Goal: Task Accomplishment & Management: Manage account settings

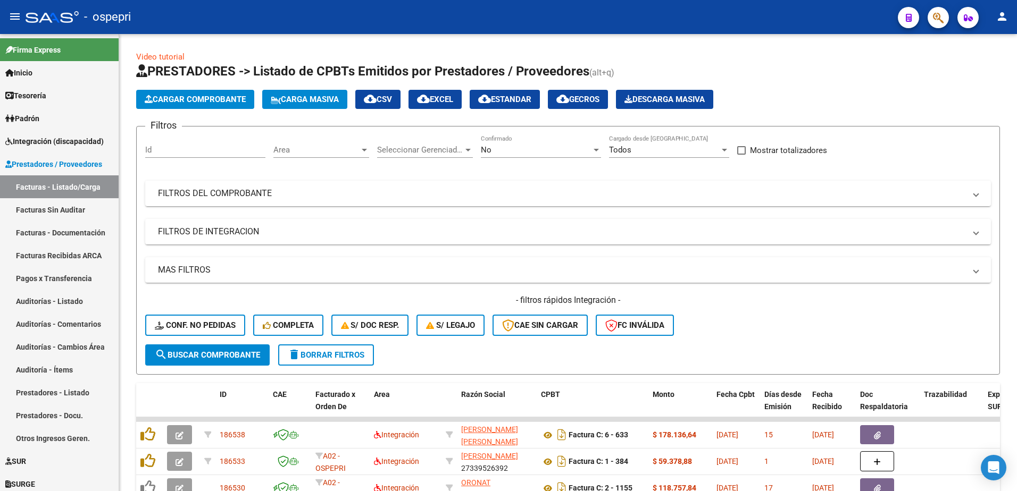
click at [447, 10] on div "- ospepri" at bounding box center [458, 16] width 864 height 23
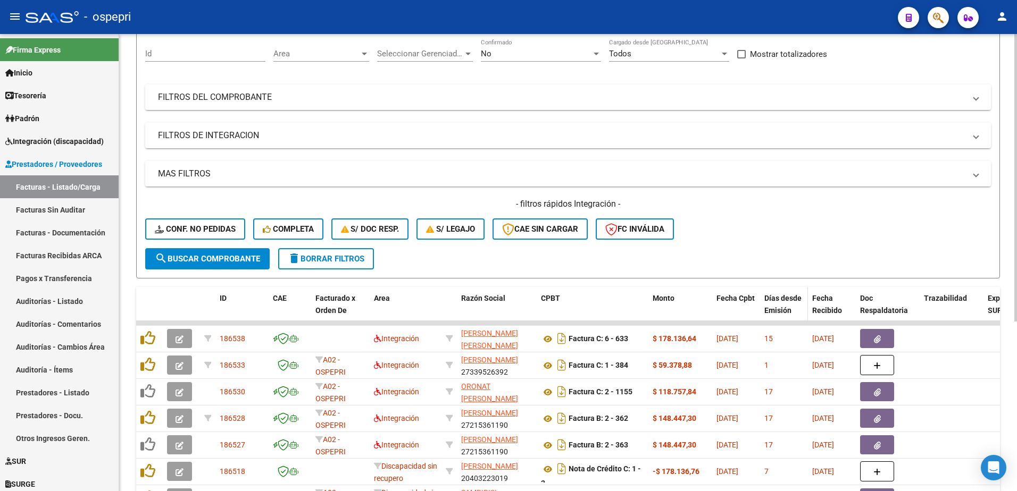
scroll to position [106, 0]
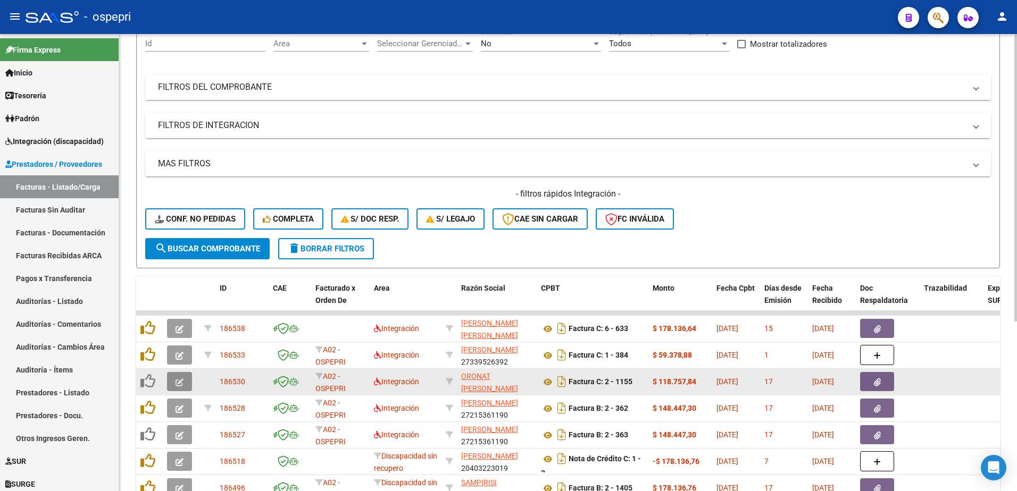
click at [176, 380] on icon "button" at bounding box center [180, 383] width 8 height 8
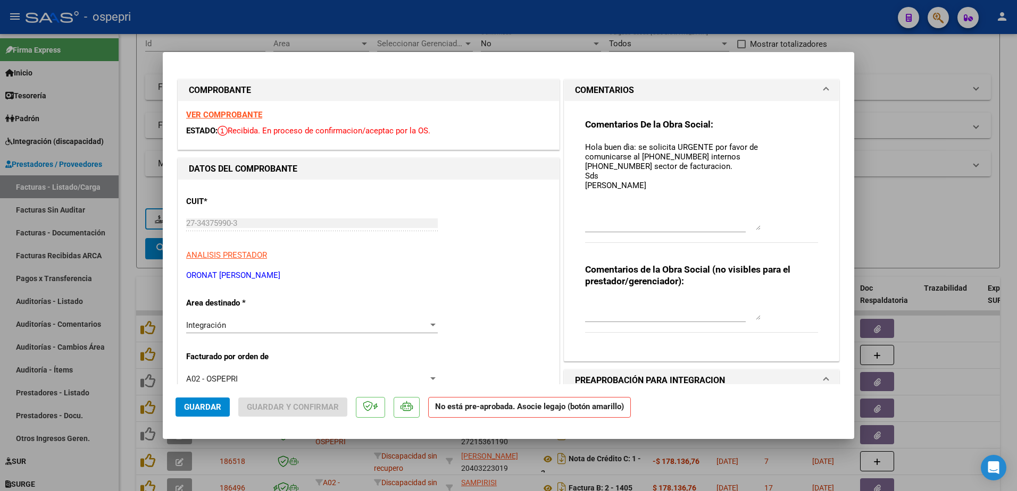
drag, startPoint x: 754, startPoint y: 162, endPoint x: 761, endPoint y: 230, distance: 67.9
click at [761, 230] on div "Comentarios De la Obra Social: Hola buen dìa: se solicita URGENTE por favor de …" at bounding box center [701, 187] width 233 height 136
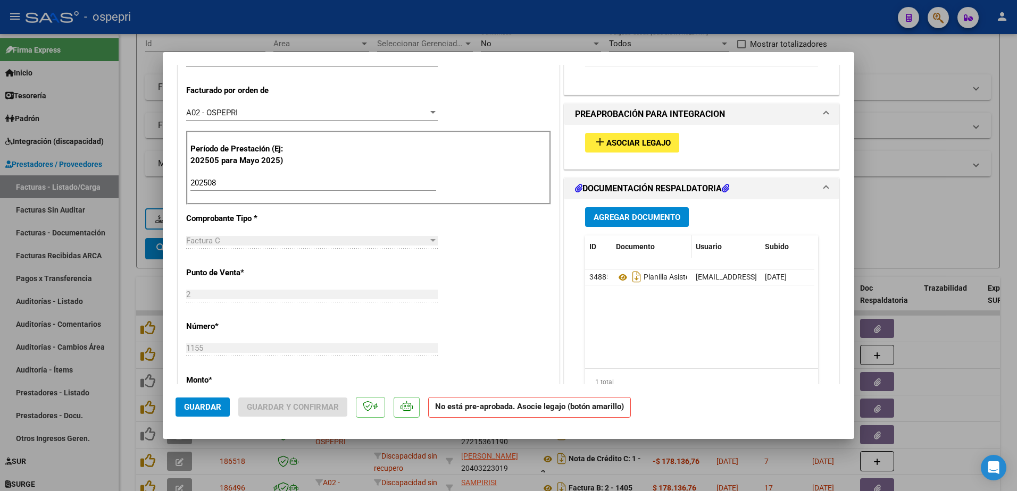
scroll to position [372, 0]
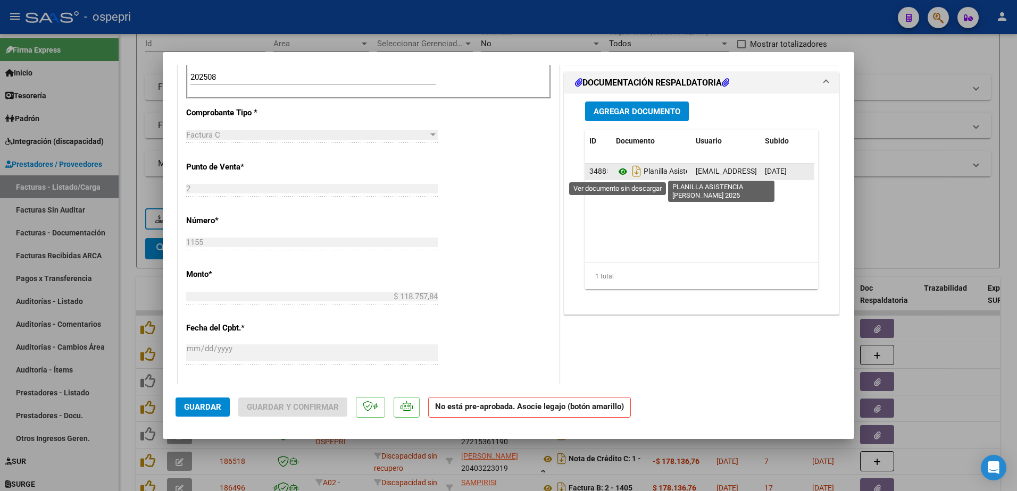
click at [621, 169] on icon at bounding box center [623, 171] width 14 height 13
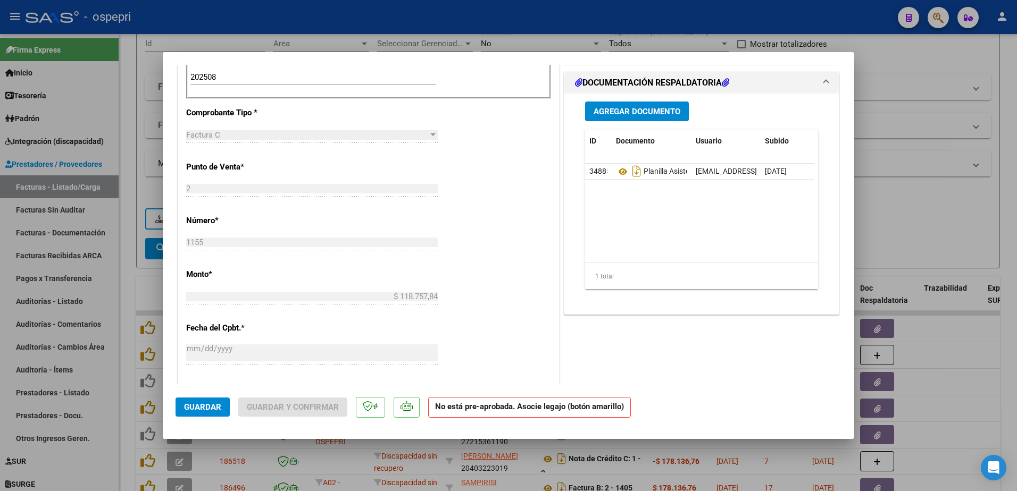
type input "$ 0,00"
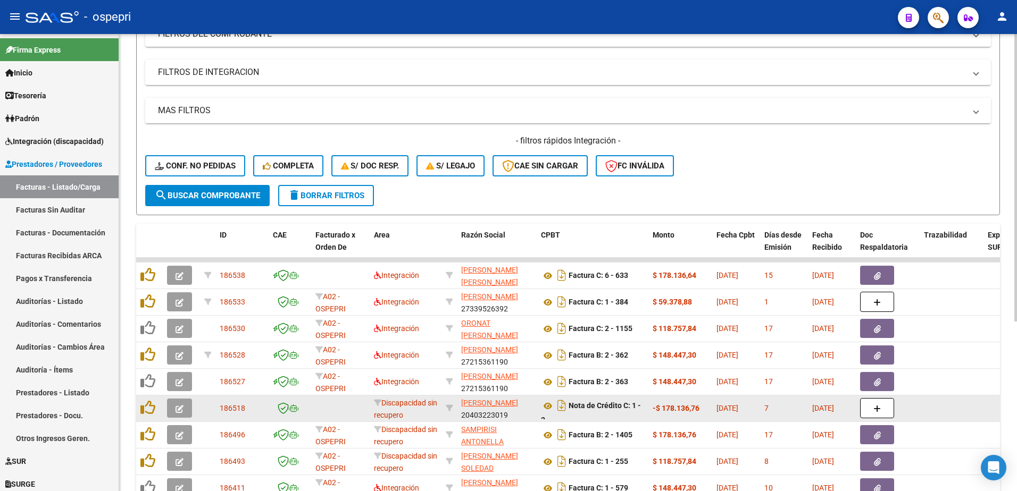
scroll to position [213, 0]
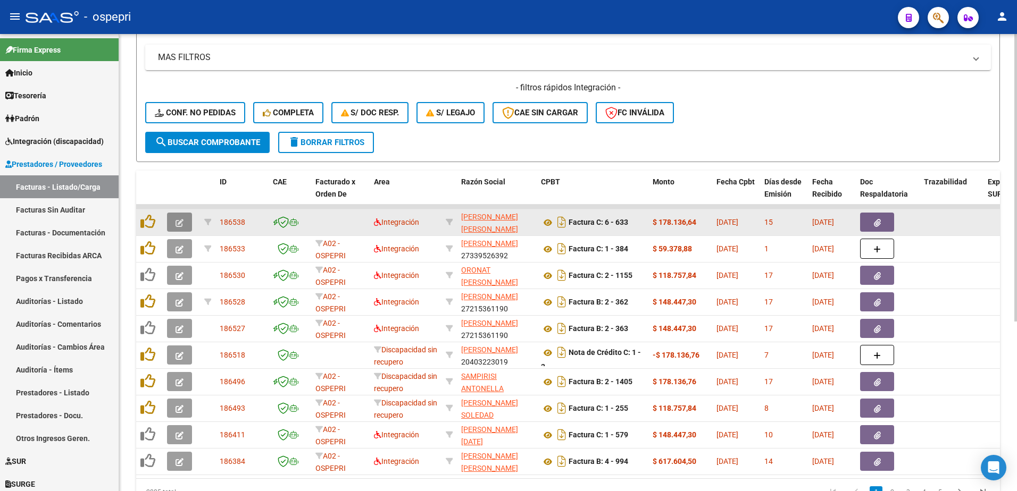
click at [178, 221] on icon "button" at bounding box center [180, 223] width 8 height 8
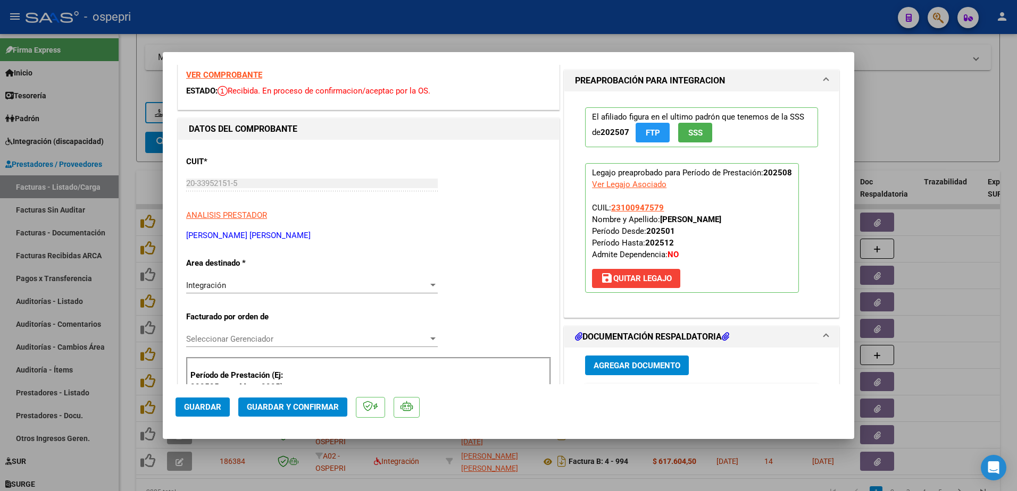
scroll to position [0, 0]
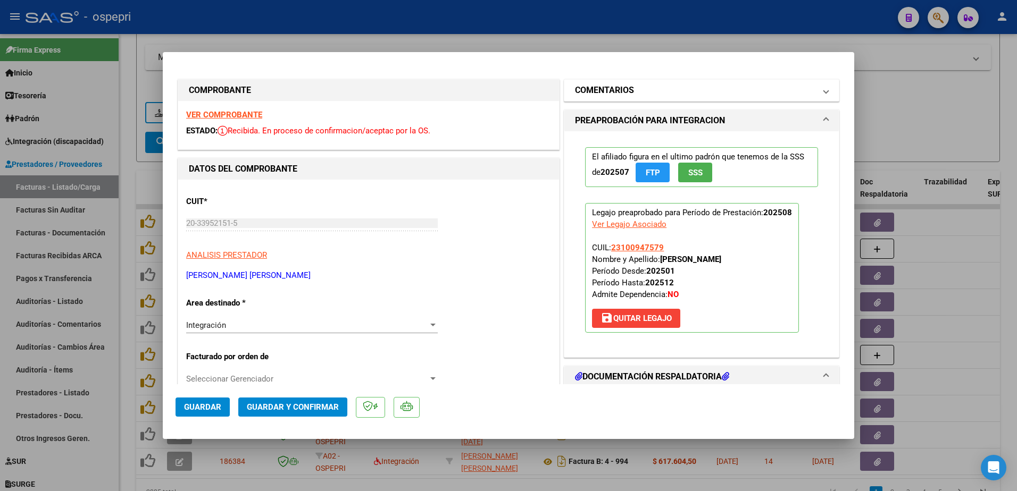
click at [824, 89] on span at bounding box center [826, 90] width 4 height 13
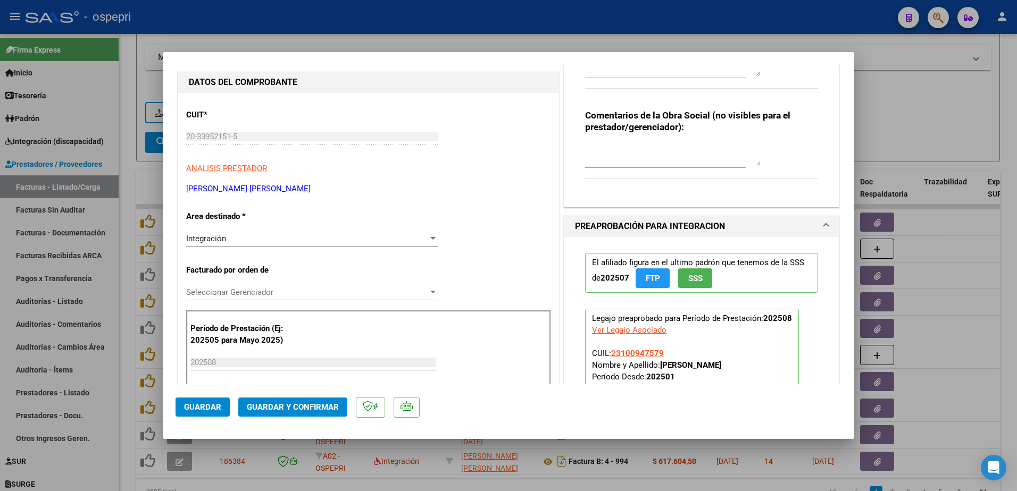
scroll to position [106, 0]
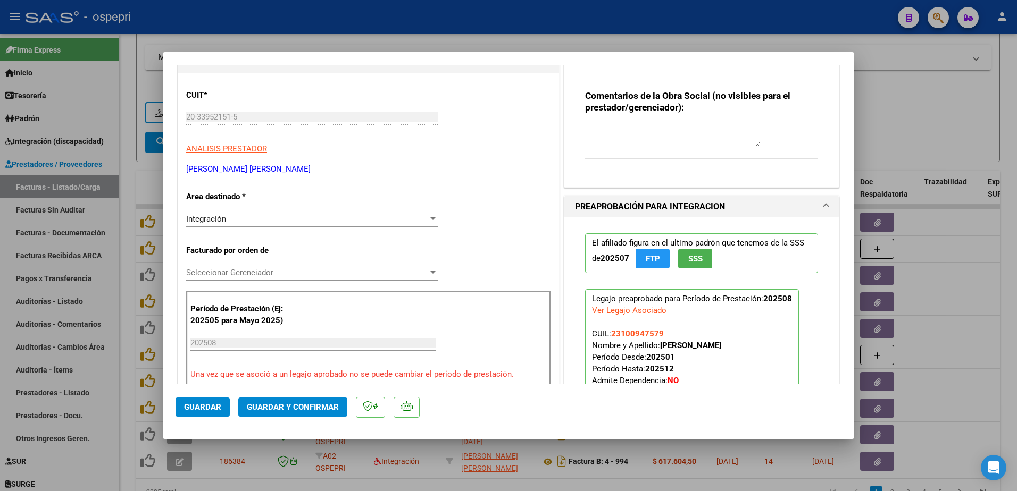
click at [430, 273] on div at bounding box center [432, 272] width 5 height 3
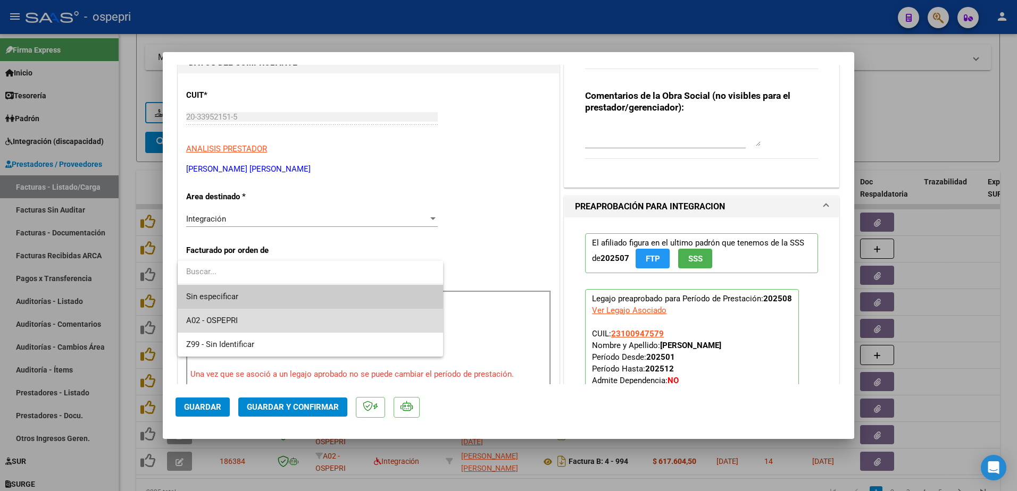
click at [254, 319] on span "A02 - OSPEPRI" at bounding box center [310, 321] width 248 height 24
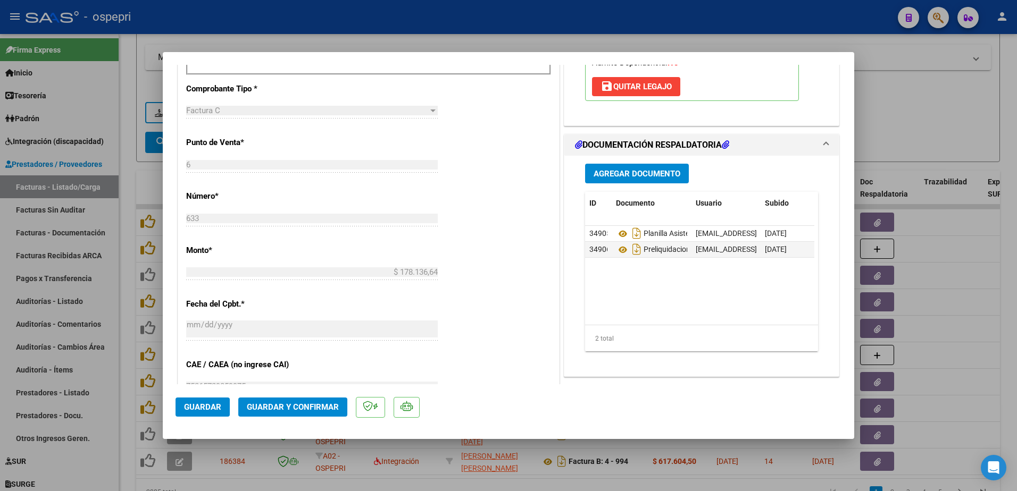
scroll to position [426, 0]
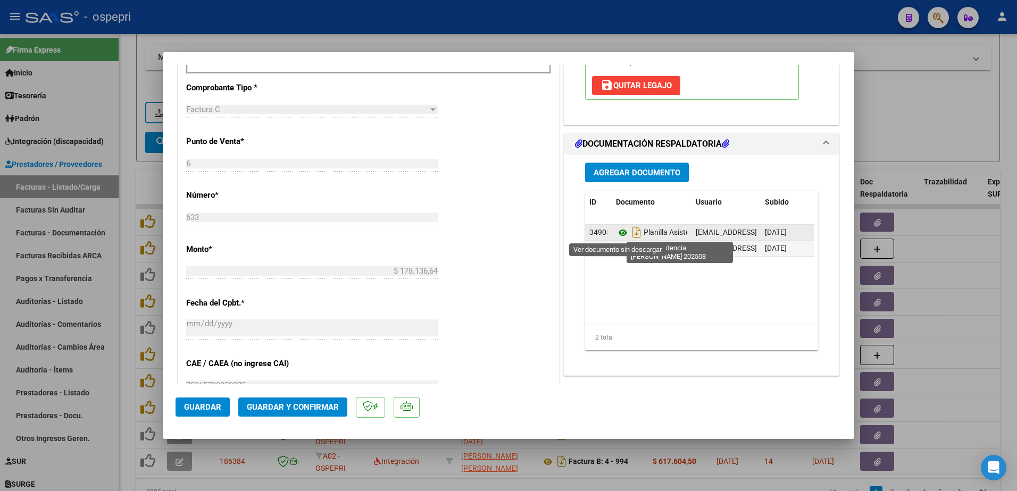
click at [622, 232] on icon at bounding box center [623, 233] width 14 height 13
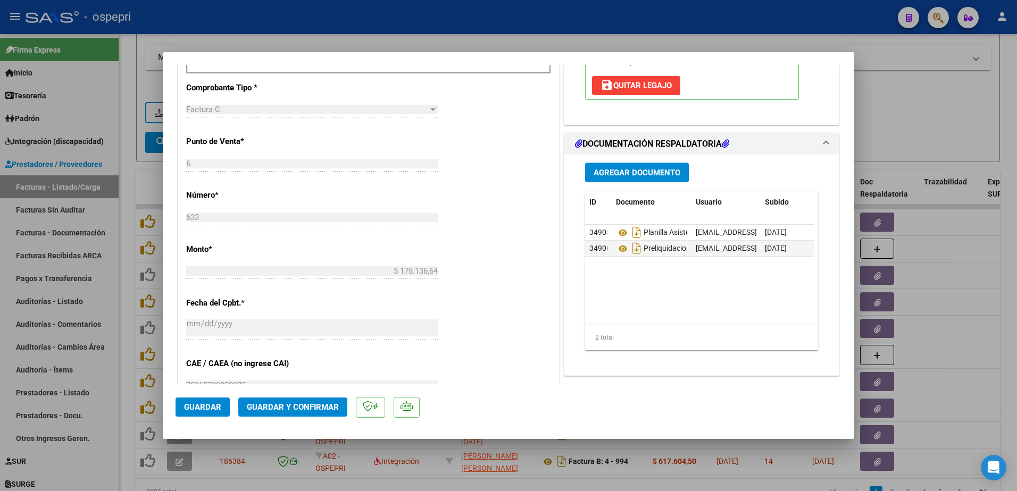
type input "$ 0,00"
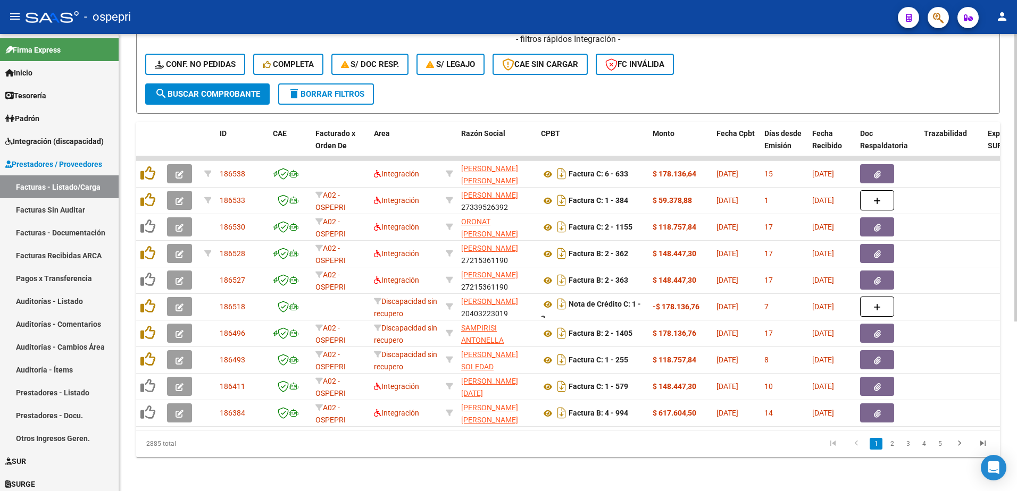
scroll to position [269, 0]
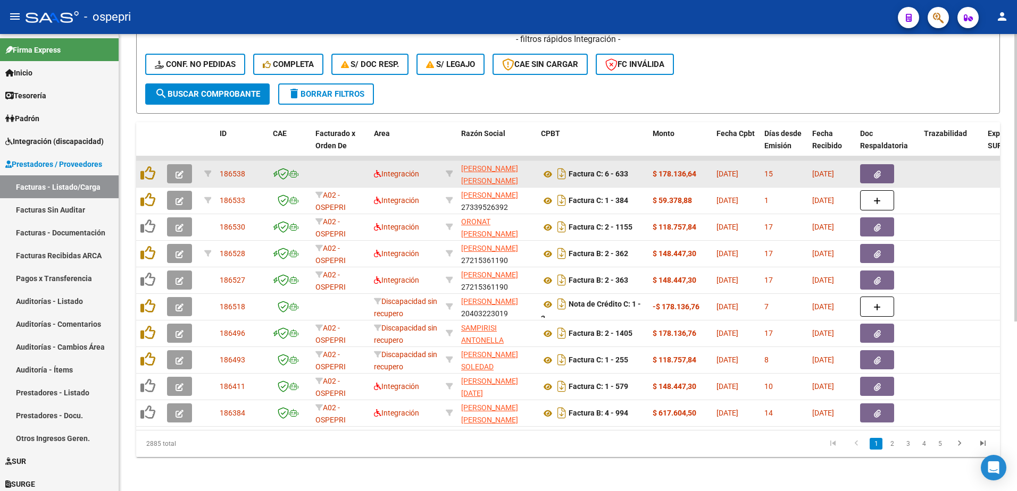
click at [182, 171] on icon "button" at bounding box center [180, 175] width 8 height 8
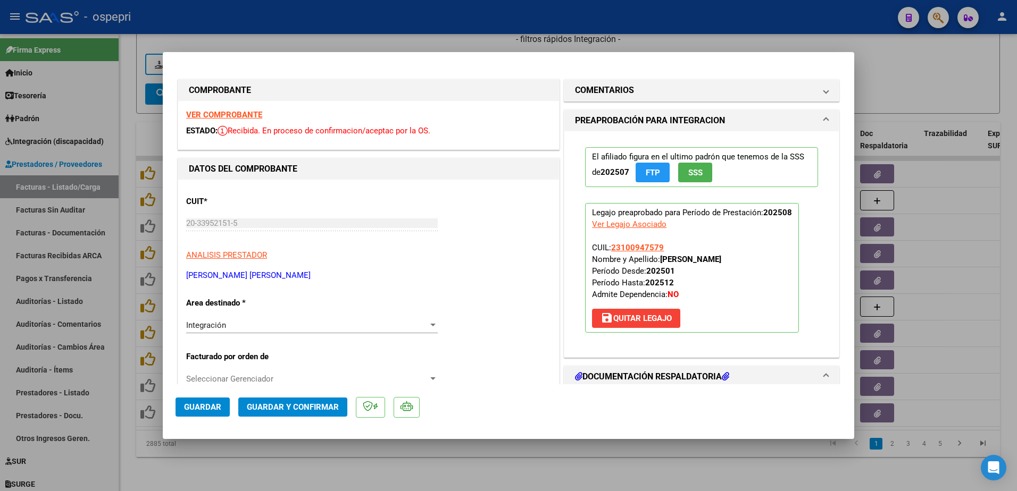
click at [226, 112] on strong "VER COMPROBANTE" at bounding box center [224, 115] width 76 height 10
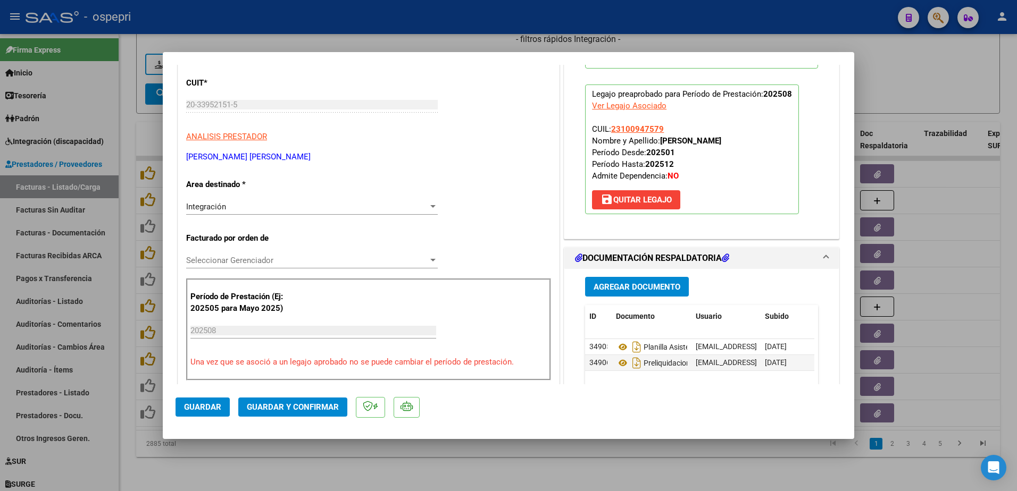
scroll to position [160, 0]
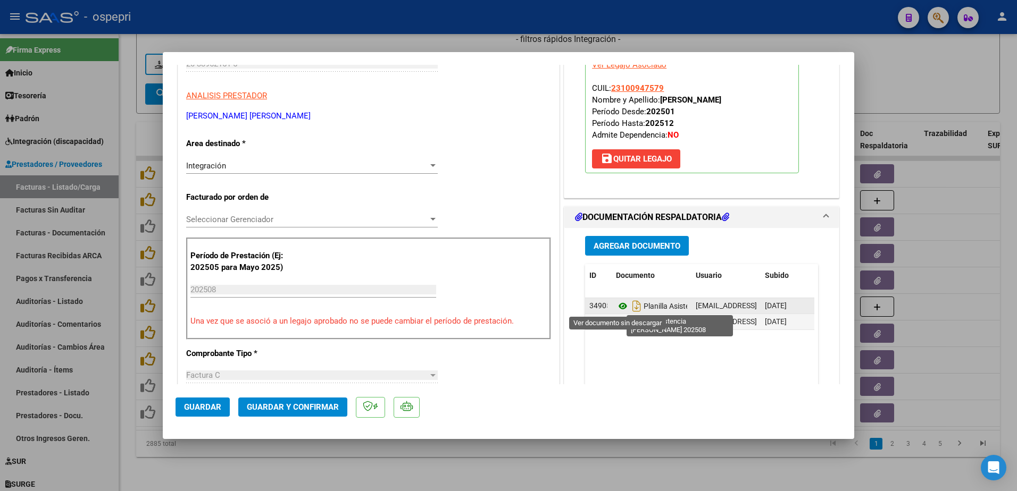
click at [618, 305] on icon at bounding box center [623, 306] width 14 height 13
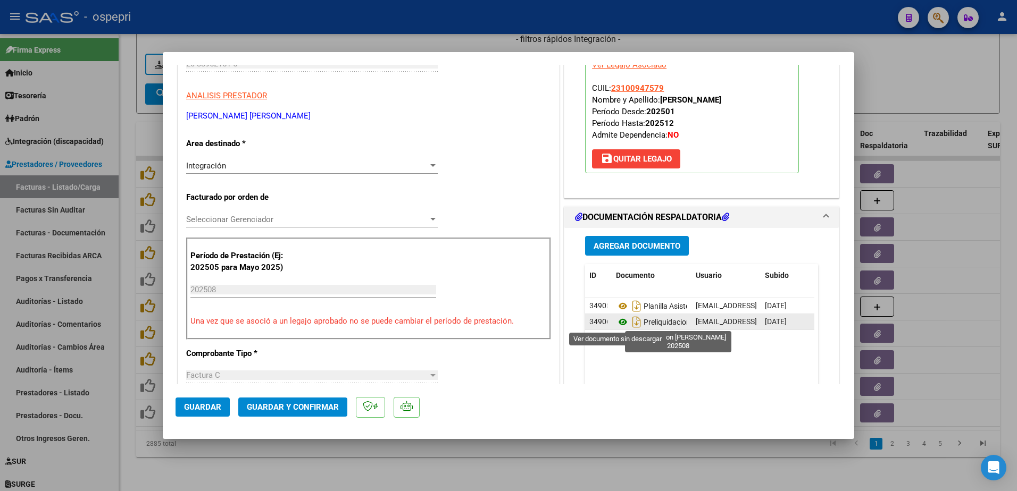
click at [618, 322] on icon at bounding box center [623, 322] width 14 height 13
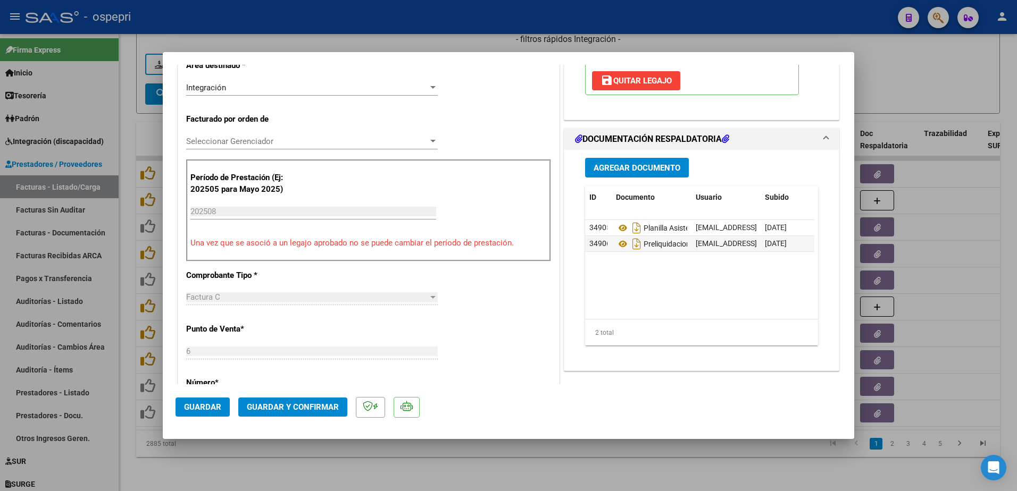
scroll to position [266, 0]
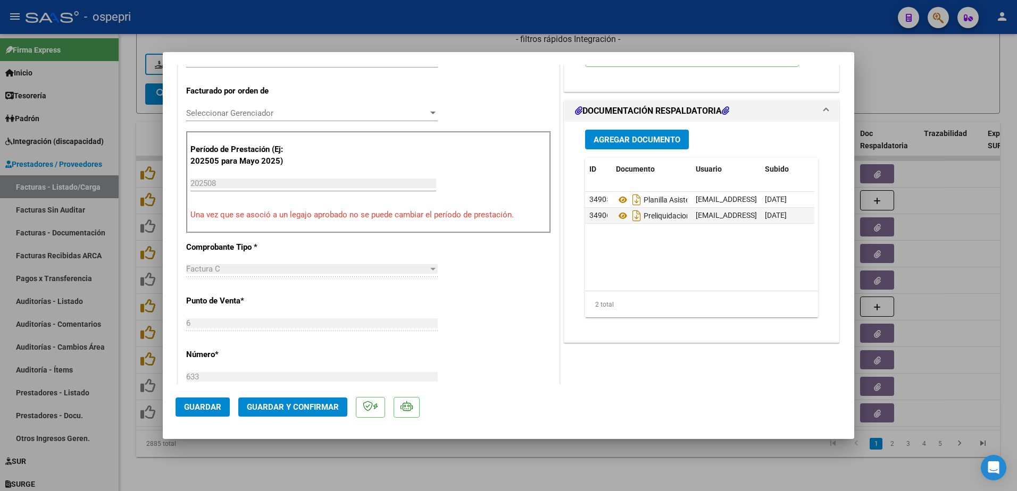
type input "$ 0,00"
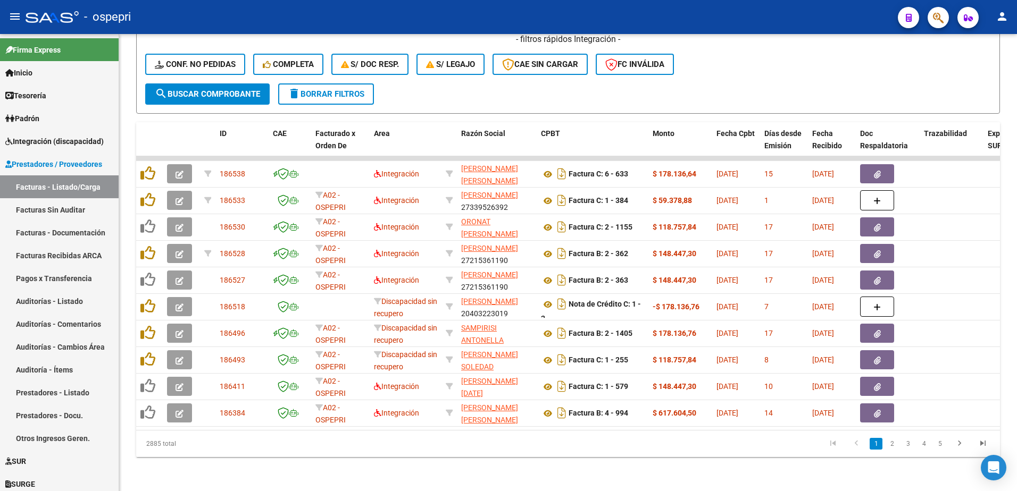
click at [499, 11] on div "- ospepri" at bounding box center [458, 16] width 864 height 23
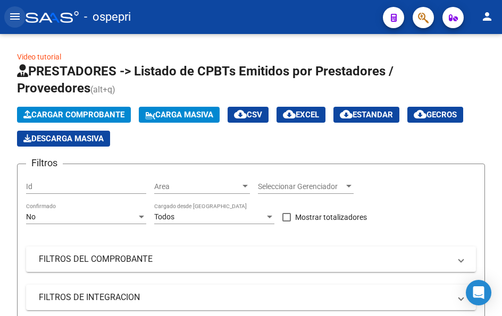
click at [14, 15] on mat-icon "menu" at bounding box center [15, 16] width 13 height 13
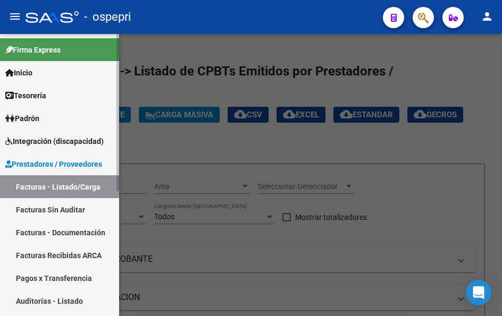
click at [39, 144] on span "Integración (discapacidad)" at bounding box center [54, 142] width 98 height 12
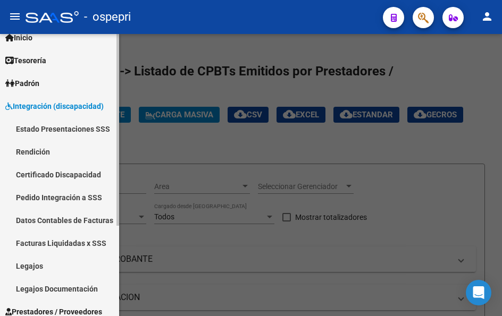
scroll to position [106, 0]
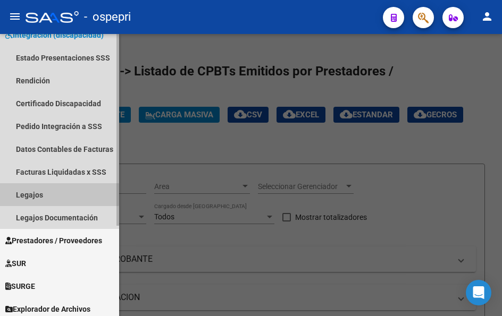
click at [23, 195] on link "Legajos" at bounding box center [59, 194] width 119 height 23
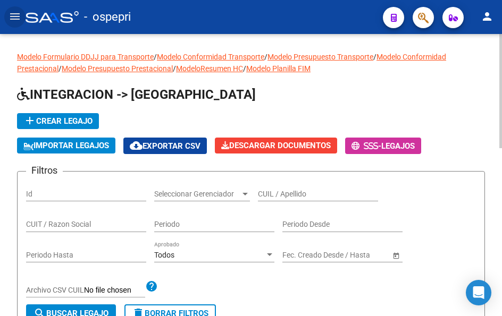
click at [290, 196] on input "CUIL / Apellido" at bounding box center [318, 194] width 120 height 9
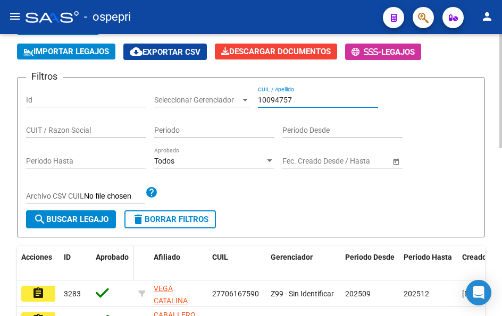
scroll to position [106, 0]
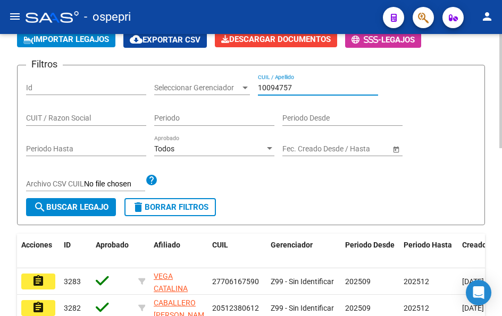
type input "10094757"
click at [96, 205] on span "search Buscar Legajo" at bounding box center [71, 208] width 75 height 10
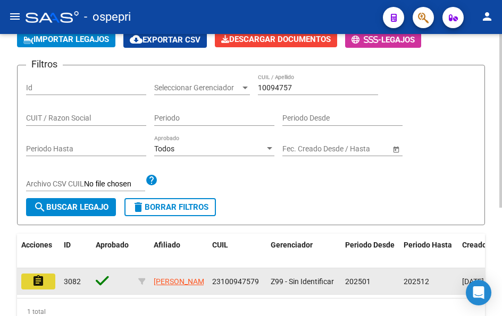
click at [37, 281] on mat-icon "assignment" at bounding box center [38, 281] width 13 height 13
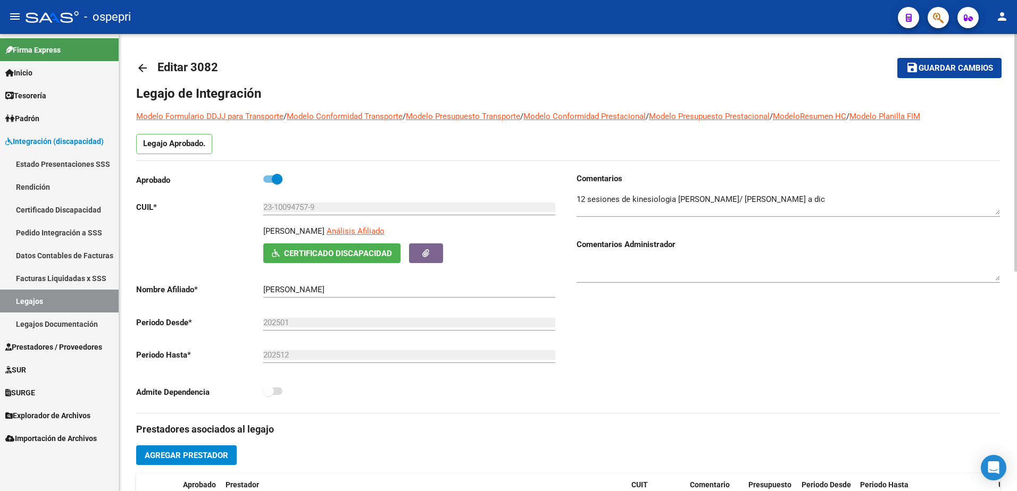
click at [142, 70] on mat-icon "arrow_back" at bounding box center [142, 68] width 13 height 13
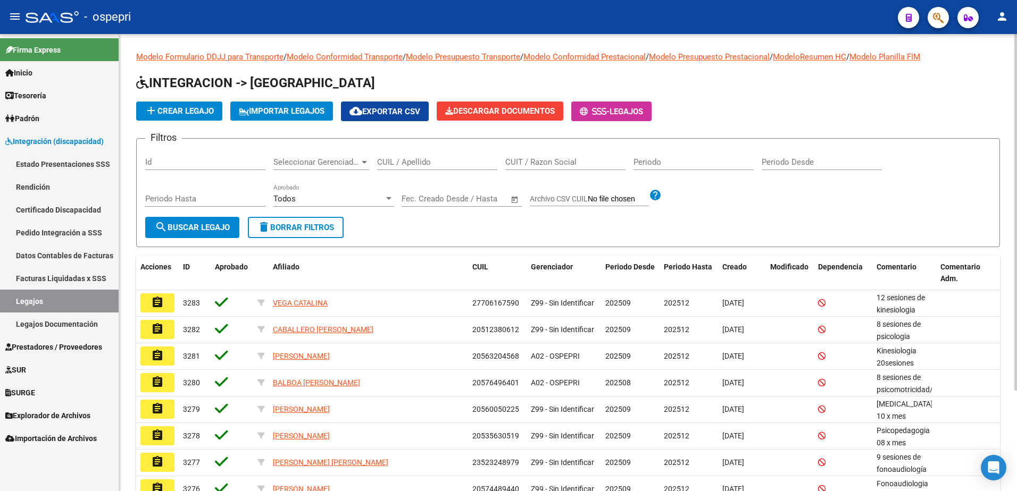
click at [423, 162] on input "CUIL / Apellido" at bounding box center [437, 162] width 120 height 10
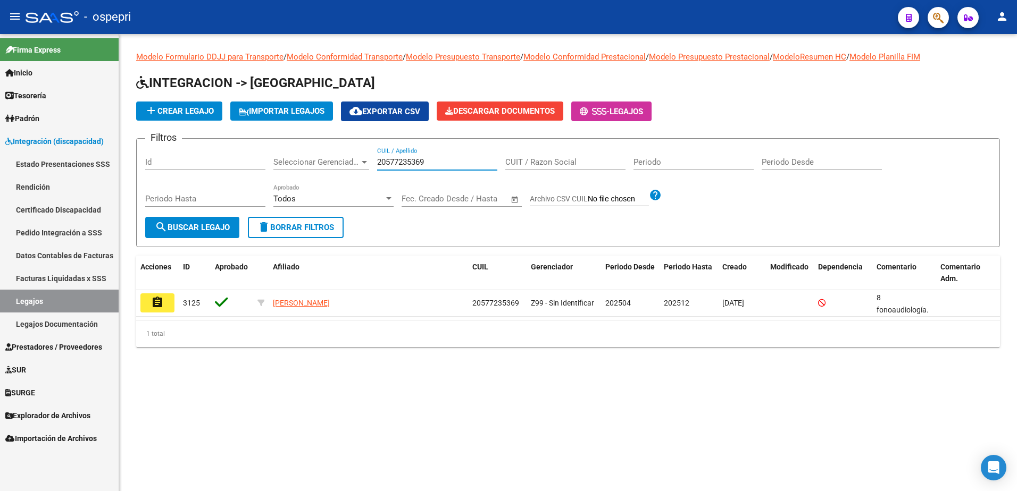
type input "20577235369"
click at [213, 228] on span "search Buscar Legajo" at bounding box center [192, 228] width 75 height 10
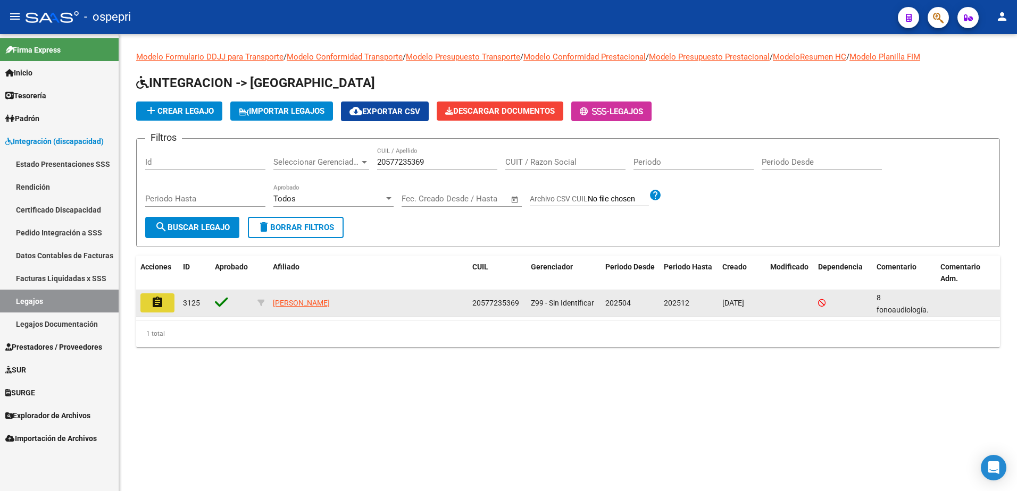
click at [156, 303] on mat-icon "assignment" at bounding box center [157, 302] width 13 height 13
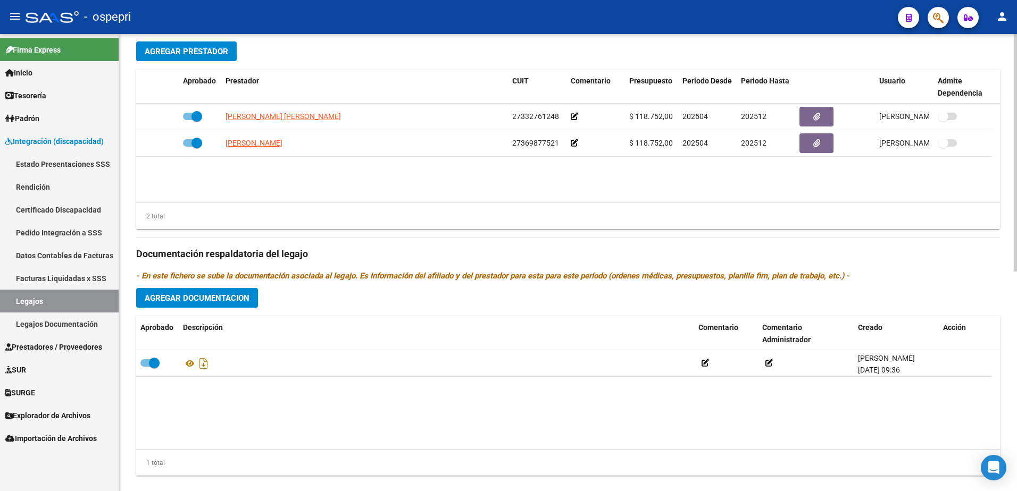
scroll to position [423, 0]
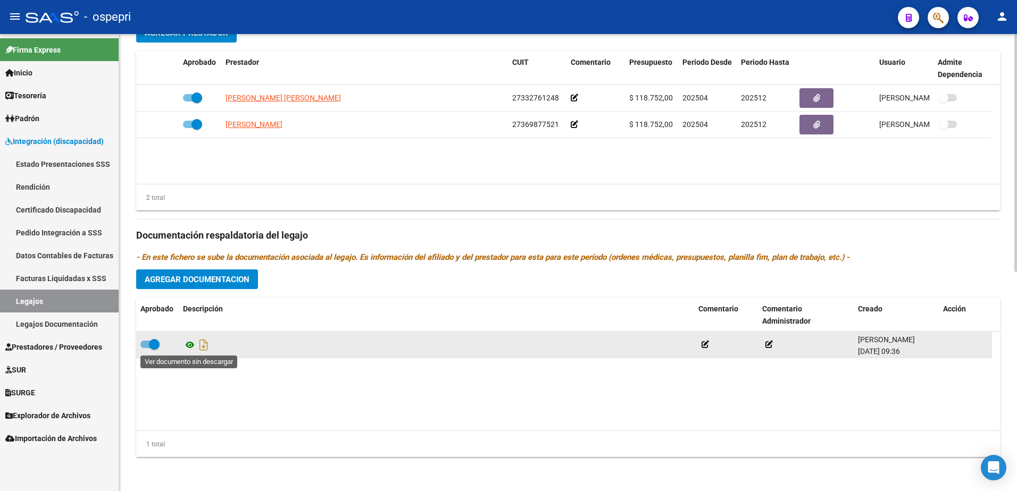
click at [187, 316] on icon at bounding box center [190, 345] width 14 height 13
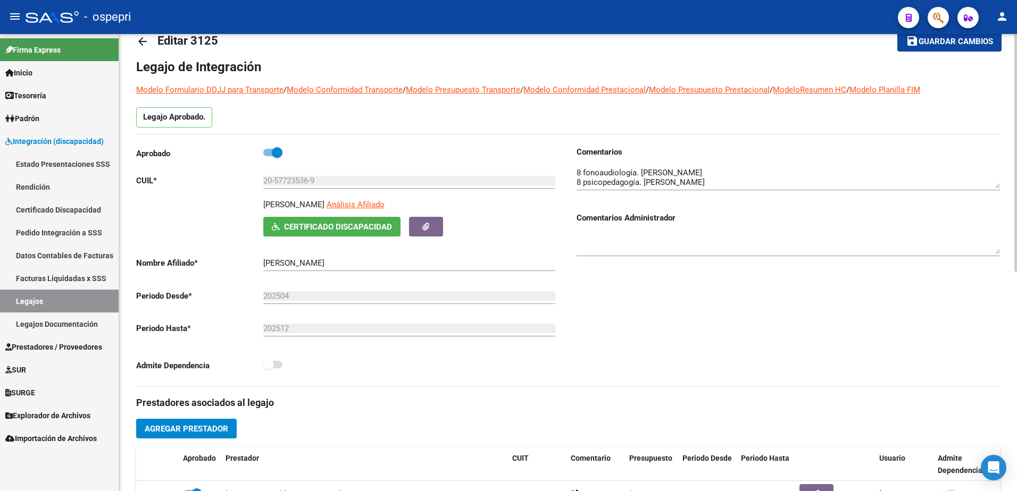
scroll to position [0, 0]
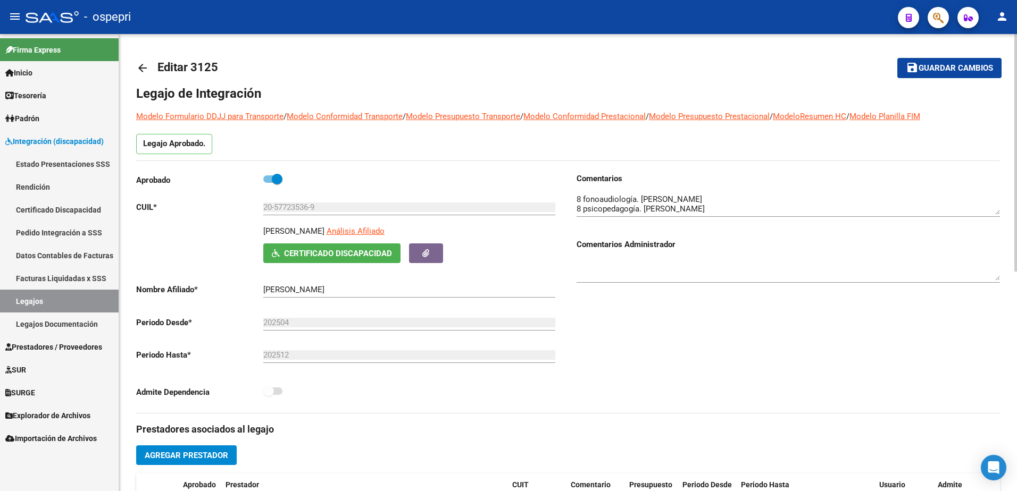
click at [141, 66] on mat-icon "arrow_back" at bounding box center [142, 68] width 13 height 13
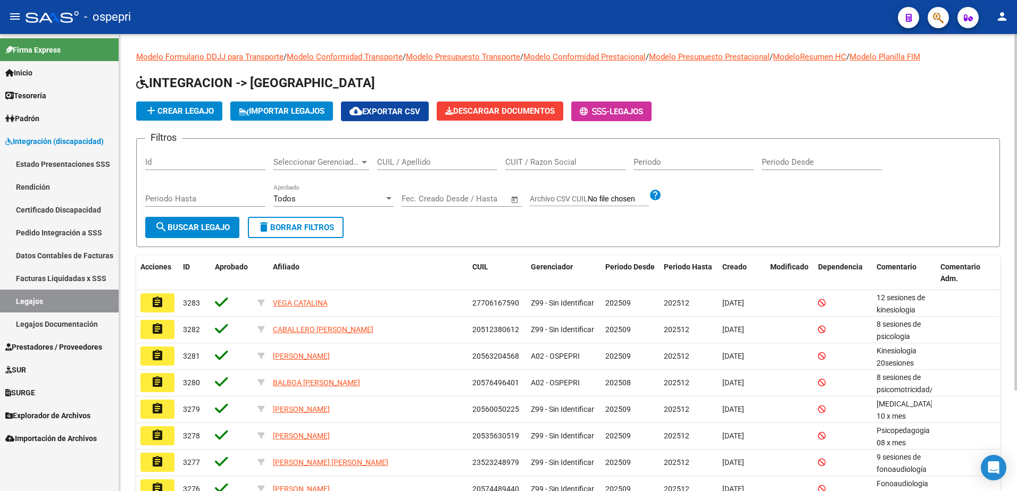
click at [430, 161] on input "CUIL / Apellido" at bounding box center [437, 162] width 120 height 10
type input "27596690411"
click at [197, 223] on span "search Buscar Legajo" at bounding box center [192, 228] width 75 height 10
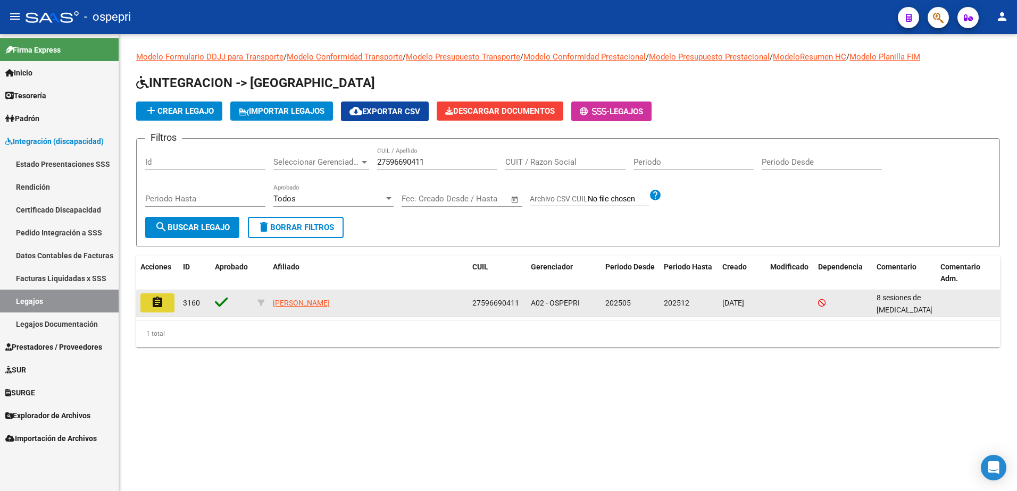
click at [158, 303] on mat-icon "assignment" at bounding box center [157, 302] width 13 height 13
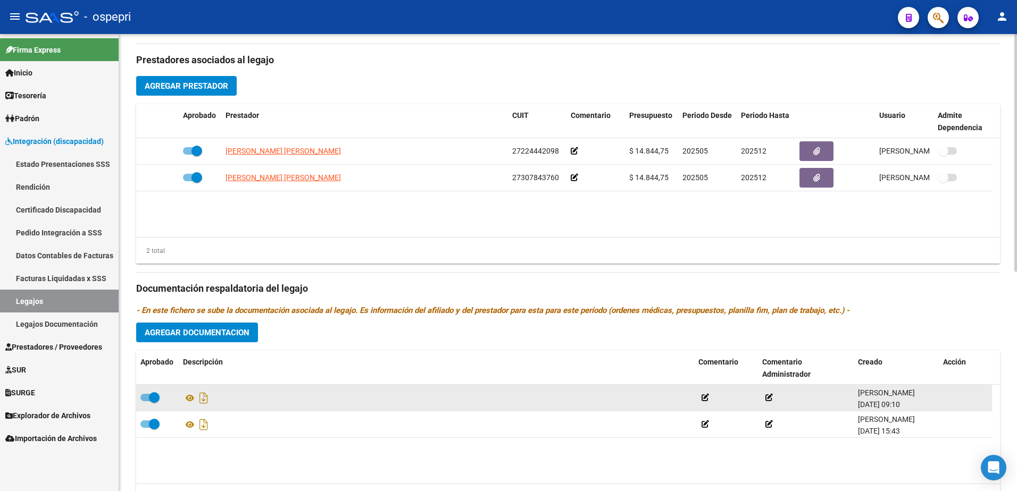
scroll to position [372, 0]
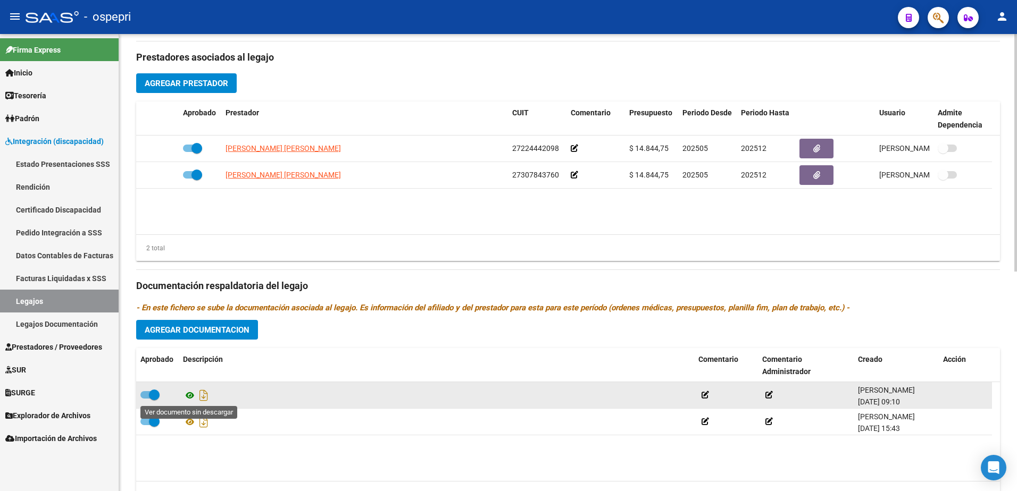
click at [188, 316] on icon at bounding box center [190, 395] width 14 height 13
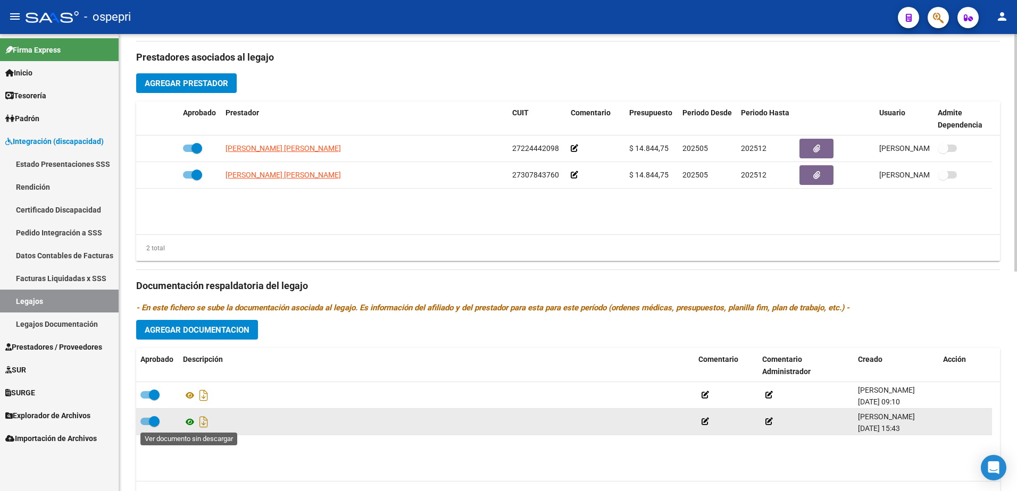
click at [189, 316] on icon at bounding box center [190, 422] width 14 height 13
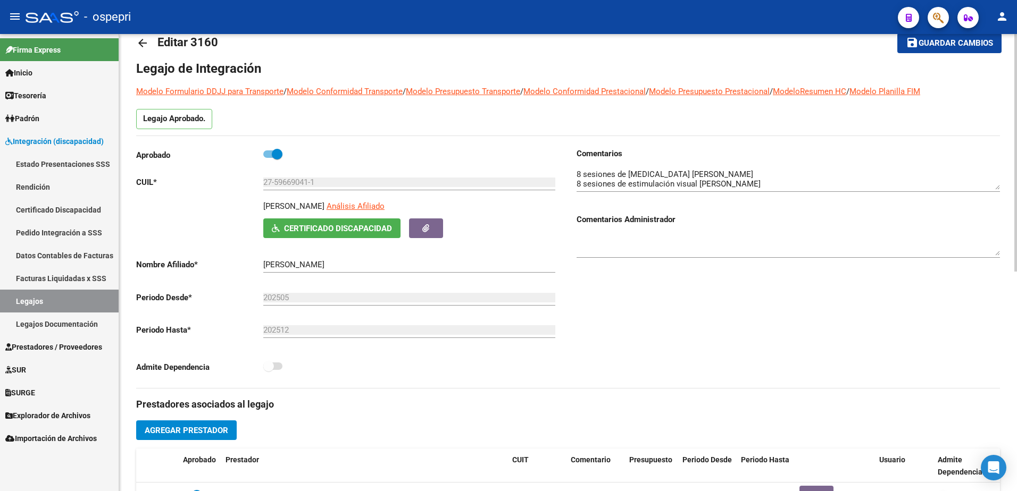
scroll to position [0, 0]
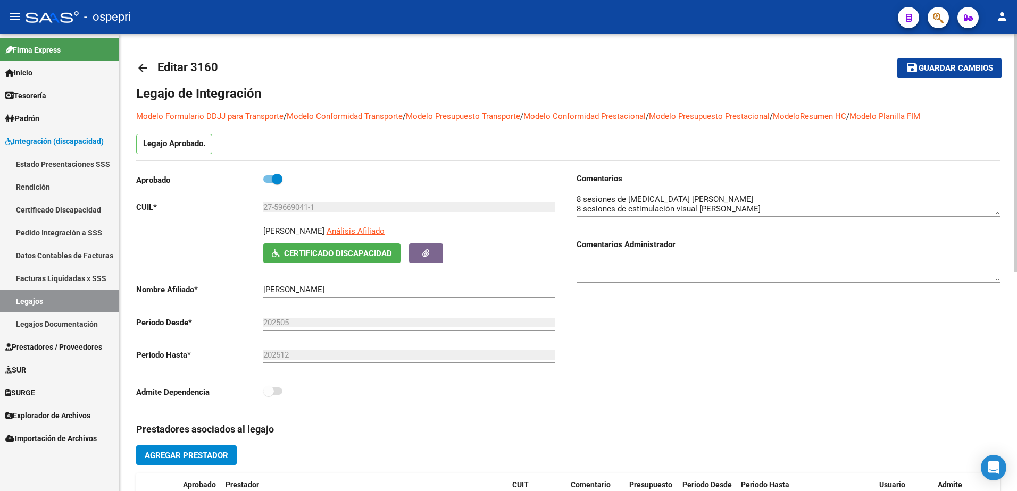
click at [348, 249] on span "Certificado Discapacidad" at bounding box center [338, 254] width 108 height 10
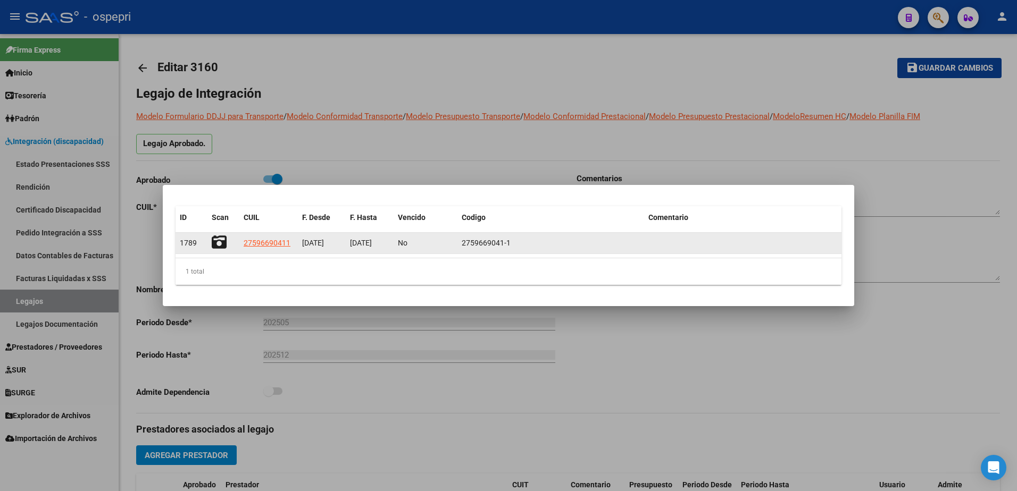
click at [217, 242] on icon at bounding box center [219, 242] width 15 height 15
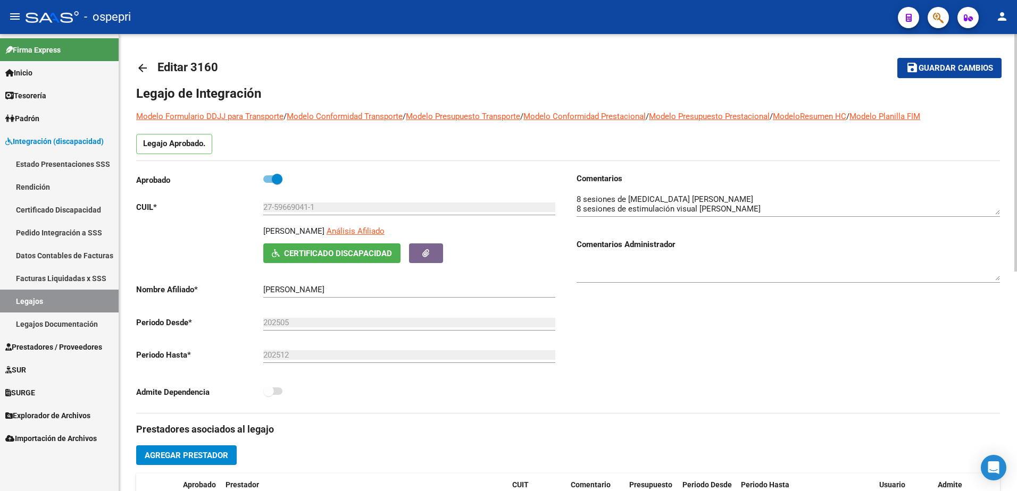
click at [145, 69] on mat-icon "arrow_back" at bounding box center [142, 68] width 13 height 13
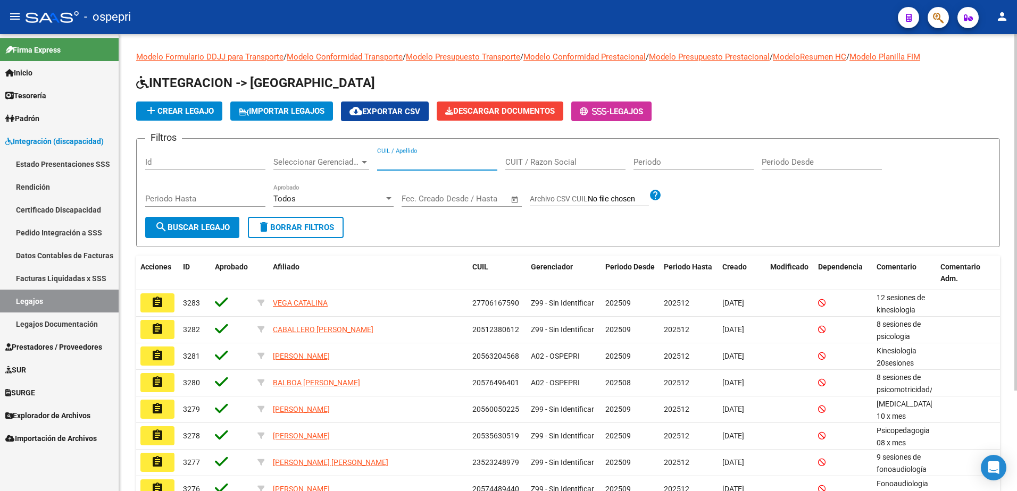
click at [415, 163] on input "CUIL / Apellido" at bounding box center [437, 162] width 120 height 10
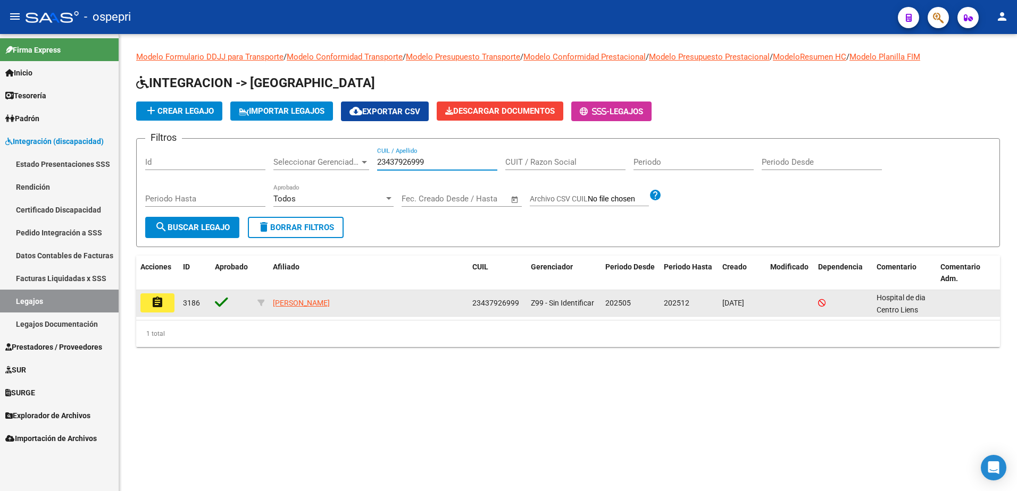
type input "23437926999"
click at [166, 302] on button "assignment" at bounding box center [157, 303] width 34 height 19
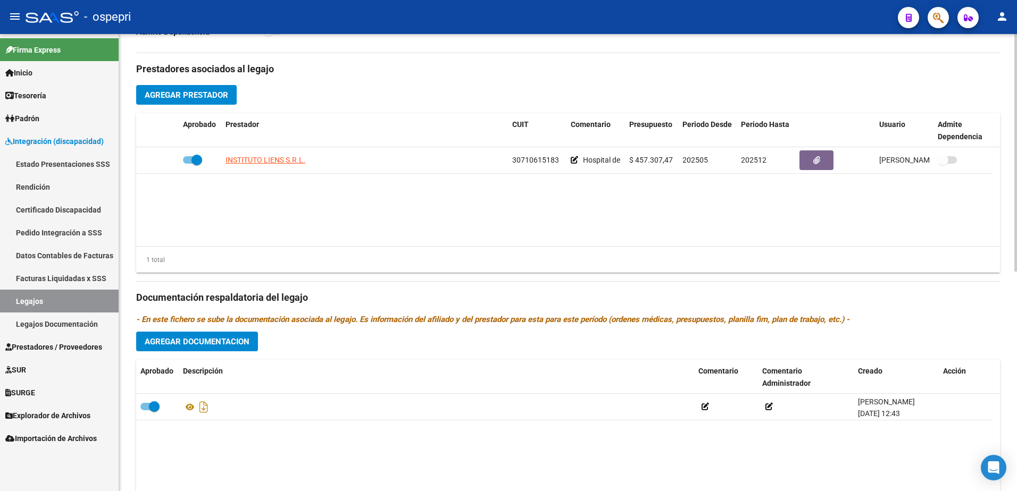
scroll to position [423, 0]
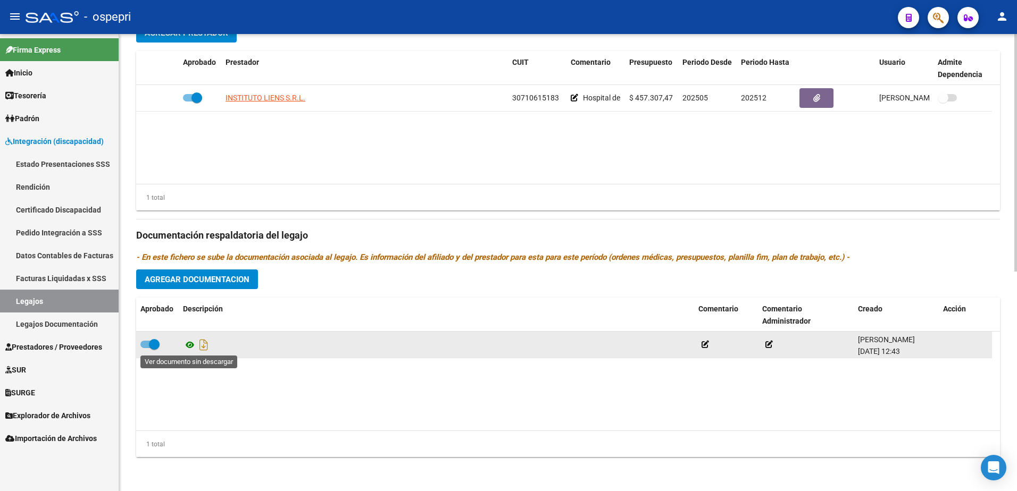
click at [186, 316] on icon at bounding box center [190, 345] width 14 height 13
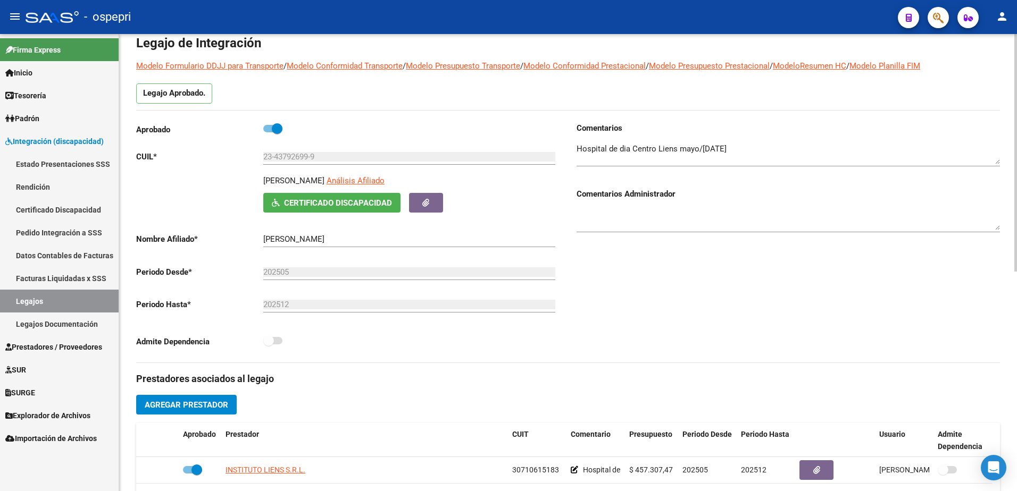
scroll to position [0, 0]
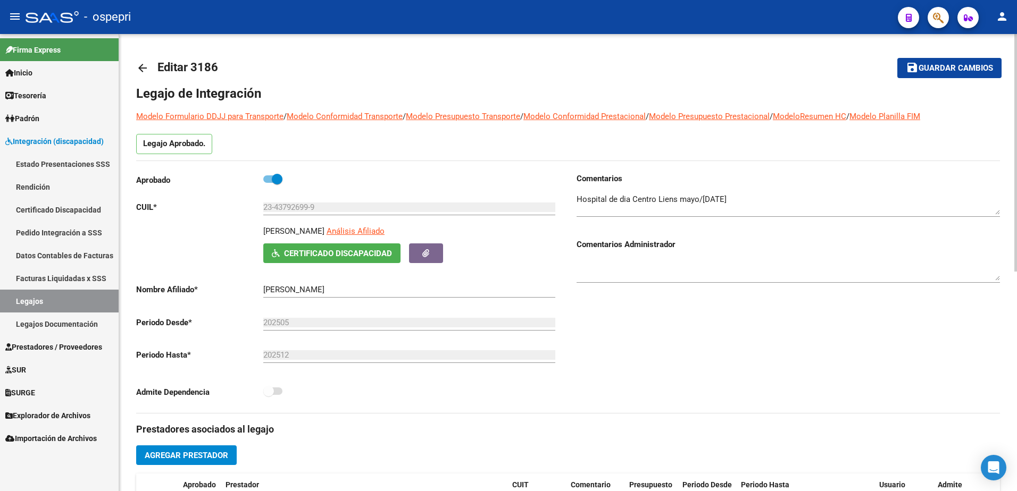
click at [137, 65] on mat-icon "arrow_back" at bounding box center [142, 68] width 13 height 13
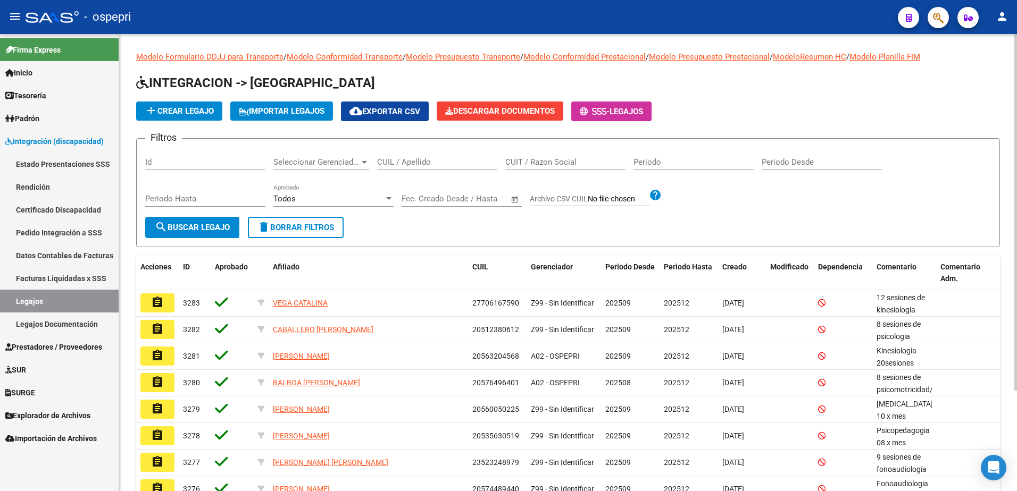
click at [415, 164] on input "CUIL / Apellido" at bounding box center [437, 162] width 120 height 10
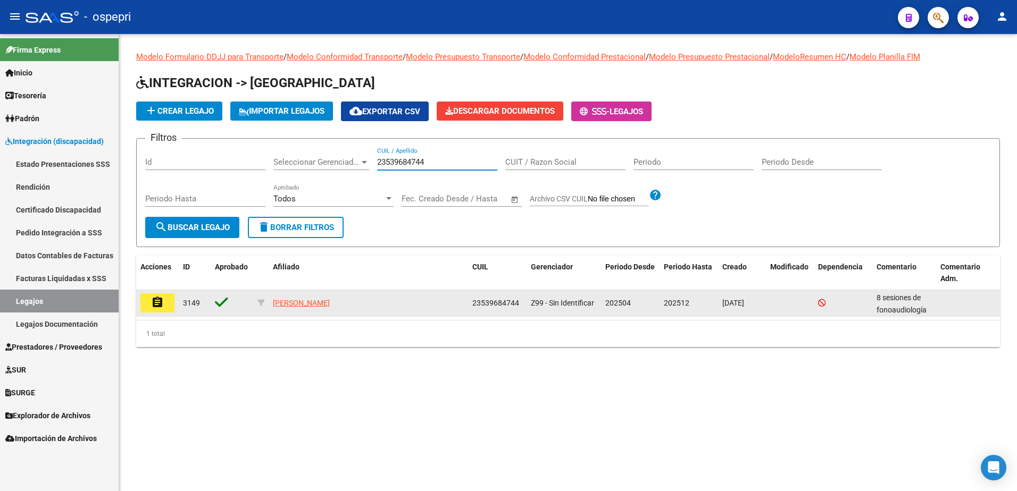
type input "23539684744"
click at [156, 304] on mat-icon "assignment" at bounding box center [157, 302] width 13 height 13
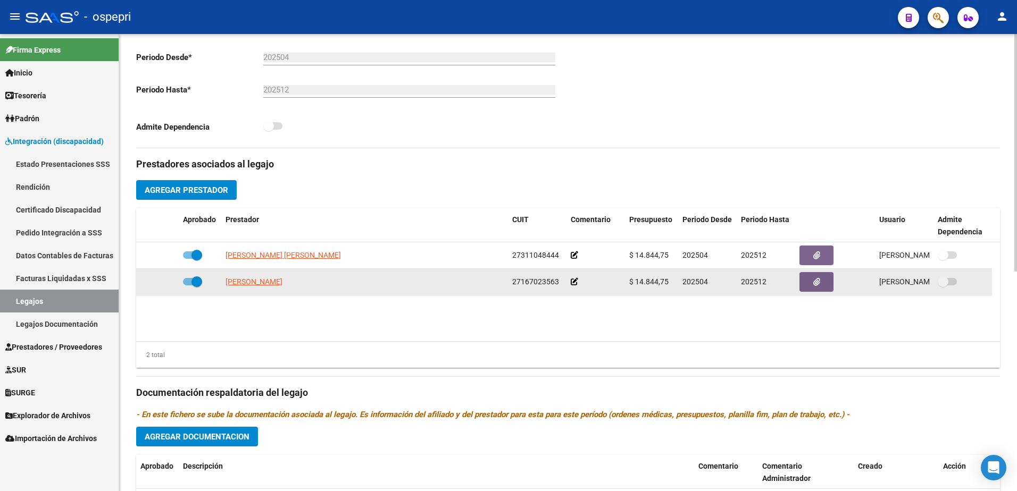
scroll to position [423, 0]
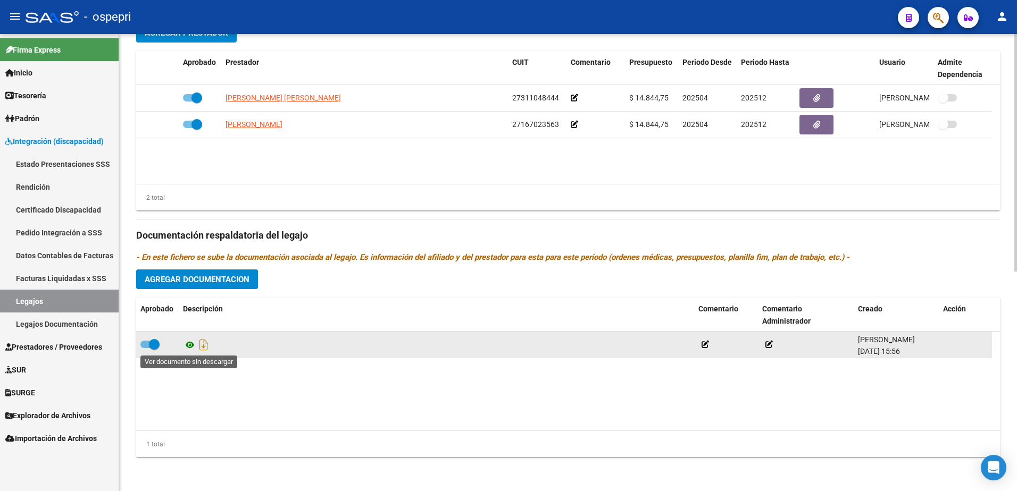
click at [188, 316] on icon at bounding box center [190, 345] width 14 height 13
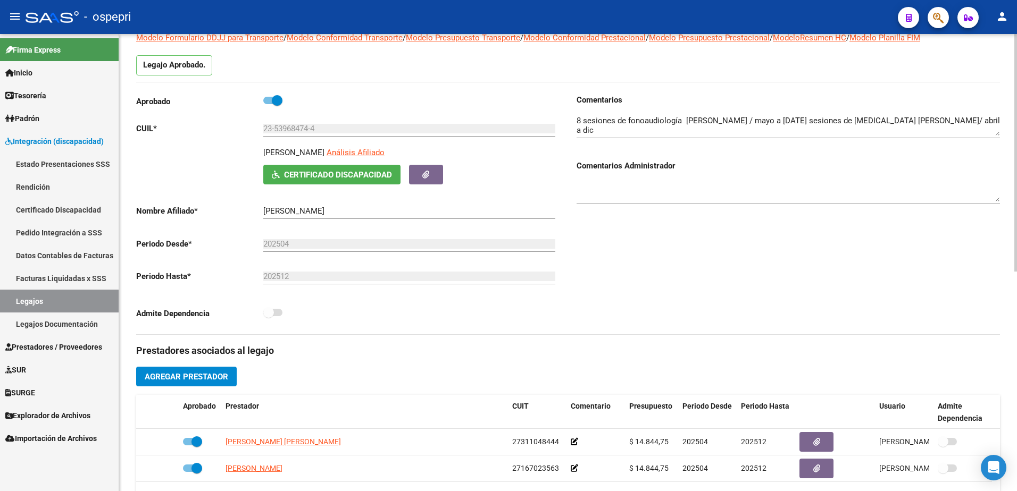
scroll to position [0, 0]
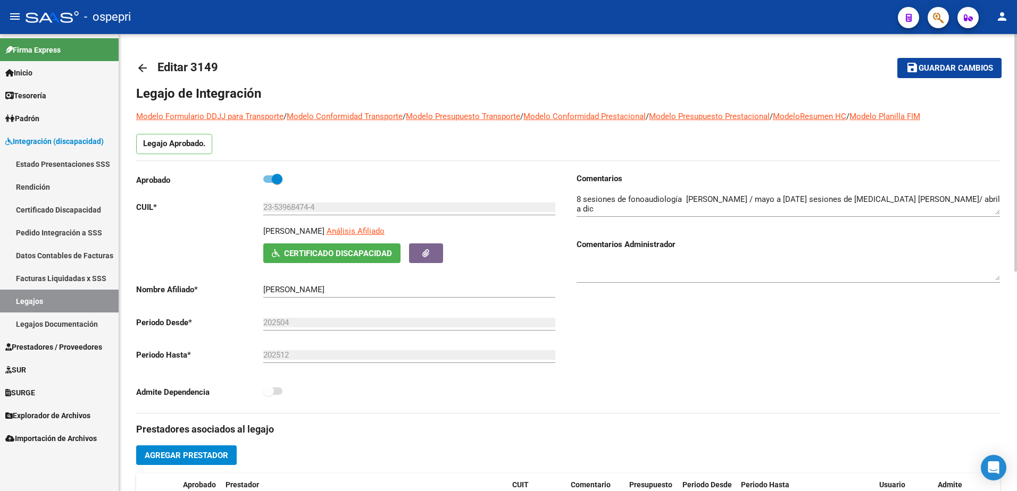
click at [143, 66] on mat-icon "arrow_back" at bounding box center [142, 68] width 13 height 13
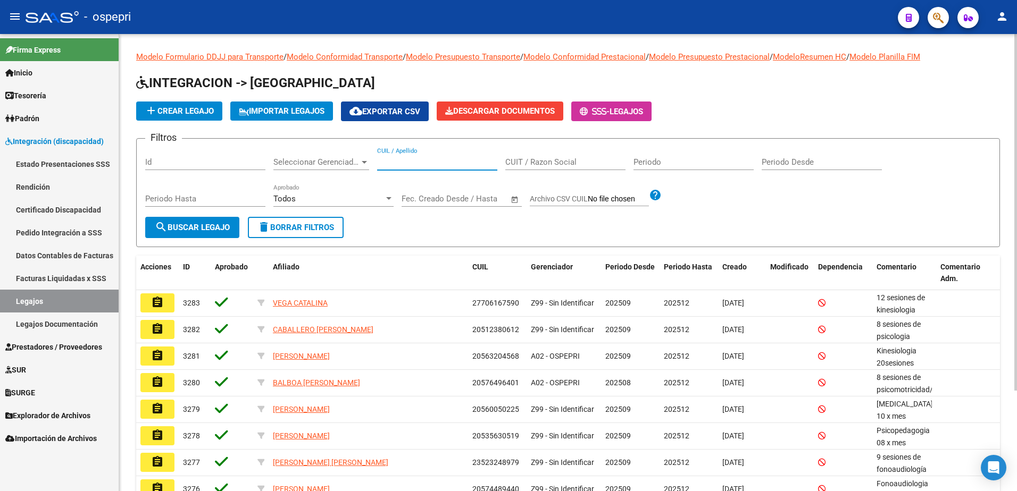
click at [441, 167] on input "CUIL / Apellido" at bounding box center [437, 162] width 120 height 10
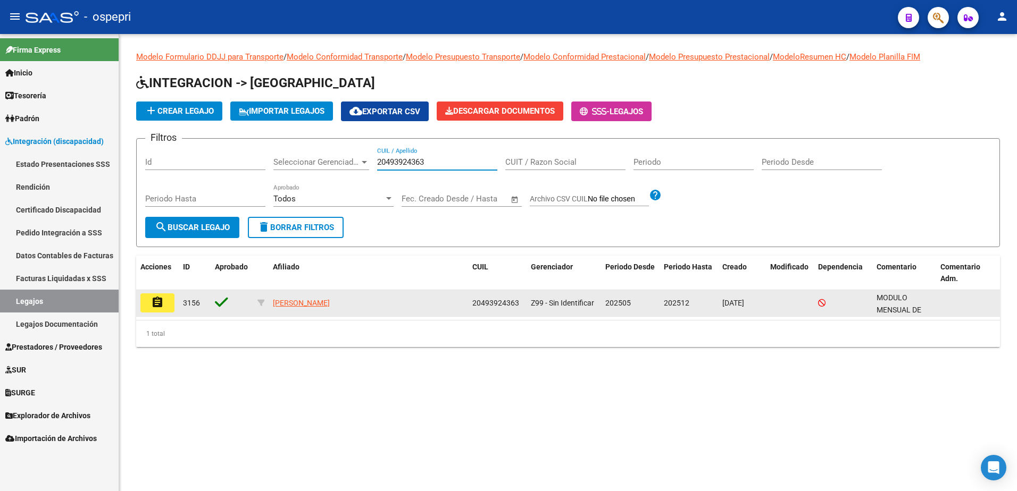
type input "20493924363"
click at [155, 307] on mat-icon "assignment" at bounding box center [157, 302] width 13 height 13
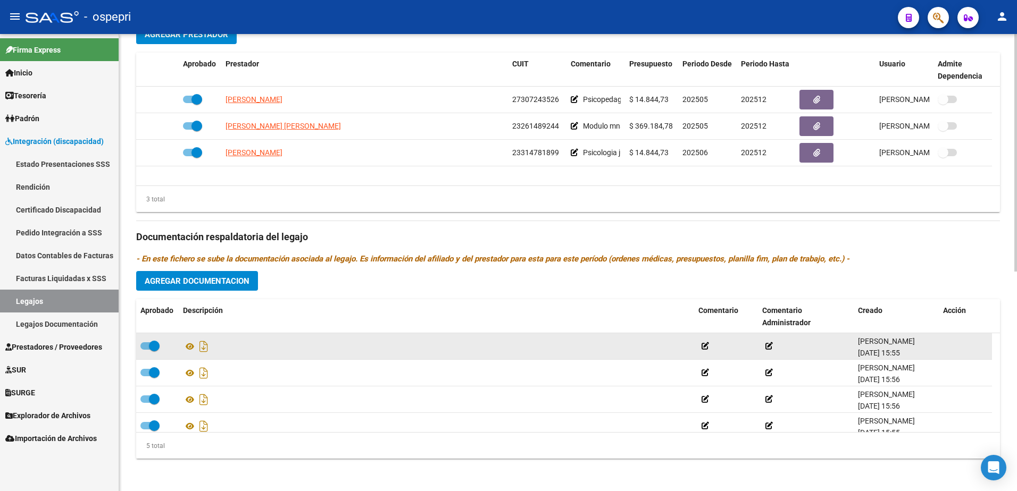
scroll to position [423, 0]
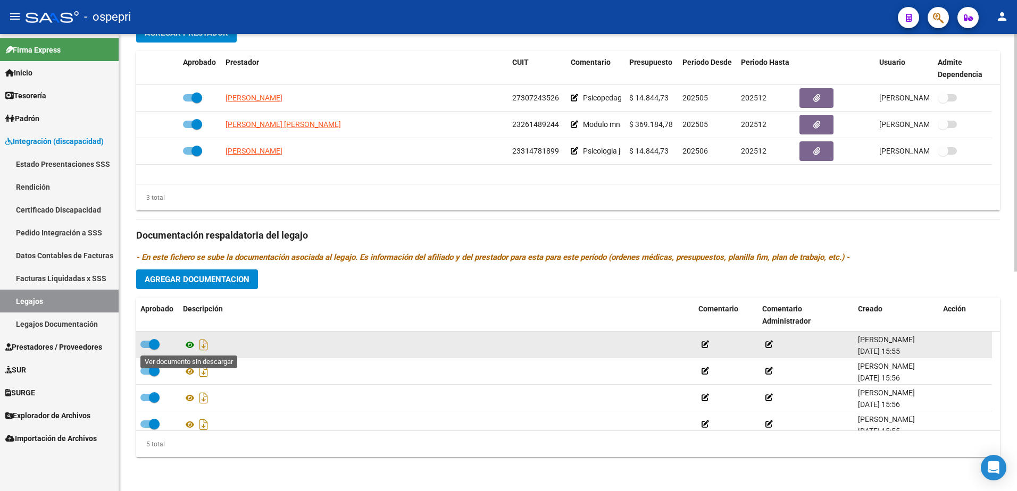
click at [189, 316] on icon at bounding box center [190, 345] width 14 height 13
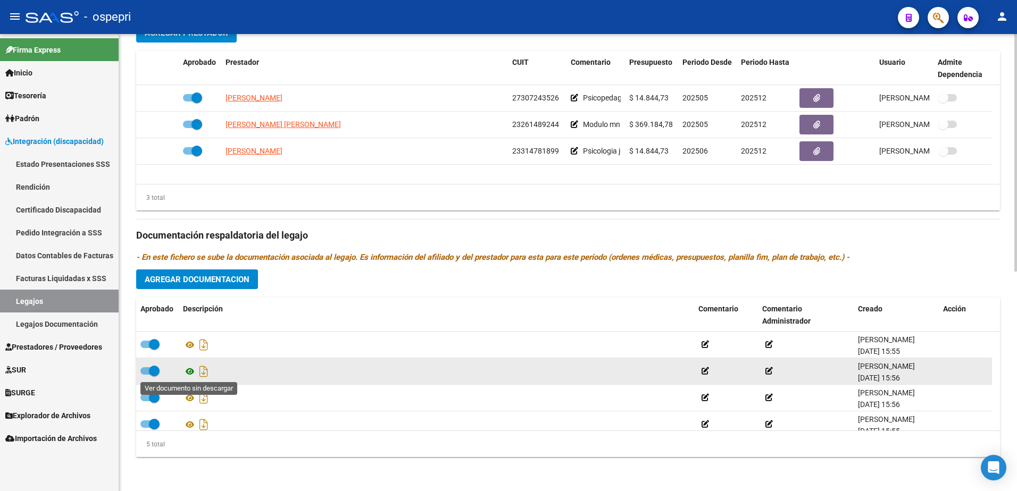
click at [189, 316] on icon at bounding box center [190, 371] width 14 height 13
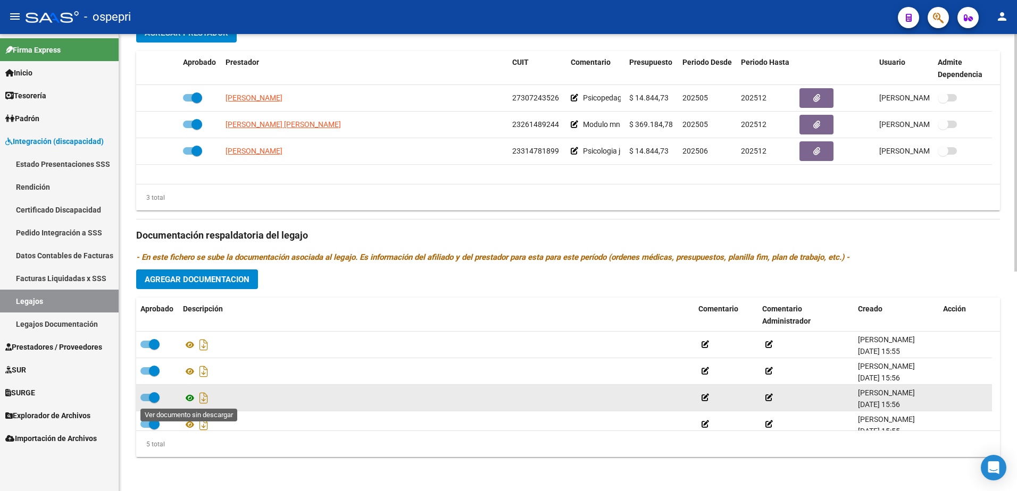
click at [185, 316] on icon at bounding box center [190, 398] width 14 height 13
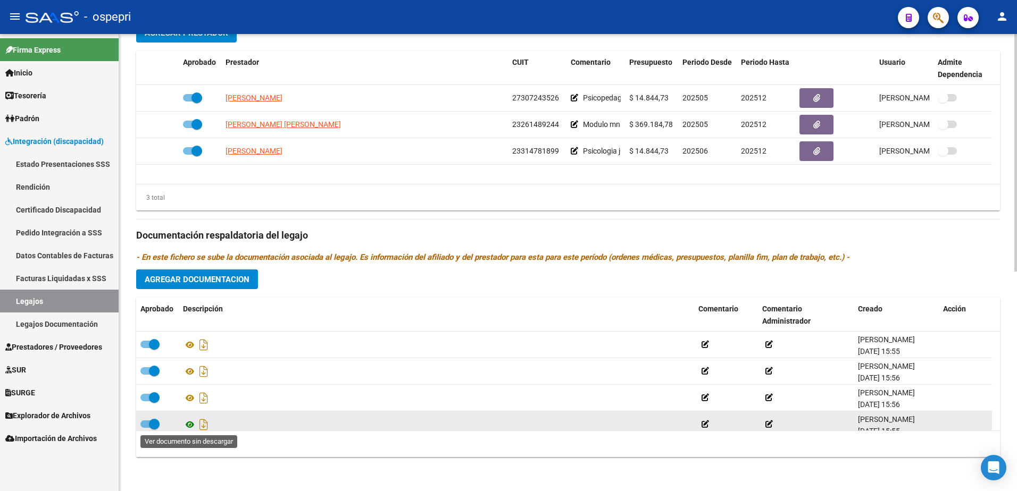
click at [188, 316] on icon at bounding box center [190, 425] width 14 height 13
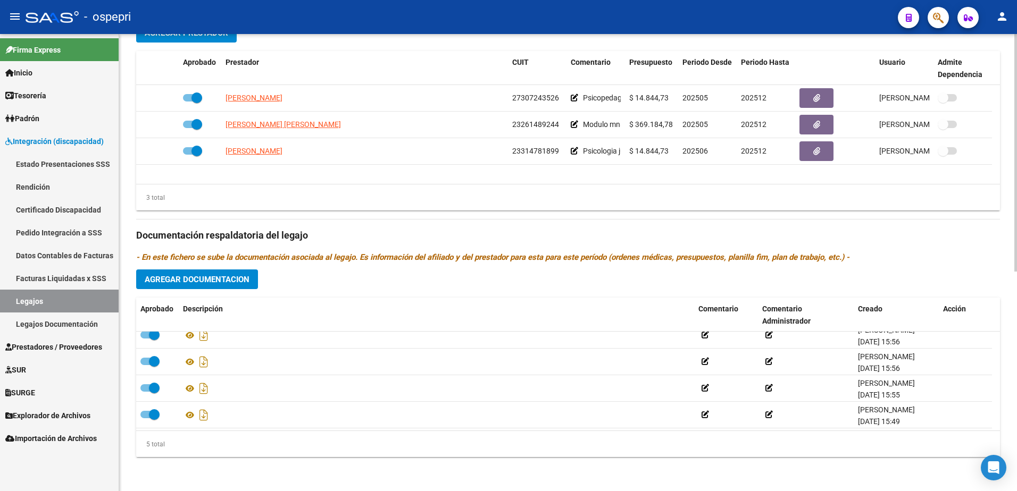
scroll to position [37, 0]
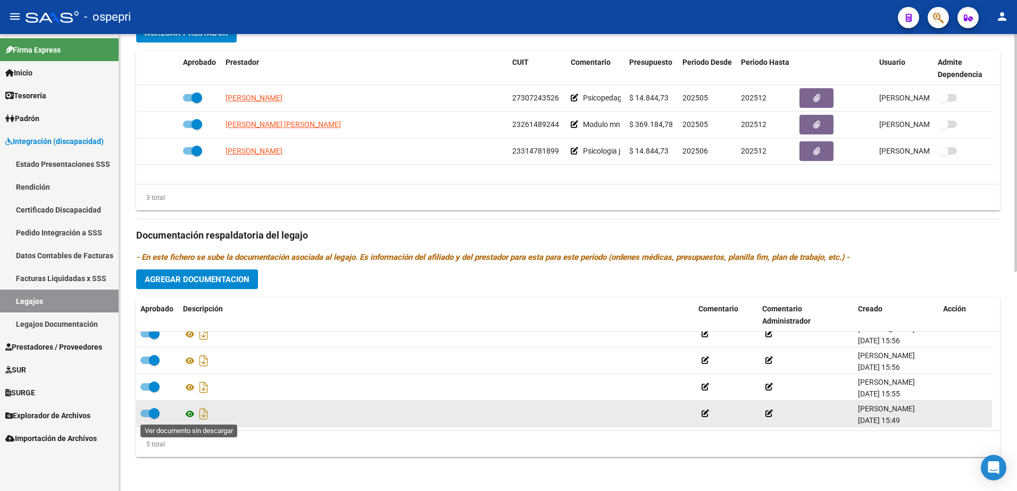
click at [185, 316] on icon at bounding box center [190, 414] width 14 height 13
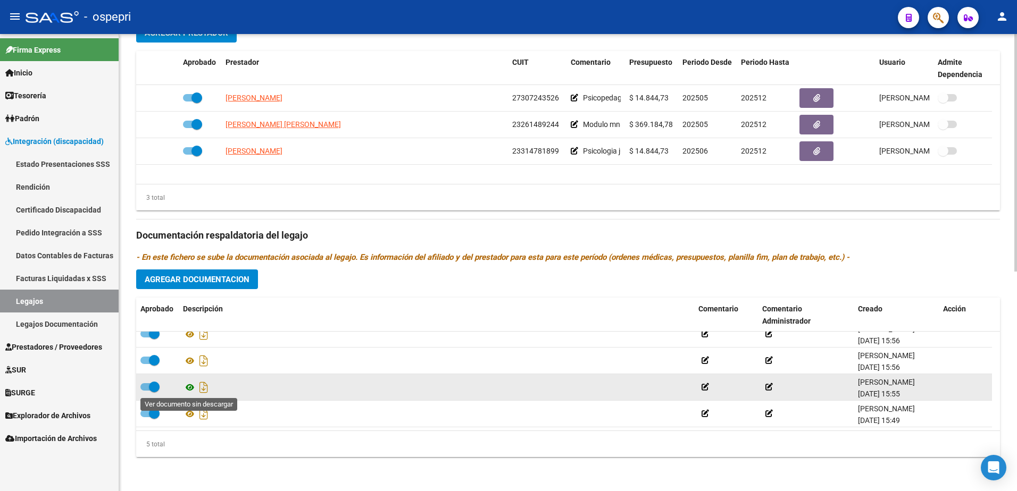
click at [193, 316] on icon at bounding box center [190, 387] width 14 height 13
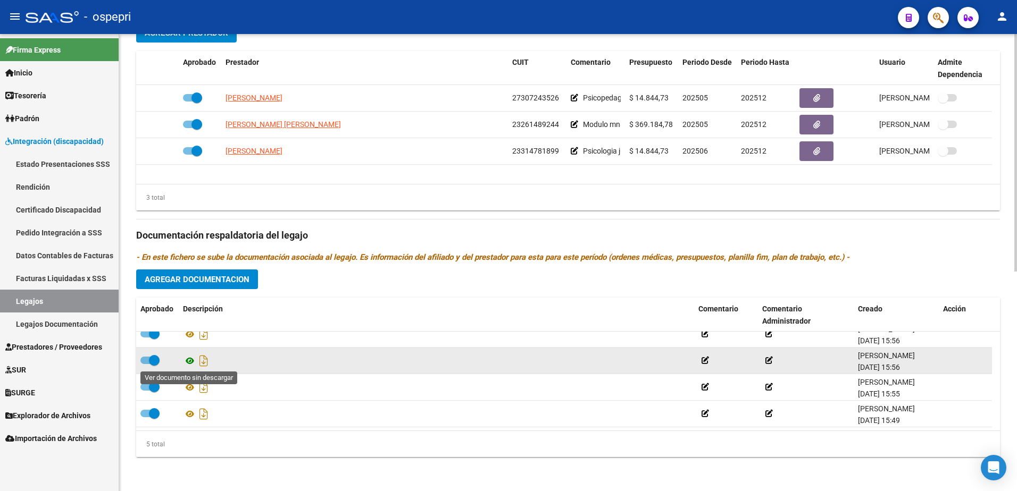
click at [190, 316] on icon at bounding box center [190, 361] width 14 height 13
click at [189, 316] on icon at bounding box center [190, 361] width 14 height 13
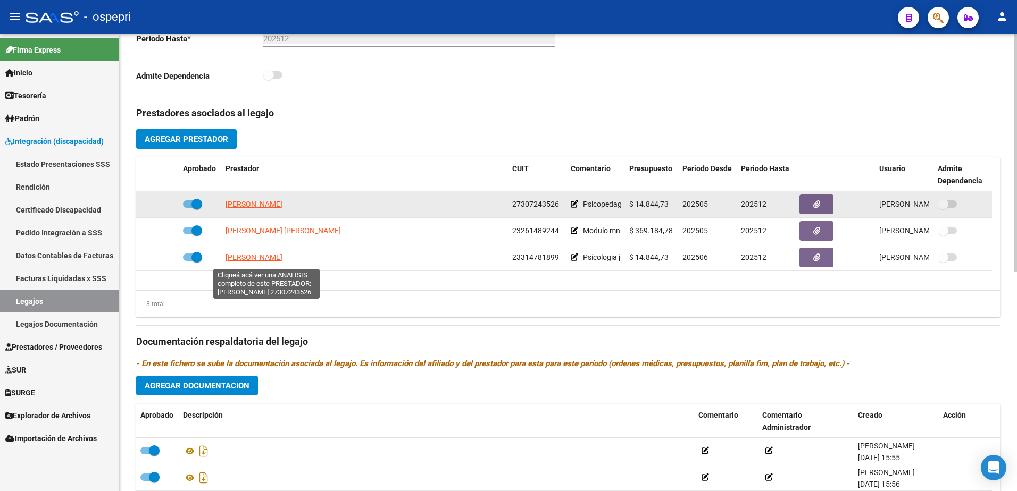
scroll to position [0, 0]
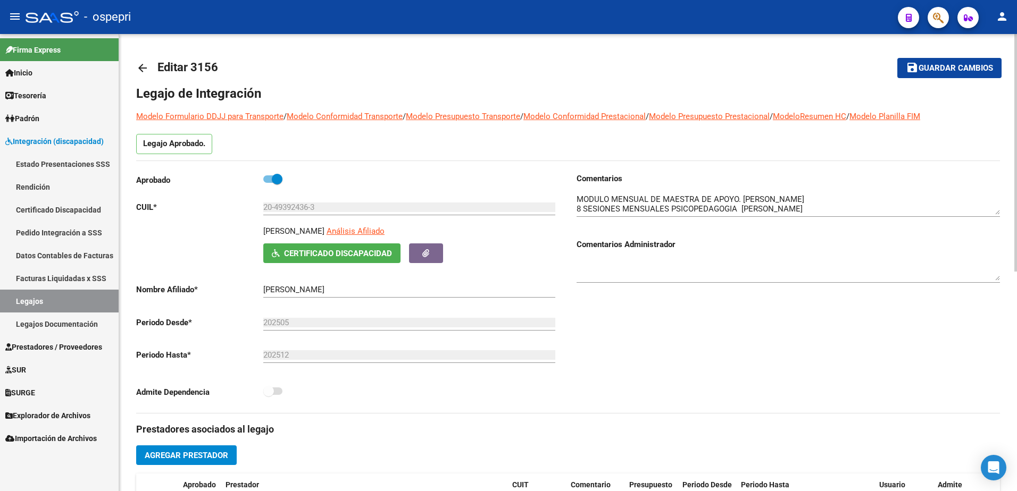
click at [137, 69] on mat-icon "arrow_back" at bounding box center [142, 68] width 13 height 13
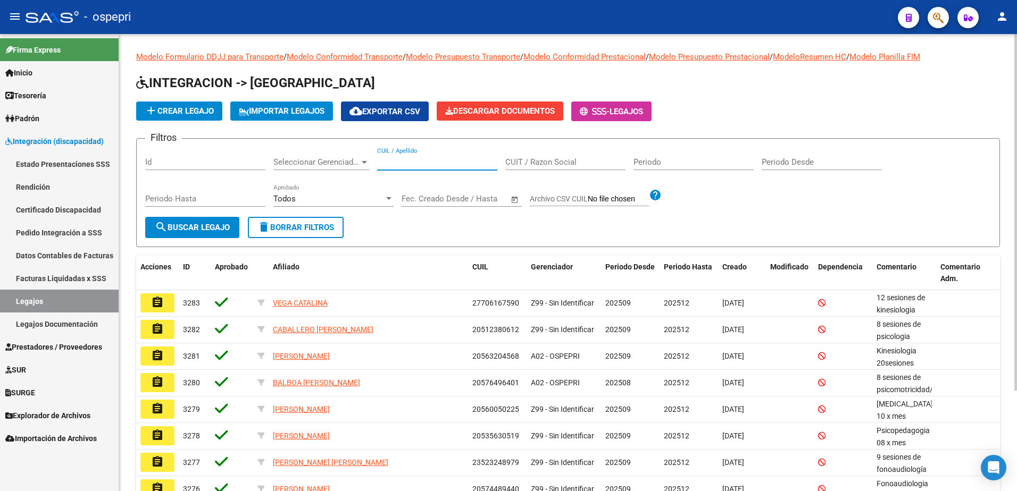
click at [430, 164] on input "CUIL / Apellido" at bounding box center [437, 162] width 120 height 10
type input "20525294804"
click at [202, 227] on span "search Buscar Legajo" at bounding box center [192, 228] width 75 height 10
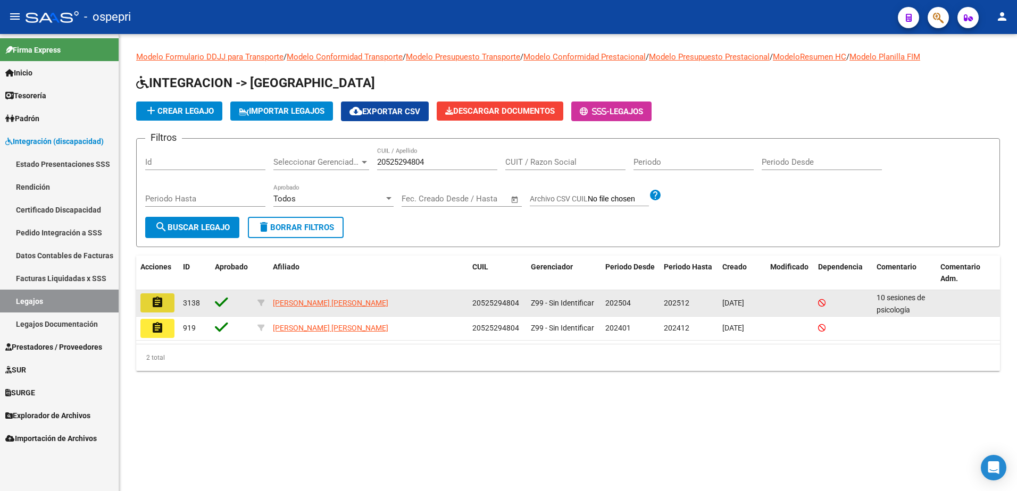
click at [153, 304] on mat-icon "assignment" at bounding box center [157, 302] width 13 height 13
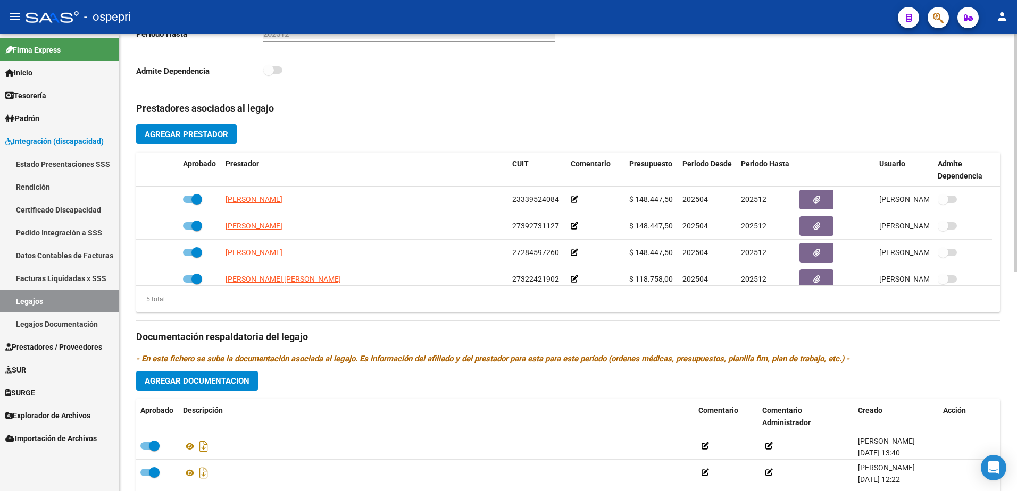
scroll to position [372, 0]
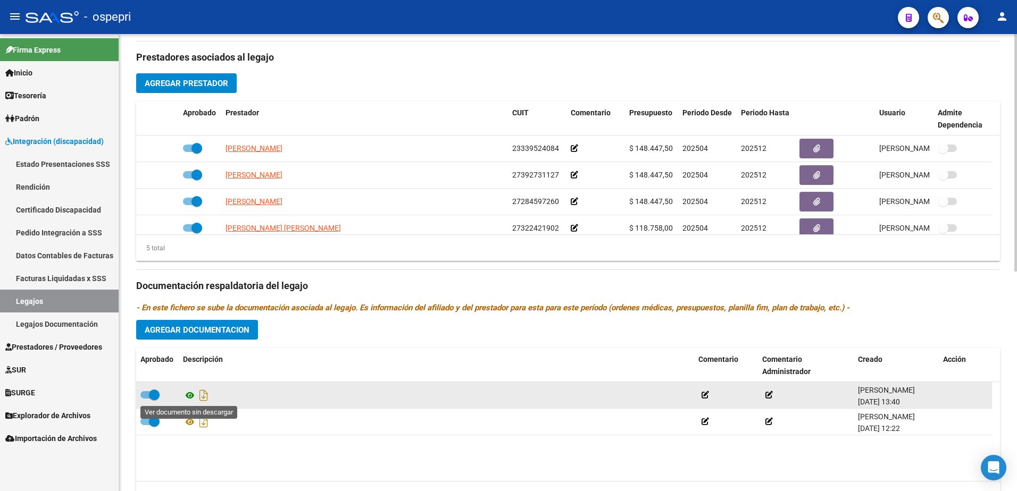
click at [186, 316] on icon at bounding box center [190, 395] width 14 height 13
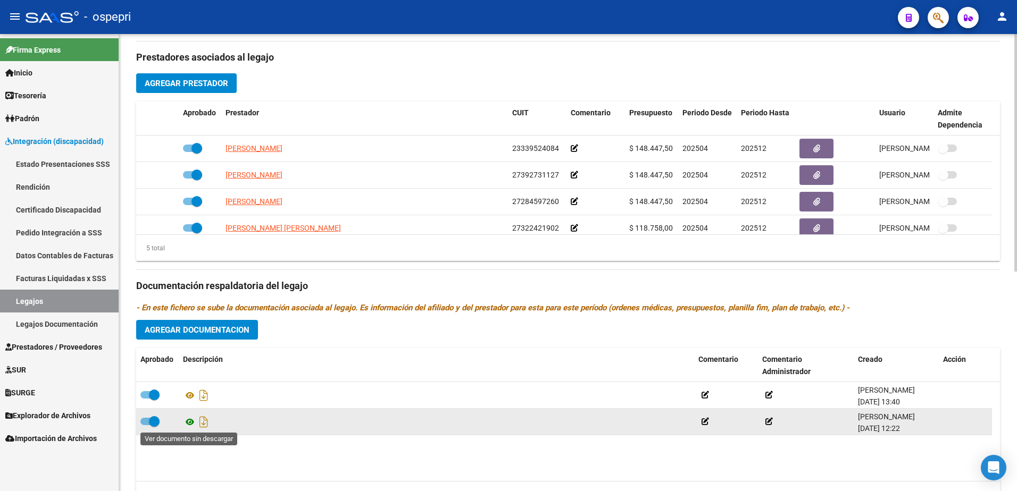
click at [189, 316] on icon at bounding box center [190, 422] width 14 height 13
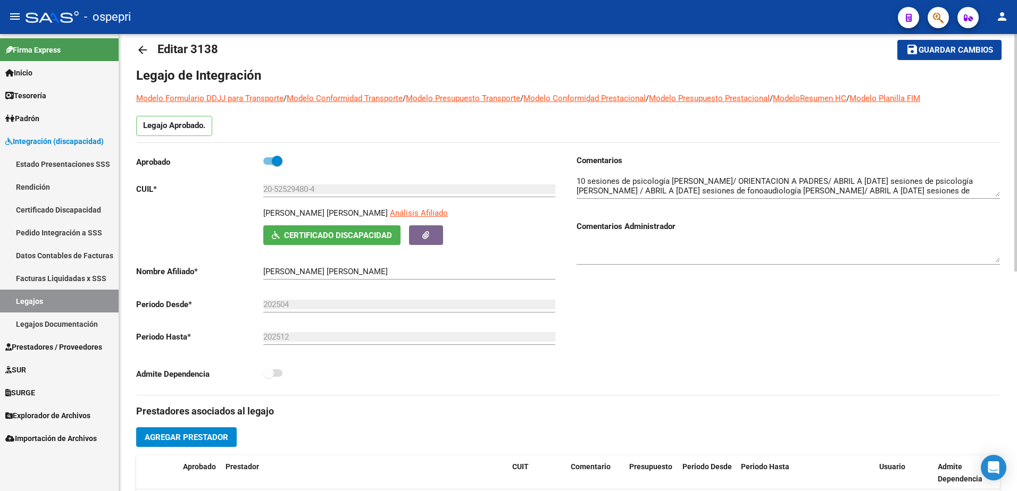
scroll to position [0, 0]
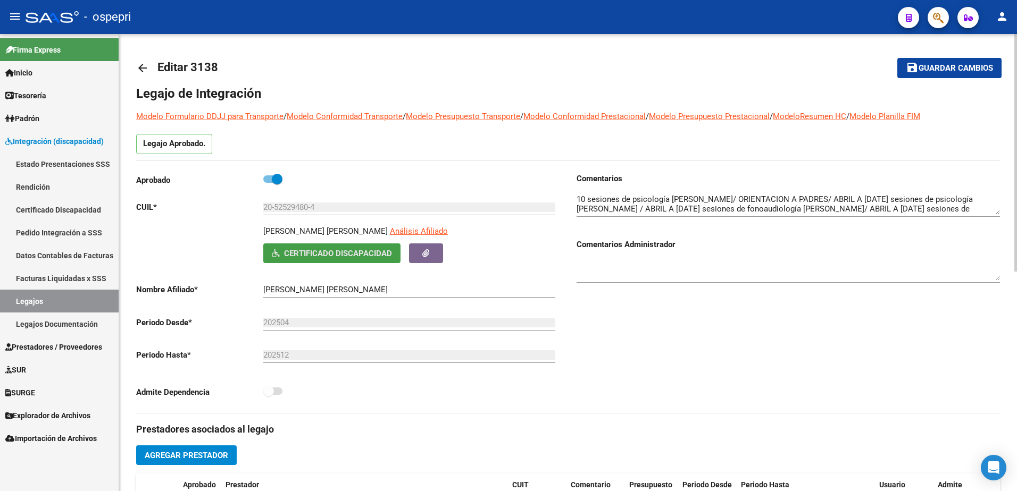
click at [322, 252] on span "Certificado Discapacidad" at bounding box center [338, 254] width 108 height 10
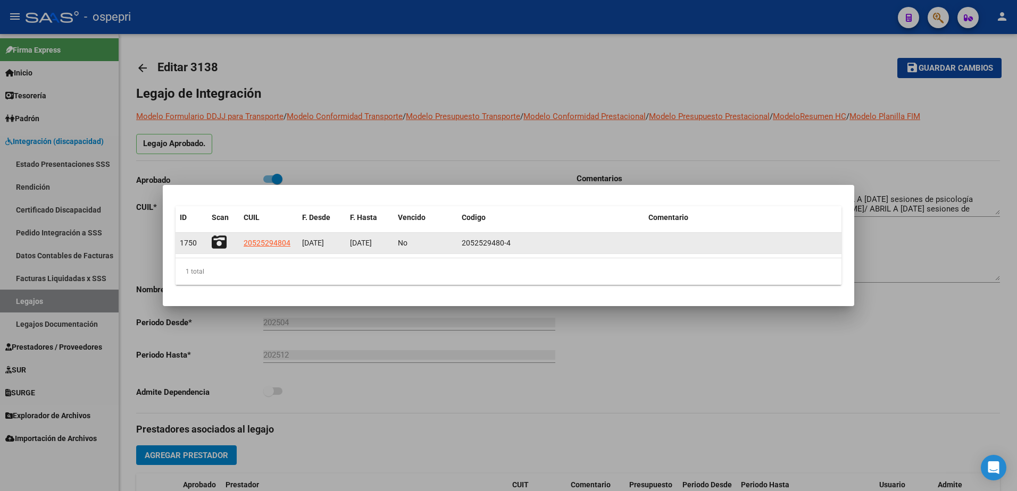
click at [213, 246] on icon at bounding box center [219, 242] width 15 height 15
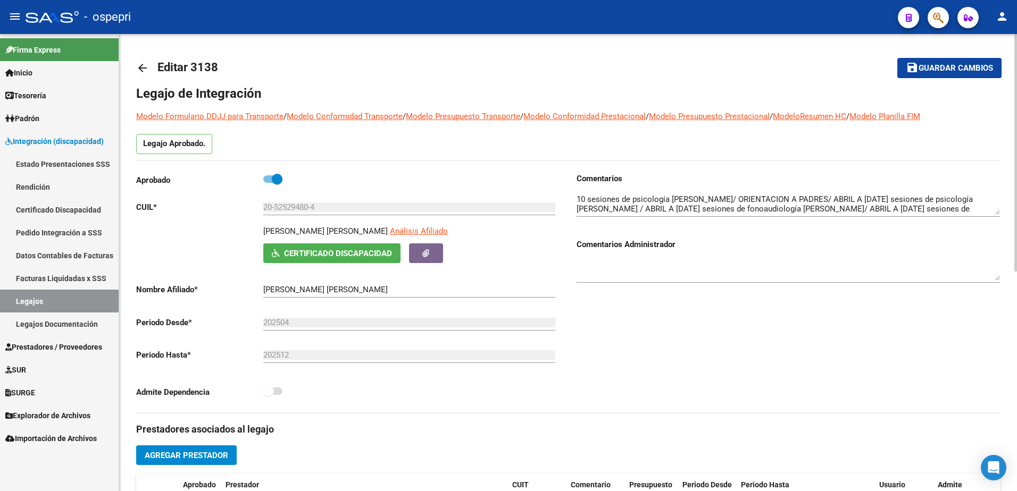
click at [144, 71] on mat-icon "arrow_back" at bounding box center [142, 68] width 13 height 13
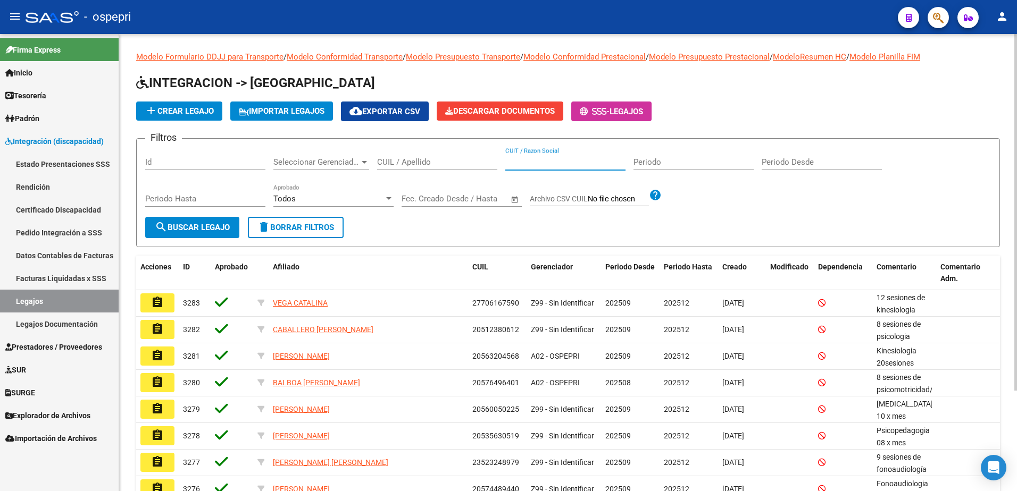
click at [502, 164] on input "CUIT / Razon Social" at bounding box center [565, 162] width 120 height 10
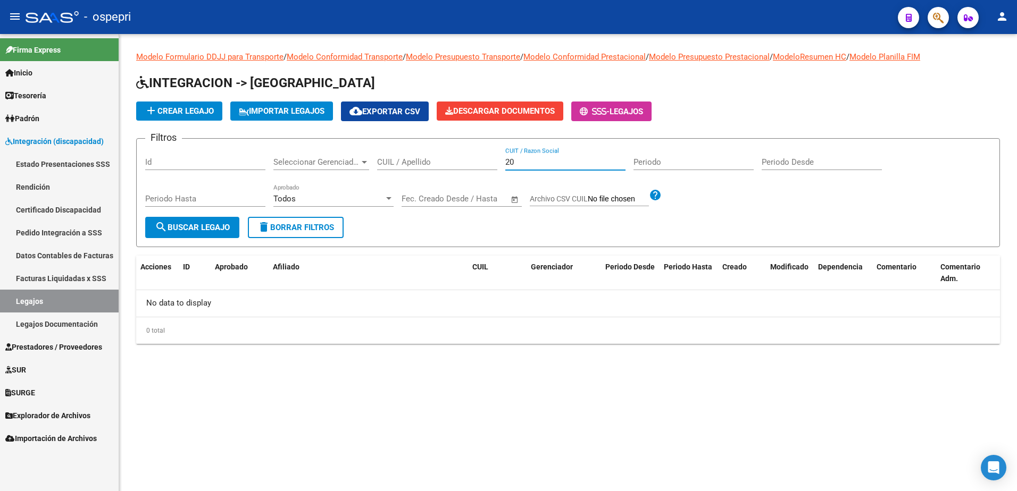
type input "2"
click at [438, 165] on input "CUIL / Apellido" at bounding box center [437, 162] width 120 height 10
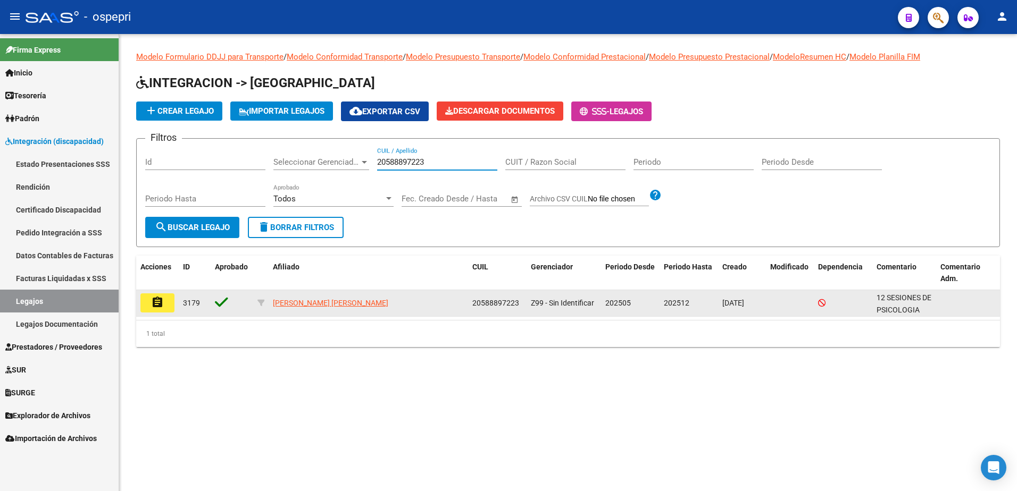
type input "20588897223"
click at [164, 306] on button "assignment" at bounding box center [157, 303] width 34 height 19
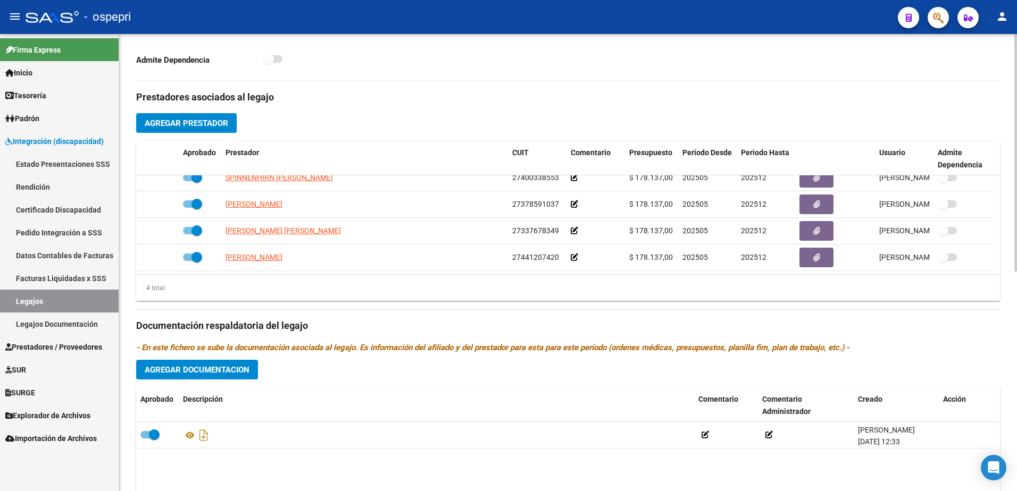
scroll to position [372, 0]
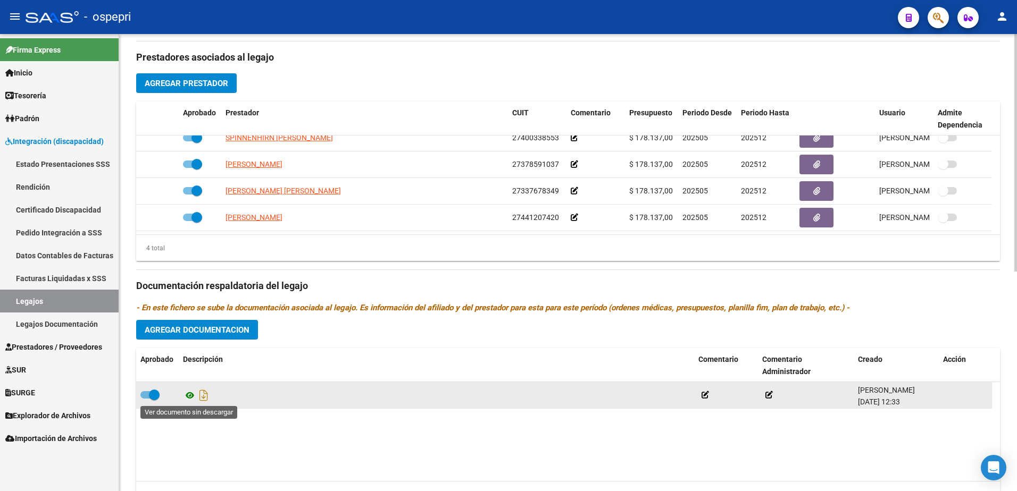
click at [190, 316] on icon at bounding box center [190, 395] width 14 height 13
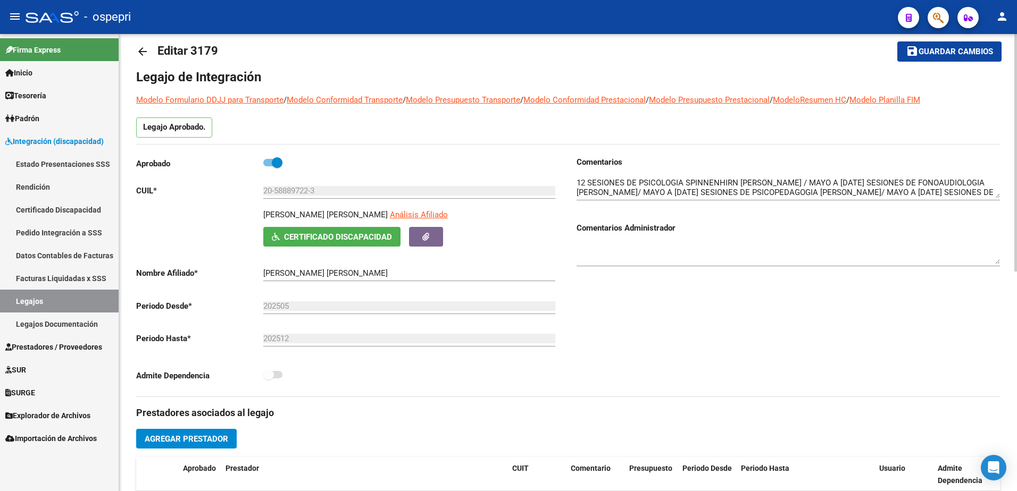
scroll to position [0, 0]
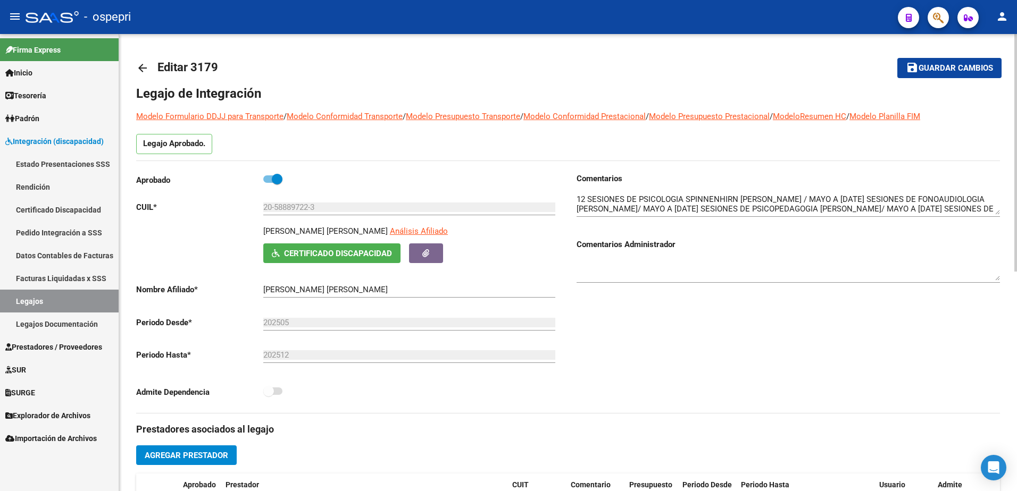
click at [143, 63] on mat-icon "arrow_back" at bounding box center [142, 68] width 13 height 13
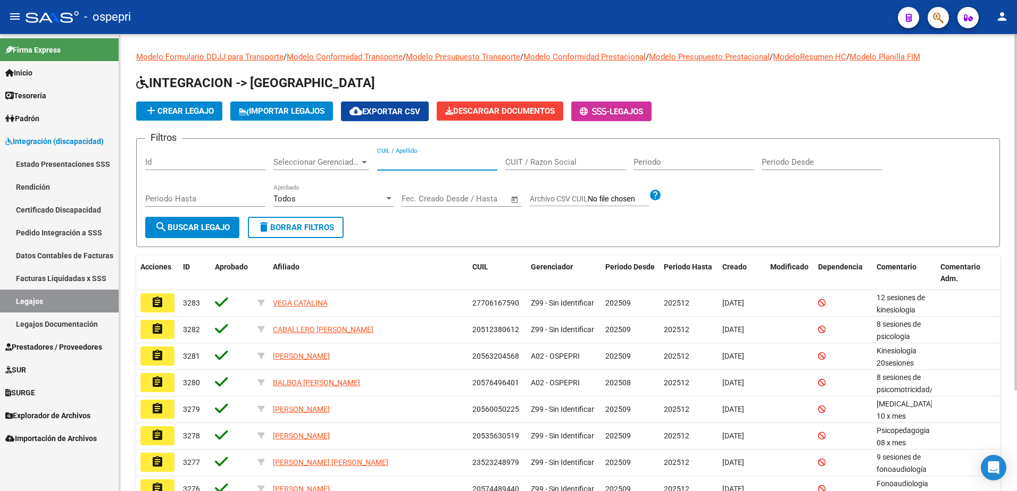
click at [411, 162] on input "CUIL / Apellido" at bounding box center [437, 162] width 120 height 10
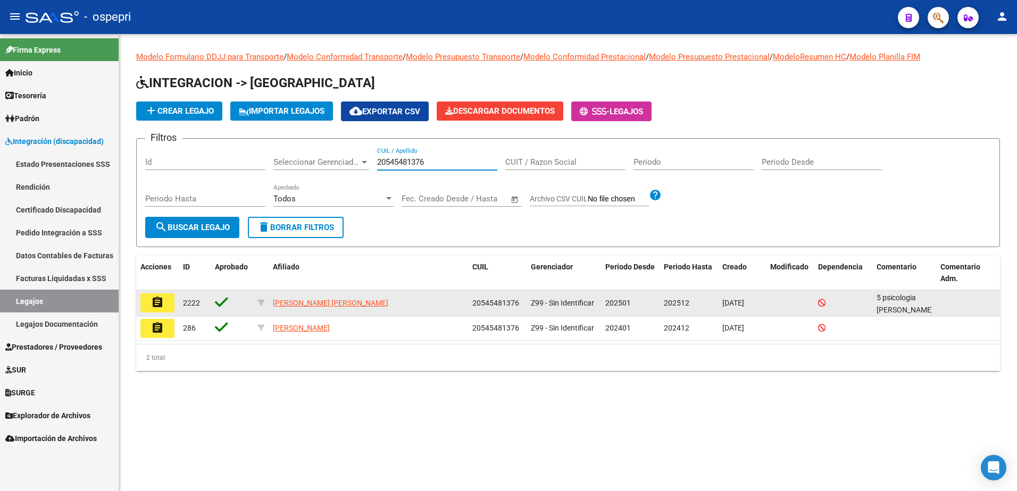
type input "20545481376"
click at [158, 301] on mat-icon "assignment" at bounding box center [157, 302] width 13 height 13
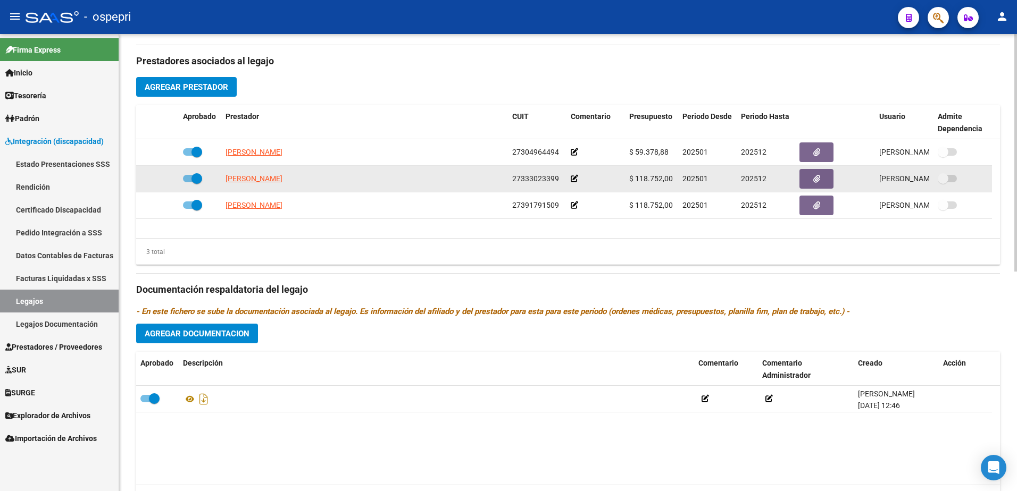
scroll to position [372, 0]
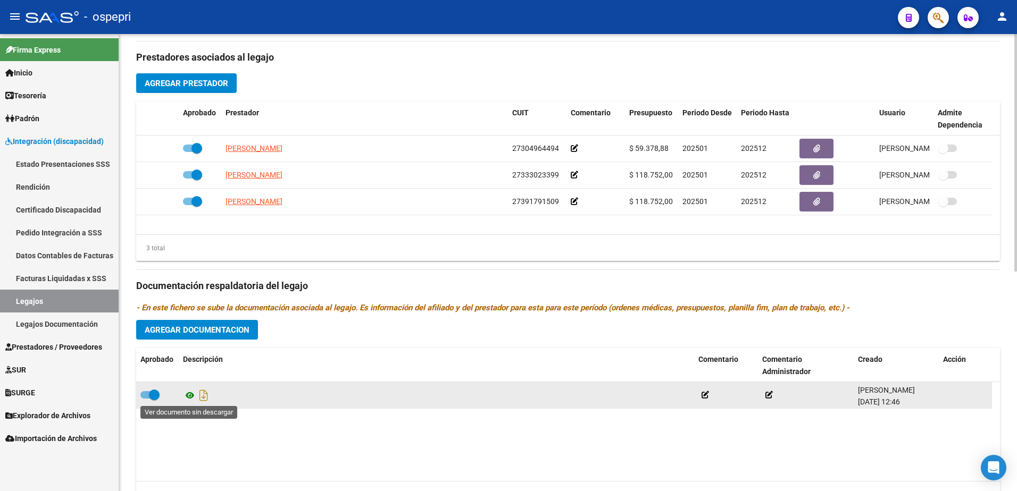
click at [190, 316] on icon at bounding box center [190, 395] width 14 height 13
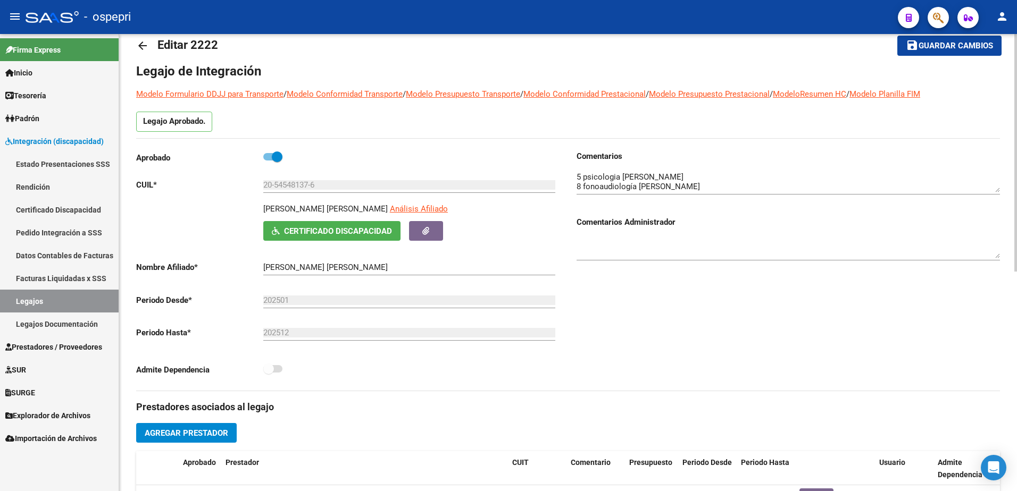
scroll to position [0, 0]
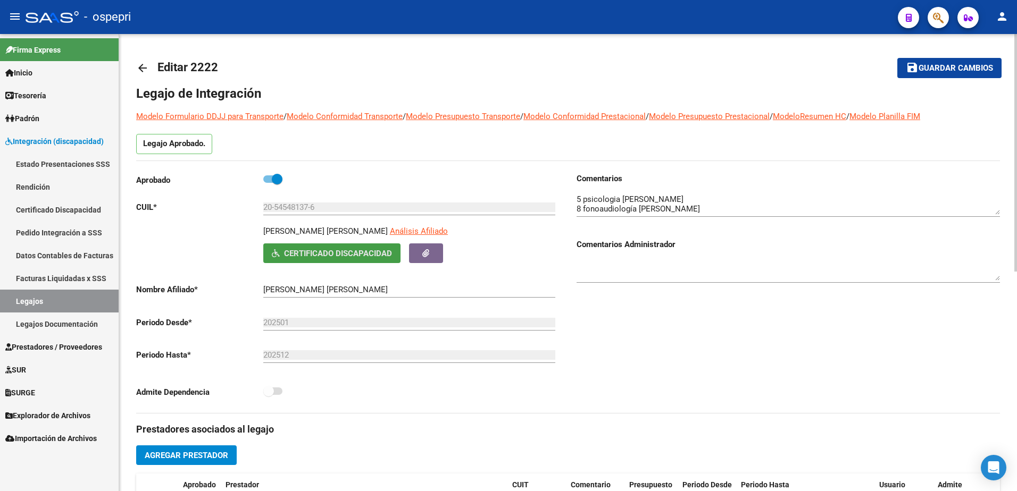
click at [342, 254] on span "Certificado Discapacidad" at bounding box center [338, 254] width 108 height 10
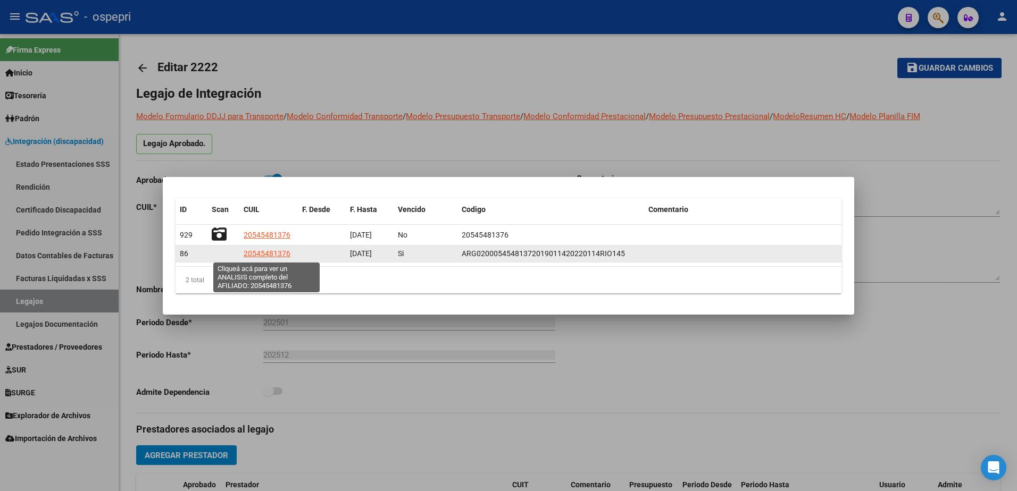
click at [263, 257] on span "20545481376" at bounding box center [267, 253] width 47 height 9
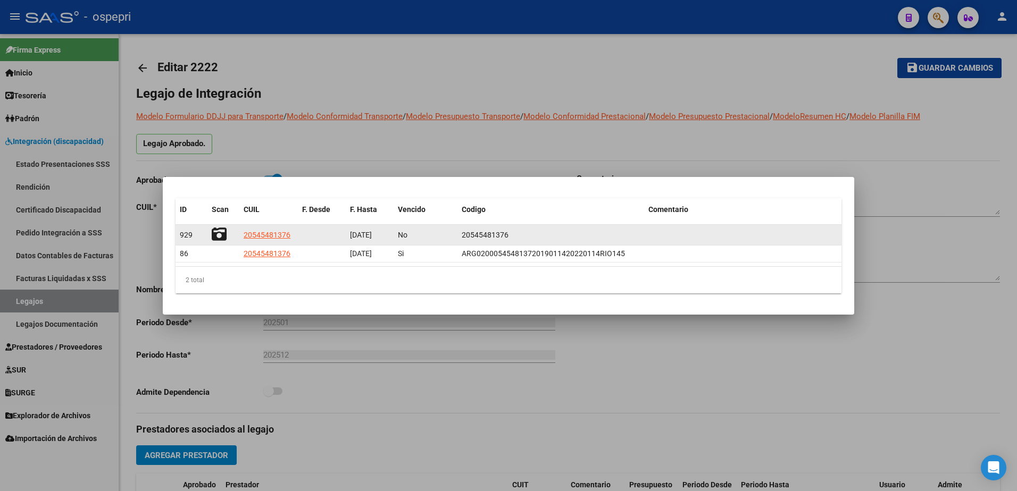
click at [218, 233] on icon at bounding box center [219, 234] width 15 height 15
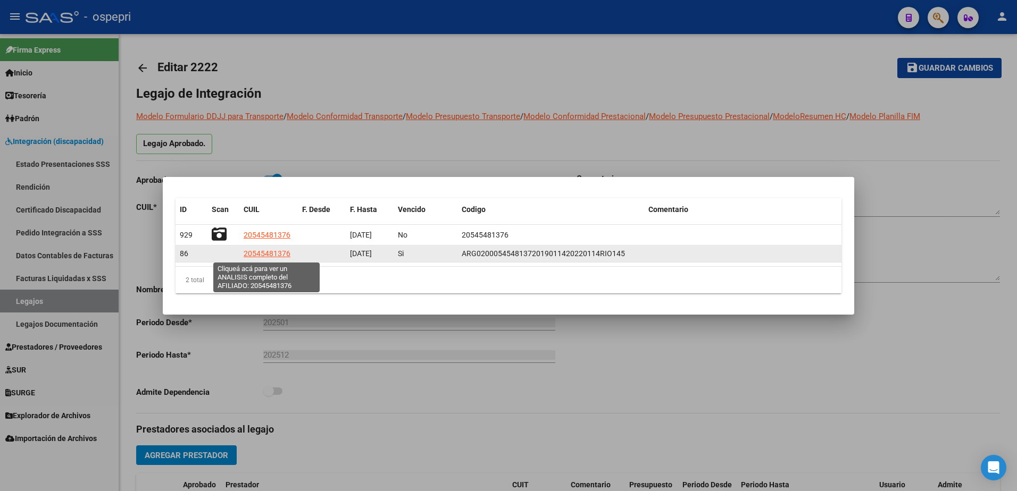
click at [266, 257] on span "20545481376" at bounding box center [267, 253] width 47 height 9
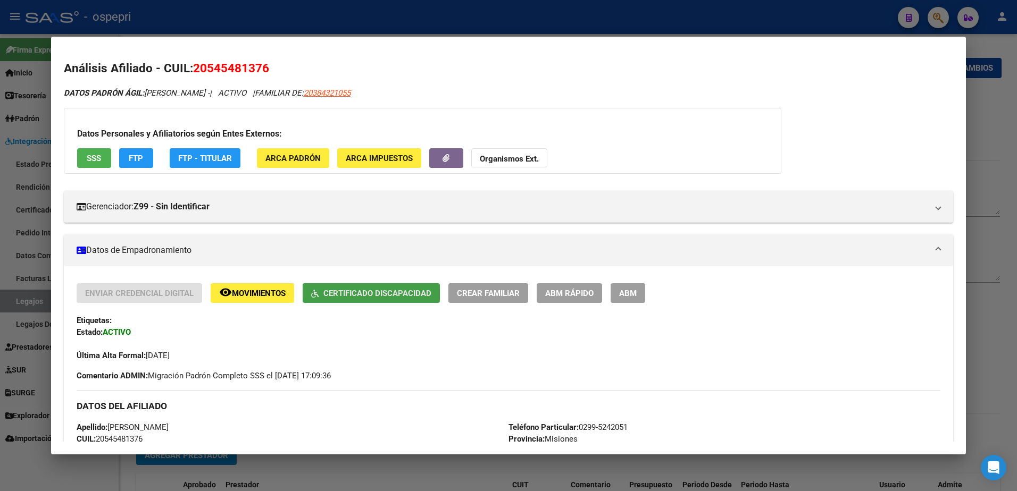
click at [365, 291] on span "Certificado Discapacidad" at bounding box center [377, 294] width 108 height 10
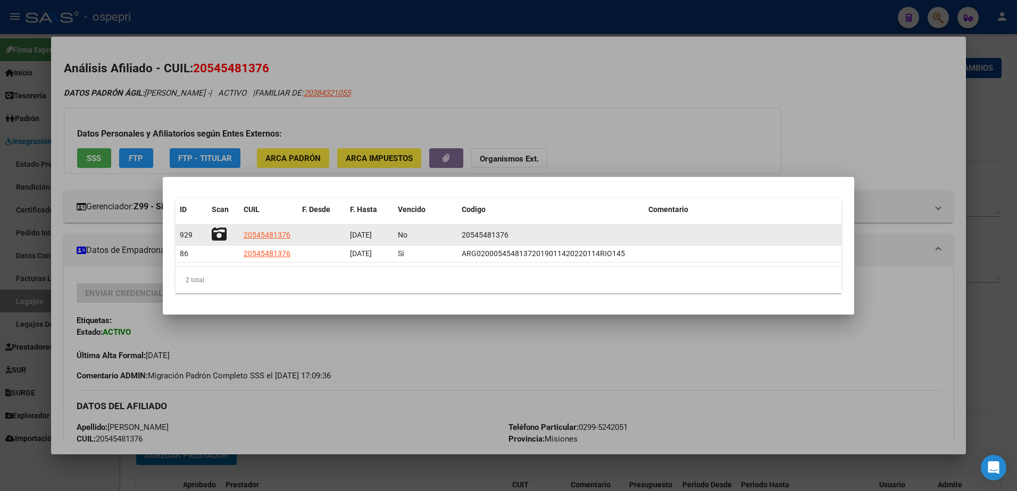
click at [223, 232] on icon at bounding box center [219, 234] width 15 height 15
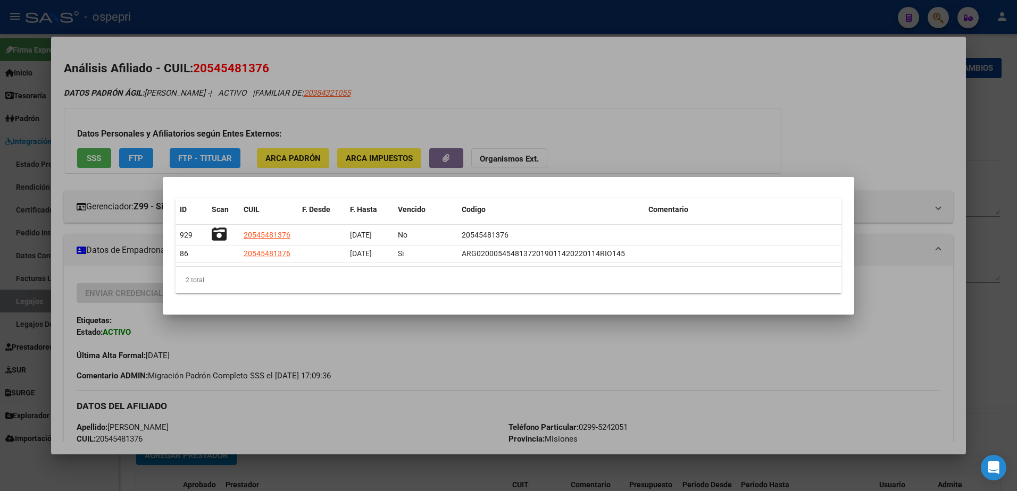
click at [439, 316] on div at bounding box center [508, 245] width 1017 height 491
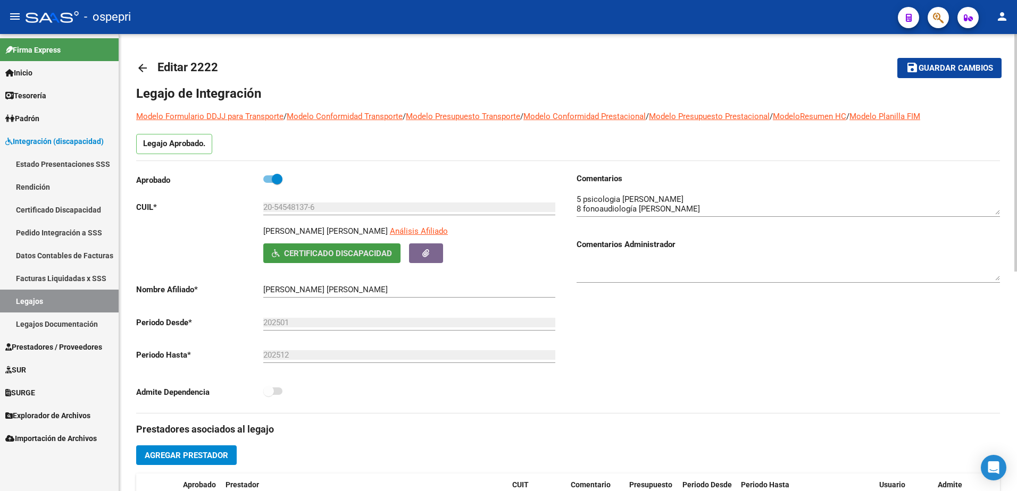
click at [356, 253] on span "Certificado Discapacidad" at bounding box center [338, 254] width 108 height 10
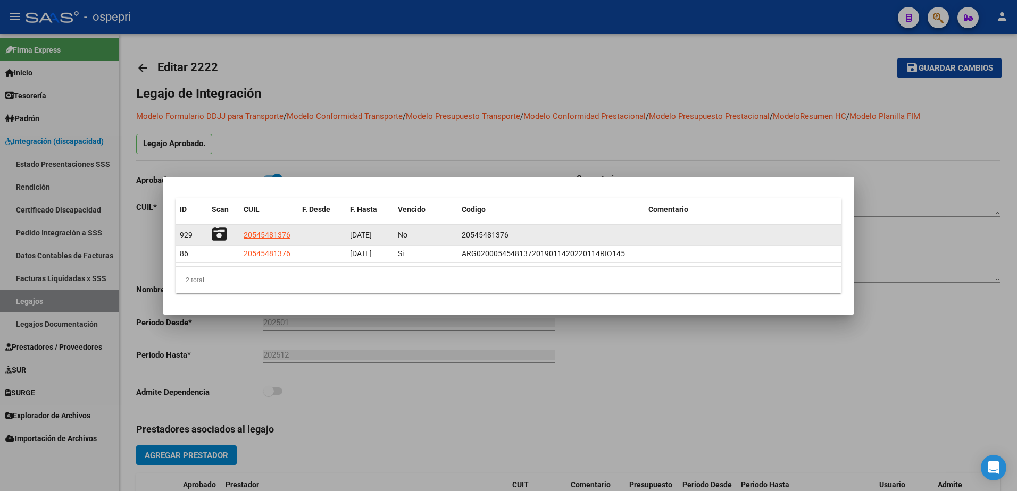
click at [217, 235] on icon at bounding box center [219, 234] width 15 height 15
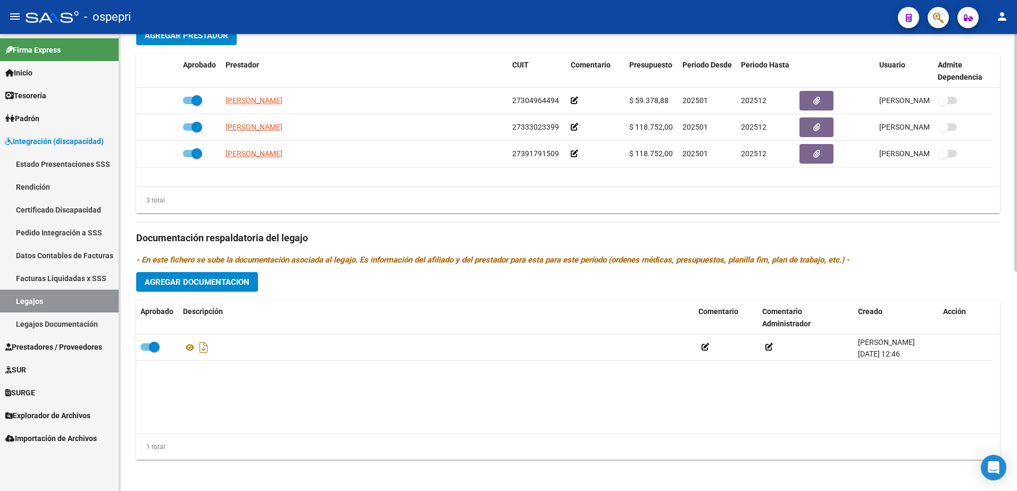
scroll to position [423, 0]
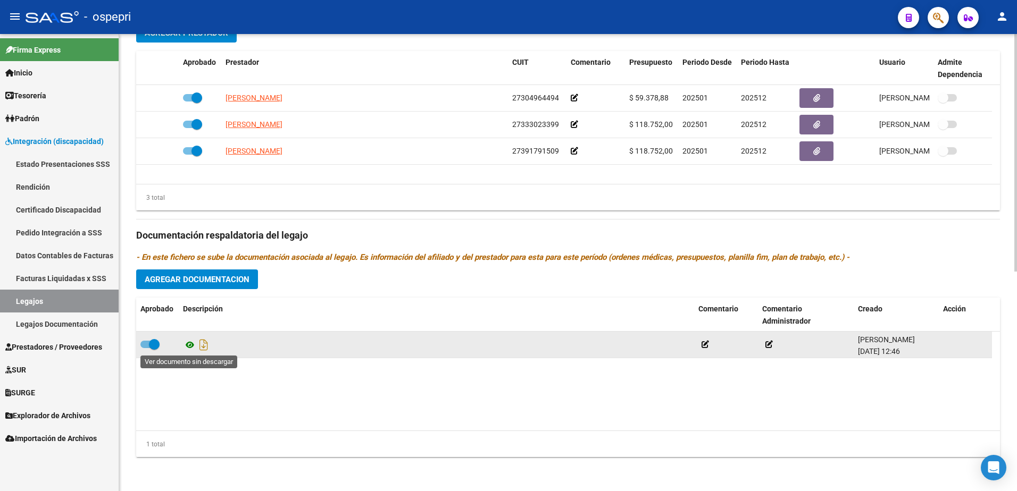
click at [187, 316] on icon at bounding box center [190, 345] width 14 height 13
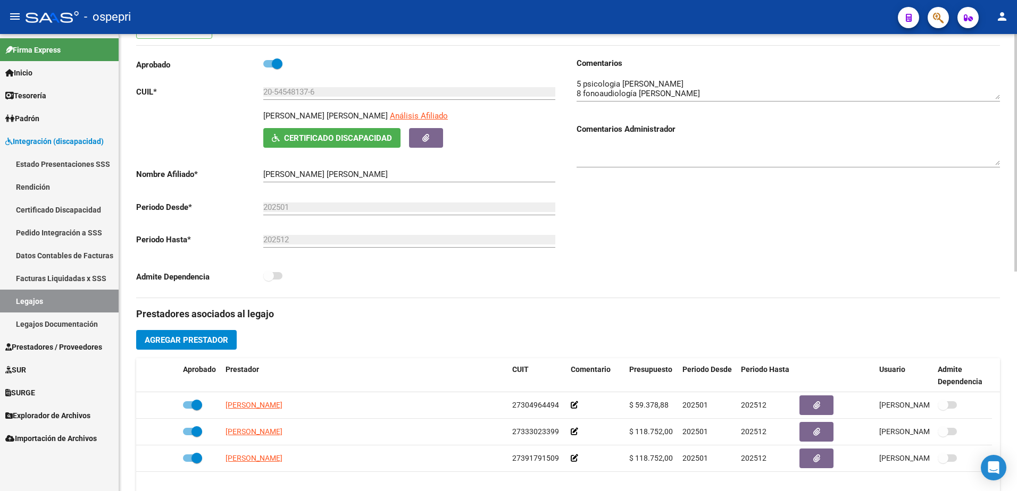
scroll to position [0, 0]
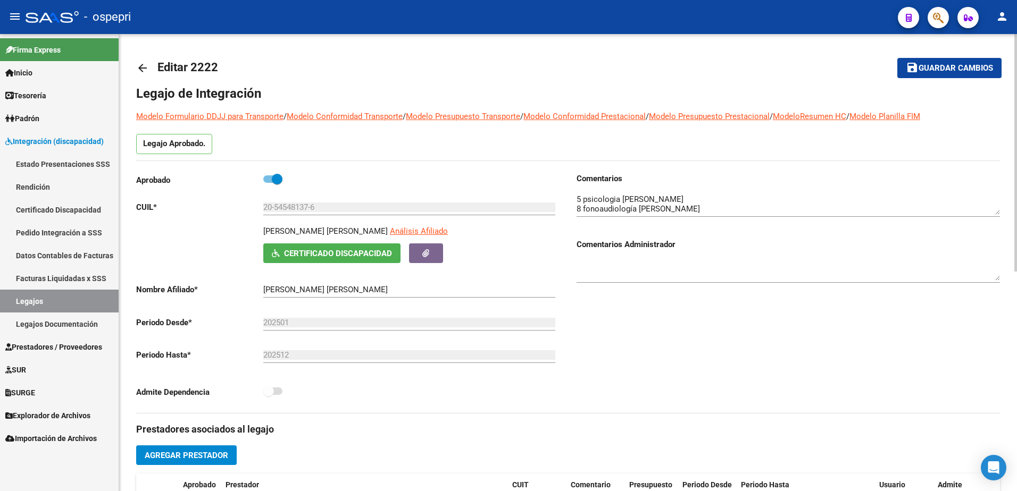
click at [144, 64] on mat-icon "arrow_back" at bounding box center [142, 68] width 13 height 13
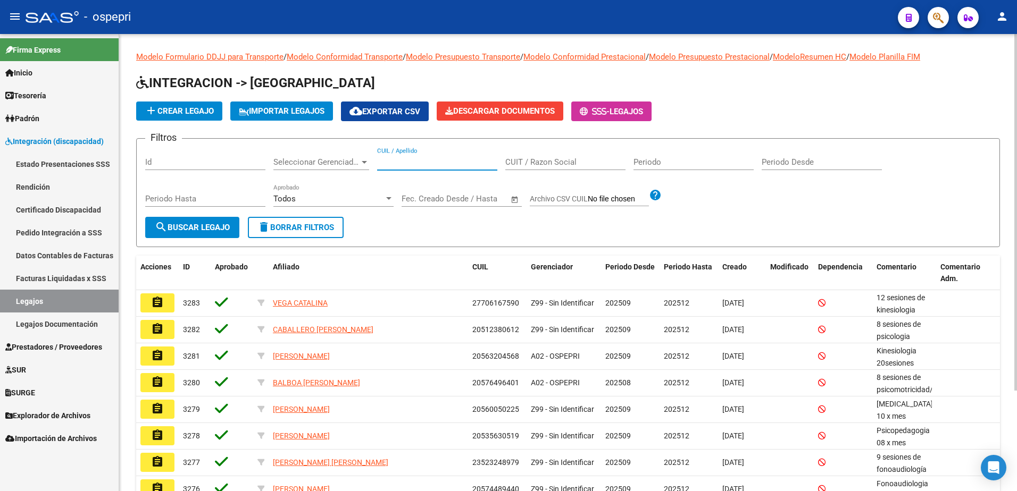
click at [395, 163] on input "CUIL / Apellido" at bounding box center [437, 162] width 120 height 10
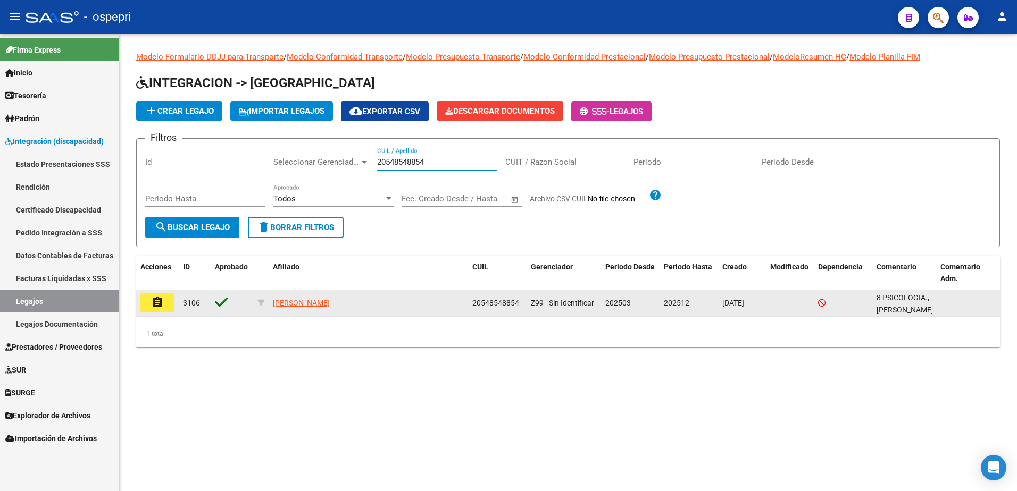
type input "20548548854"
click at [156, 299] on mat-icon "assignment" at bounding box center [157, 302] width 13 height 13
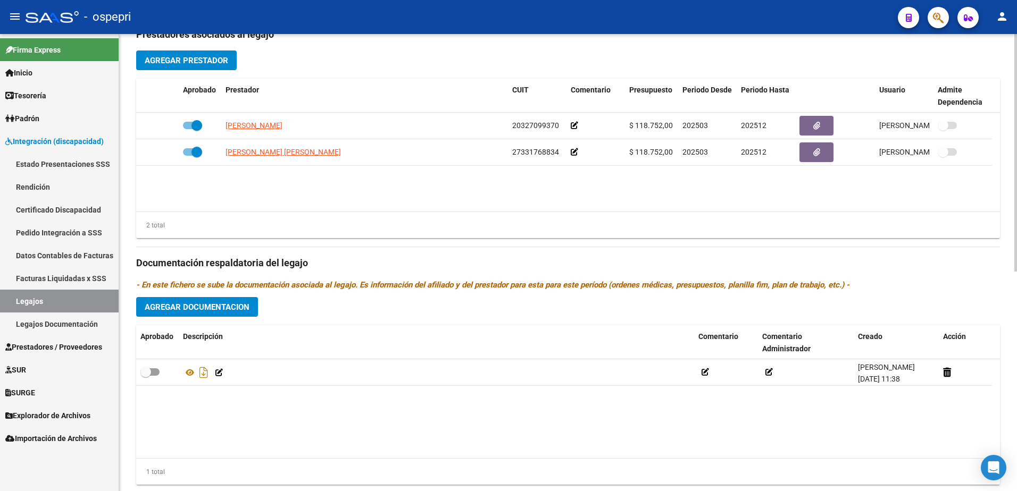
scroll to position [423, 0]
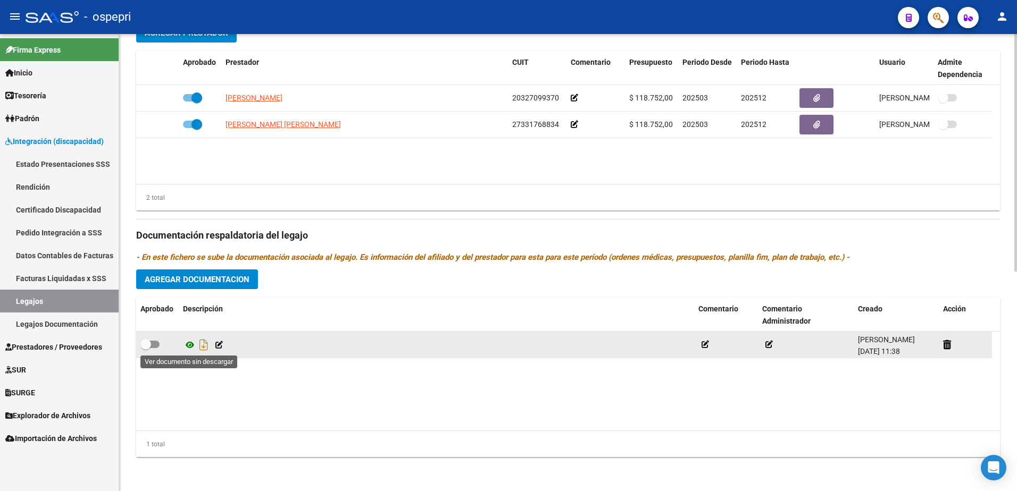
click at [190, 316] on icon at bounding box center [190, 345] width 14 height 13
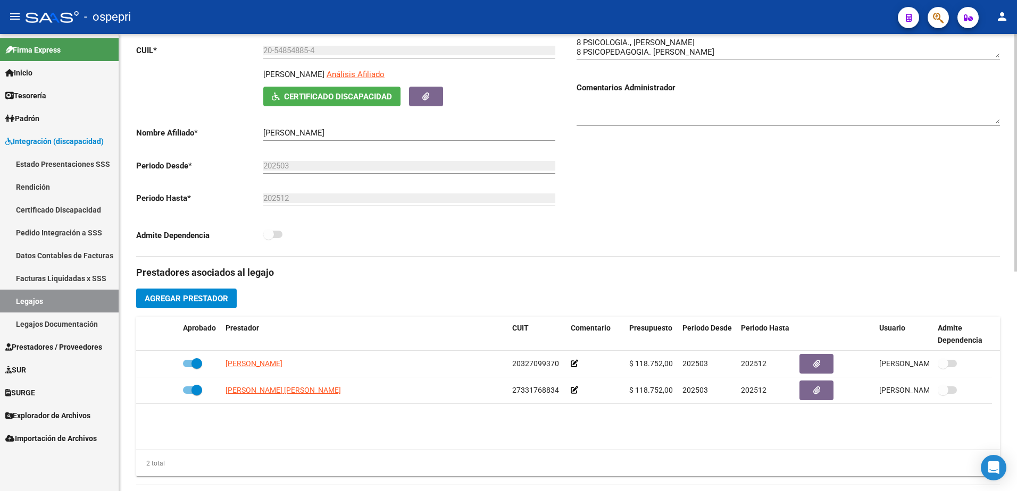
scroll to position [0, 0]
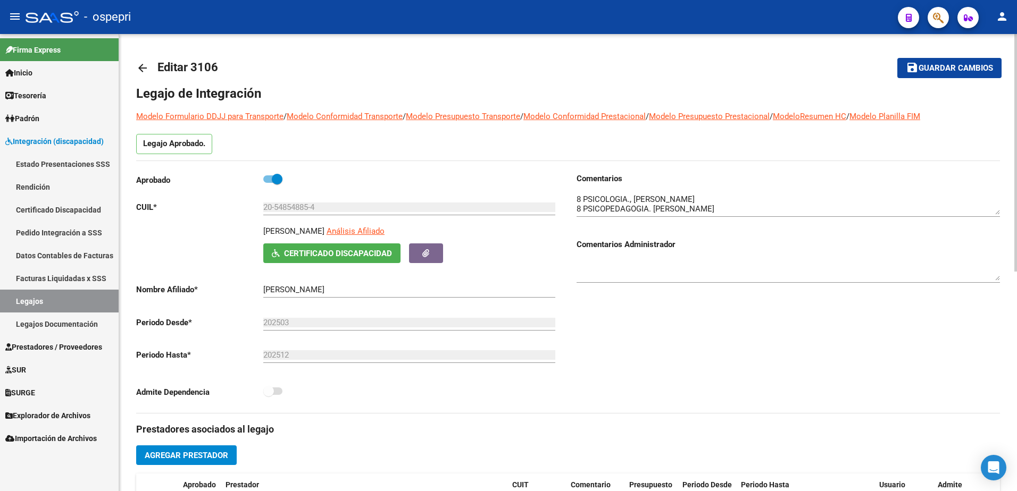
click at [144, 68] on mat-icon "arrow_back" at bounding box center [142, 68] width 13 height 13
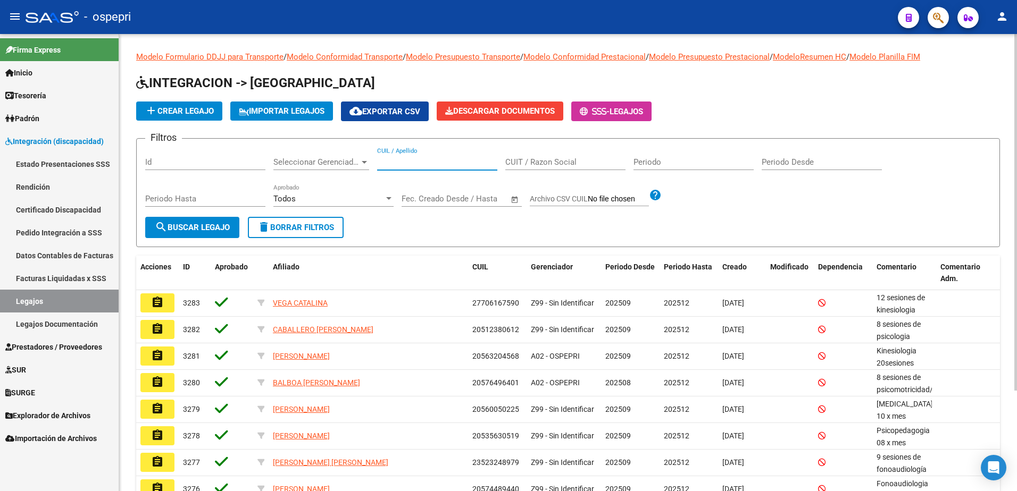
click at [440, 163] on input "CUIL / Apellido" at bounding box center [437, 162] width 120 height 10
type input "20530741797"
click at [223, 221] on button "search Buscar Legajo" at bounding box center [192, 227] width 94 height 21
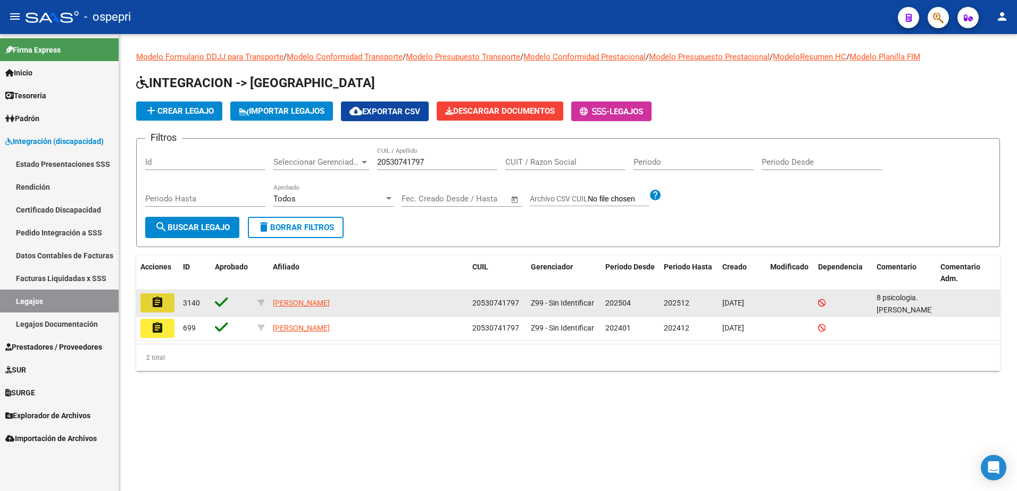
click at [162, 302] on mat-icon "assignment" at bounding box center [157, 302] width 13 height 13
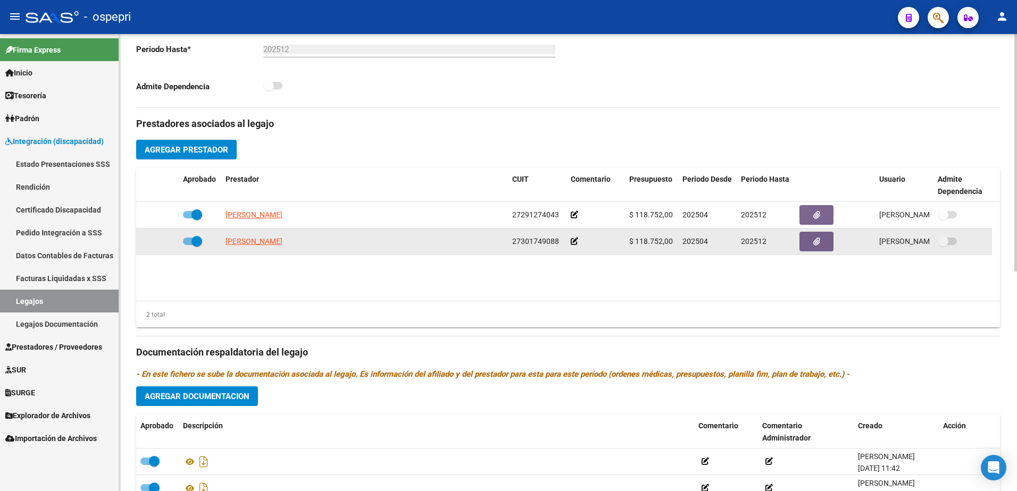
scroll to position [372, 0]
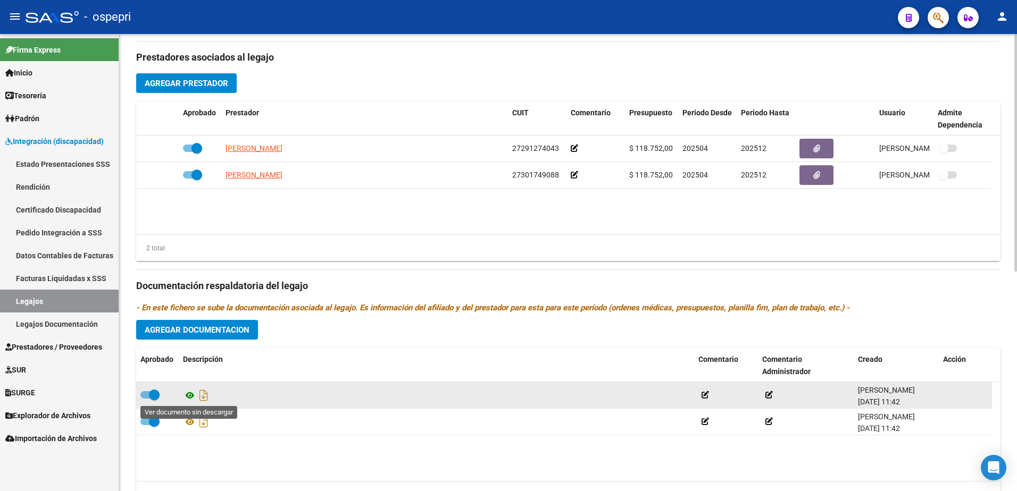
click at [185, 316] on icon at bounding box center [190, 395] width 14 height 13
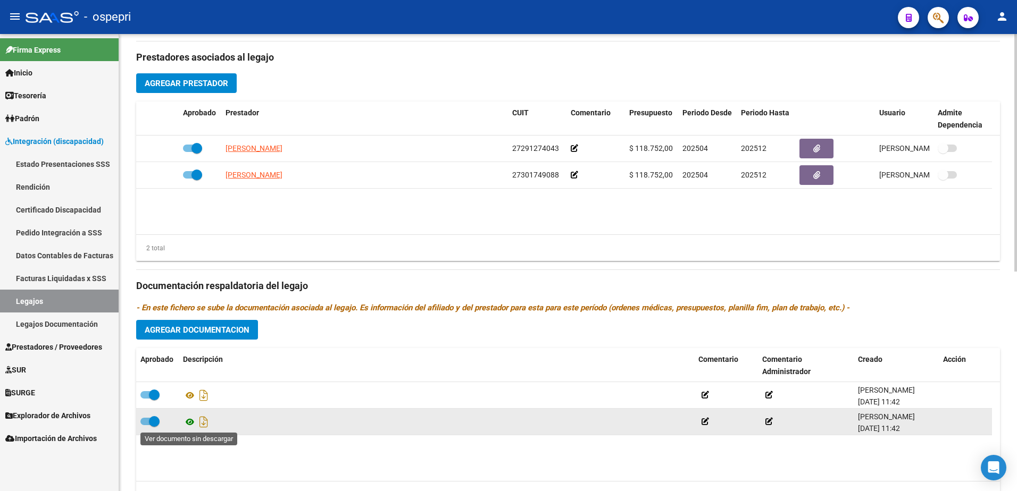
click at [190, 316] on icon at bounding box center [190, 422] width 14 height 13
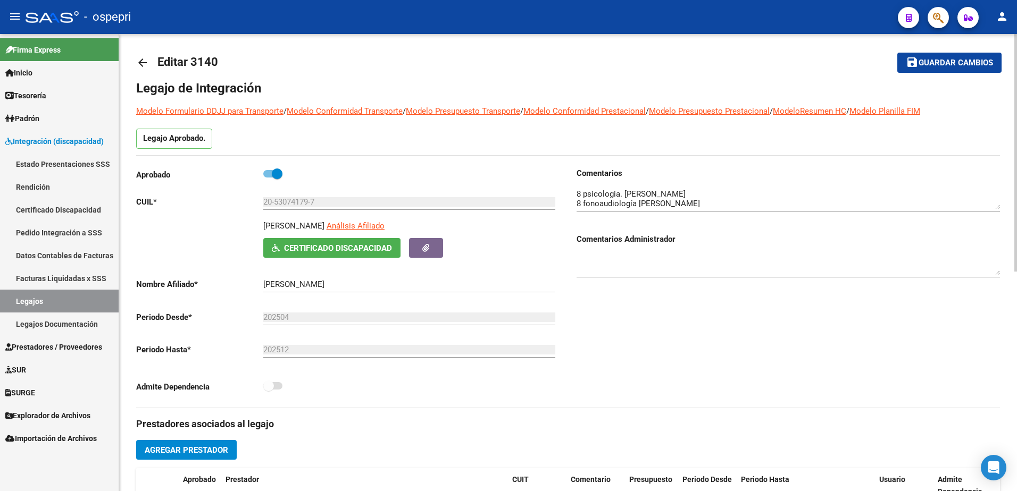
scroll to position [0, 0]
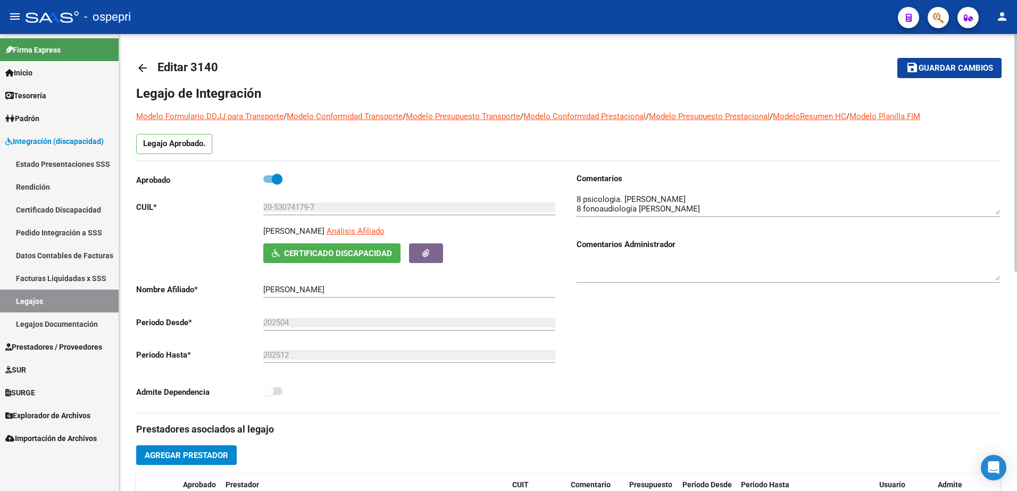
click at [143, 65] on mat-icon "arrow_back" at bounding box center [142, 68] width 13 height 13
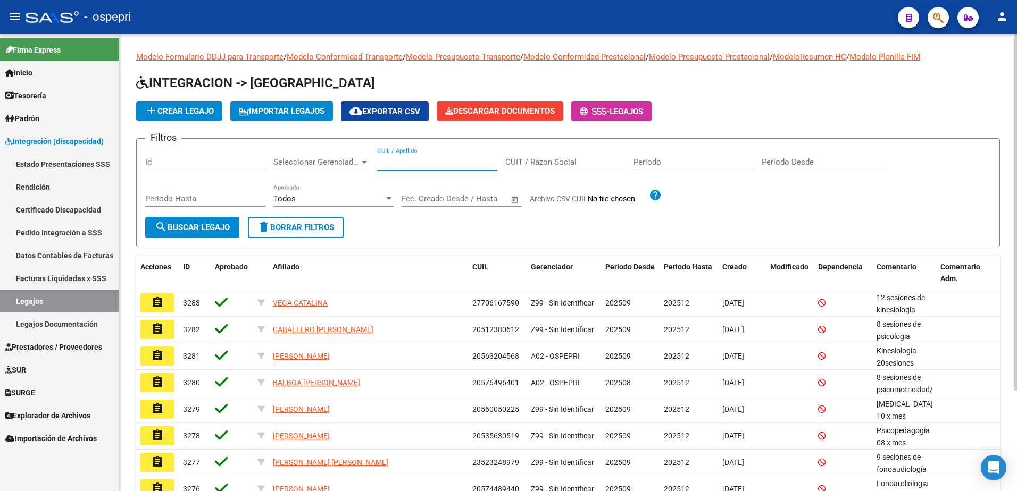
click at [423, 165] on input "CUIL / Apellido" at bounding box center [437, 162] width 120 height 10
type input "23122100014"
click at [200, 228] on span "search Buscar Legajo" at bounding box center [192, 228] width 75 height 10
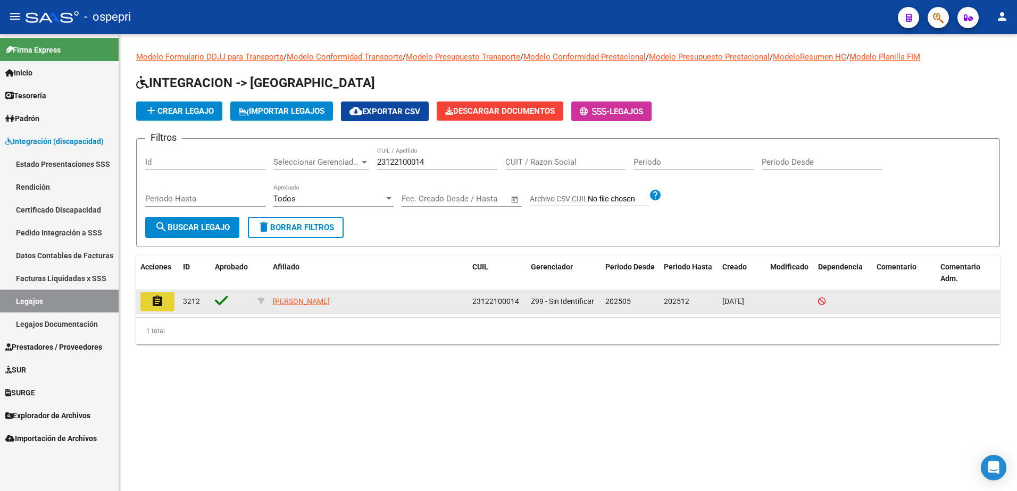
click at [162, 306] on mat-icon "assignment" at bounding box center [157, 301] width 13 height 13
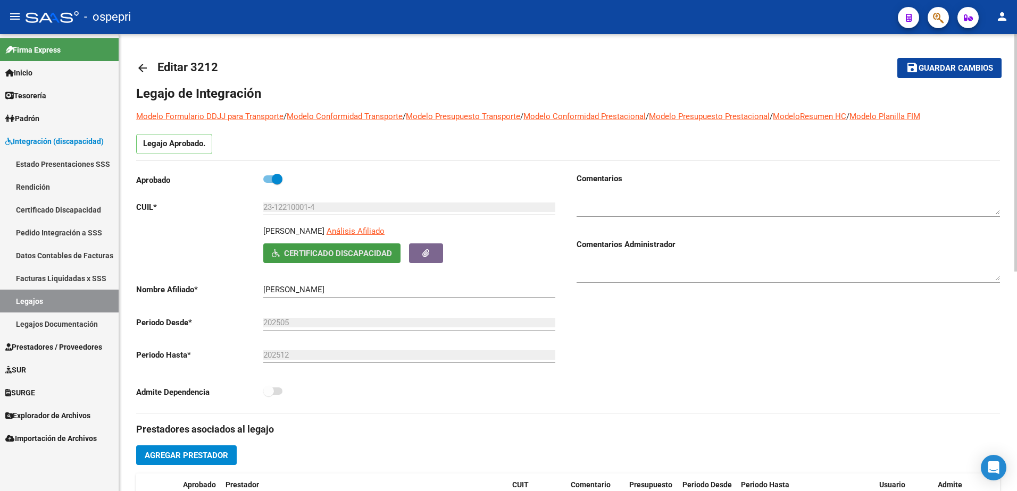
click at [344, 247] on button "Certificado Discapacidad" at bounding box center [331, 254] width 137 height 20
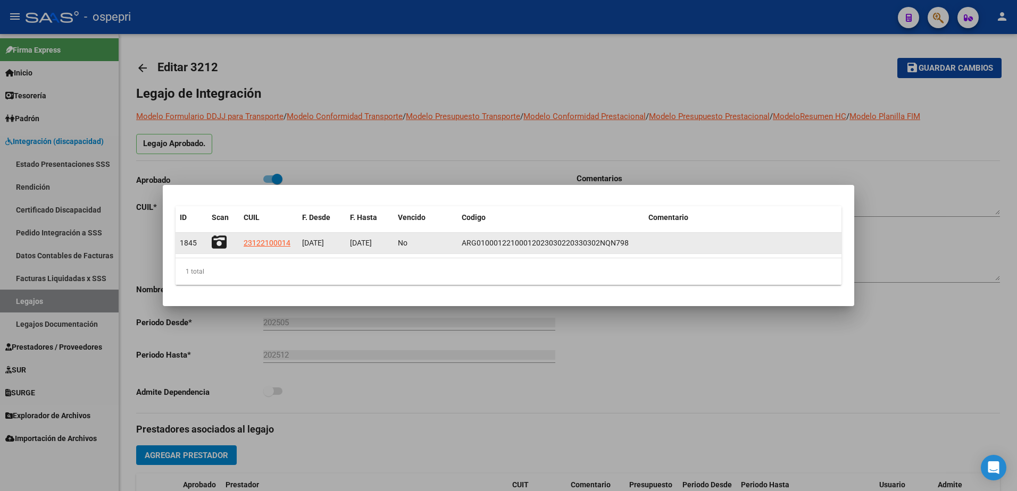
click at [221, 244] on icon at bounding box center [219, 242] width 15 height 15
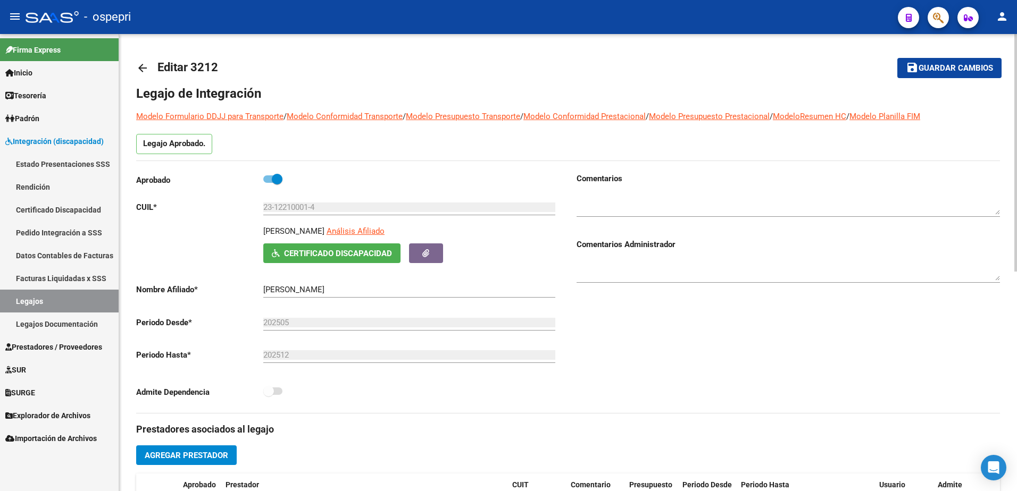
click at [137, 65] on mat-icon "arrow_back" at bounding box center [142, 68] width 13 height 13
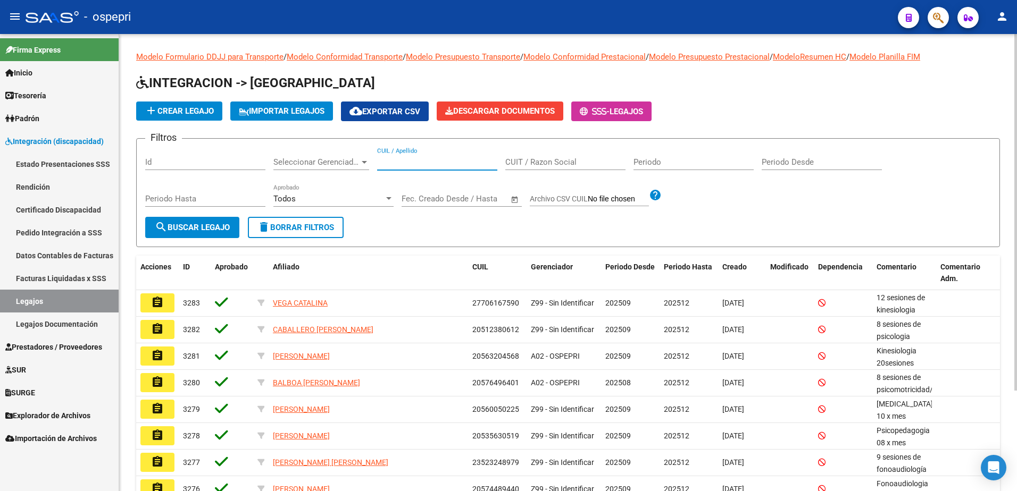
click at [397, 165] on input "CUIL / Apellido" at bounding box center [437, 162] width 120 height 10
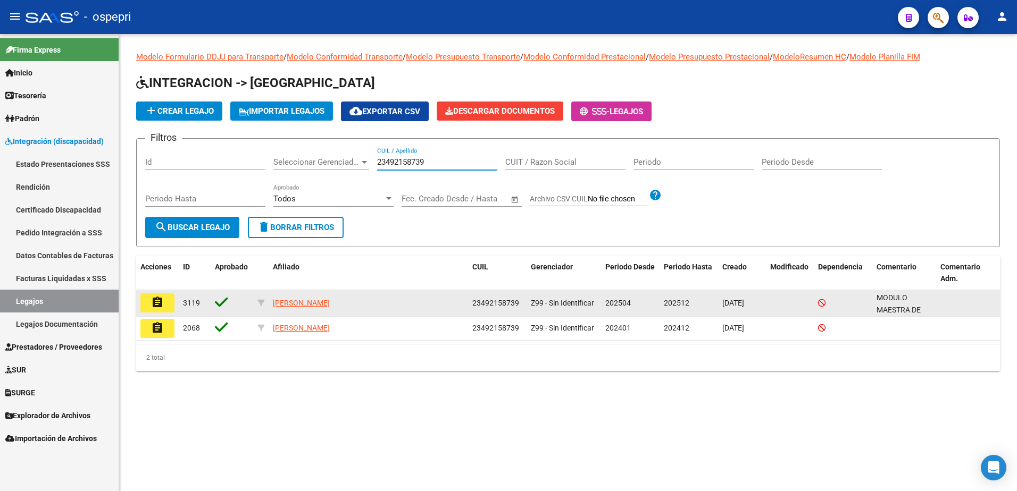
type input "23492158739"
click at [153, 304] on mat-icon "assignment" at bounding box center [157, 302] width 13 height 13
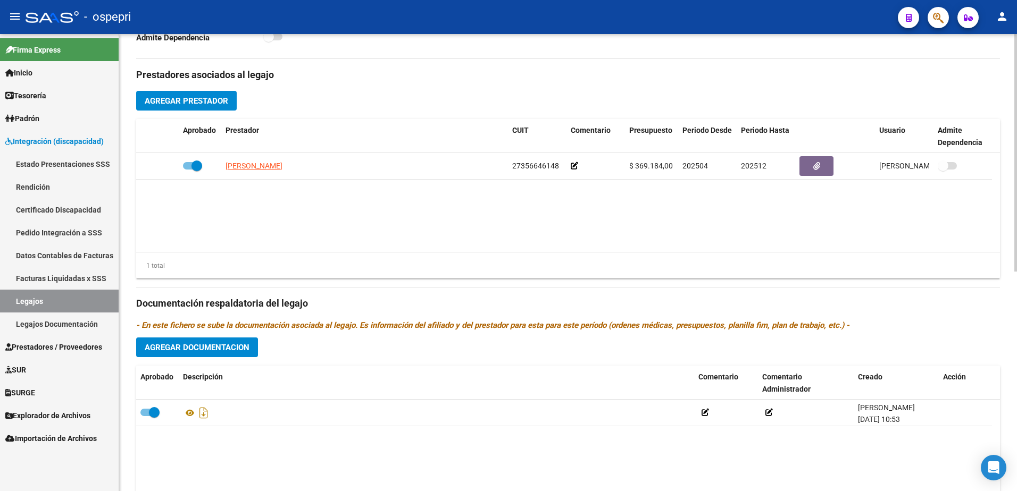
scroll to position [372, 0]
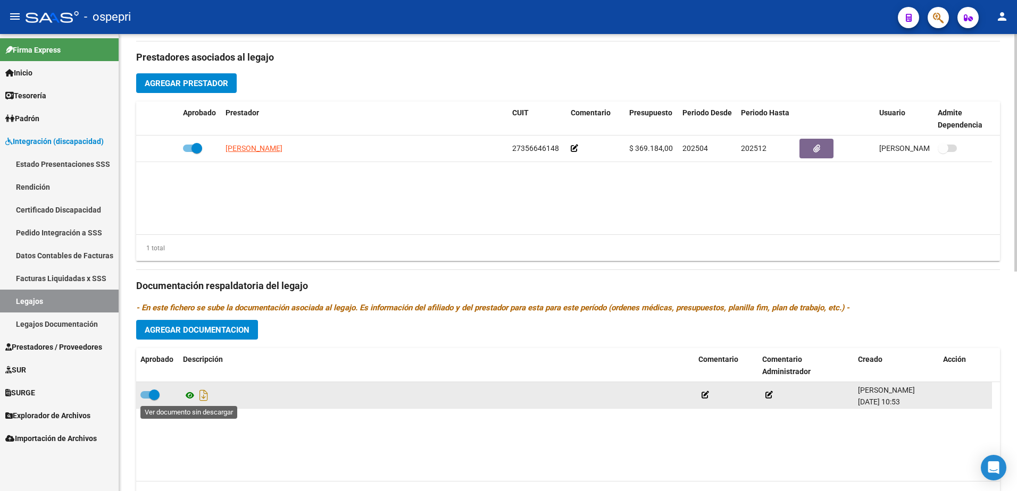
click at [188, 316] on icon at bounding box center [190, 395] width 14 height 13
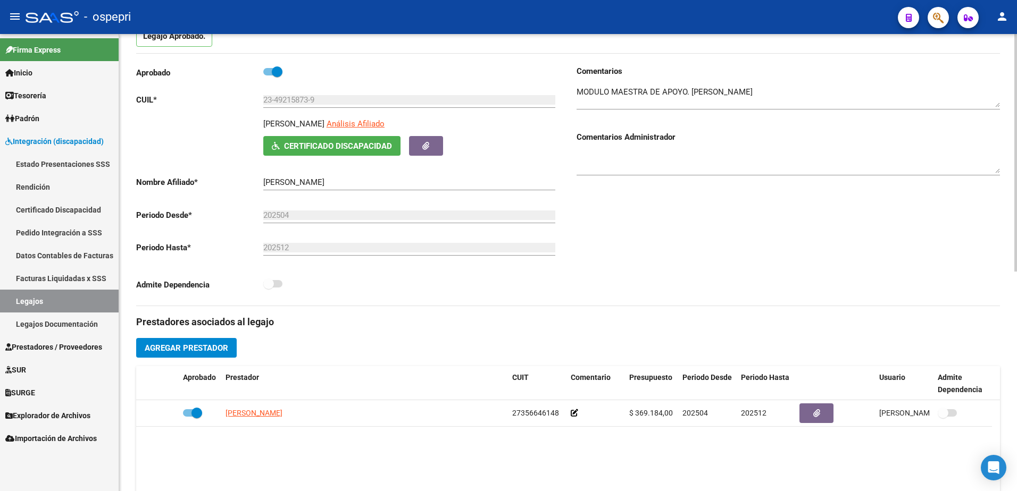
scroll to position [106, 0]
click at [335, 148] on span "Certificado Discapacidad" at bounding box center [338, 148] width 108 height 10
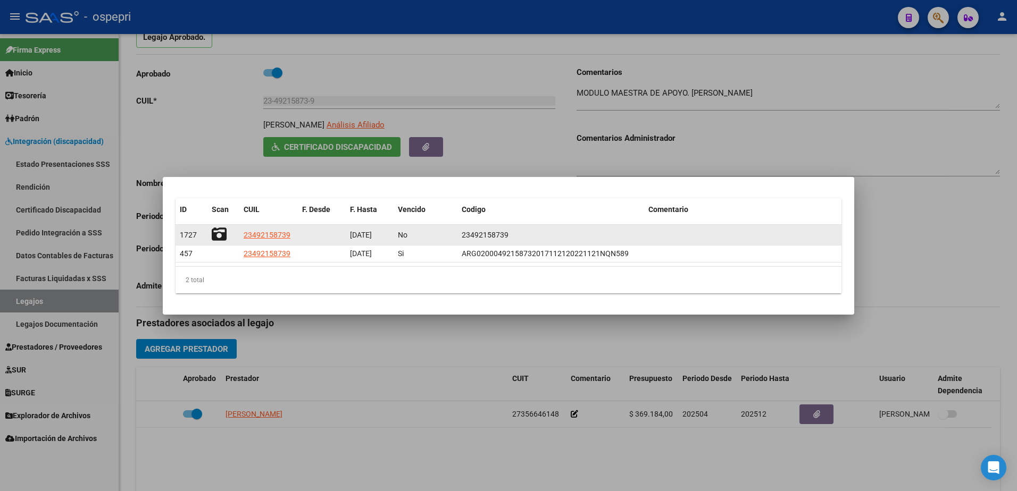
click at [211, 234] on datatable-body-cell at bounding box center [223, 235] width 32 height 21
click at [215, 233] on icon at bounding box center [219, 234] width 15 height 15
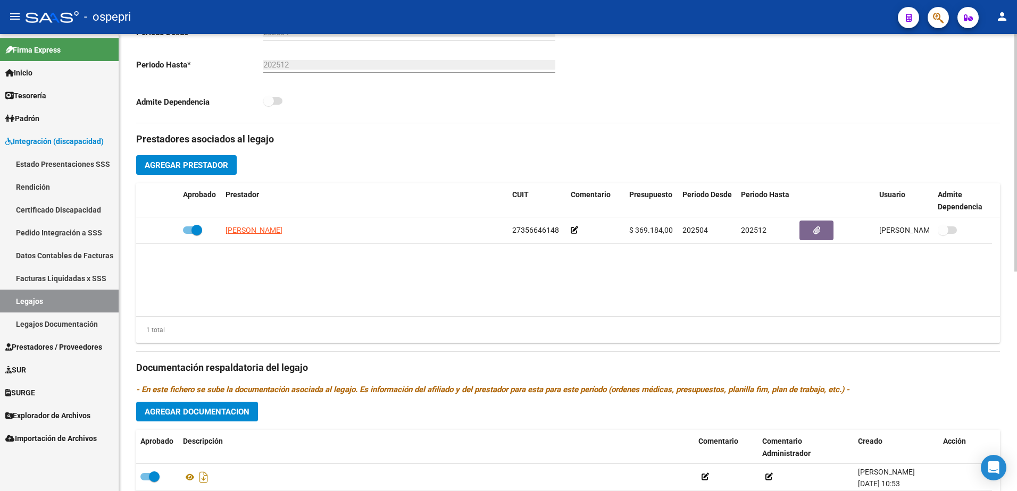
scroll to position [319, 0]
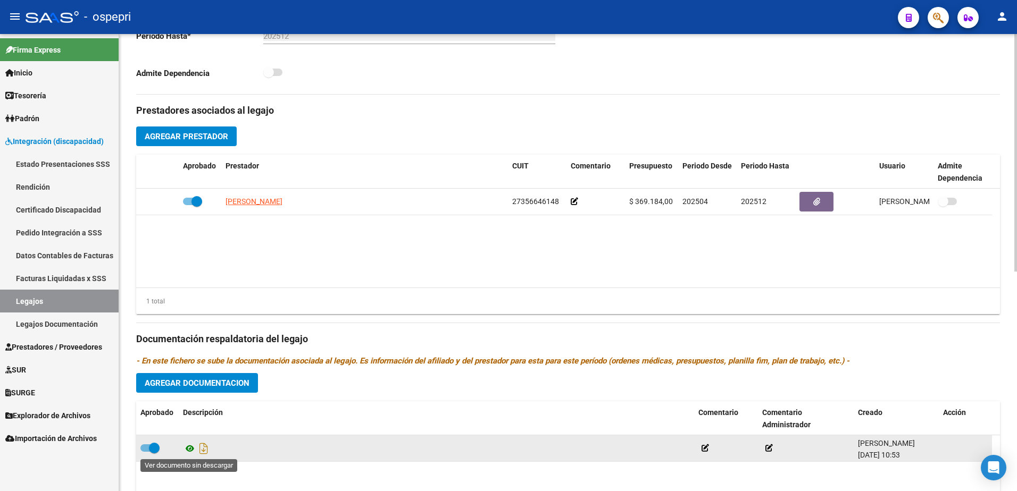
click at [187, 316] on icon at bounding box center [190, 449] width 14 height 13
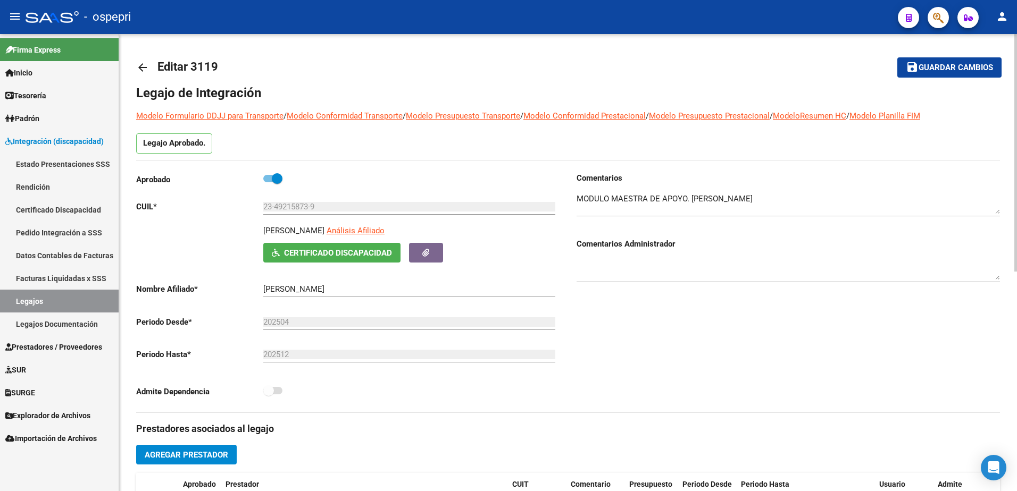
scroll to position [0, 0]
click at [352, 250] on span "Certificado Discapacidad" at bounding box center [338, 254] width 108 height 10
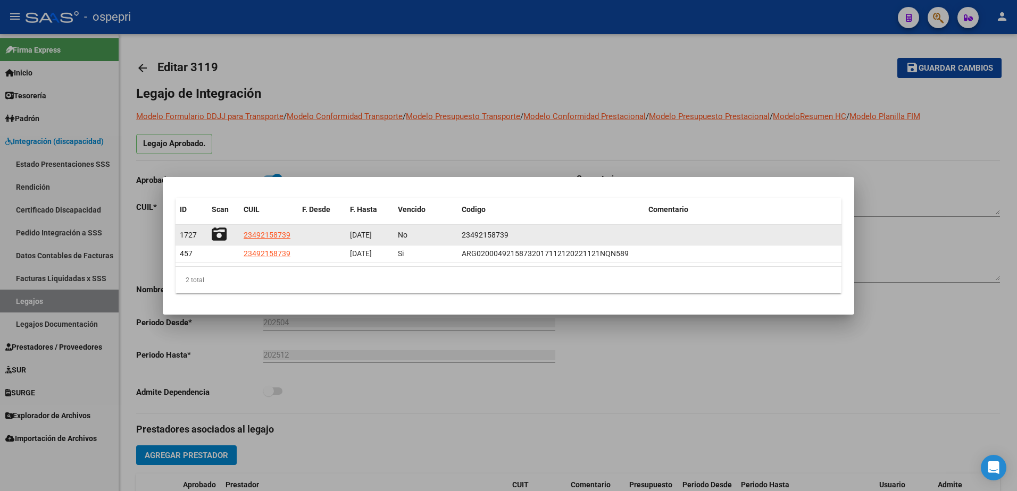
click at [217, 231] on icon at bounding box center [219, 234] width 15 height 15
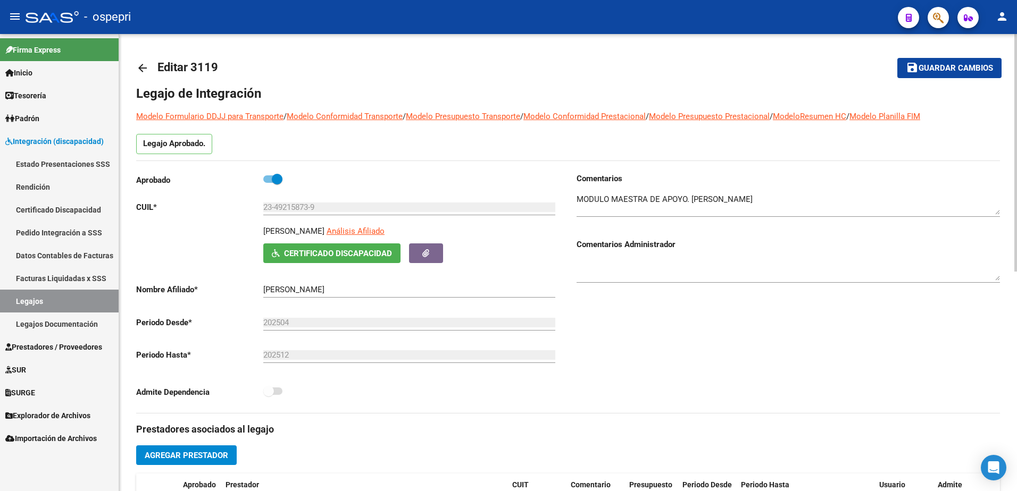
click at [145, 64] on mat-icon "arrow_back" at bounding box center [142, 68] width 13 height 13
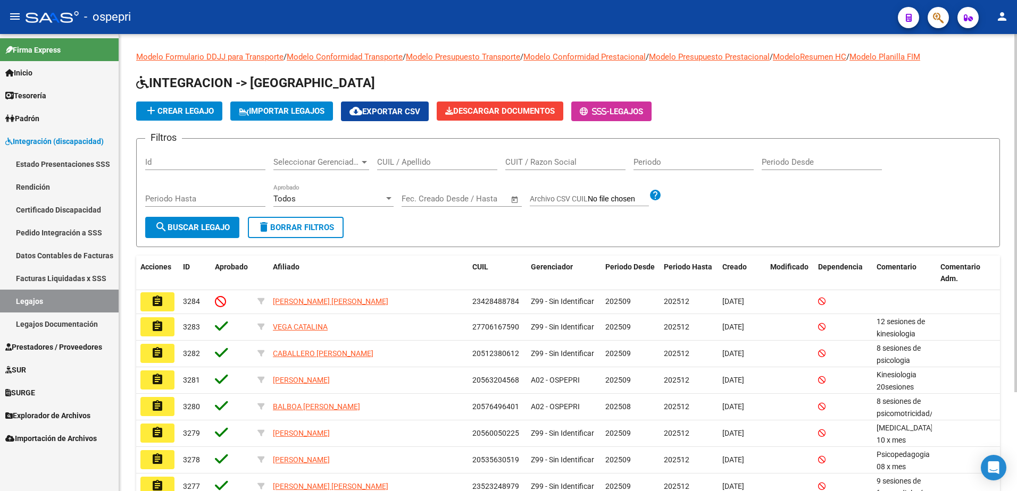
click at [396, 156] on div "CUIL / Apellido" at bounding box center [437, 158] width 120 height 23
click at [181, 220] on button "search Buscar Legajo" at bounding box center [192, 227] width 94 height 21
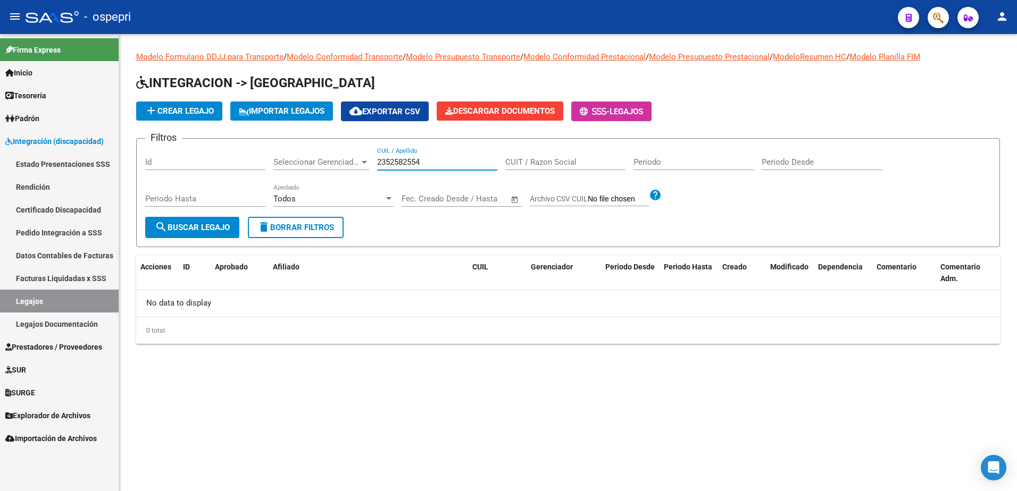
click at [426, 158] on input "2352582554" at bounding box center [437, 162] width 120 height 10
click at [426, 160] on input "2352528554" at bounding box center [437, 162] width 120 height 10
click at [210, 227] on span "search Buscar Legajo" at bounding box center [192, 228] width 75 height 10
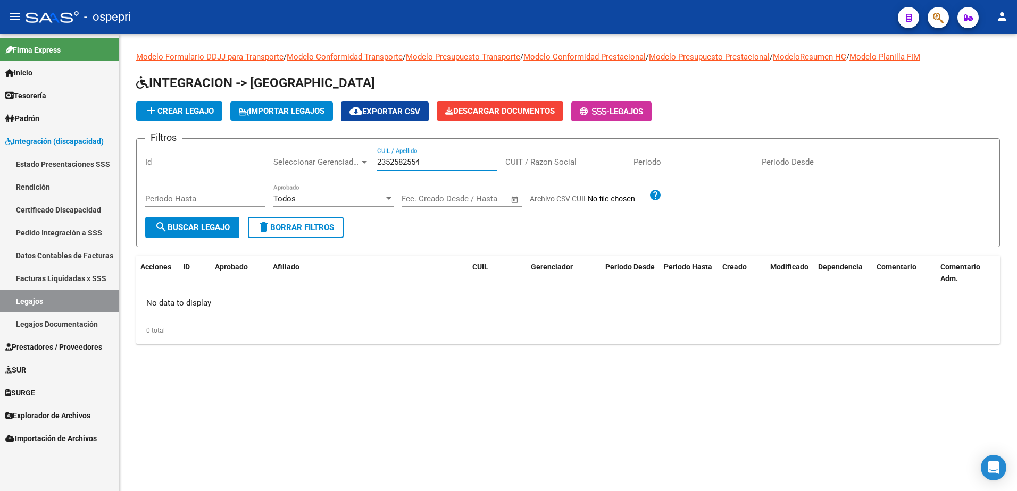
click at [399, 161] on input "2352582554" at bounding box center [437, 162] width 120 height 10
type input "23525282554"
click at [207, 227] on span "search Buscar Legajo" at bounding box center [192, 228] width 75 height 10
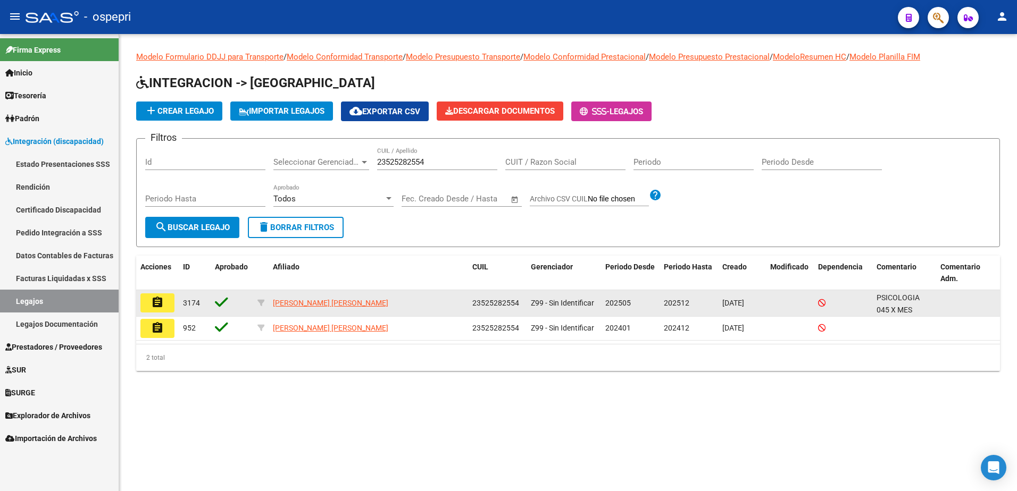
click at [157, 305] on mat-icon "assignment" at bounding box center [157, 302] width 13 height 13
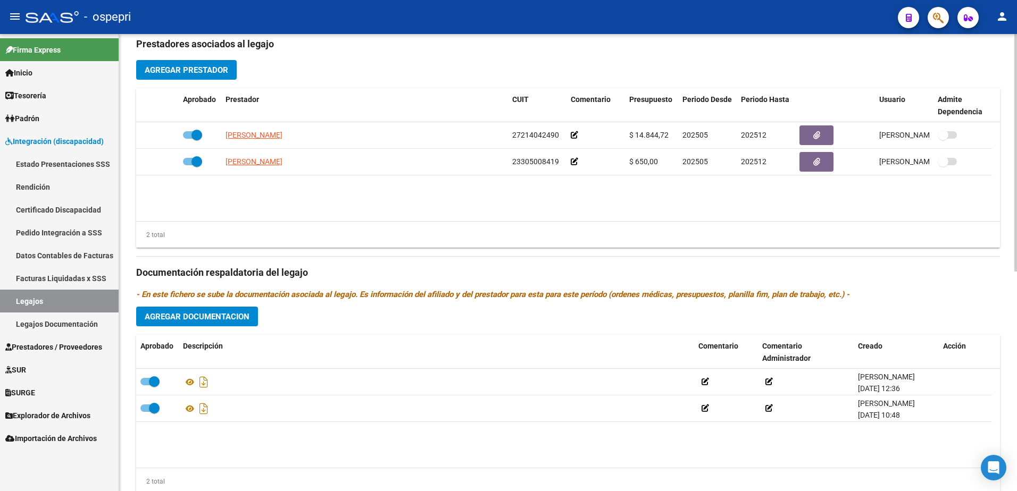
scroll to position [423, 0]
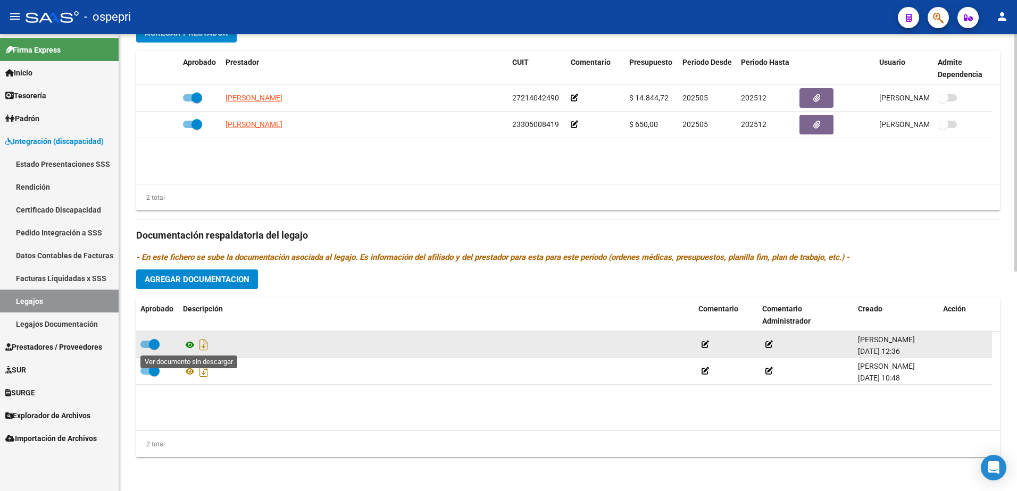
click at [190, 316] on icon at bounding box center [190, 345] width 14 height 13
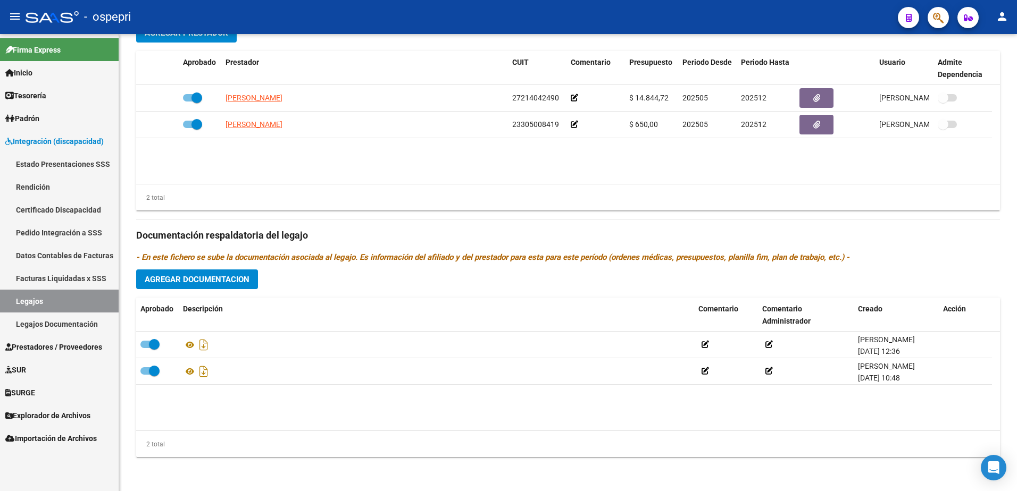
click at [51, 316] on span "Prestadores / Proveedores" at bounding box center [53, 347] width 97 height 12
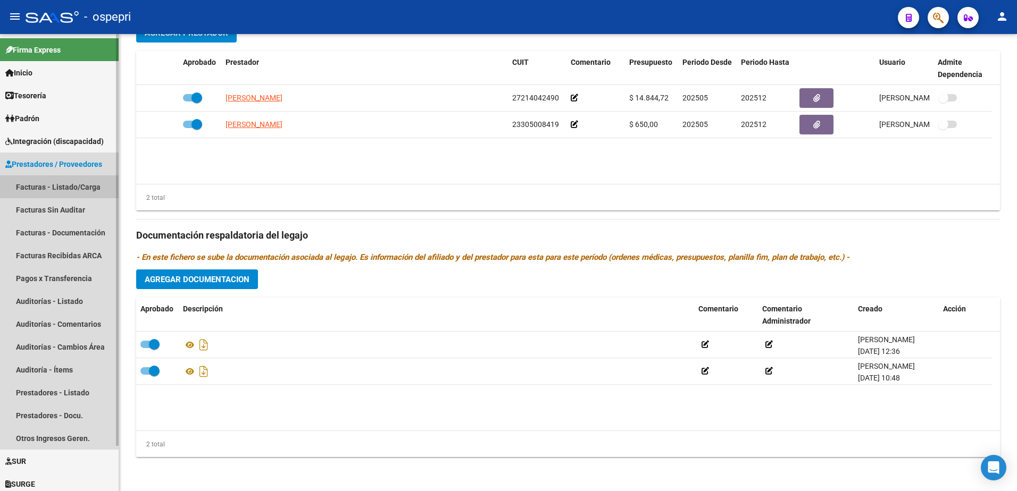
click at [52, 189] on link "Facturas - Listado/Carga" at bounding box center [59, 187] width 119 height 23
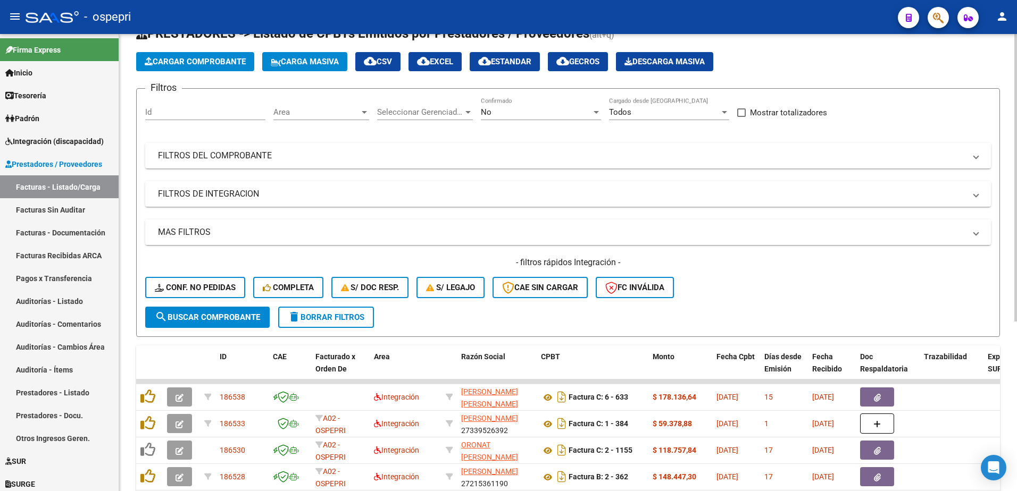
scroll to position [213, 0]
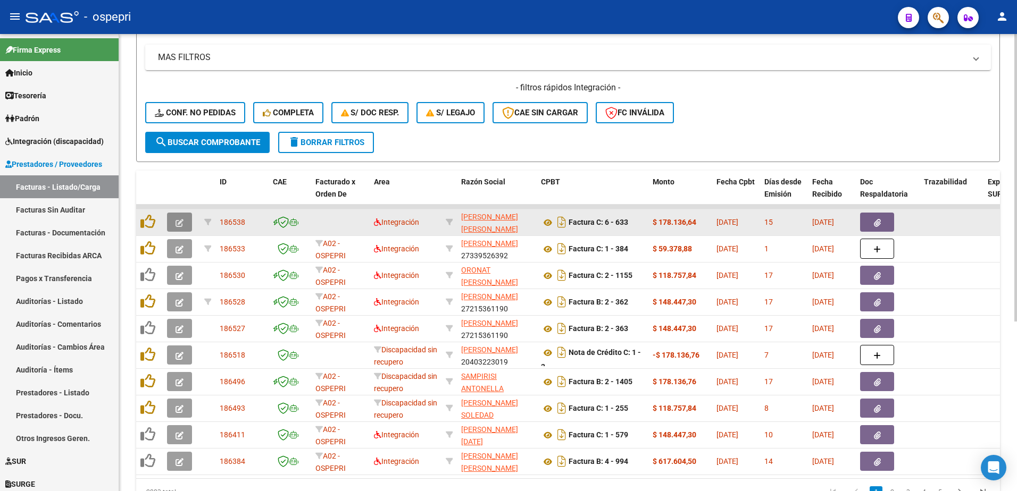
click at [178, 224] on icon "button" at bounding box center [180, 223] width 8 height 8
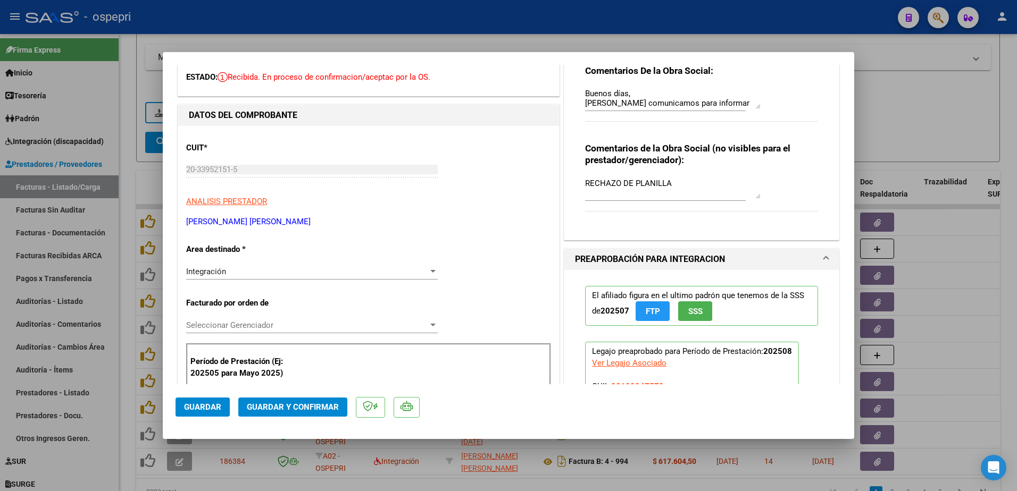
scroll to position [53, 0]
type input "$ 0,00"
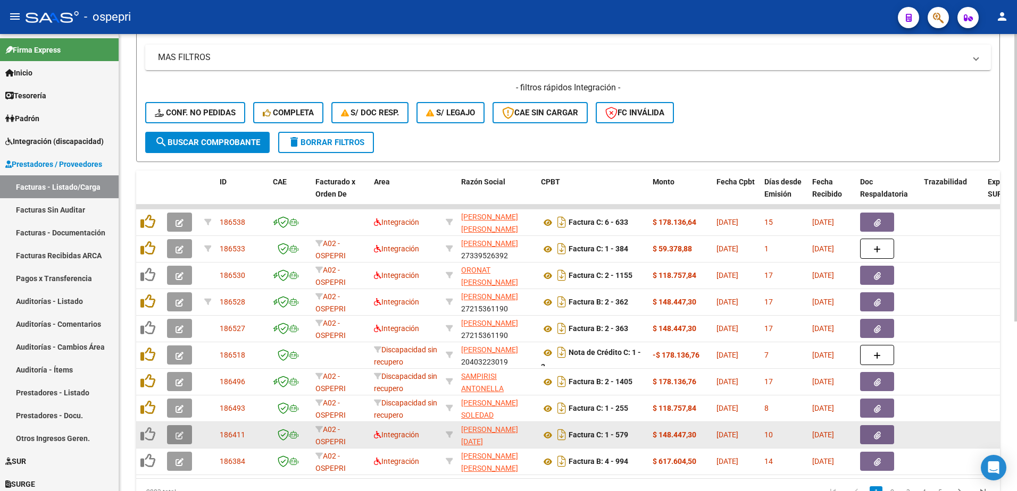
click at [177, 316] on icon "button" at bounding box center [180, 436] width 8 height 8
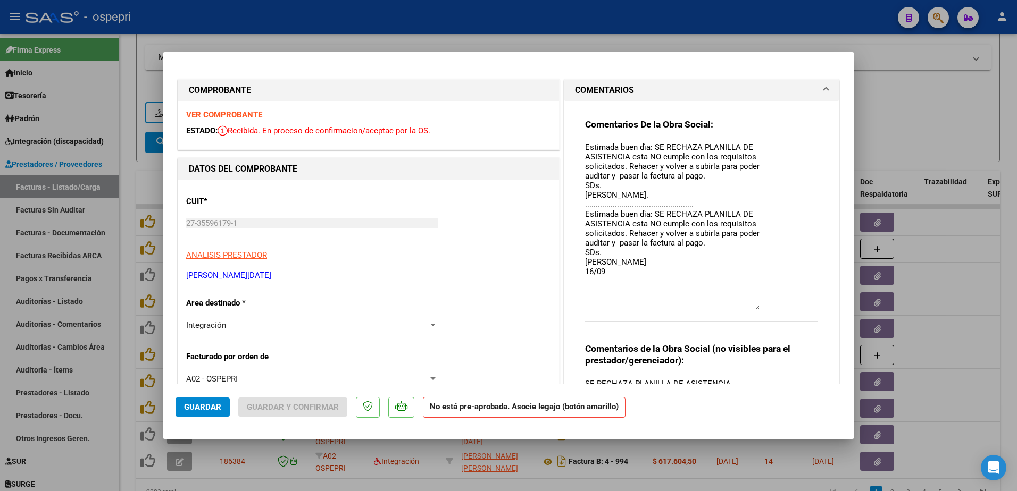
drag, startPoint x: 751, startPoint y: 162, endPoint x: 768, endPoint y: 308, distance: 147.8
click at [502, 308] on div "Comentarios De la Obra Social: Estimada buen dìa: SE RECHAZA PLANILLA DE ASISTE…" at bounding box center [701, 226] width 233 height 215
click at [502, 271] on textarea "Estimada buen dìa: SE RECHAZA PLANILLA DE ASISTENCIA esta NO cumple con los req…" at bounding box center [673, 225] width 176 height 168
type textarea "Estimada buen dìa: SE RECHAZA PLANILLA DE ASISTENCIA esta NO cumple con los req…"
click at [208, 316] on button "Guardar" at bounding box center [203, 407] width 54 height 19
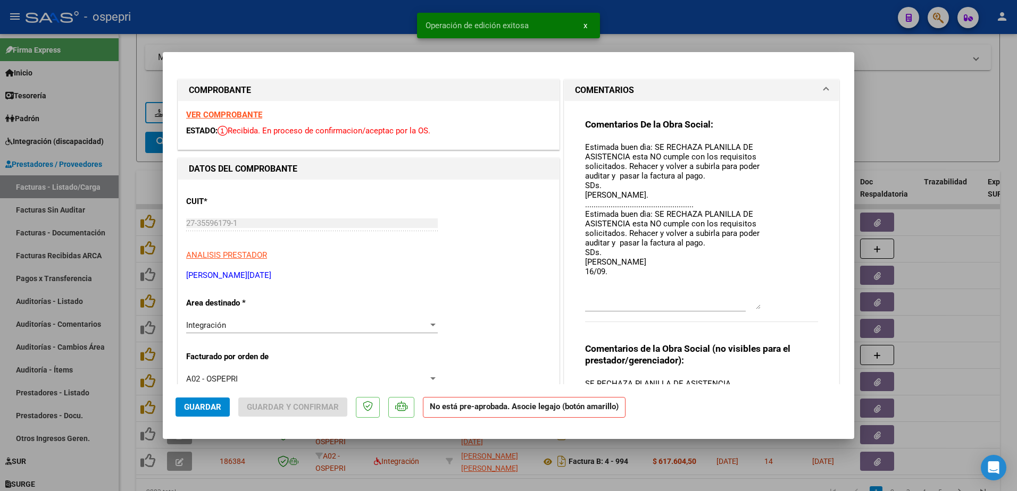
type input "$ 0,00"
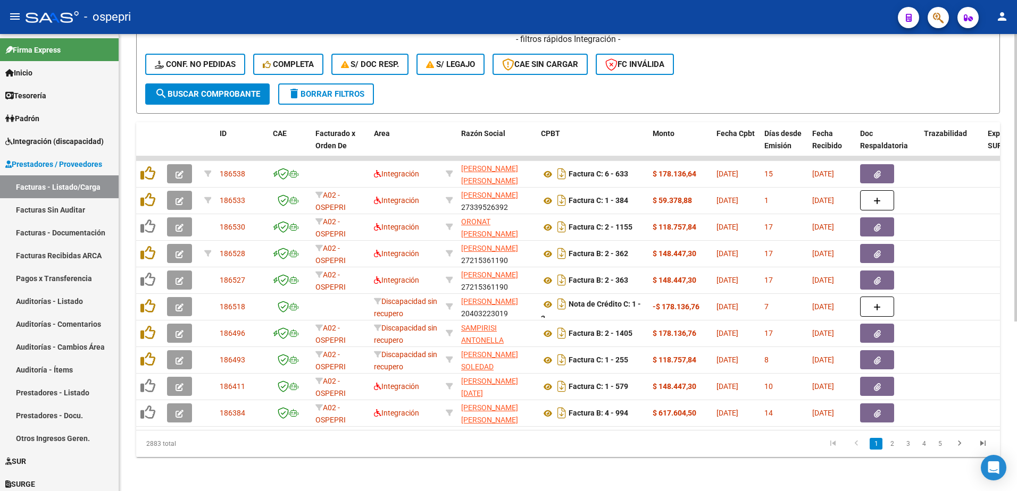
scroll to position [269, 0]
click at [502, 316] on link "2" at bounding box center [892, 444] width 13 height 12
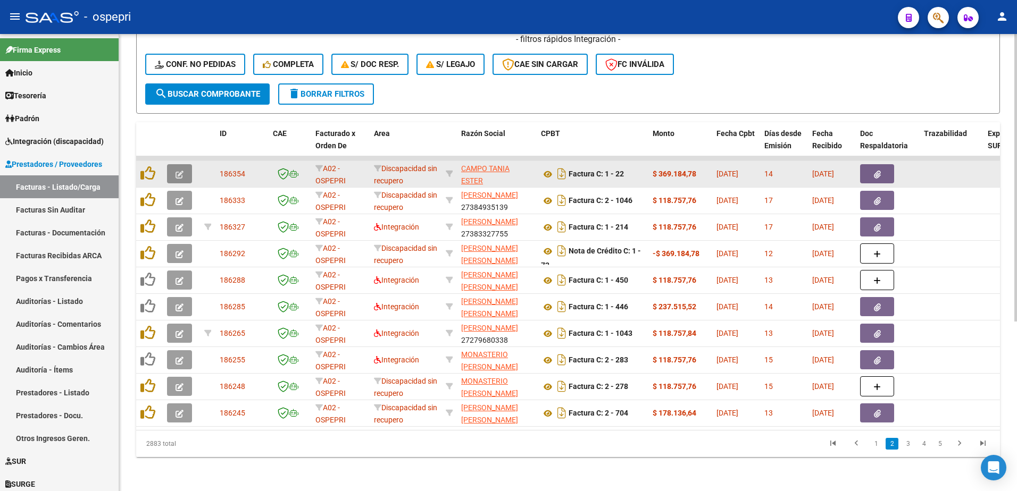
click at [180, 171] on icon "button" at bounding box center [180, 175] width 8 height 8
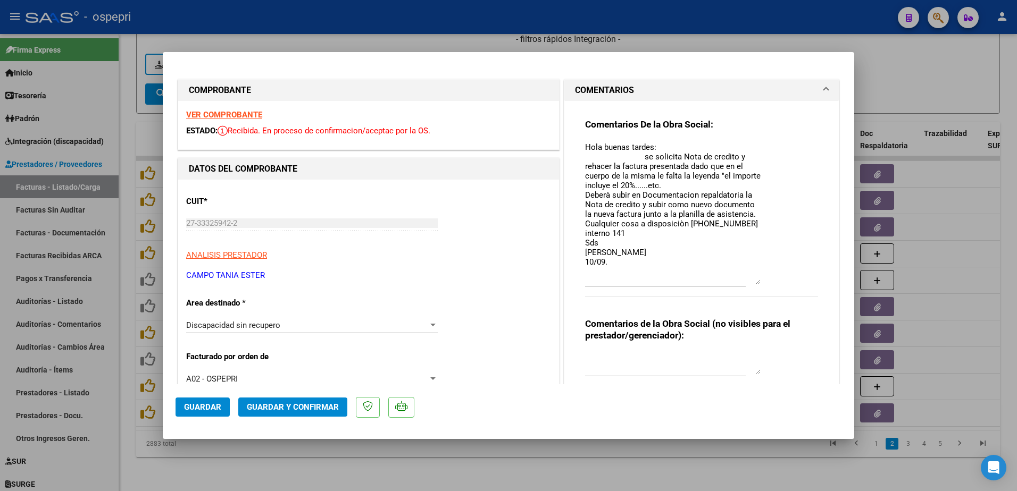
drag, startPoint x: 754, startPoint y: 160, endPoint x: 758, endPoint y: 282, distance: 121.9
click at [502, 282] on div "Comentarios De la Obra Social: Hola buenas tardes: se solicita Nota de credito …" at bounding box center [701, 214] width 233 height 190
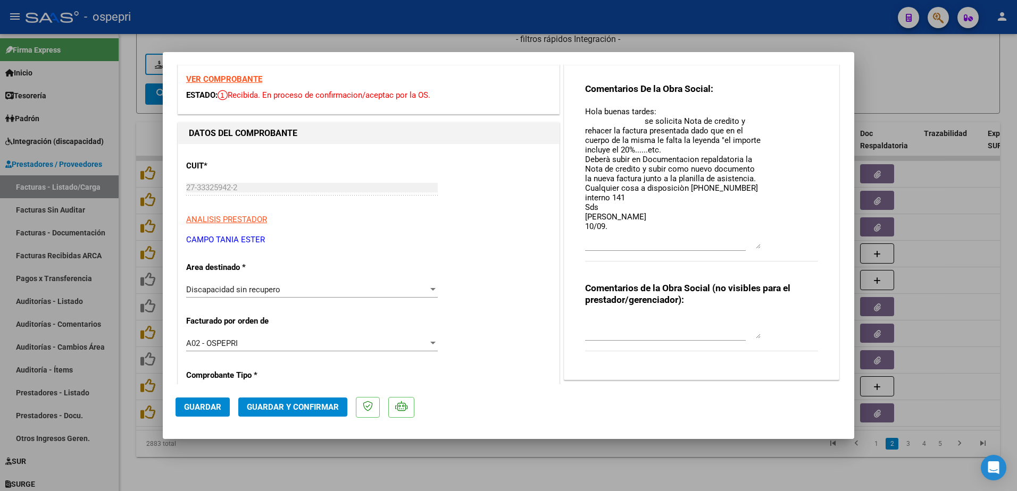
scroll to position [106, 0]
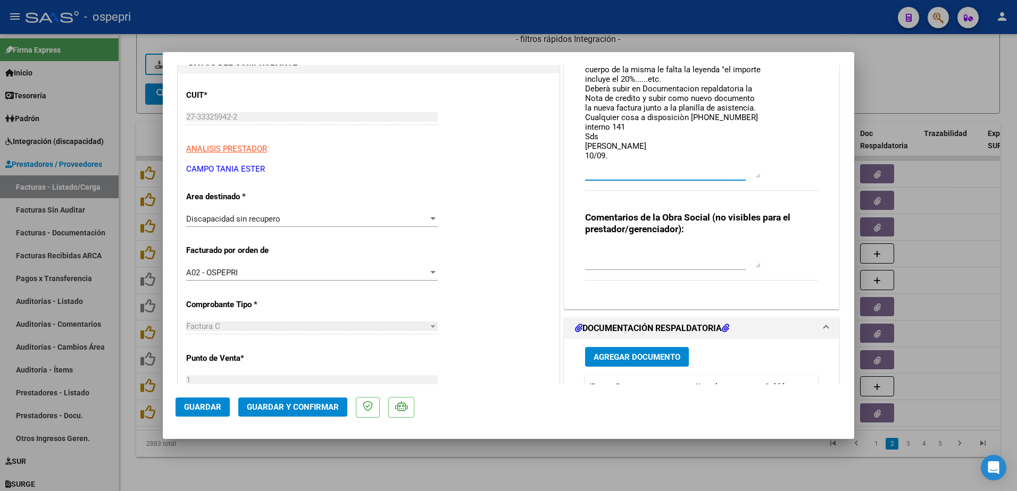
click at [502, 156] on textarea "Hola buenas tardes: se solicita Nota de credito y rehacer la factura presentada…" at bounding box center [673, 106] width 176 height 143
type textarea "Hola buenas tardes: se solicita Nota de credito y rehacer la factura presentada…"
click at [213, 316] on span "Guardar" at bounding box center [202, 408] width 37 height 10
type input "$ 0,00"
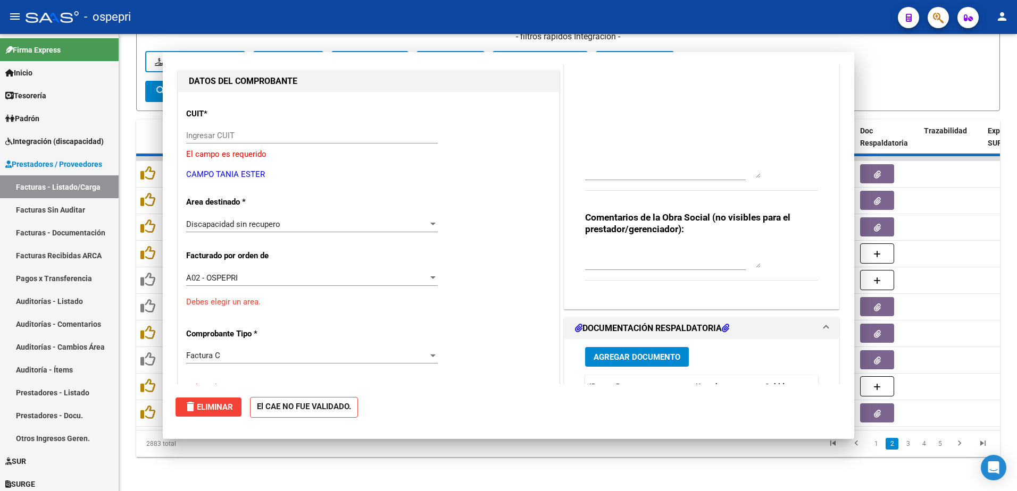
scroll to position [125, 0]
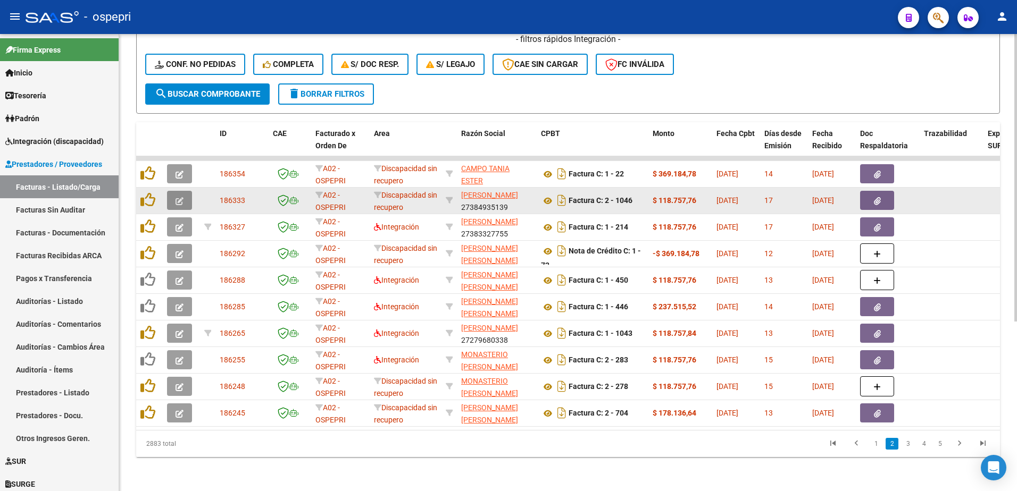
click at [179, 197] on icon "button" at bounding box center [180, 201] width 8 height 8
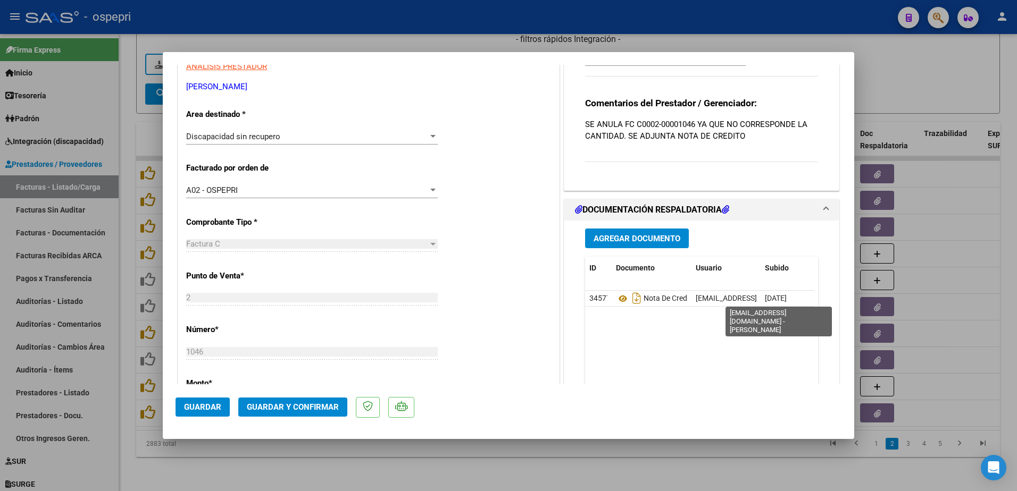
scroll to position [213, 0]
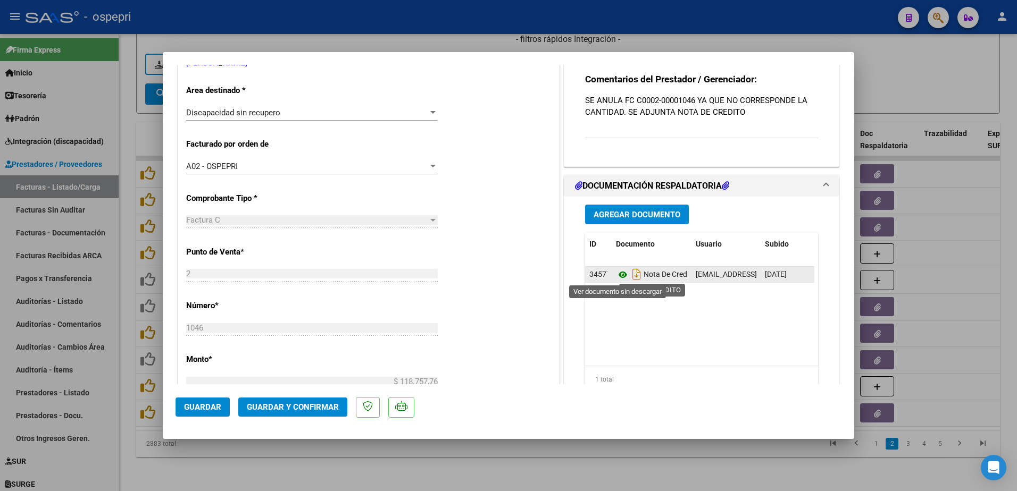
click at [502, 274] on icon at bounding box center [623, 275] width 14 height 13
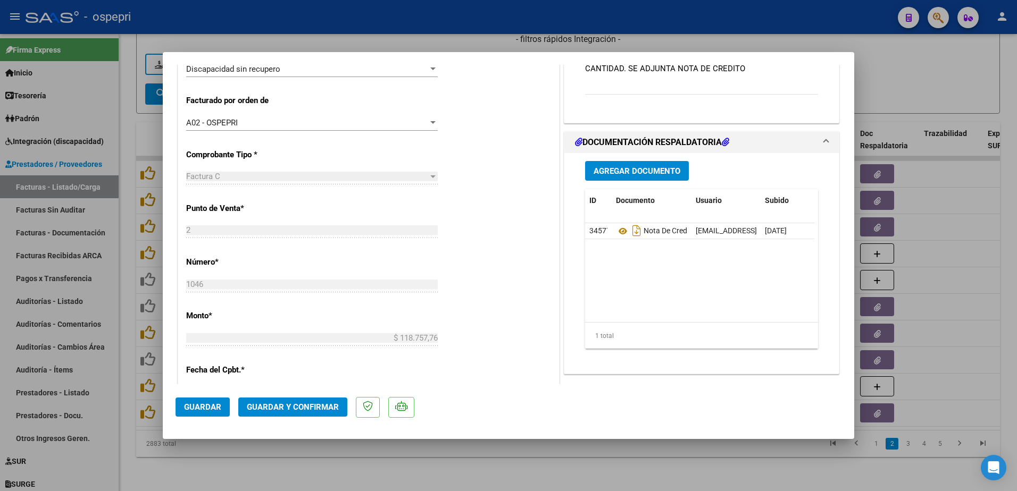
scroll to position [266, 0]
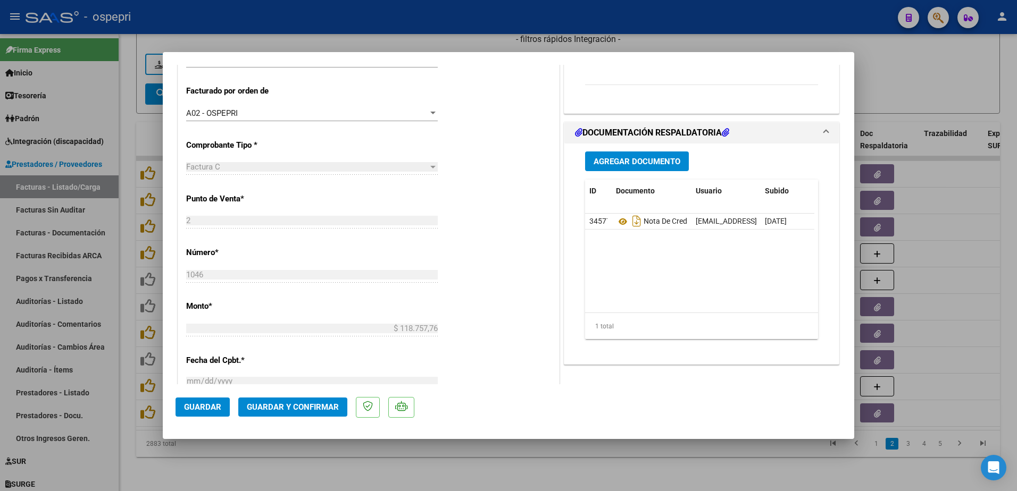
type input "$ 0,00"
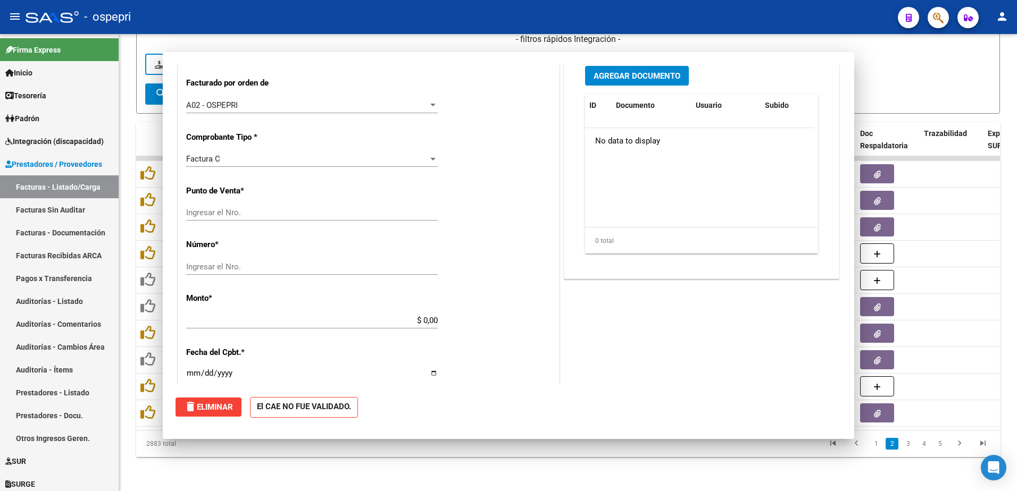
scroll to position [0, 0]
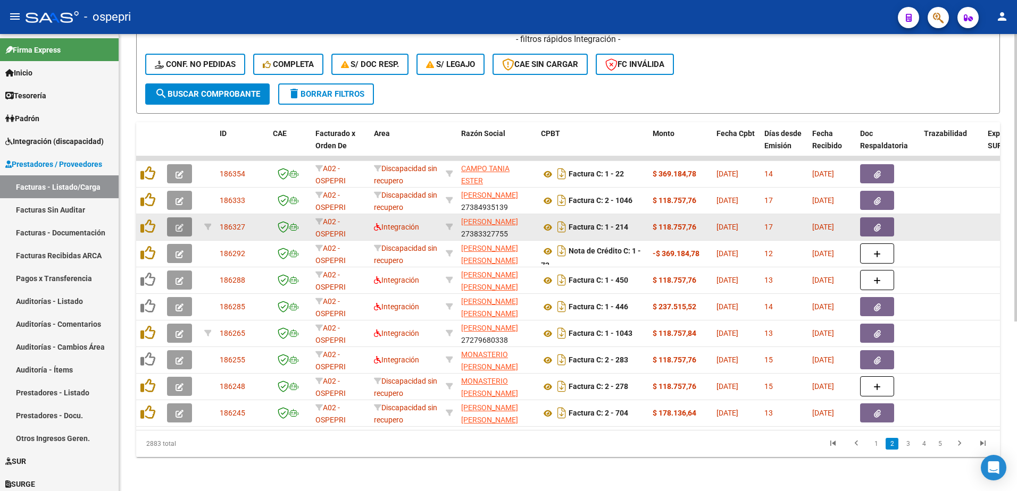
click at [179, 224] on icon "button" at bounding box center [180, 228] width 8 height 8
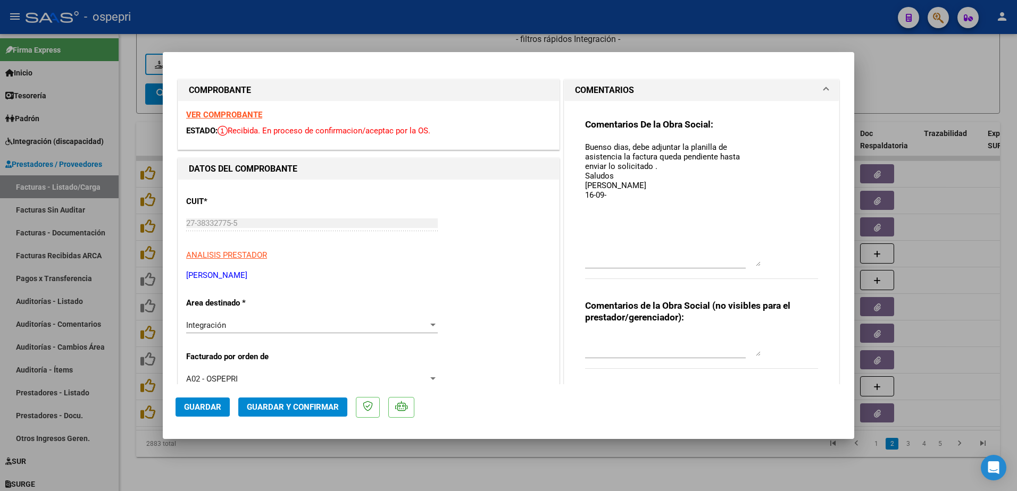
drag, startPoint x: 752, startPoint y: 162, endPoint x: 764, endPoint y: 265, distance: 104.4
click at [502, 265] on div "Comentarios De la Obra Social: Buenso dias, debe adjuntar la planilla de asiste…" at bounding box center [701, 205] width 233 height 172
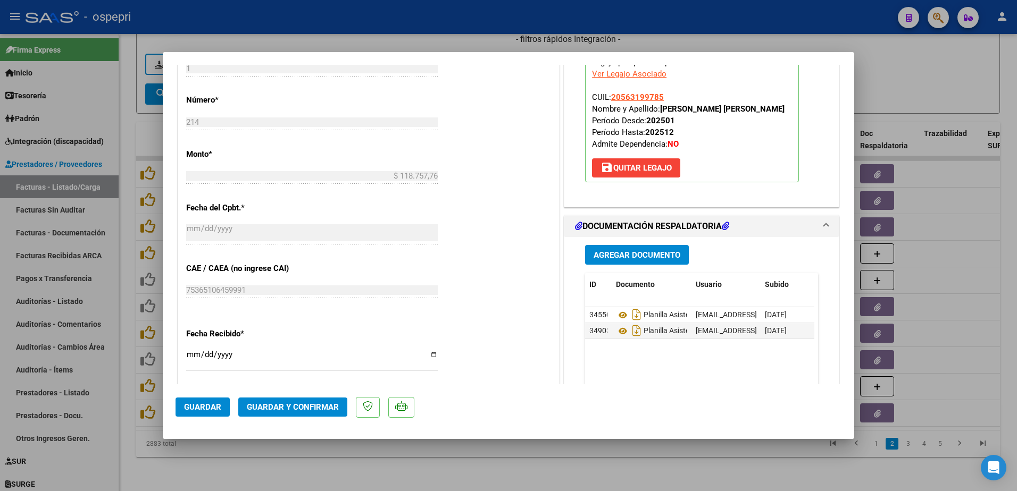
scroll to position [532, 0]
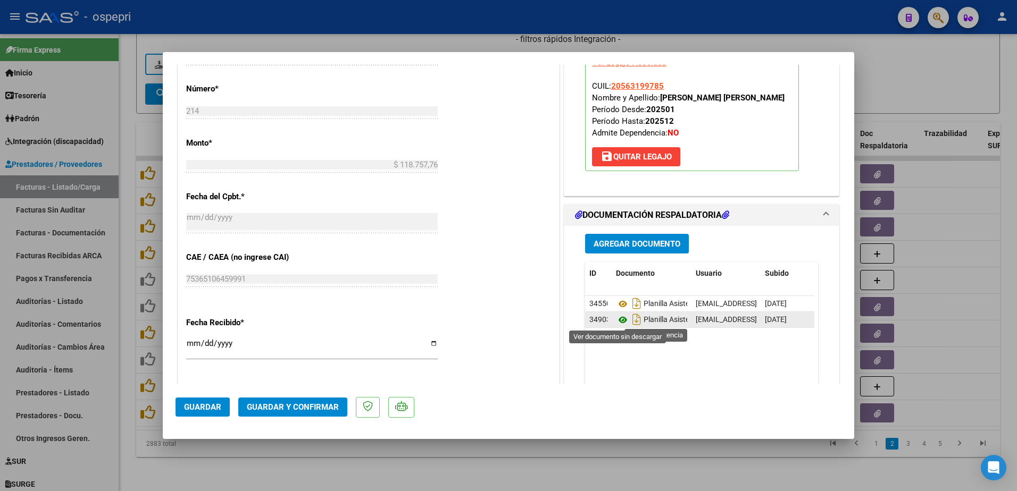
click at [502, 316] on icon at bounding box center [623, 320] width 14 height 13
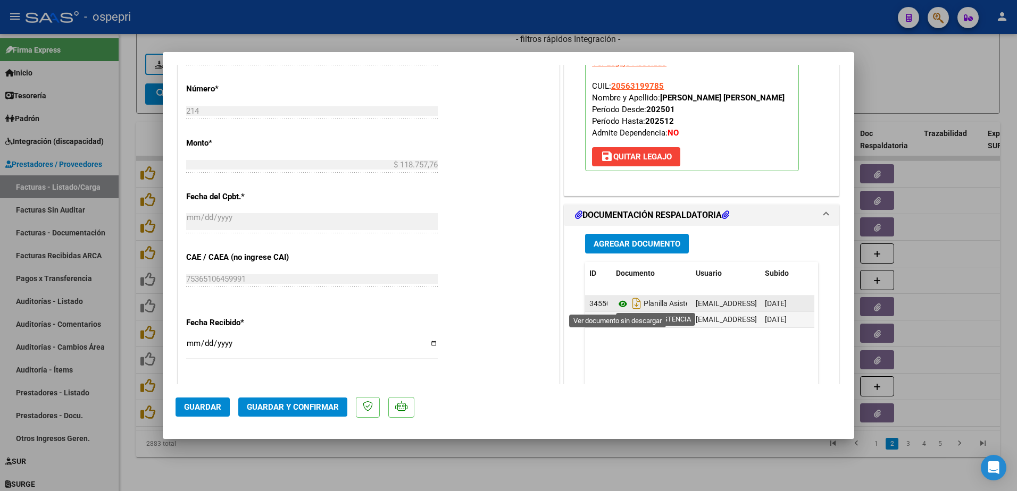
click at [502, 302] on icon at bounding box center [623, 304] width 14 height 13
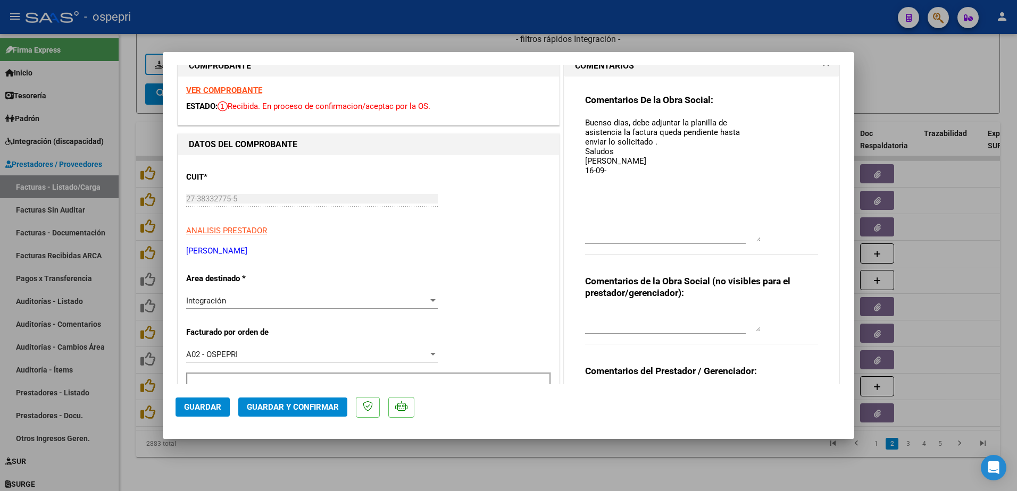
scroll to position [0, 0]
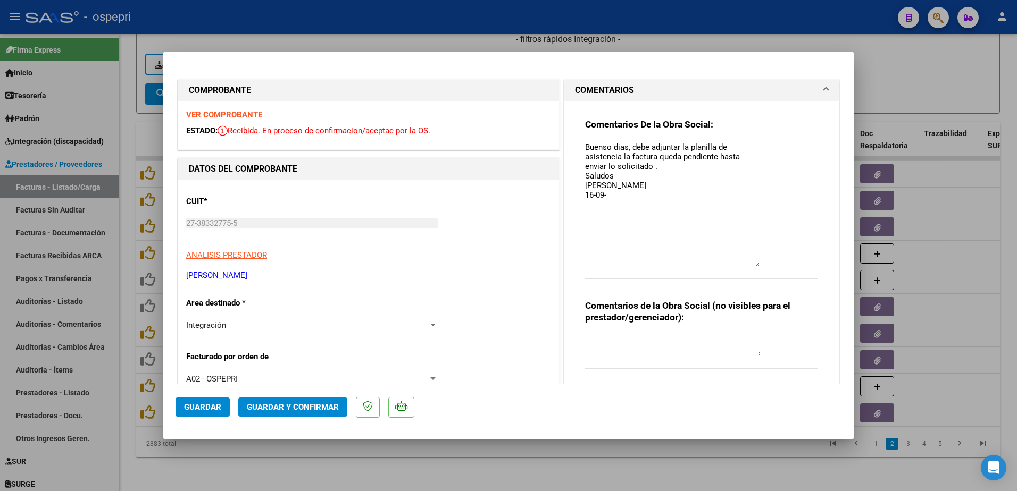
click at [233, 115] on strong "VER COMPROBANTE" at bounding box center [224, 115] width 76 height 10
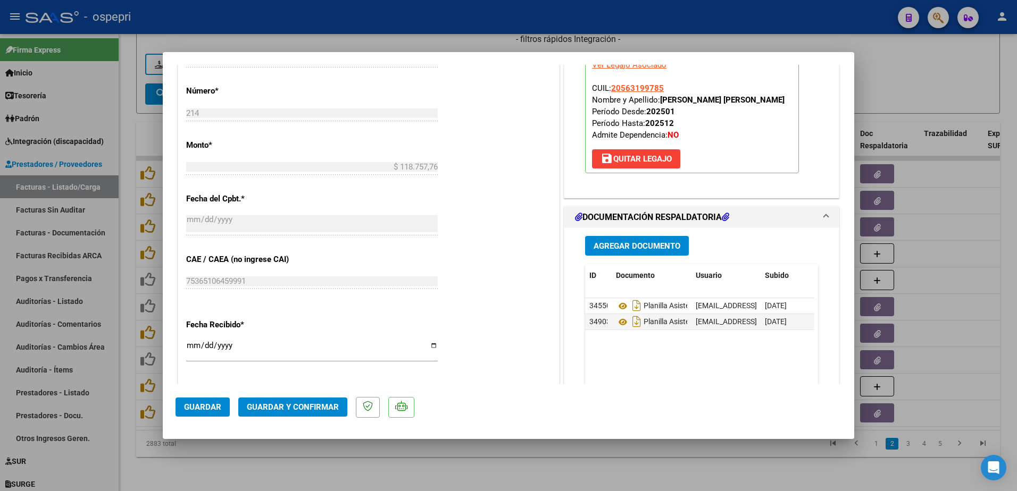
scroll to position [532, 0]
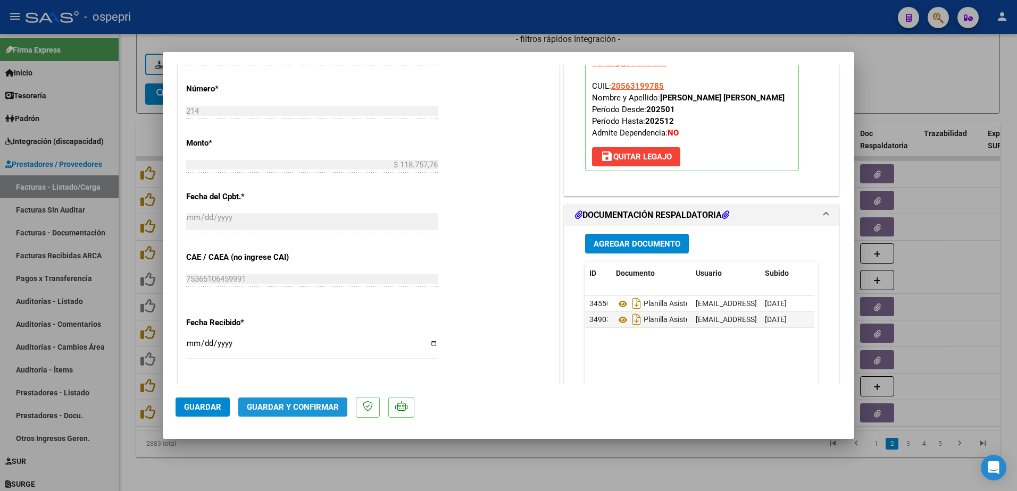
click at [291, 316] on span "Guardar y Confirmar" at bounding box center [293, 408] width 92 height 10
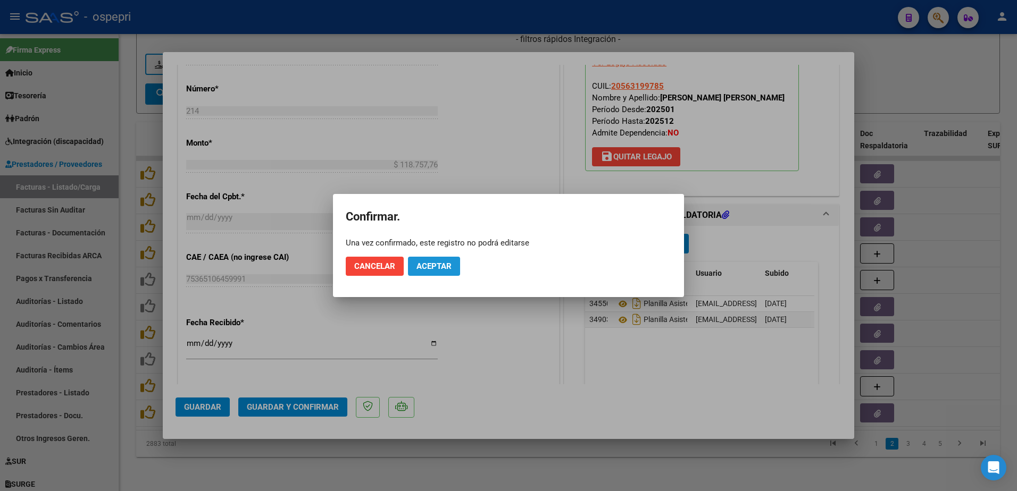
click at [435, 265] on span "Aceptar" at bounding box center [433, 267] width 35 height 10
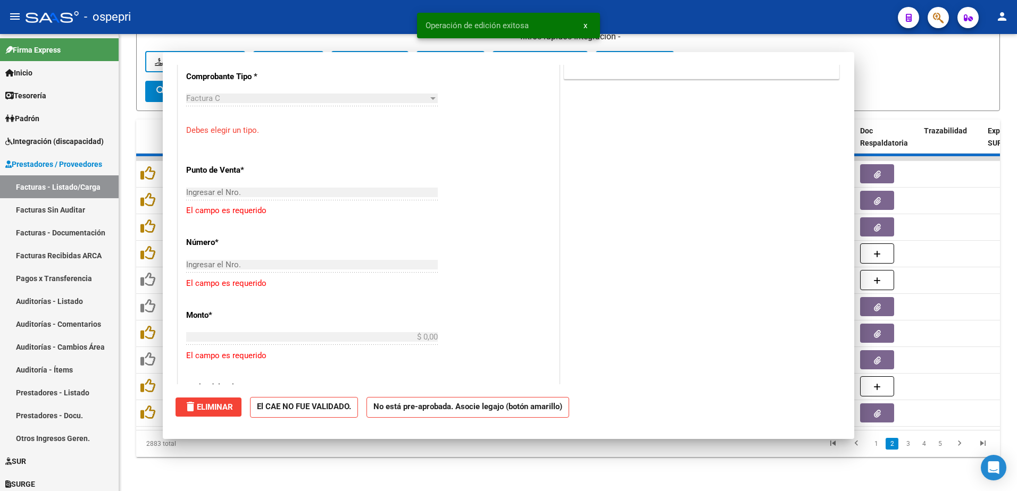
scroll to position [0, 0]
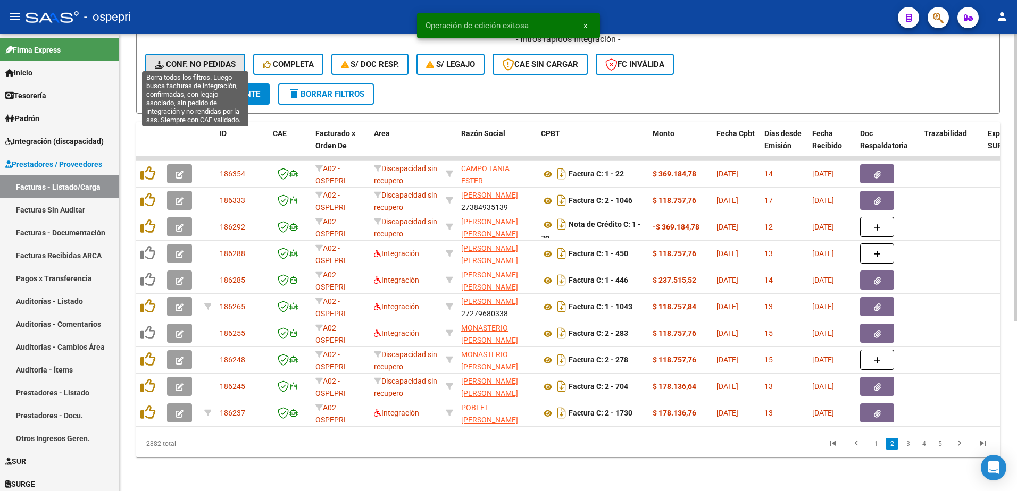
click at [210, 60] on span "Conf. no pedidas" at bounding box center [195, 65] width 81 height 10
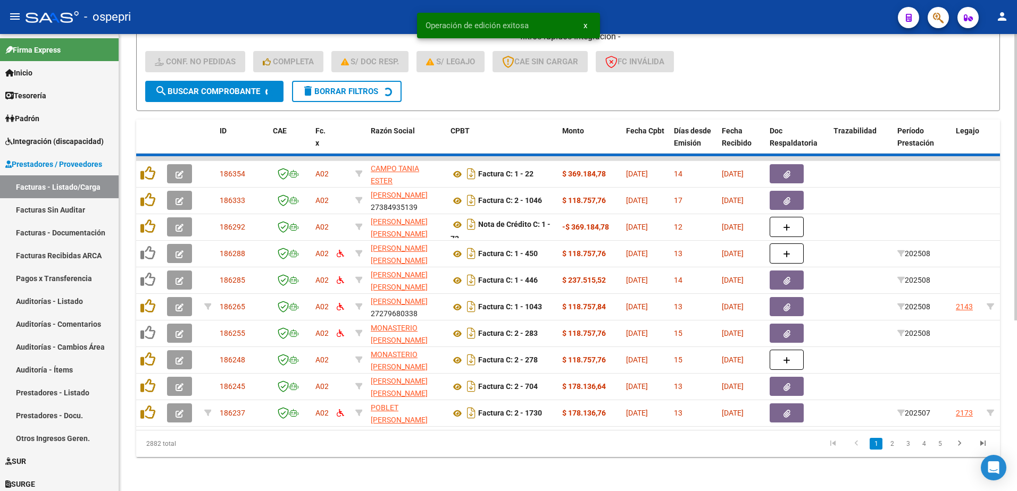
scroll to position [56, 0]
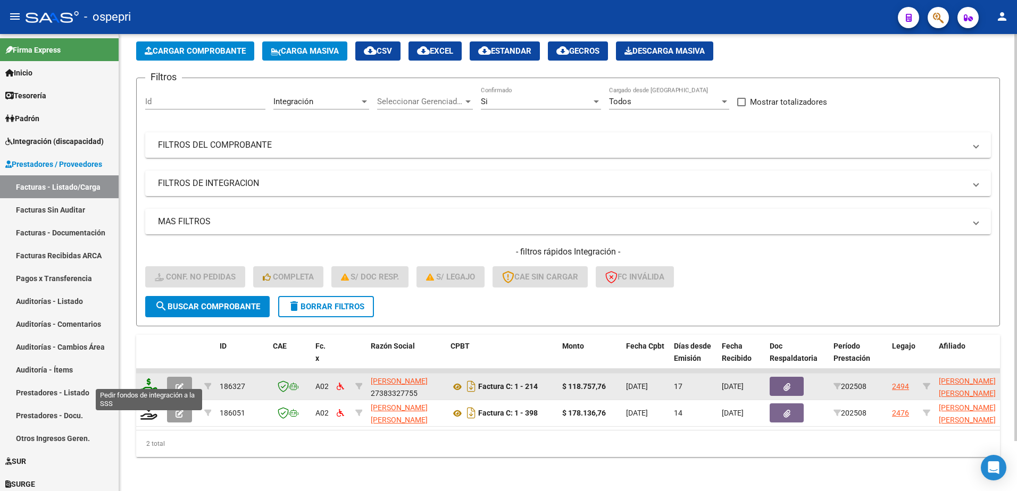
click at [144, 316] on icon at bounding box center [148, 386] width 17 height 15
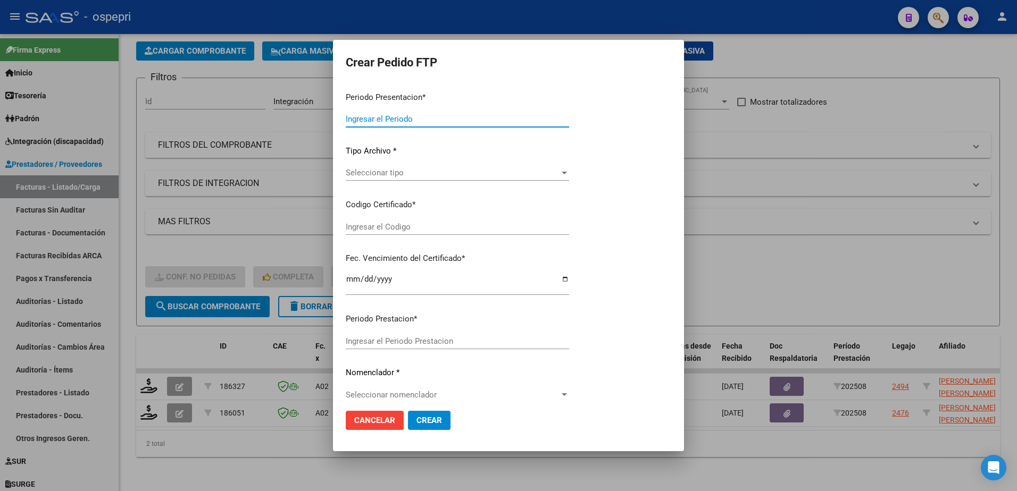
type input "202508"
type input "$ 118.757,76"
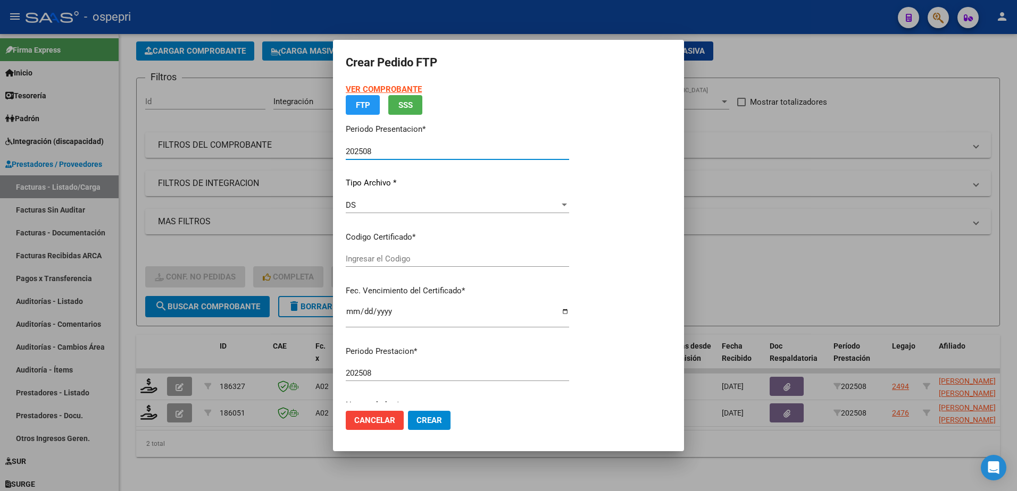
type input "2056319978-5"
type input "[DATE]"
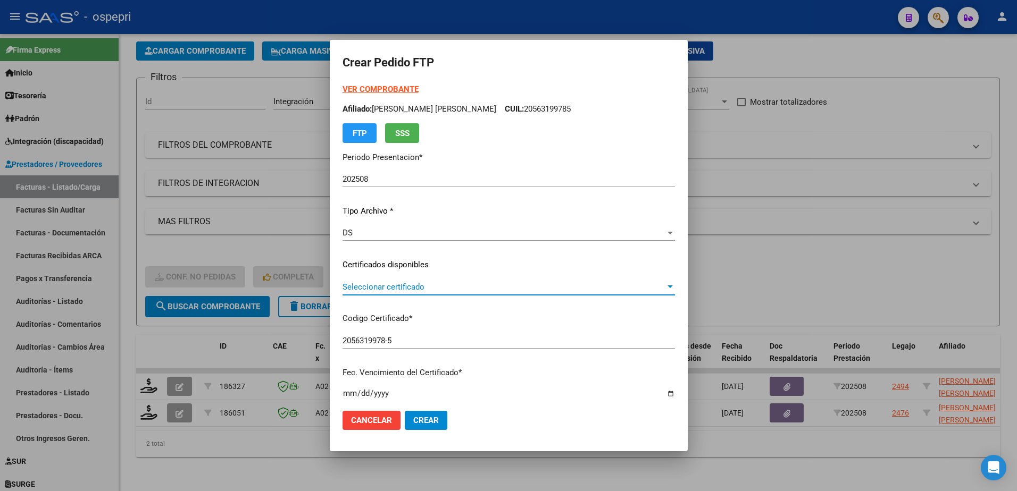
click at [392, 291] on span "Seleccionar certificado" at bounding box center [504, 287] width 323 height 10
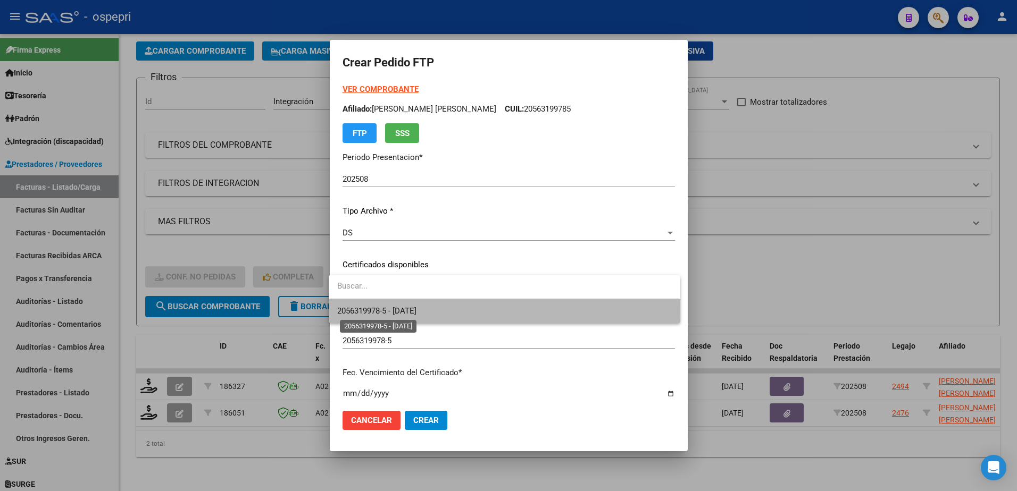
click at [404, 312] on span "2056319978-5 - [DATE]" at bounding box center [376, 311] width 79 height 10
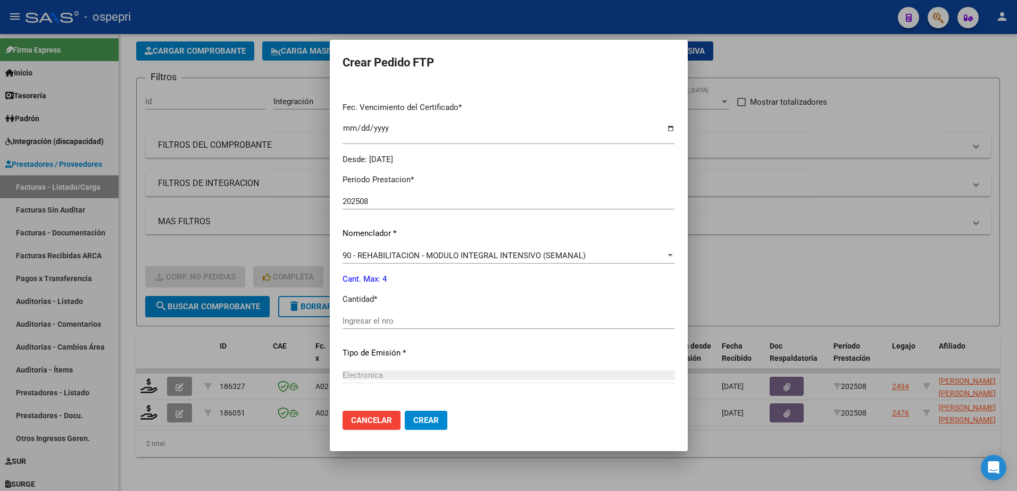
scroll to position [266, 0]
click at [401, 316] on input "Ingresar el nro" at bounding box center [509, 321] width 332 height 10
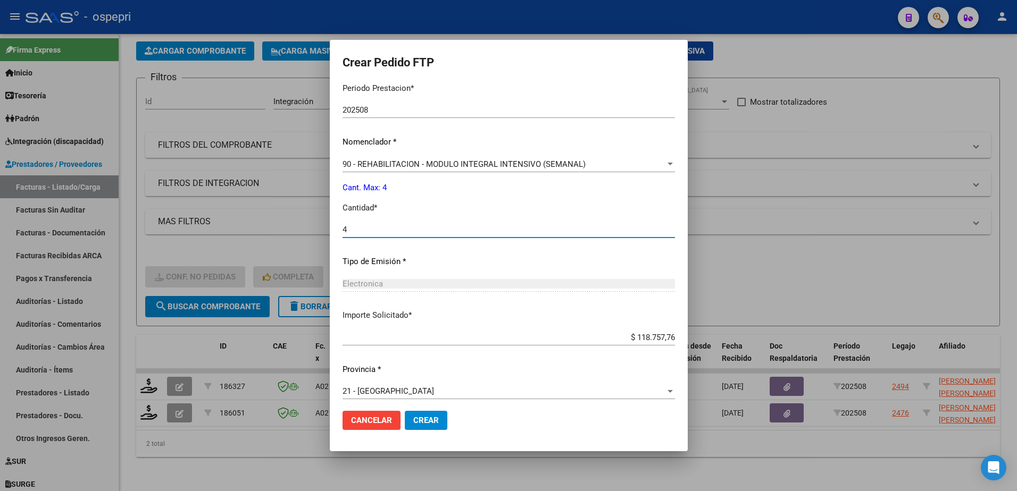
scroll to position [363, 0]
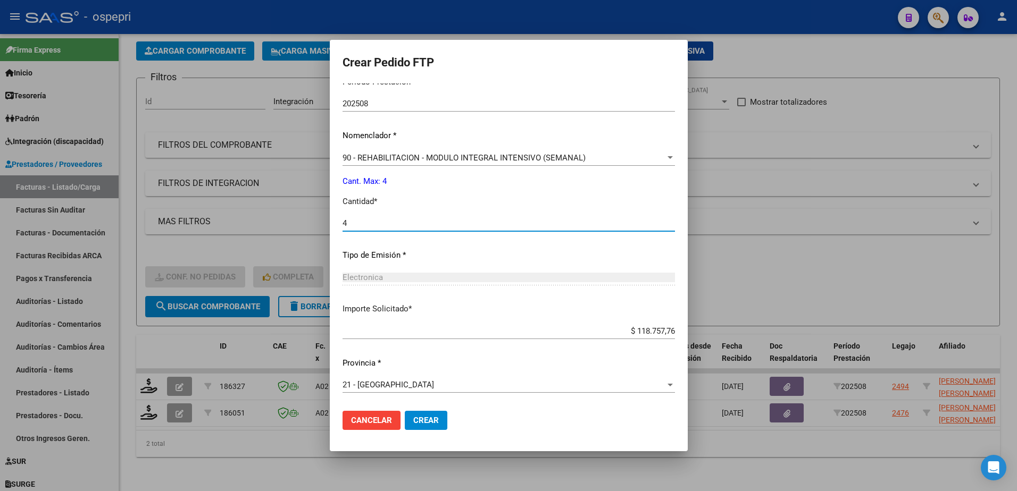
type input "4"
click at [419, 316] on span "Crear" at bounding box center [426, 421] width 26 height 10
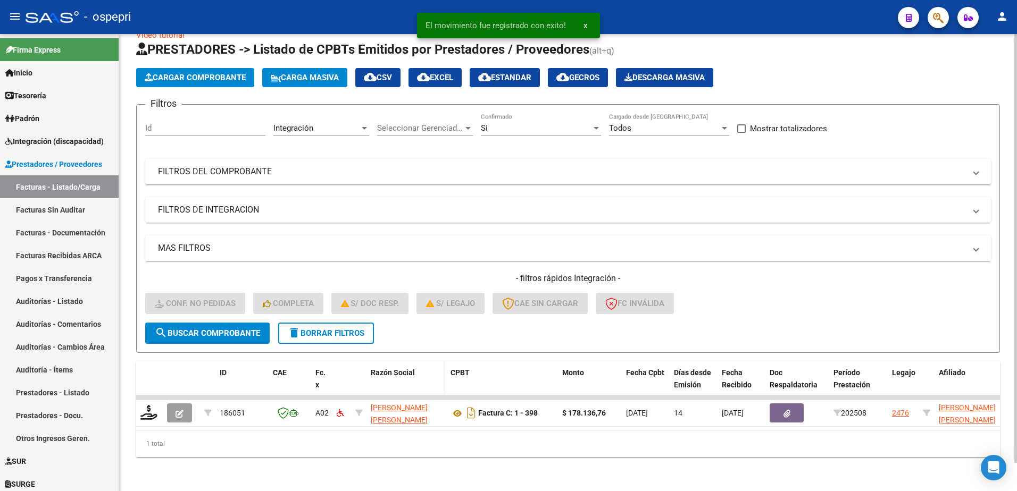
scroll to position [30, 0]
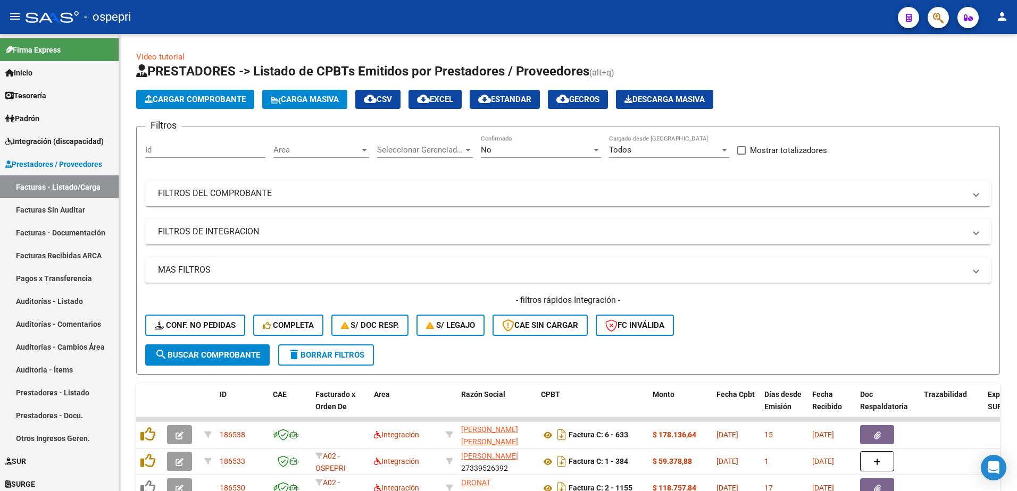
scroll to position [269, 0]
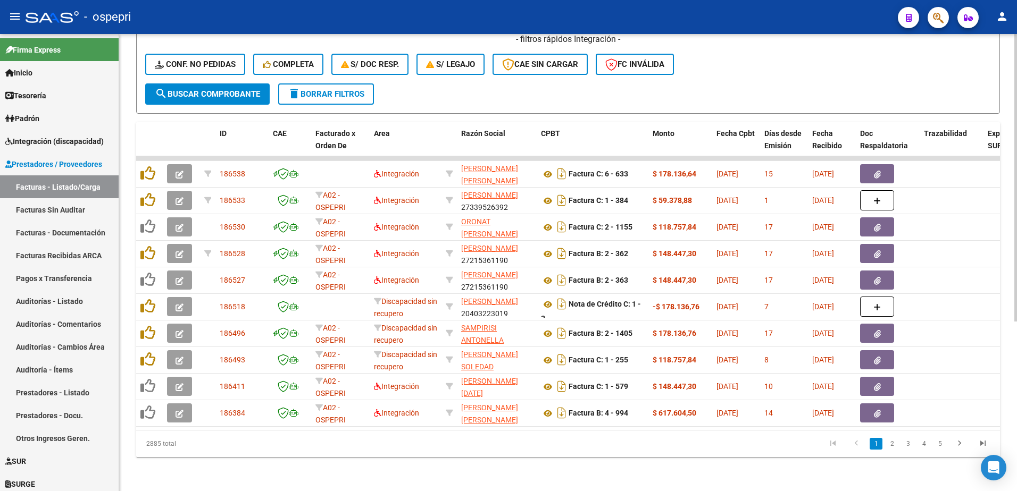
click at [546, 449] on datatable-pager "1 2 3 4 5" at bounding box center [653, 444] width 682 height 18
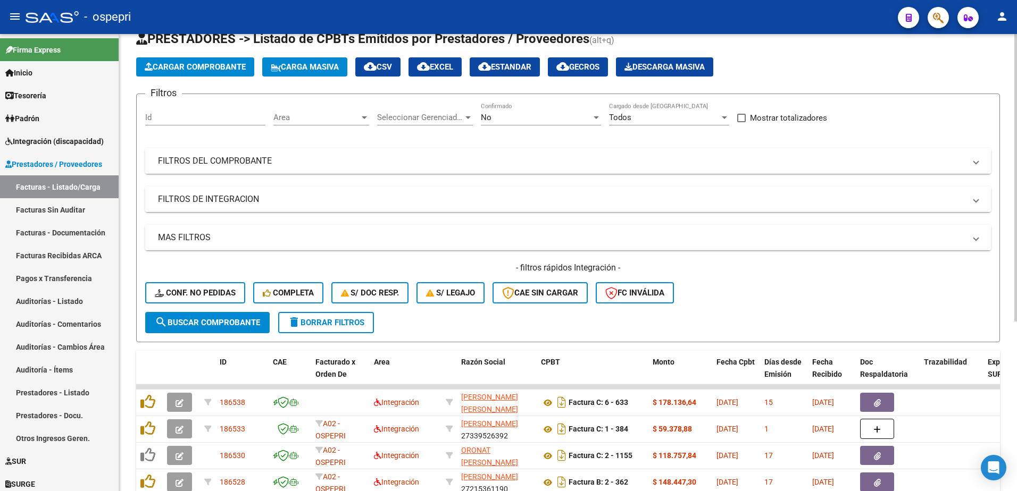
scroll to position [0, 0]
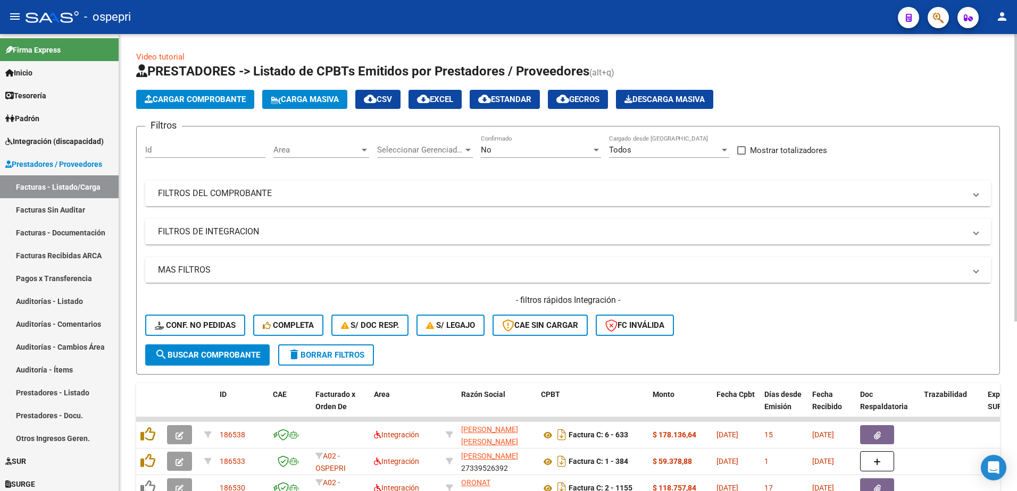
click at [975, 195] on span at bounding box center [976, 194] width 4 height 12
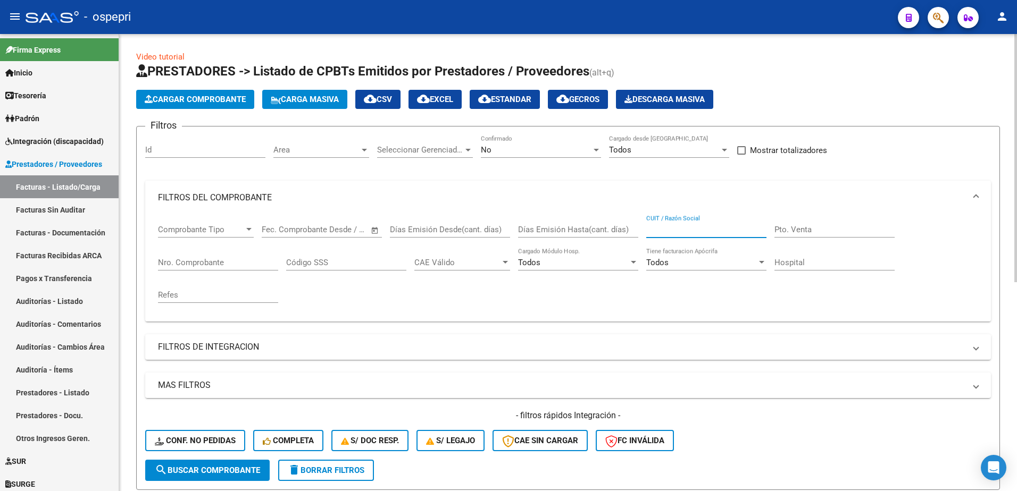
paste input "27378591037"
type input "27378591037"
click at [184, 474] on span "search Buscar Comprobante" at bounding box center [207, 471] width 105 height 10
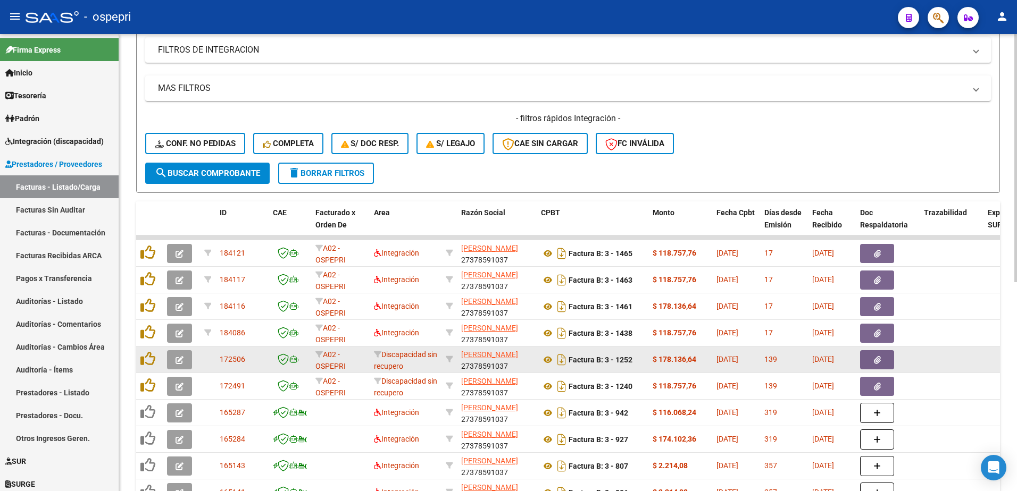
scroll to position [319, 0]
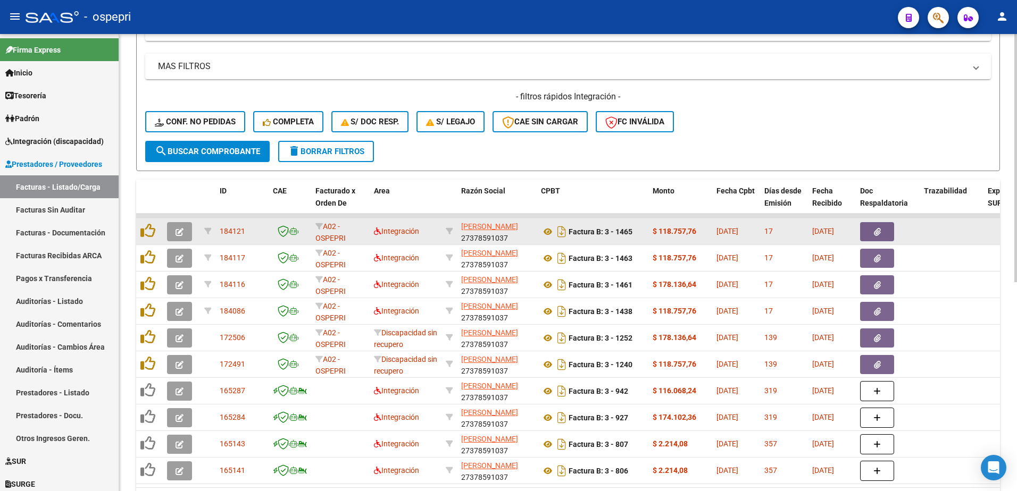
click at [183, 233] on button "button" at bounding box center [179, 231] width 25 height 19
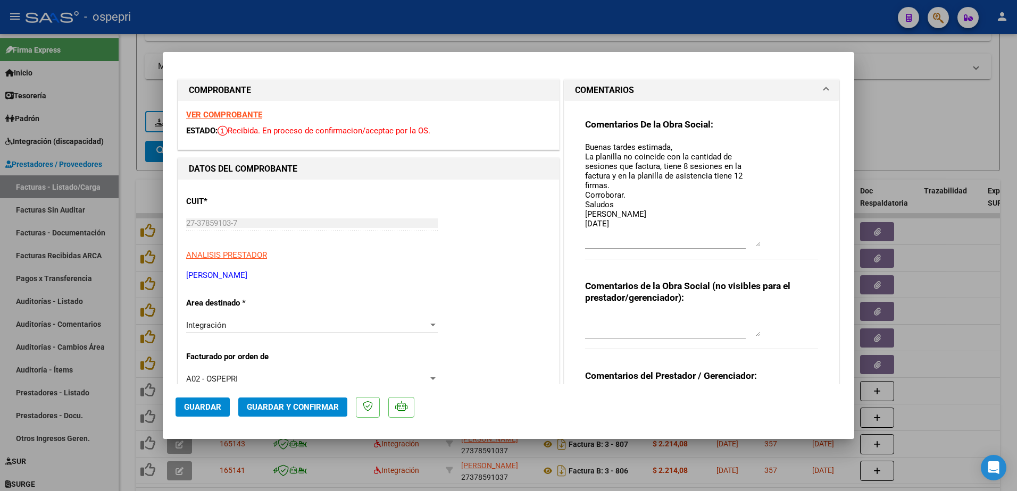
drag, startPoint x: 755, startPoint y: 161, endPoint x: 753, endPoint y: 245, distance: 84.1
click at [753, 245] on textarea "Buenas tardes estimada, La planilla no coincide con la cantidad de sesiones que…" at bounding box center [673, 193] width 176 height 105
click at [625, 221] on textarea "Buenas tardes estimada, La planilla no coincide con la cantidad de sesiones que…" at bounding box center [673, 193] width 176 height 105
type textarea "Buenas tardes estimada, La planilla no coincide con la cantidad de sesiones que…"
click at [207, 408] on span "Guardar" at bounding box center [202, 408] width 37 height 10
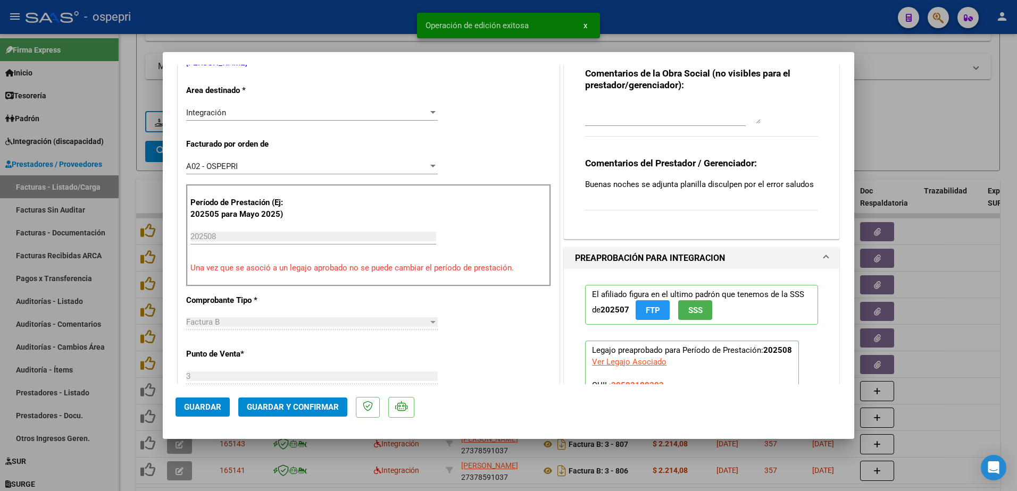
scroll to position [266, 0]
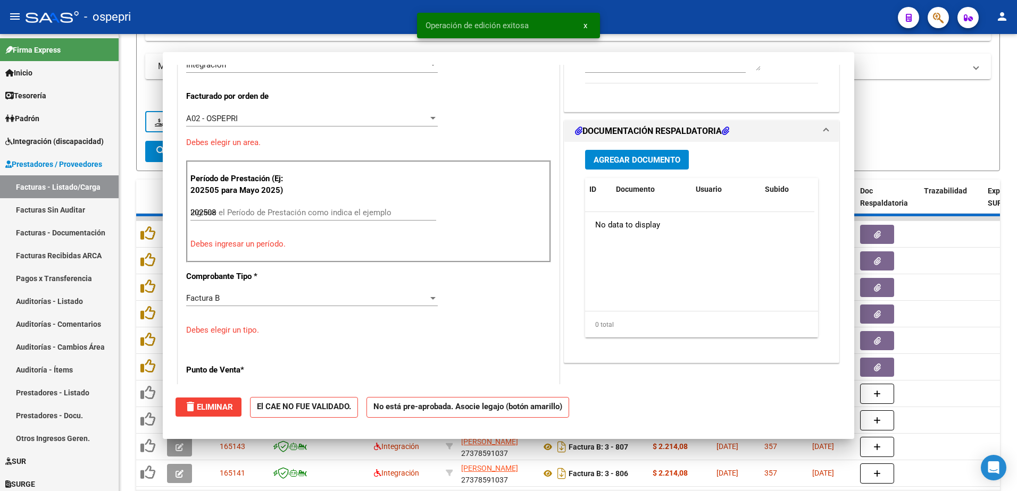
type input "$ 0,00"
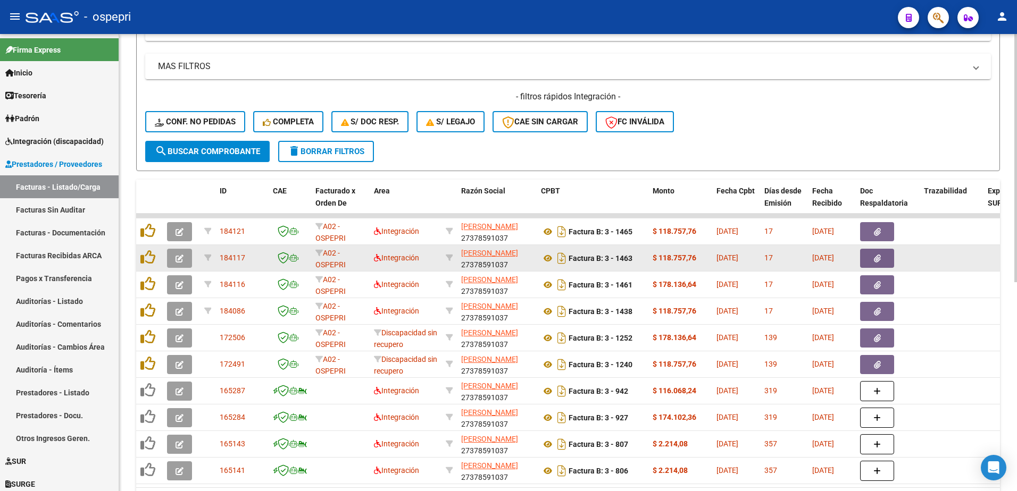
click at [176, 256] on icon "button" at bounding box center [180, 259] width 8 height 8
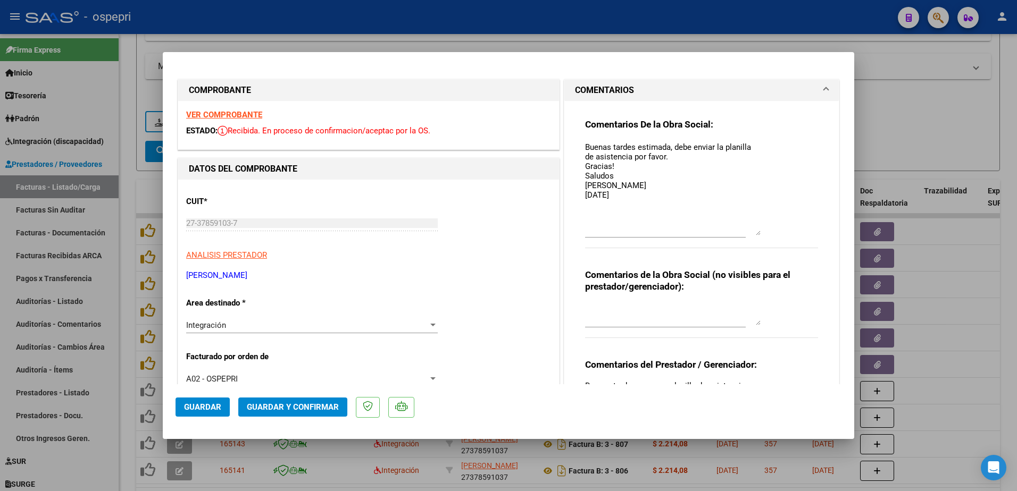
drag, startPoint x: 755, startPoint y: 162, endPoint x: 753, endPoint y: 235, distance: 72.9
click at [753, 235] on textarea "Buenas tardes estimada, debe enviar la planilla de asistencia por favor. Gracia…" at bounding box center [673, 188] width 176 height 94
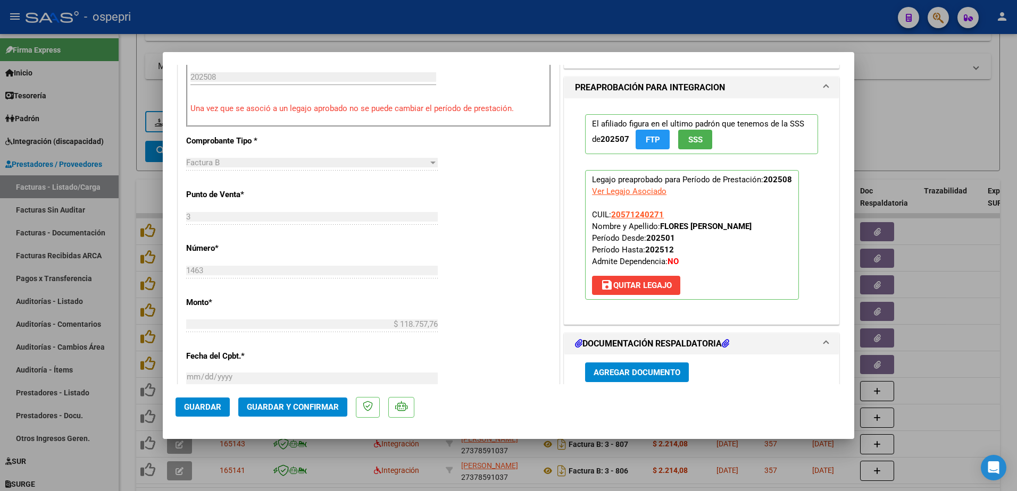
scroll to position [585, 0]
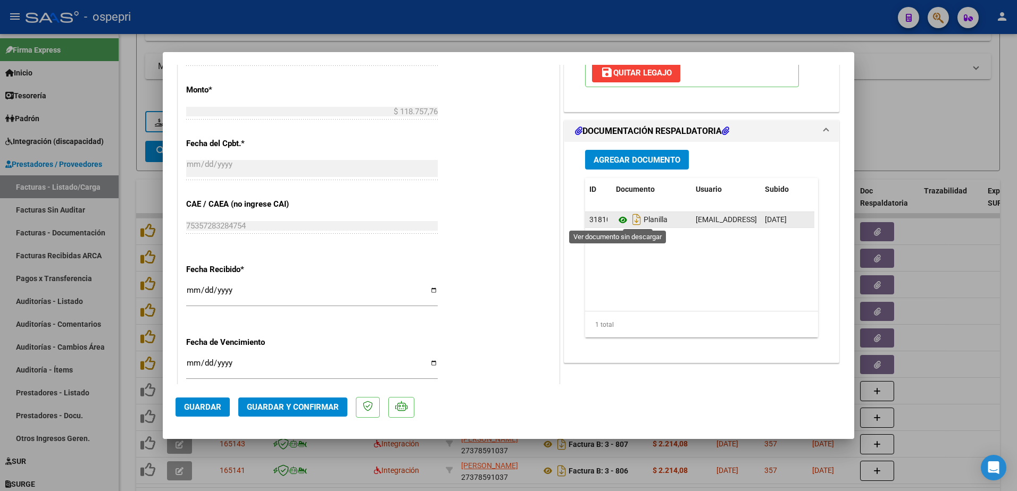
click at [620, 220] on icon at bounding box center [623, 220] width 14 height 13
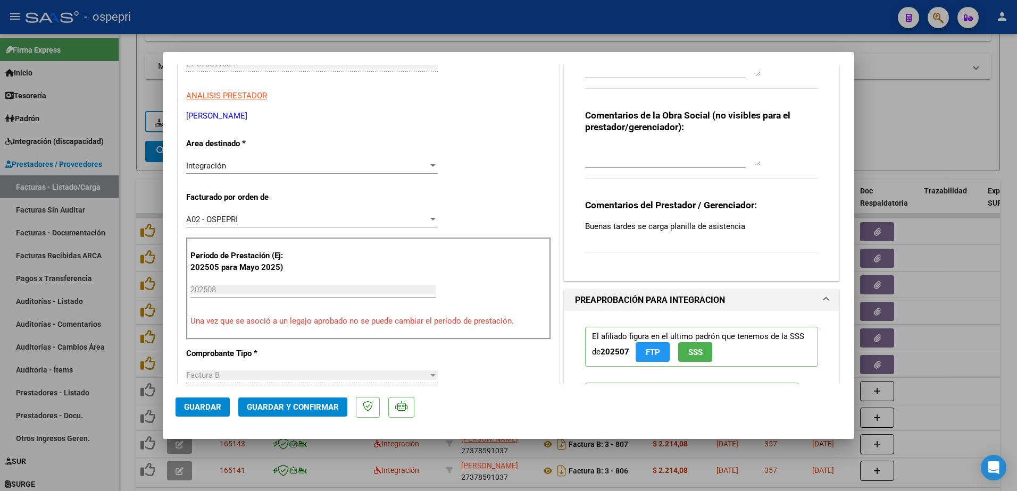
scroll to position [0, 0]
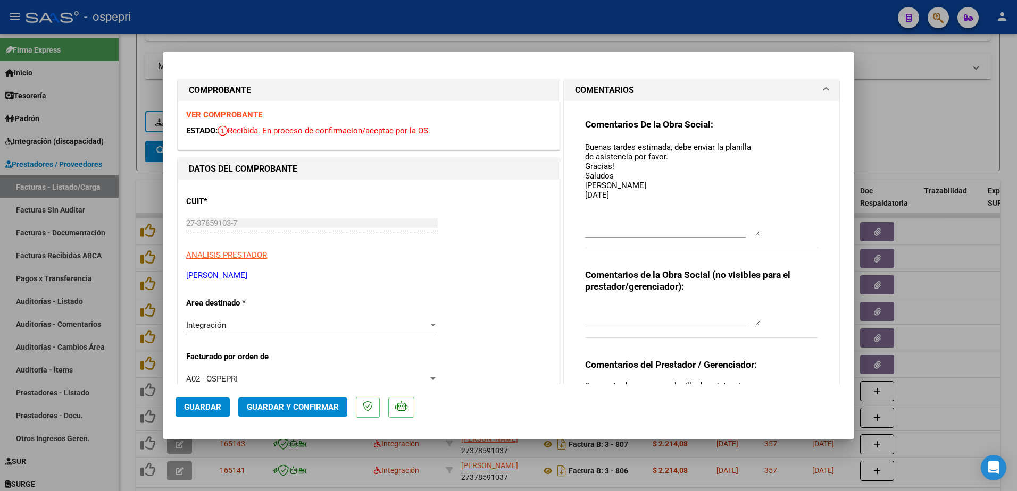
click at [244, 114] on strong "VER COMPROBANTE" at bounding box center [224, 115] width 76 height 10
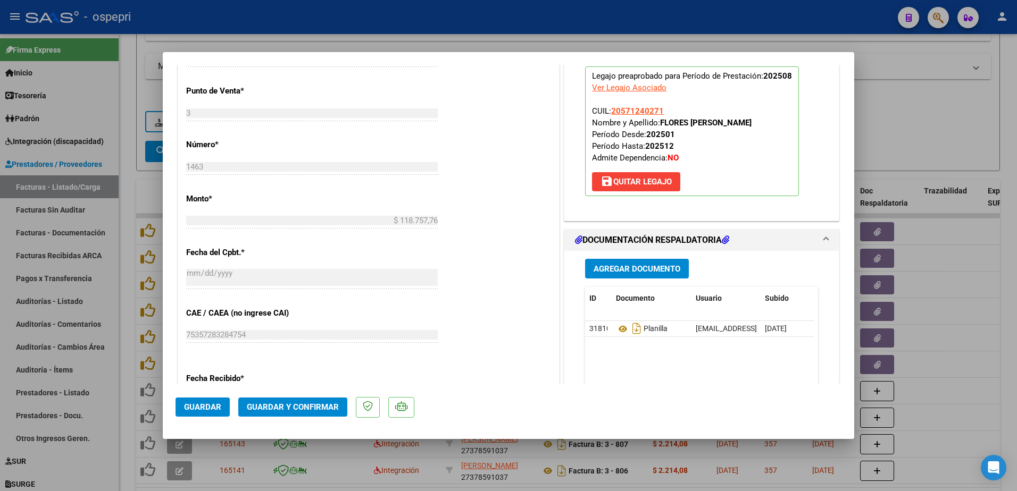
scroll to position [585, 0]
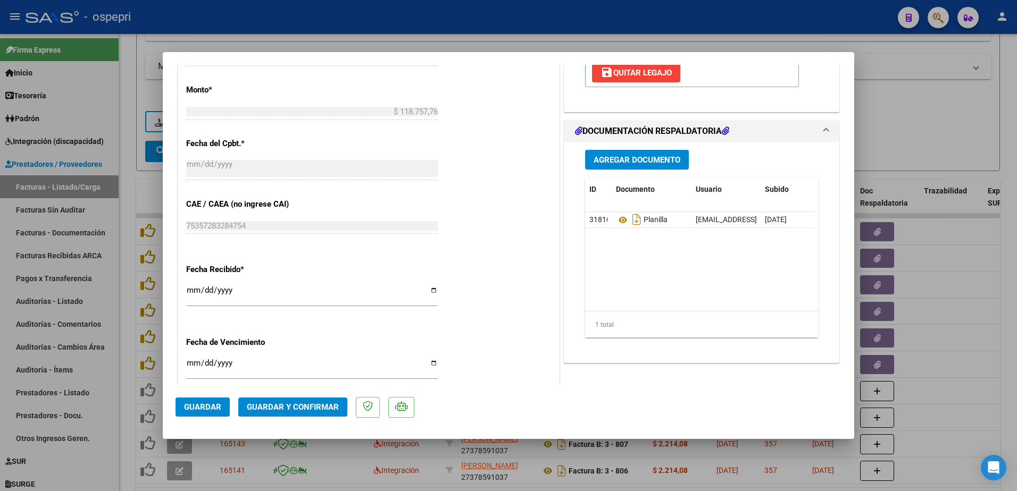
type input "$ 0,00"
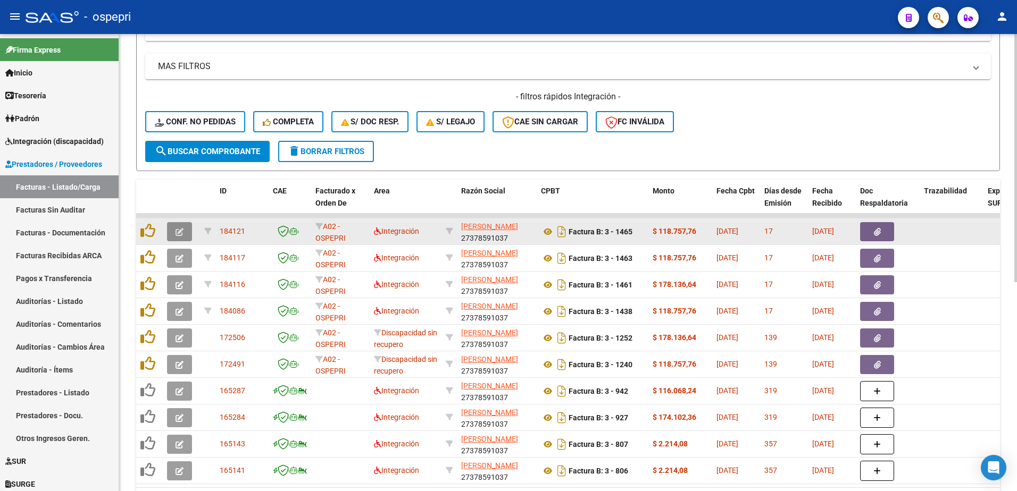
click at [182, 228] on icon "button" at bounding box center [180, 232] width 8 height 8
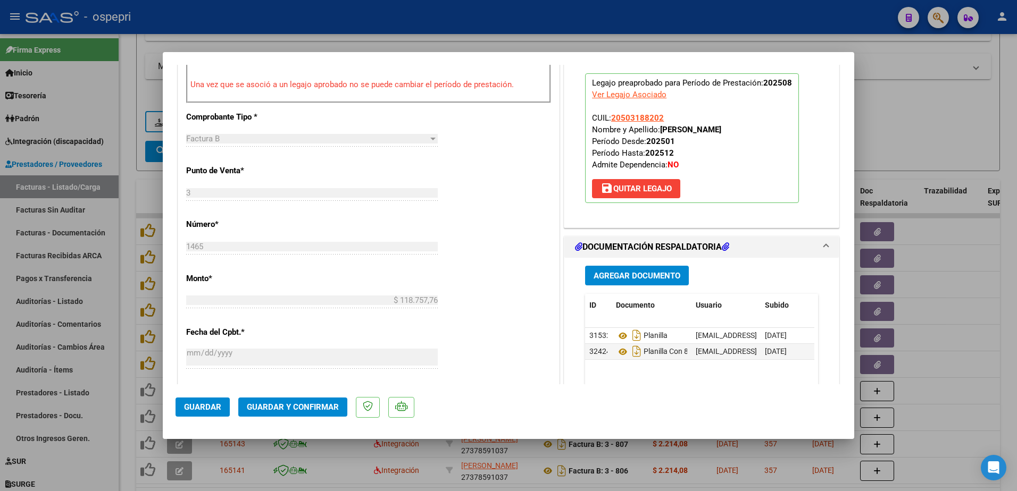
scroll to position [426, 0]
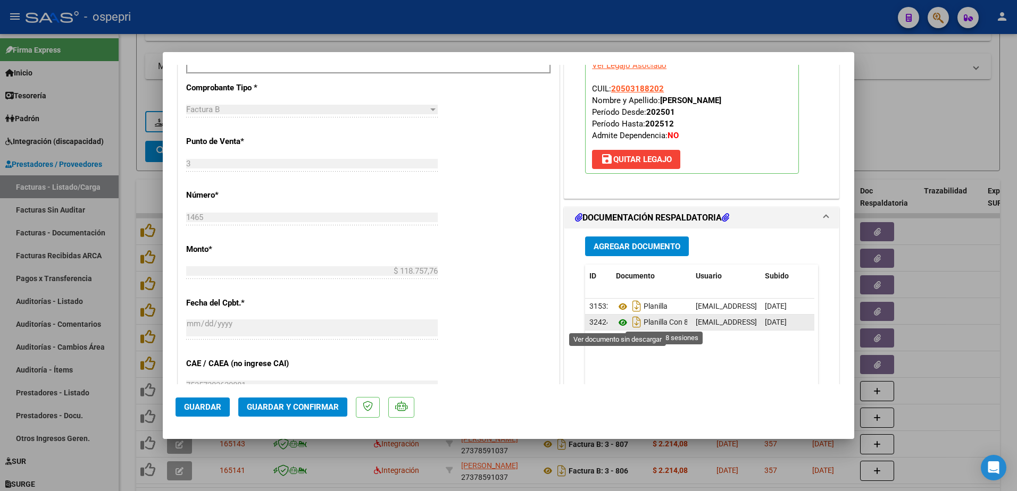
click at [616, 322] on icon at bounding box center [623, 322] width 14 height 13
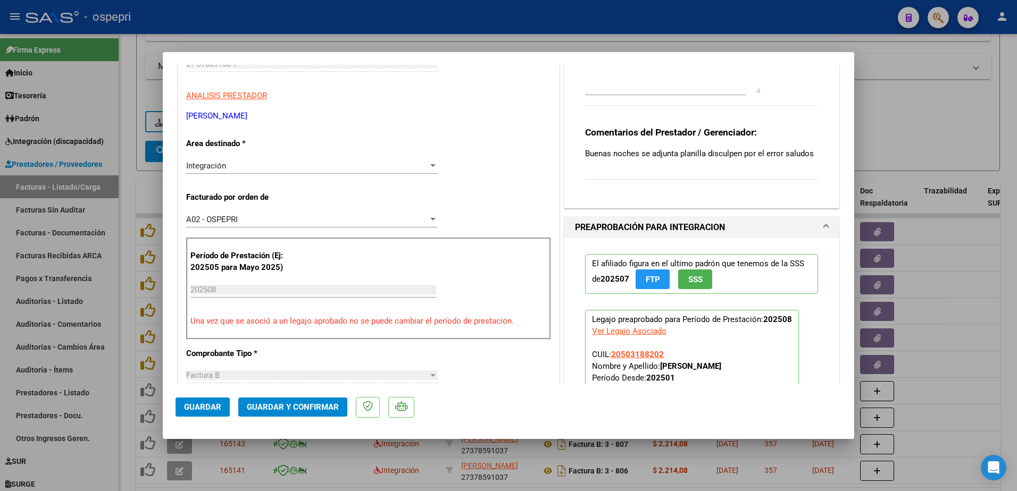
scroll to position [0, 0]
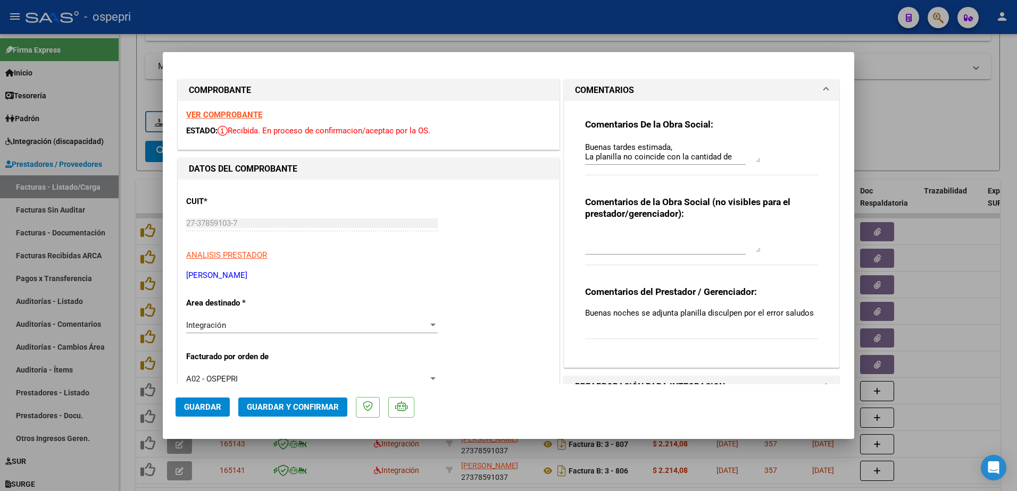
click at [224, 113] on strong "VER COMPROBANTE" at bounding box center [224, 115] width 76 height 10
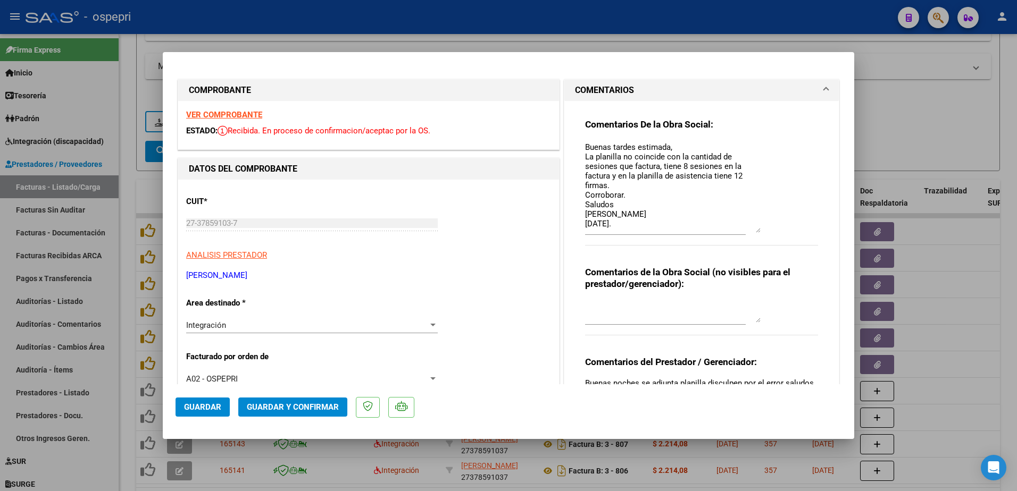
drag, startPoint x: 751, startPoint y: 161, endPoint x: 753, endPoint y: 231, distance: 70.2
click at [753, 231] on textarea "Buenas tardes estimada, La planilla no coincide con la cantidad de sesiones que…" at bounding box center [673, 186] width 176 height 91
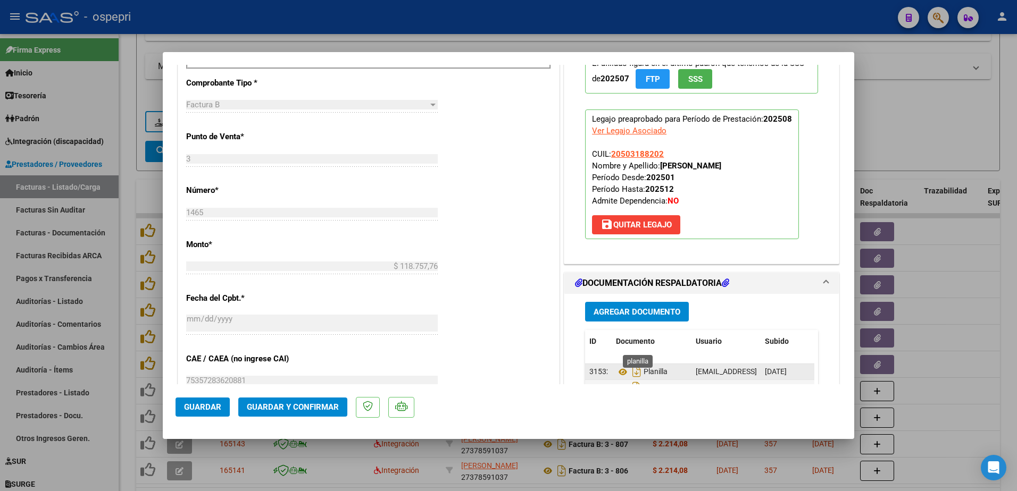
scroll to position [479, 0]
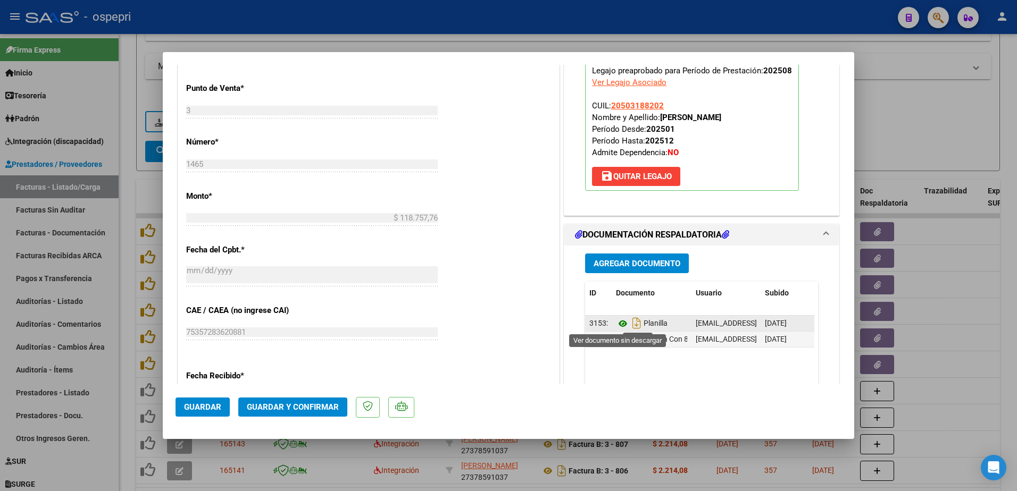
click at [620, 324] on icon at bounding box center [623, 324] width 14 height 13
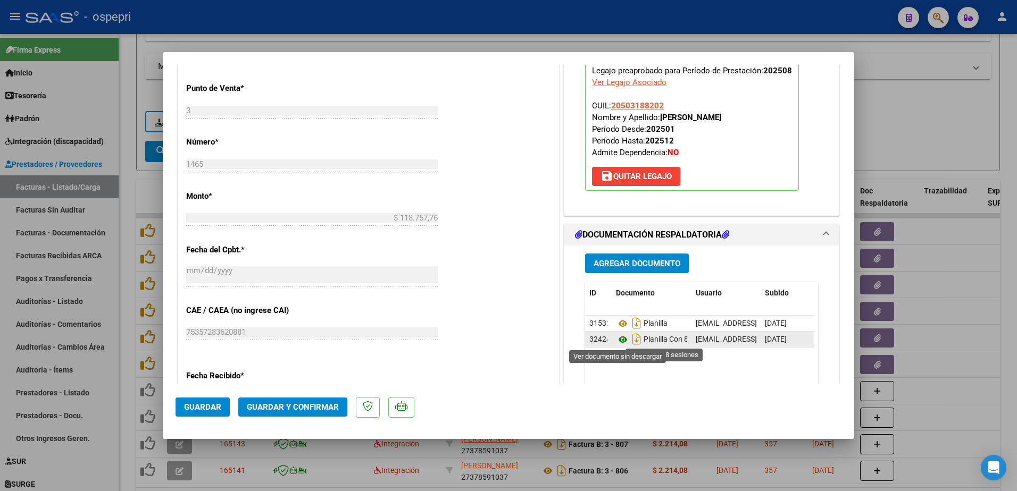
click at [616, 340] on icon at bounding box center [623, 339] width 14 height 13
click at [280, 407] on span "Guardar y Confirmar" at bounding box center [293, 408] width 92 height 10
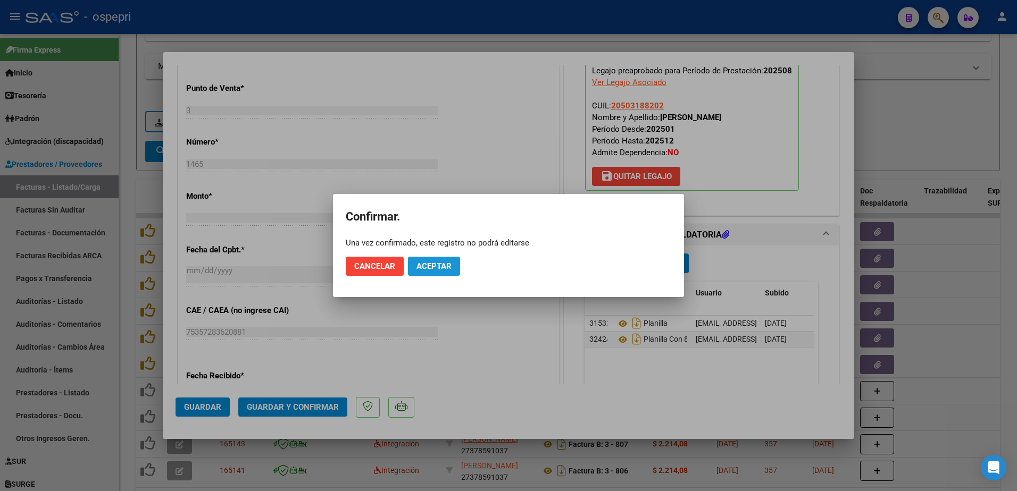
click at [428, 264] on span "Aceptar" at bounding box center [433, 267] width 35 height 10
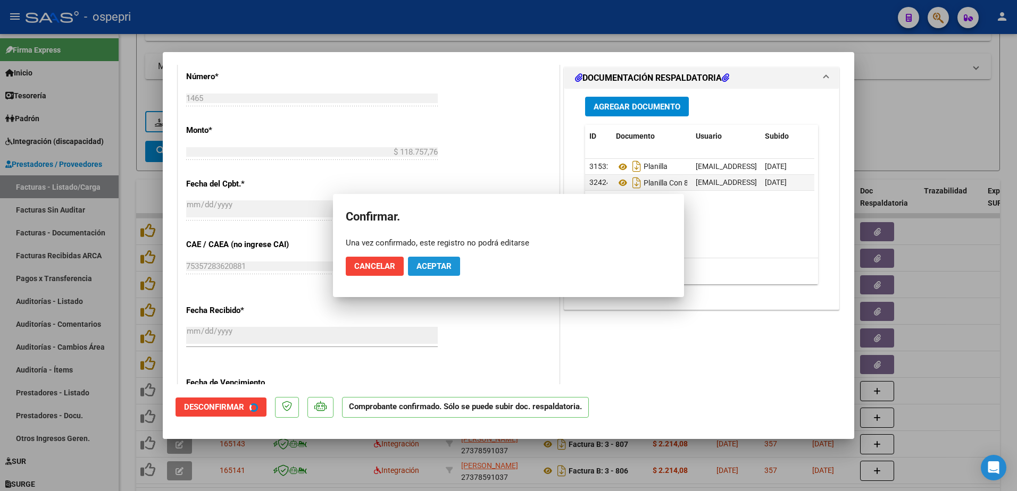
scroll to position [413, 0]
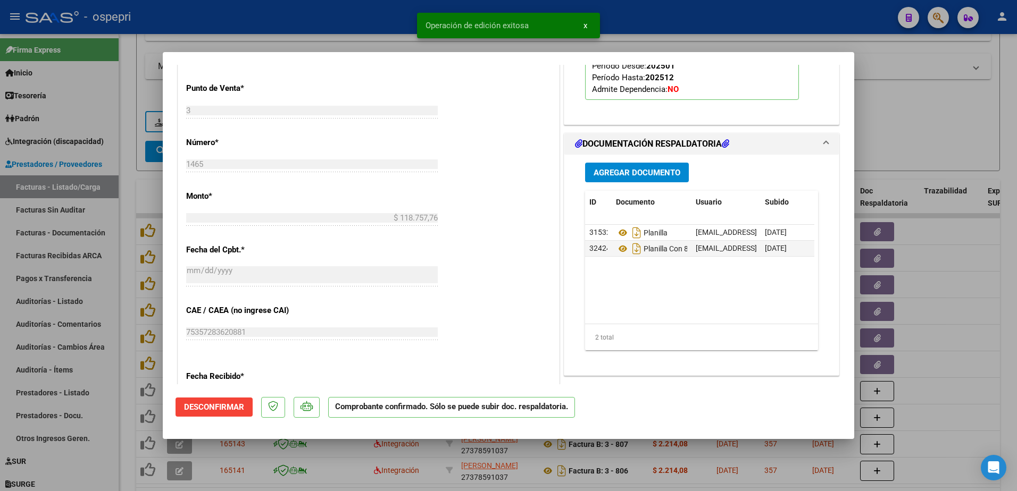
type input "$ 0,00"
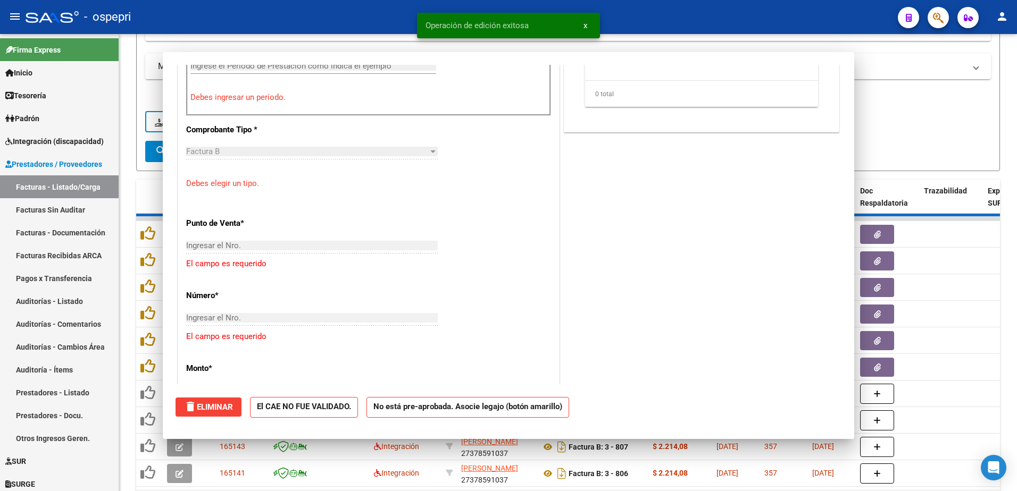
scroll to position [611, 0]
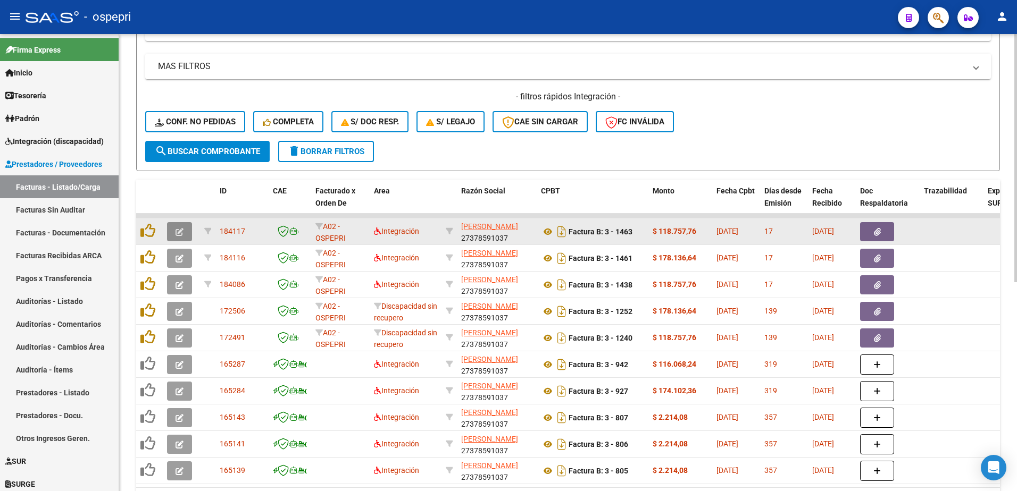
click at [178, 231] on icon "button" at bounding box center [180, 232] width 8 height 8
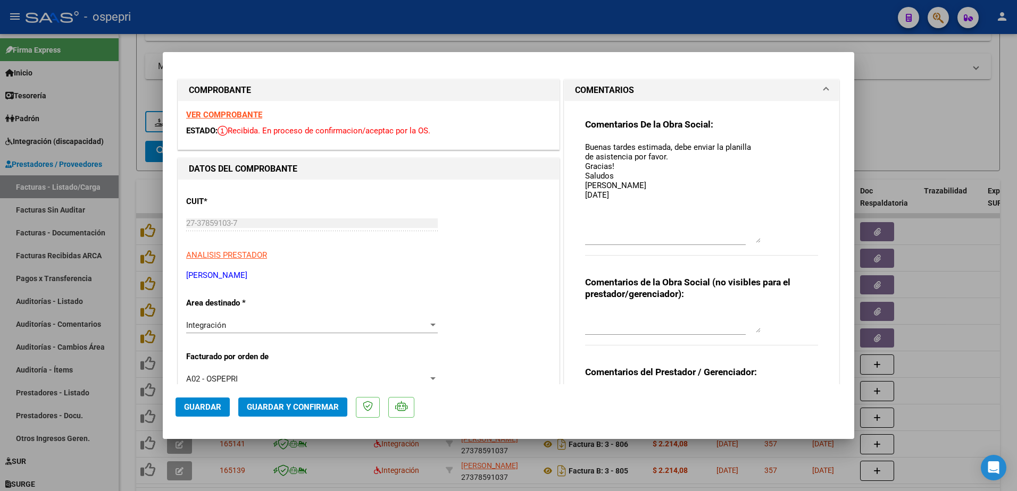
drag, startPoint x: 755, startPoint y: 162, endPoint x: 750, endPoint y: 242, distance: 80.4
click at [750, 242] on textarea "Buenas tardes estimada, debe enviar la planilla de asistencia por favor. Gracia…" at bounding box center [673, 192] width 176 height 102
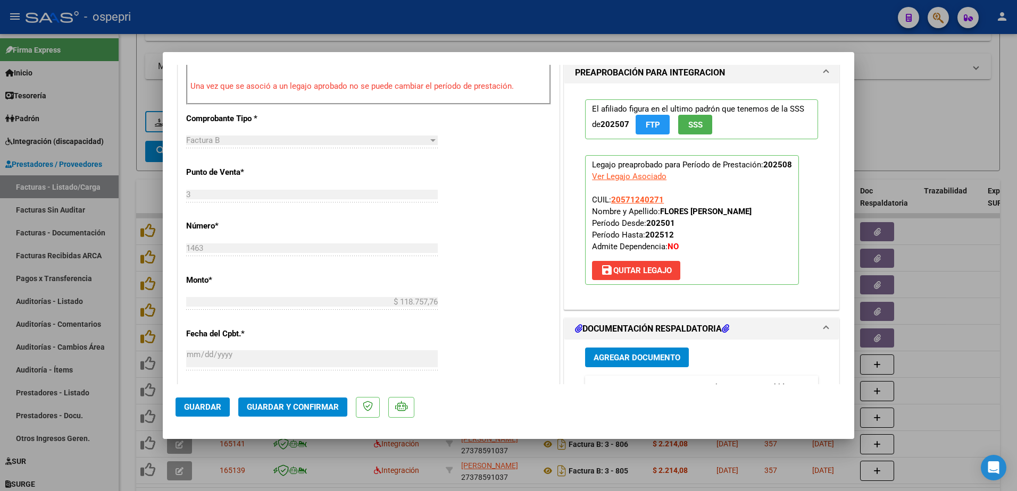
scroll to position [479, 0]
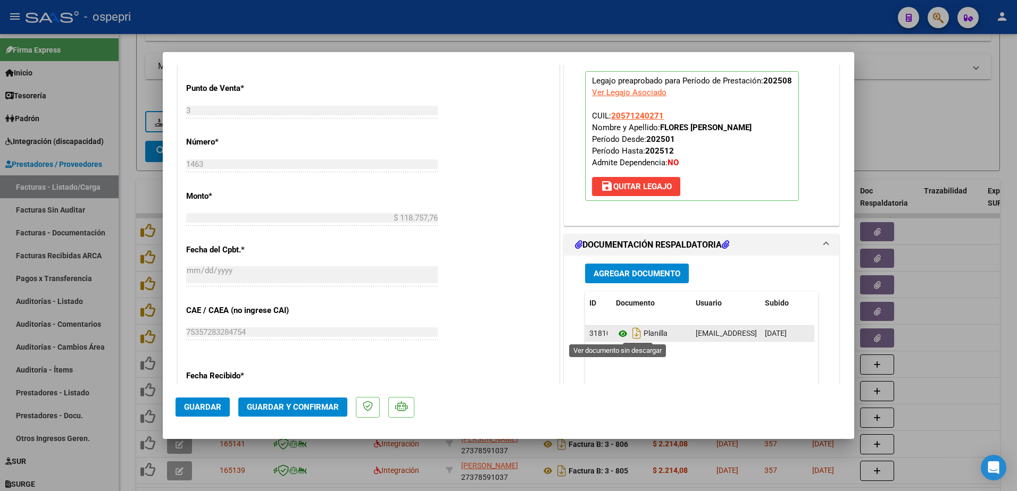
click at [618, 335] on icon at bounding box center [623, 334] width 14 height 13
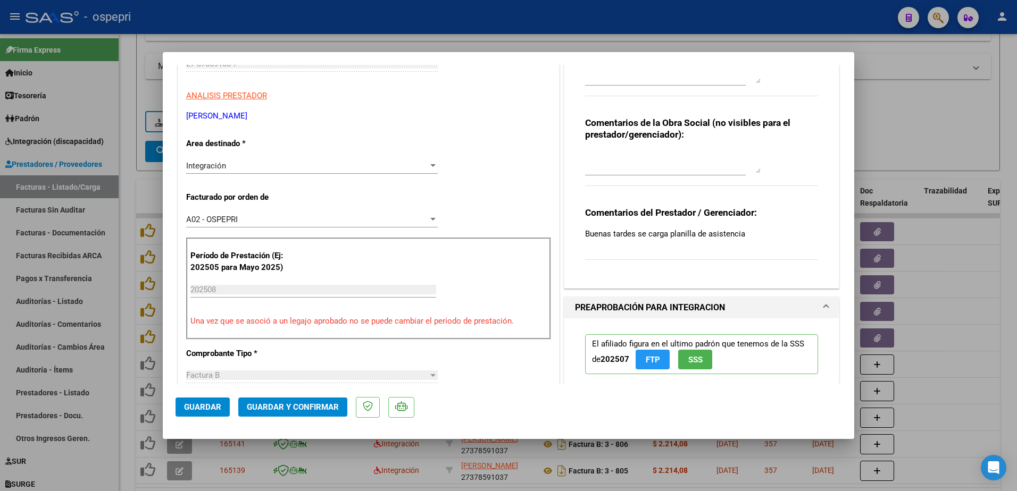
scroll to position [0, 0]
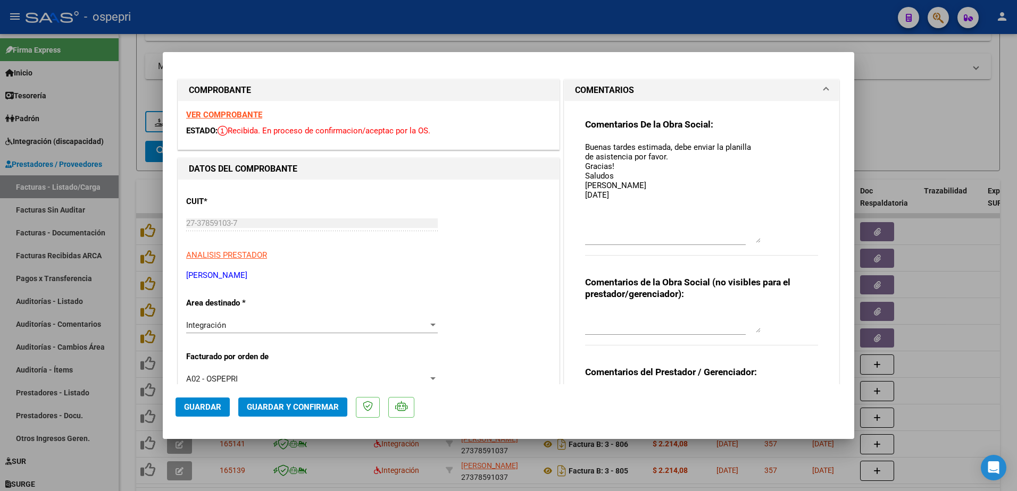
click at [228, 113] on strong "VER COMPROBANTE" at bounding box center [224, 115] width 76 height 10
click at [630, 197] on textarea "Buenas tardes estimada, debe enviar la planilla de asistencia por favor. Gracia…" at bounding box center [673, 192] width 176 height 102
drag, startPoint x: 580, startPoint y: 185, endPoint x: 650, endPoint y: 186, distance: 70.2
click at [650, 186] on textarea "Buenas tardes estimada, debe enviar la planilla de asistencia por favor. Gracia…" at bounding box center [673, 192] width 176 height 102
click at [716, 224] on textarea "Buenas tardes estimada, debe enviar la planilla de asistencia por favor. Gracia…" at bounding box center [673, 192] width 176 height 102
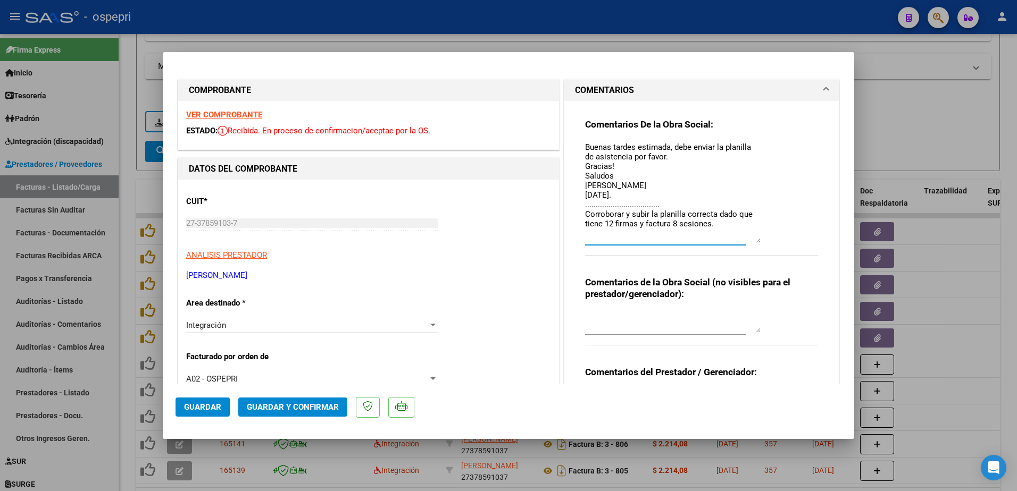
paste textarea "[PERSON_NAME]"
type textarea "Buenas tardes estimada, debe enviar la planilla de asistencia por favor. Gracia…"
click at [201, 406] on span "Guardar" at bounding box center [202, 408] width 37 height 10
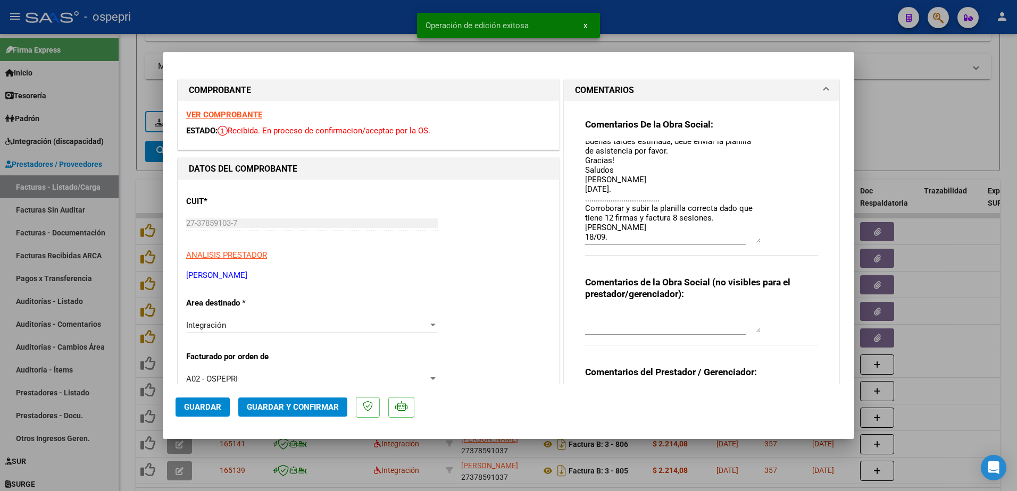
type input "$ 0,00"
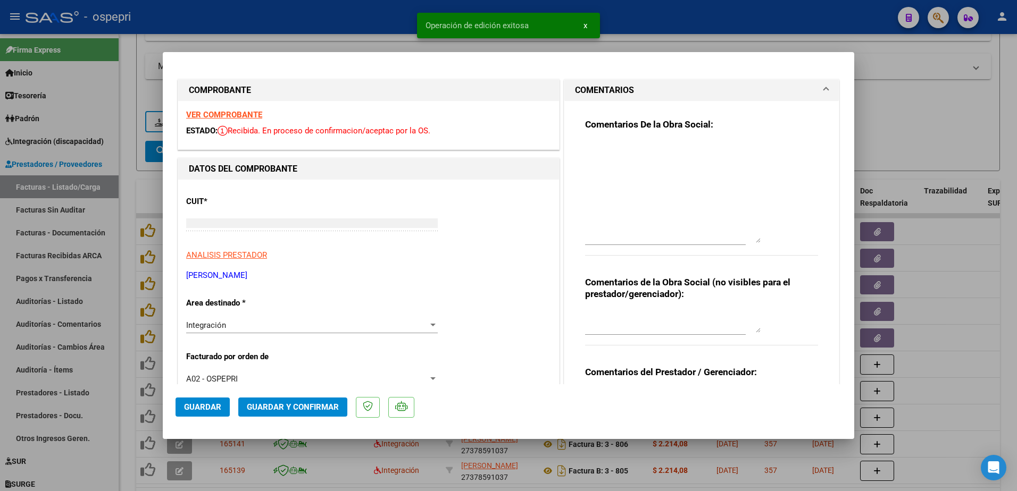
scroll to position [0, 0]
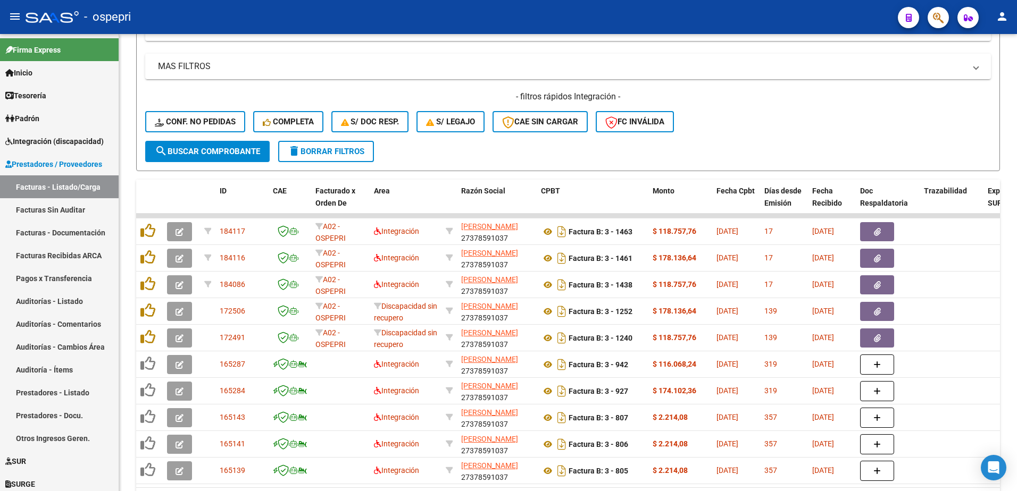
click at [689, 5] on div "- ospepri" at bounding box center [458, 16] width 864 height 23
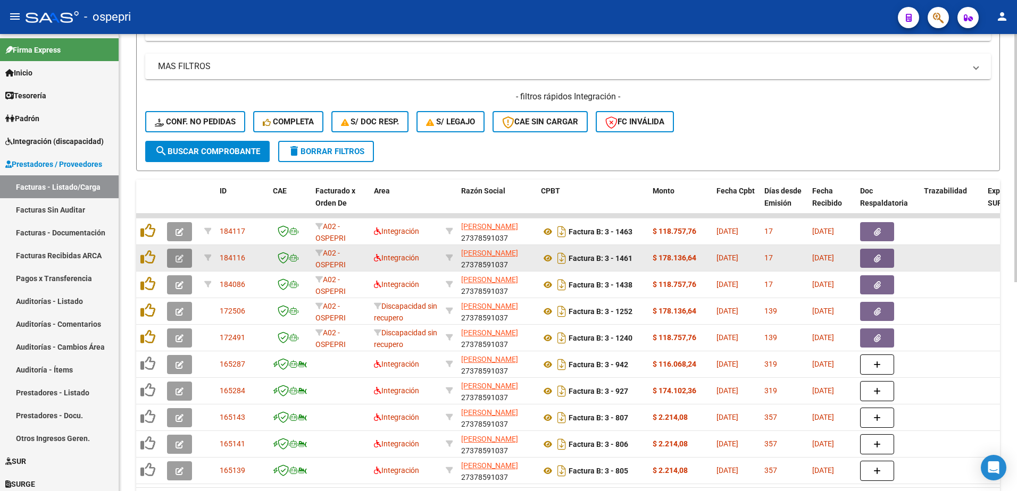
click at [172, 257] on button "button" at bounding box center [179, 258] width 25 height 19
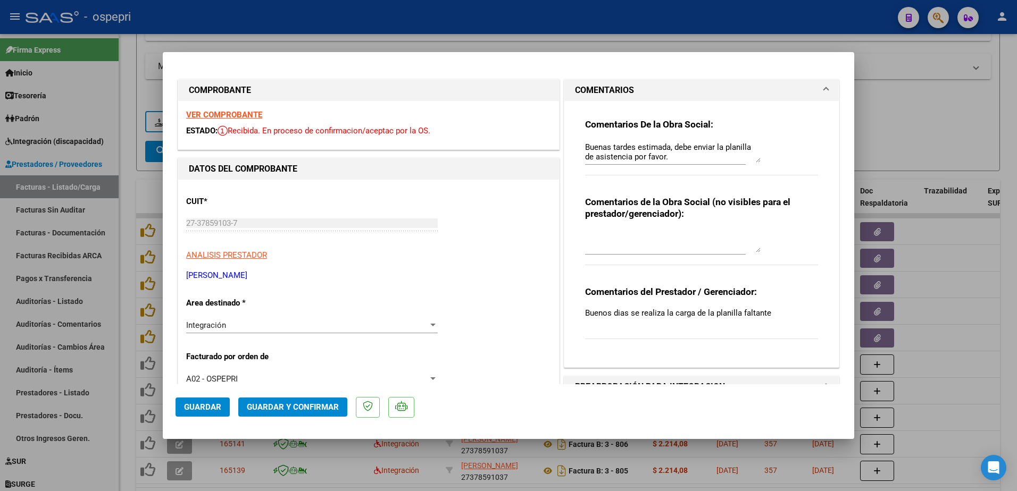
click at [244, 115] on strong "VER COMPROBANTE" at bounding box center [224, 115] width 76 height 10
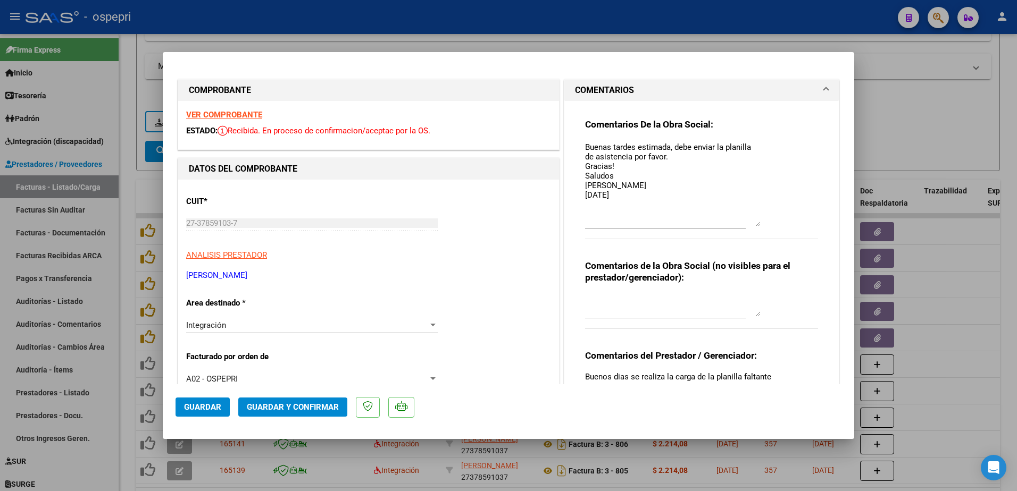
drag, startPoint x: 752, startPoint y: 160, endPoint x: 749, endPoint y: 224, distance: 63.9
click at [749, 224] on textarea "Buenas tardes estimada, debe enviar la planilla de asistencia por favor. Gracia…" at bounding box center [673, 183] width 176 height 85
click at [211, 115] on strong "VER COMPROBANTE" at bounding box center [224, 115] width 76 height 10
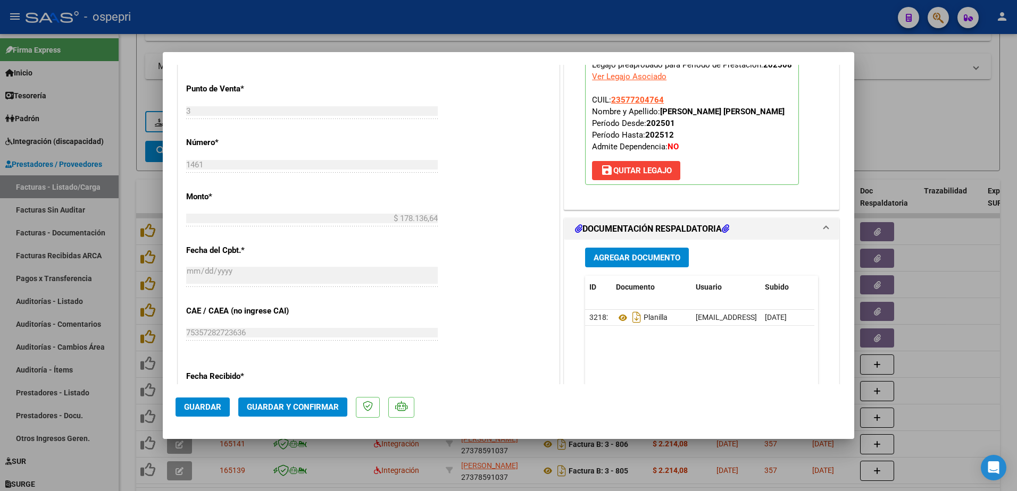
scroll to position [479, 0]
click at [617, 324] on icon at bounding box center [623, 317] width 14 height 13
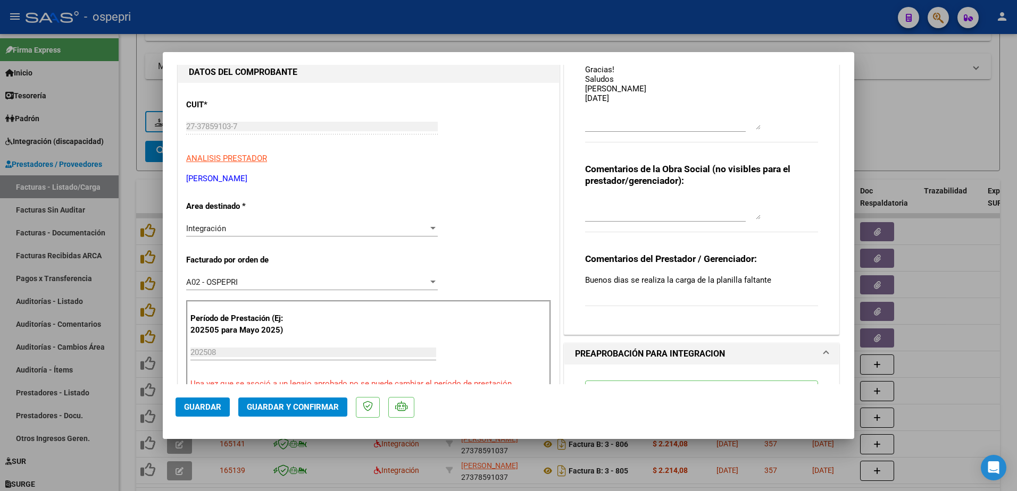
scroll to position [0, 0]
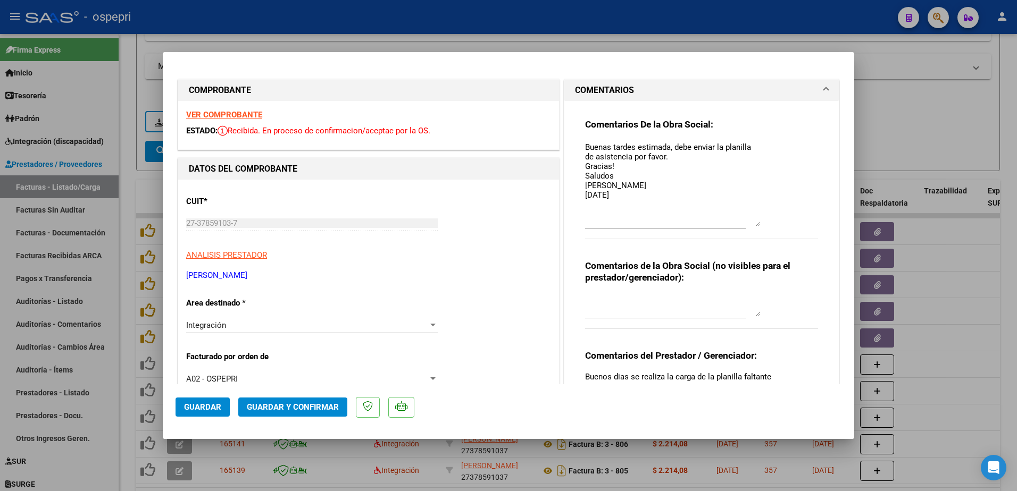
click at [631, 198] on textarea "Buenas tardes estimada, debe enviar la planilla de asistencia por favor. Gracia…" at bounding box center [673, 183] width 176 height 85
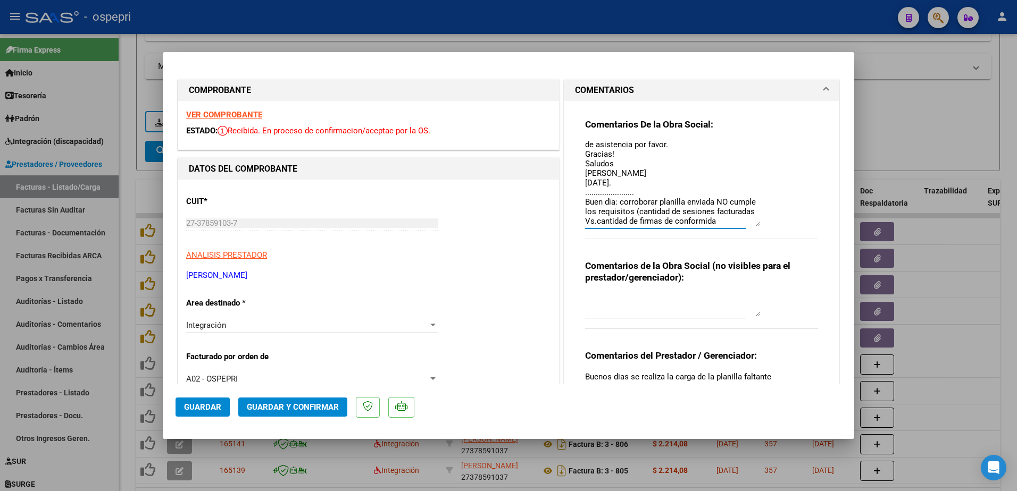
scroll to position [22, 0]
click at [644, 225] on textarea "Buenas tardes estimada, debe enviar la planilla de asistencia por favor. Gracia…" at bounding box center [673, 183] width 176 height 85
type textarea "Buenas tardes estimada, debe enviar la planilla de asistencia por favor. Gracia…"
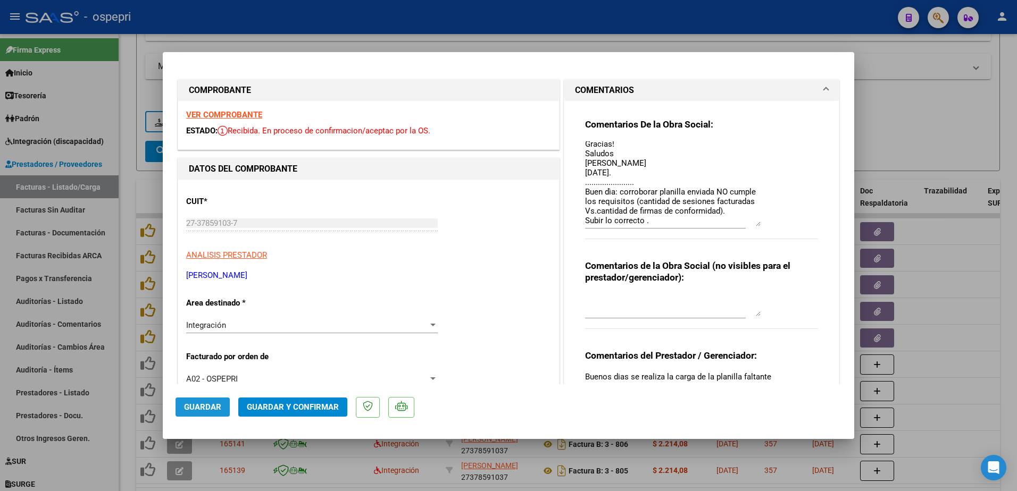
click at [210, 410] on span "Guardar" at bounding box center [202, 408] width 37 height 10
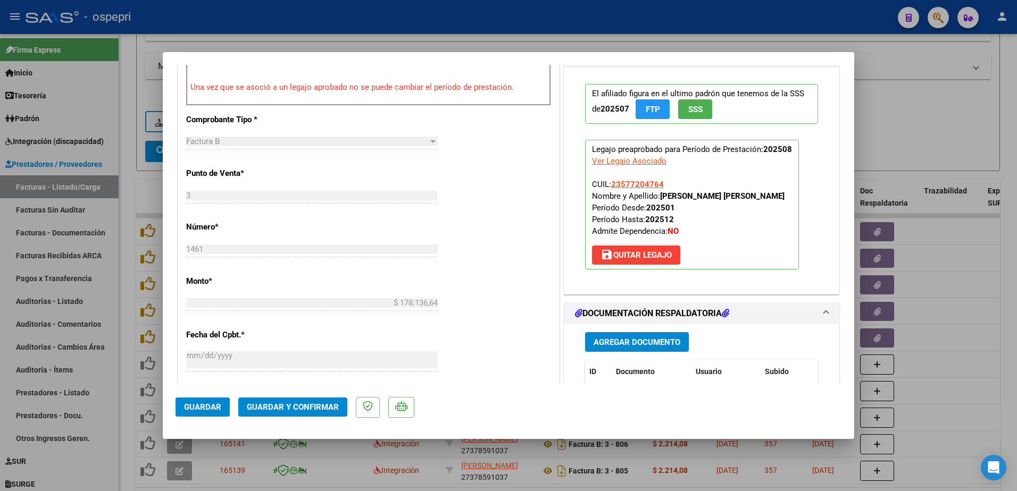
scroll to position [479, 0]
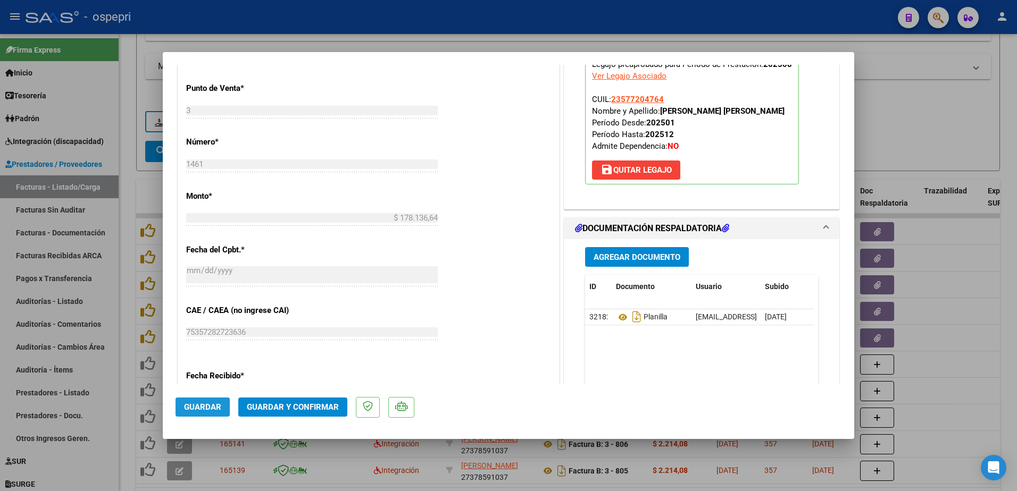
click at [194, 412] on span "Guardar" at bounding box center [202, 408] width 37 height 10
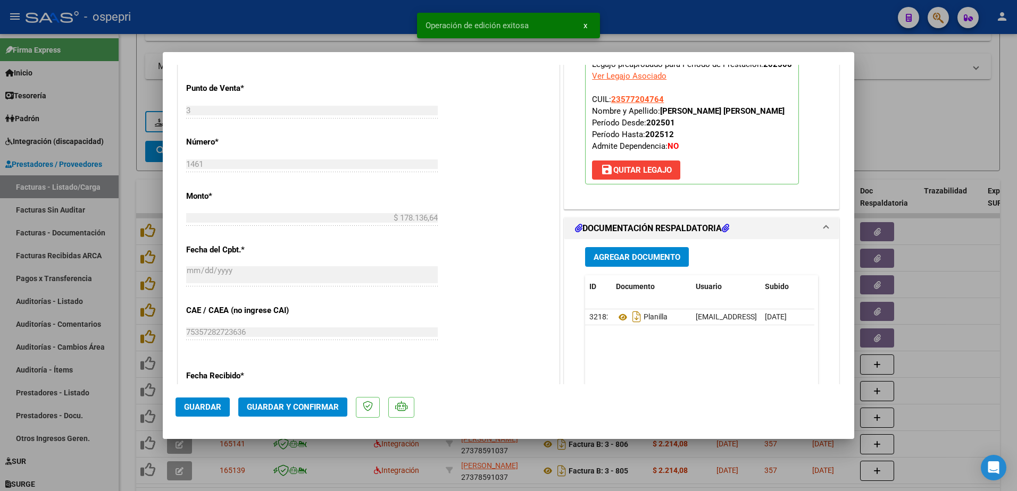
type input "$ 0,00"
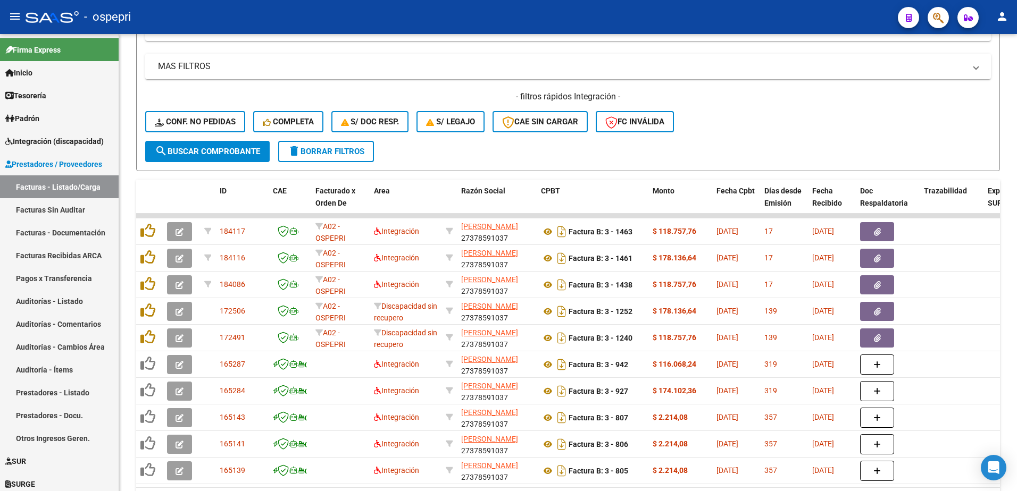
click at [809, 15] on div "- ospepri" at bounding box center [458, 16] width 864 height 23
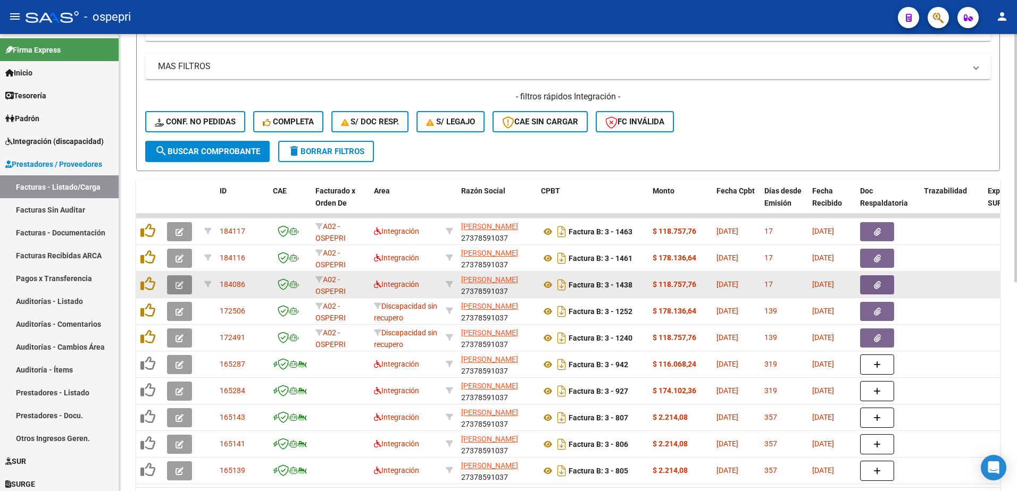
click at [175, 284] on button "button" at bounding box center [179, 285] width 25 height 19
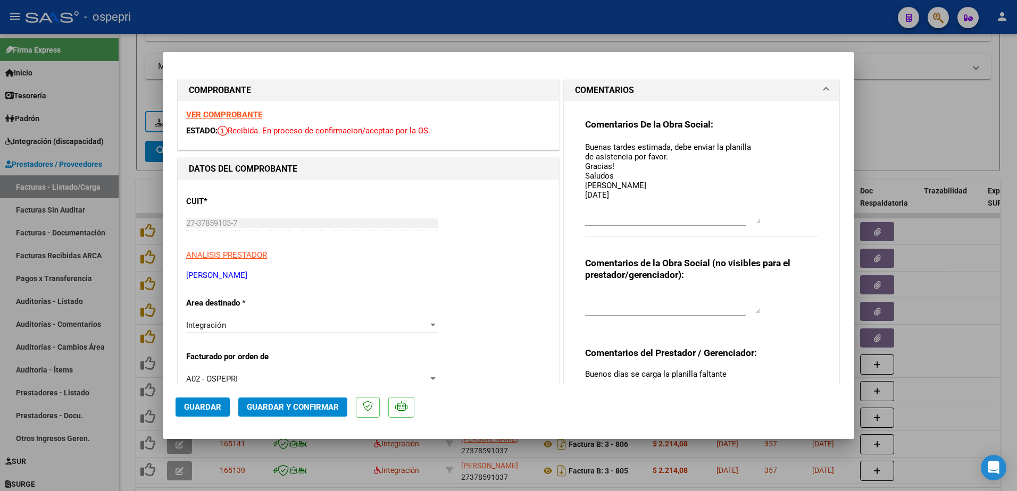
drag, startPoint x: 754, startPoint y: 161, endPoint x: 758, endPoint y: 222, distance: 61.3
click at [758, 222] on div "Comentarios De la Obra Social: Buenas tardes estimada, debe enviar la planilla …" at bounding box center [701, 184] width 233 height 130
click at [227, 113] on strong "VER COMPROBANTE" at bounding box center [224, 115] width 76 height 10
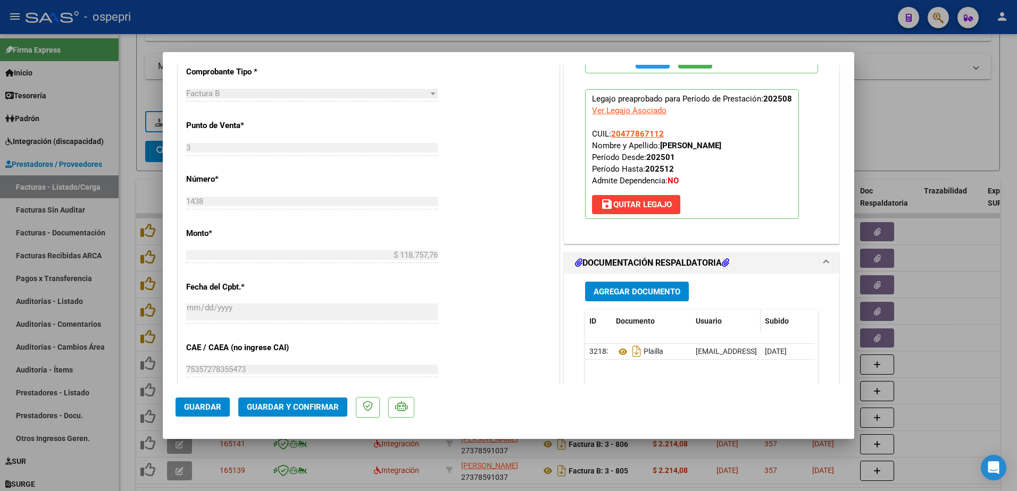
scroll to position [479, 0]
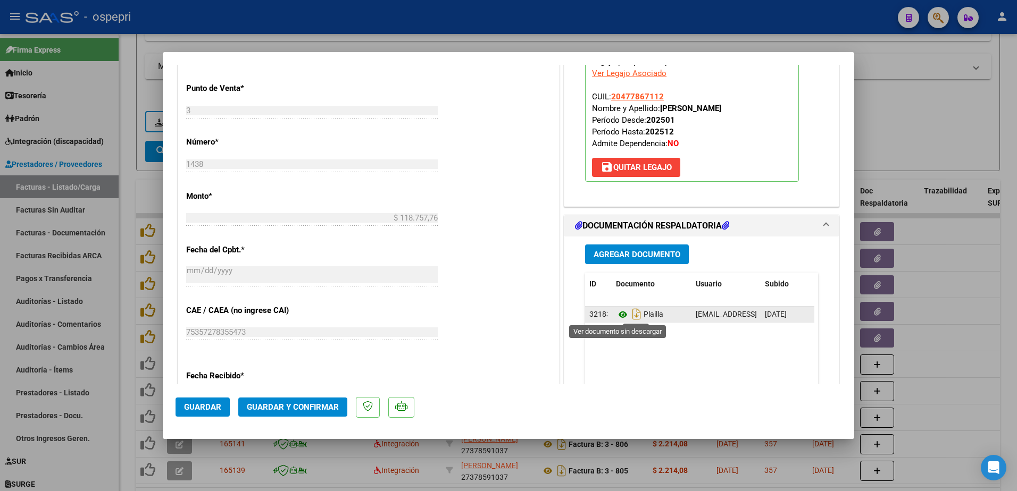
click at [618, 314] on icon at bounding box center [623, 314] width 14 height 13
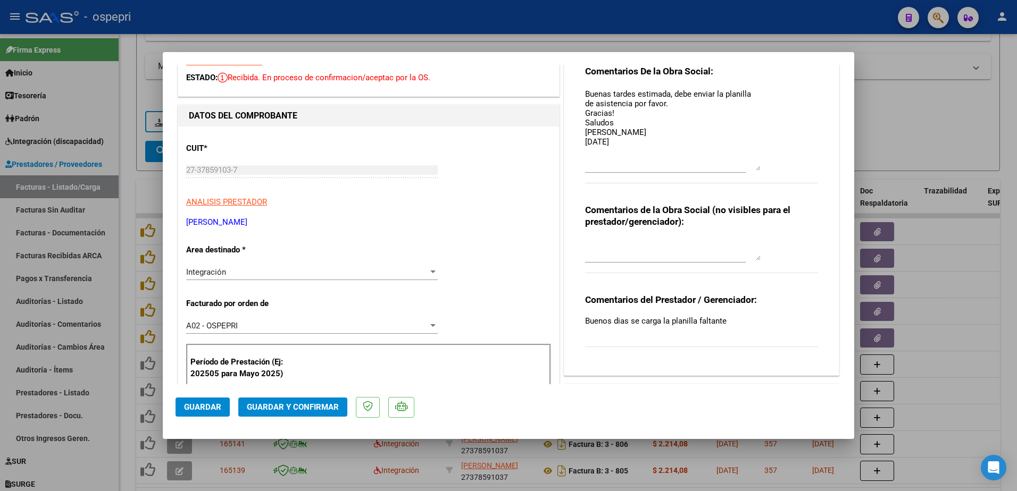
scroll to position [0, 0]
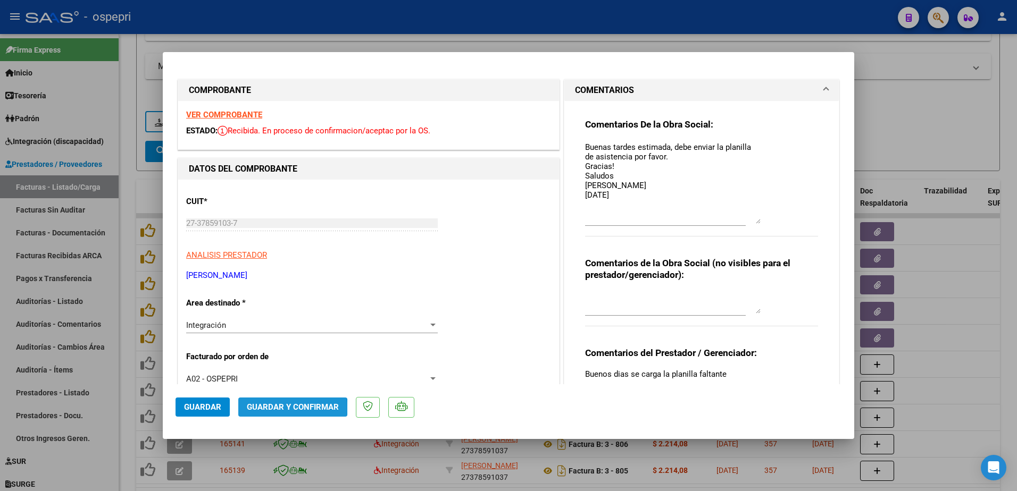
click at [286, 408] on span "Guardar y Confirmar" at bounding box center [293, 408] width 92 height 10
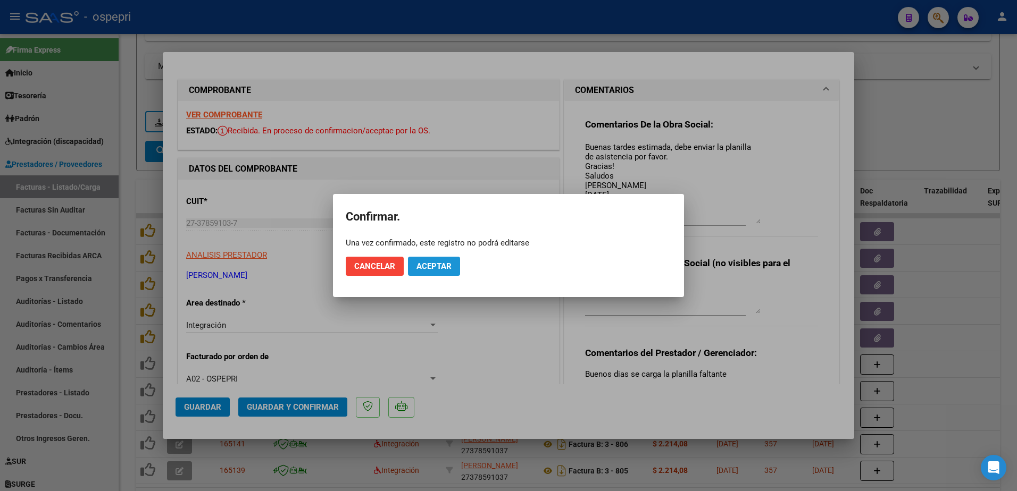
click at [440, 261] on button "Aceptar" at bounding box center [434, 266] width 52 height 19
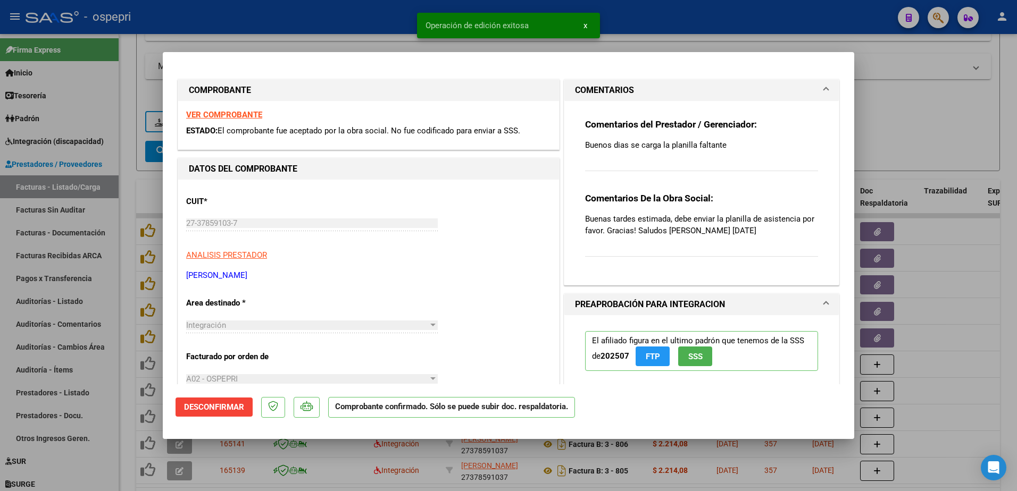
type input "$ 0,00"
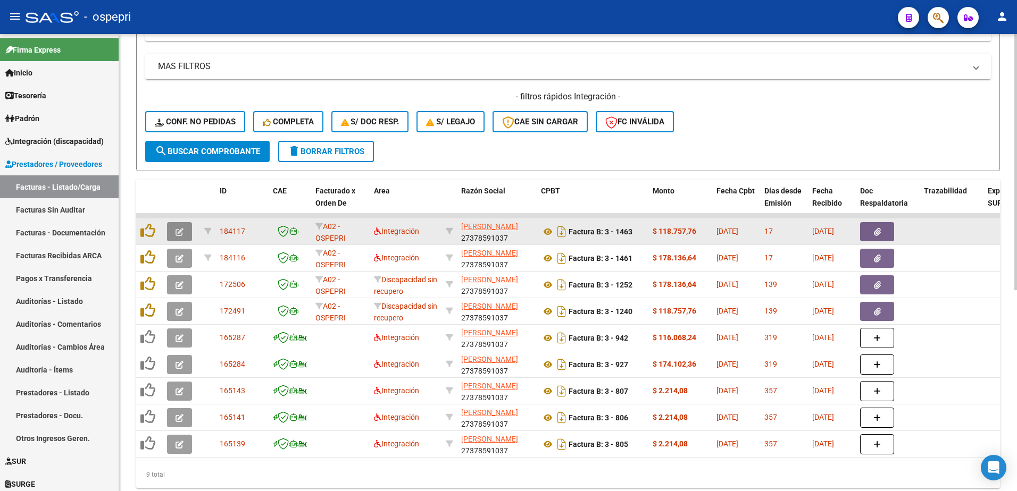
click at [174, 230] on button "button" at bounding box center [179, 231] width 25 height 19
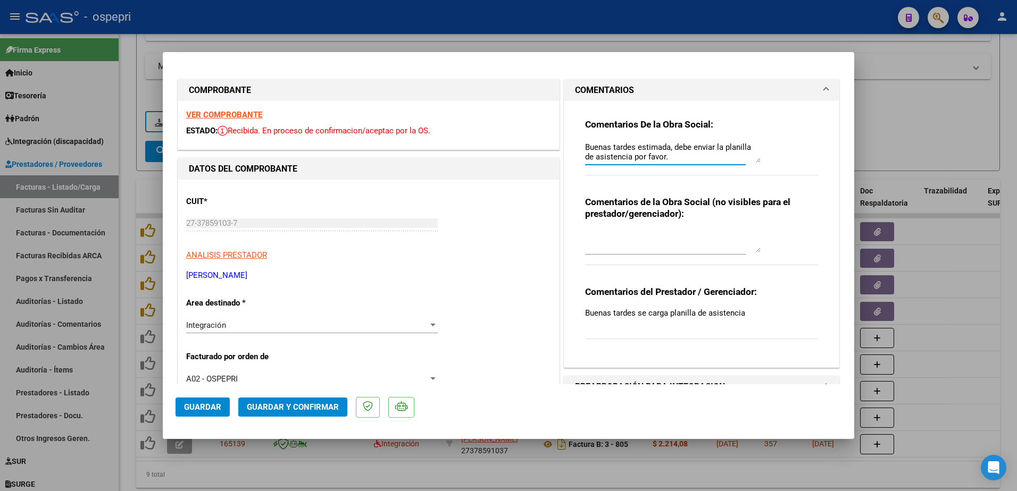
drag, startPoint x: 755, startPoint y: 163, endPoint x: 750, endPoint y: 229, distance: 66.7
click at [750, 229] on div "Comentarios De la Obra Social: Buenas tardes estimada, debe enviar la planilla …" at bounding box center [701, 230] width 249 height 258
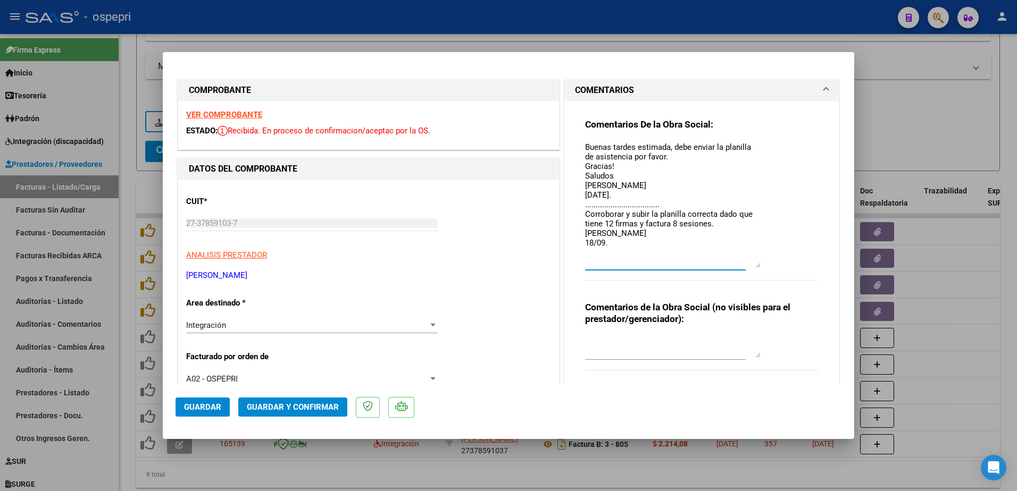
drag, startPoint x: 753, startPoint y: 160, endPoint x: 766, endPoint y: 265, distance: 106.2
click at [766, 265] on div "Comentarios De la Obra Social: Buenas tardes estimada, debe enviar la planilla …" at bounding box center [701, 206] width 233 height 174
click at [735, 242] on textarea "Buenas tardes estimada, debe enviar la planilla de asistencia por favor. Gracia…" at bounding box center [673, 204] width 176 height 127
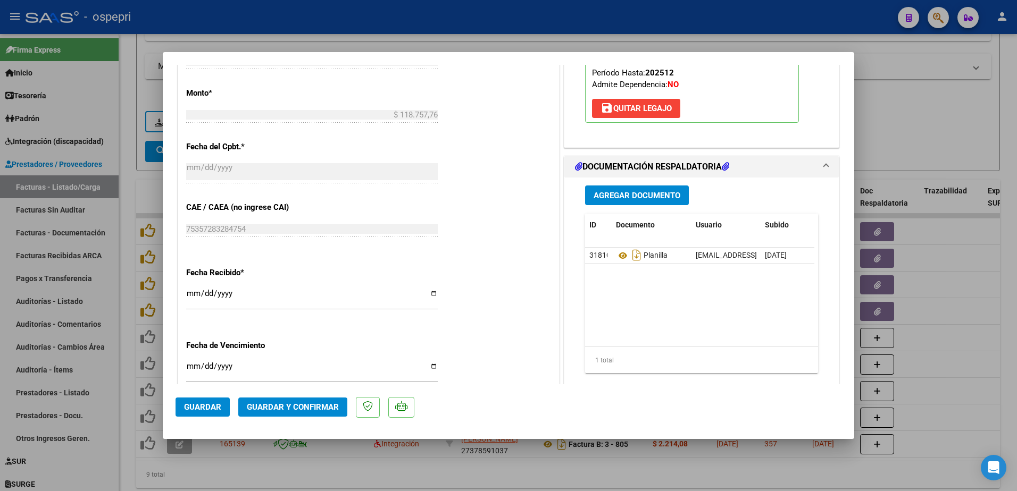
scroll to position [585, 0]
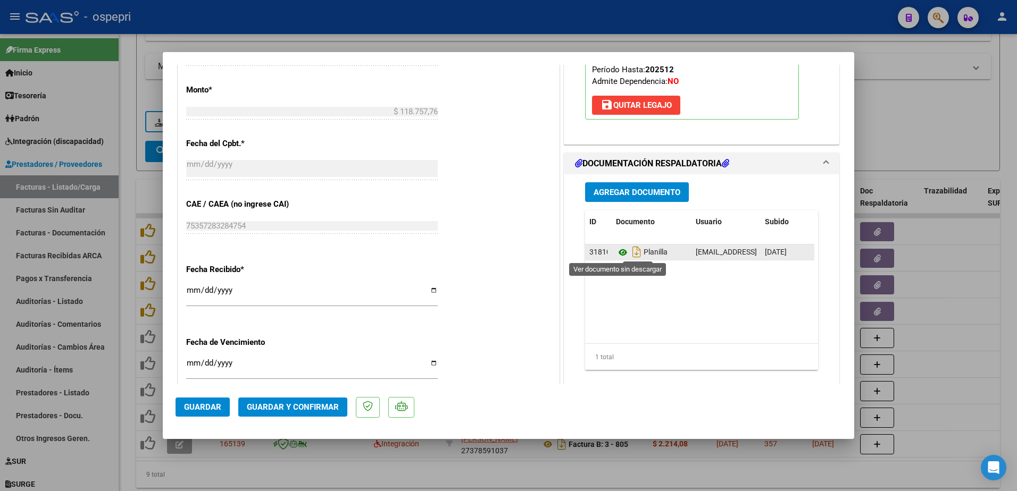
click at [618, 253] on icon at bounding box center [623, 252] width 14 height 13
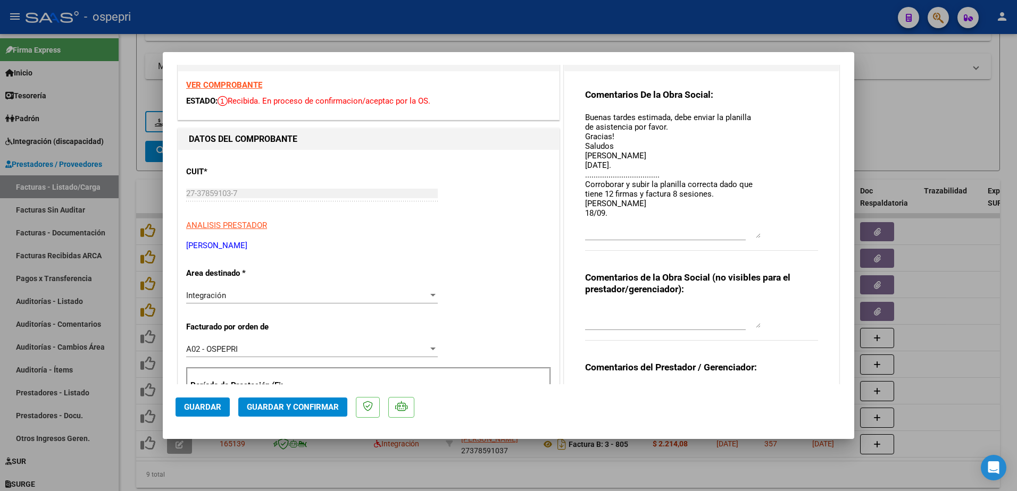
scroll to position [0, 0]
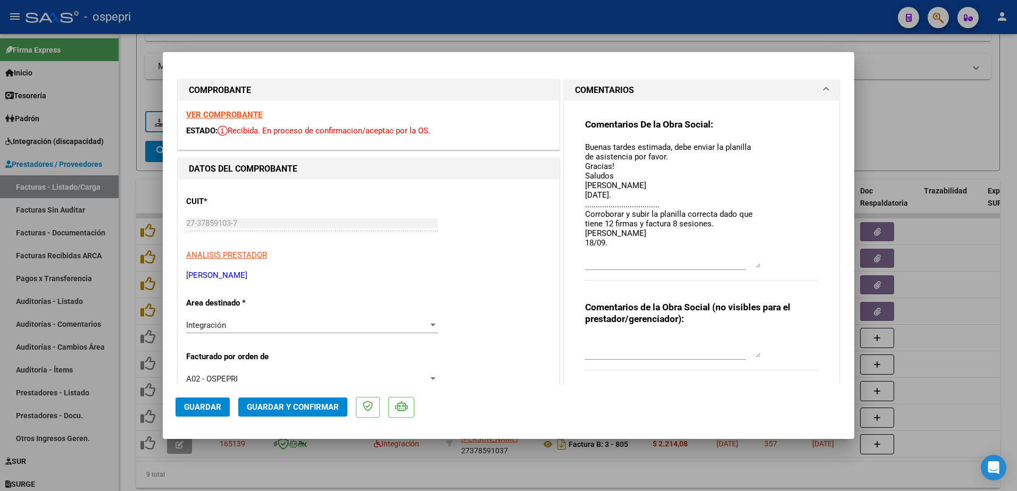
type input "$ 0,00"
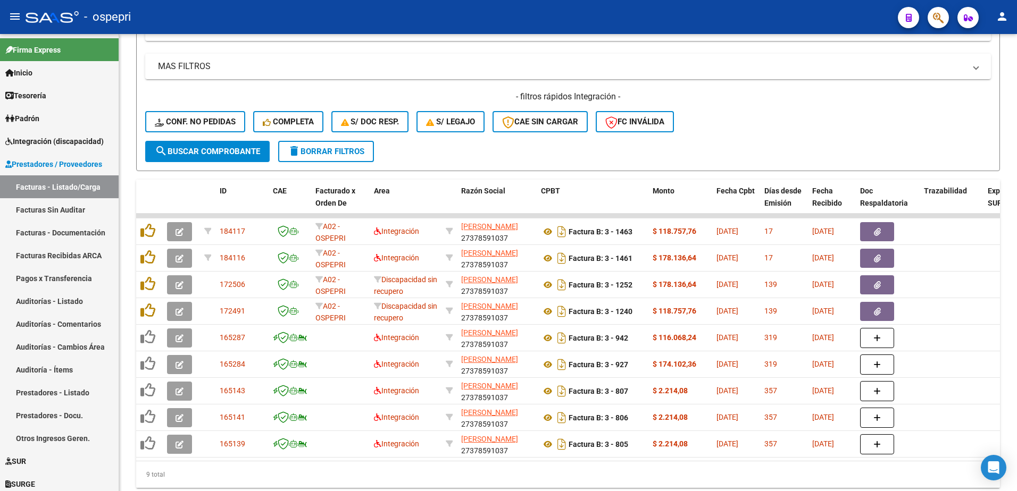
click at [633, 19] on div "- ospepri" at bounding box center [458, 16] width 864 height 23
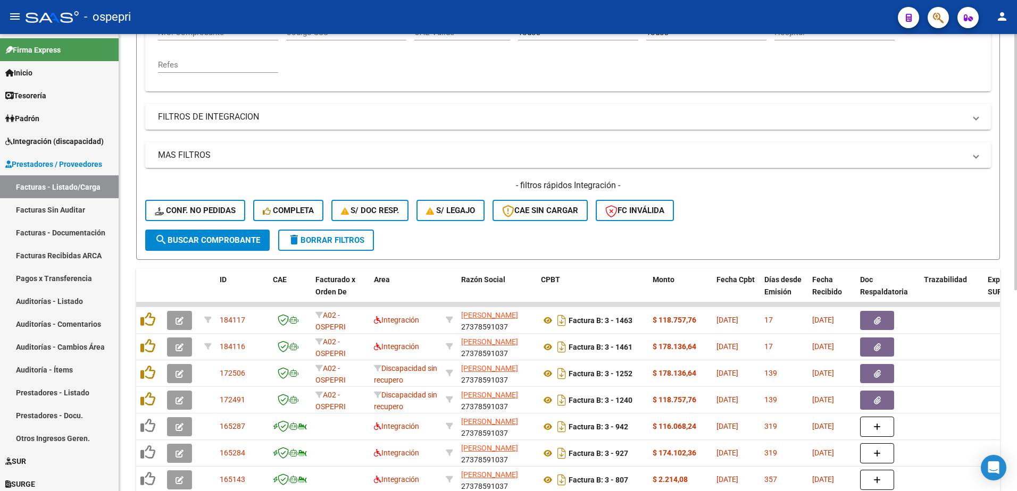
scroll to position [53, 0]
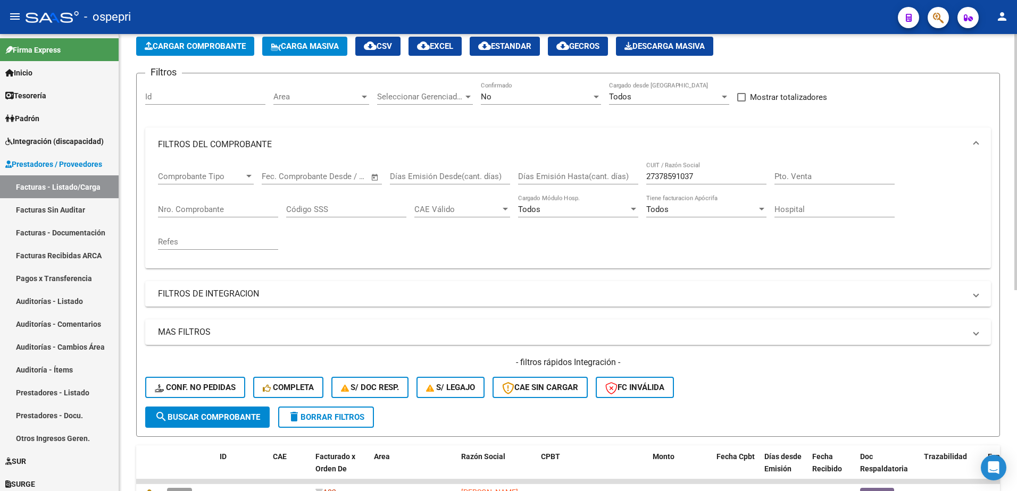
click at [707, 177] on input "27378591037" at bounding box center [706, 177] width 120 height 10
paste input "61508381"
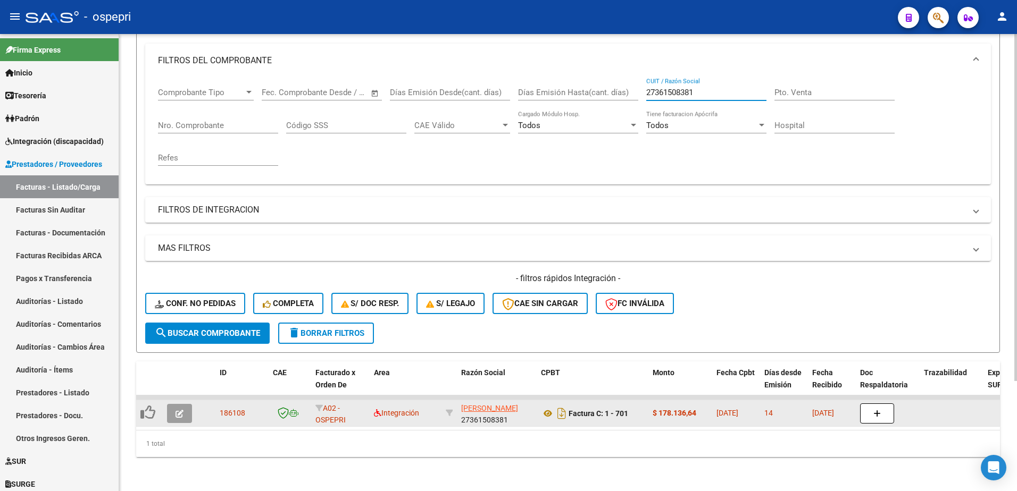
type input "27361508381"
click at [179, 410] on icon "button" at bounding box center [180, 414] width 8 height 8
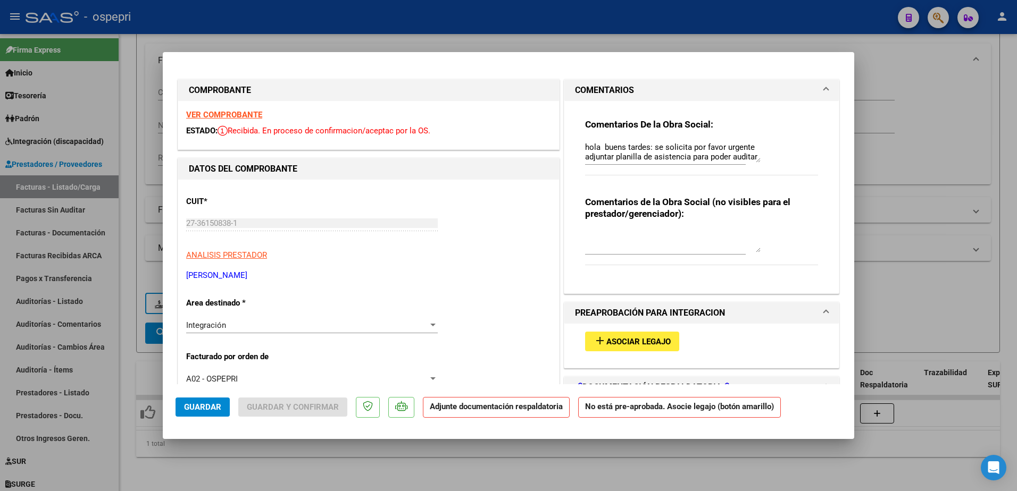
click at [239, 116] on strong "VER COMPROBANTE" at bounding box center [224, 115] width 76 height 10
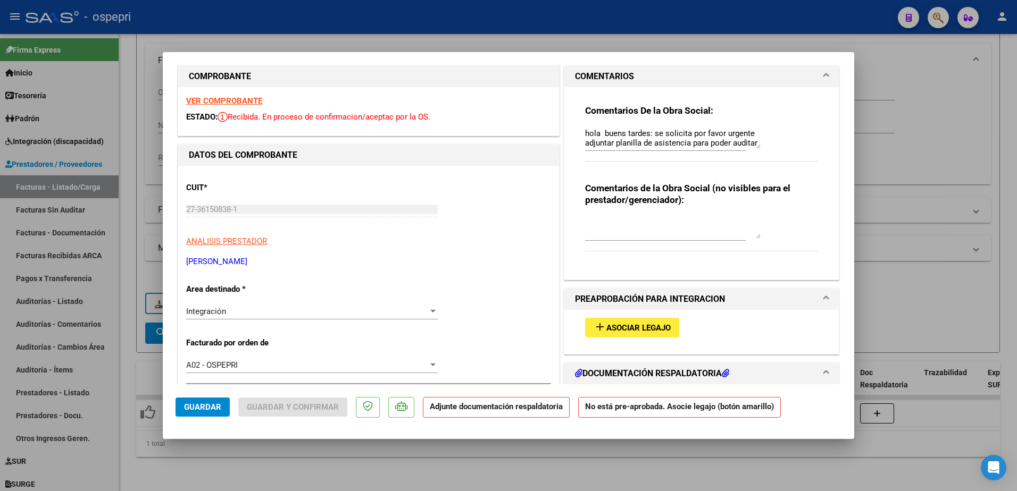
scroll to position [0, 0]
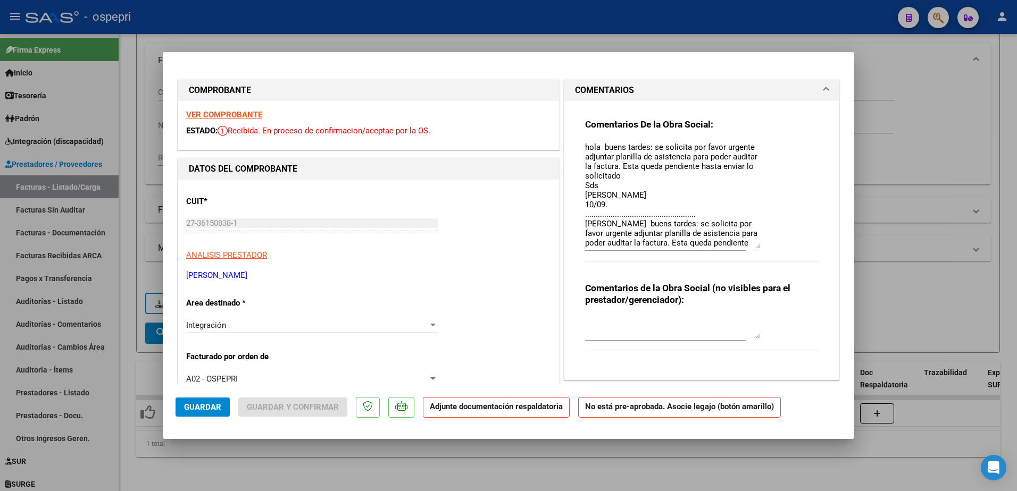
drag, startPoint x: 755, startPoint y: 161, endPoint x: 759, endPoint y: 247, distance: 86.3
click at [759, 247] on div "Comentarios De la Obra Social: hola buens tardes: se solicita por favor urgente…" at bounding box center [701, 196] width 233 height 155
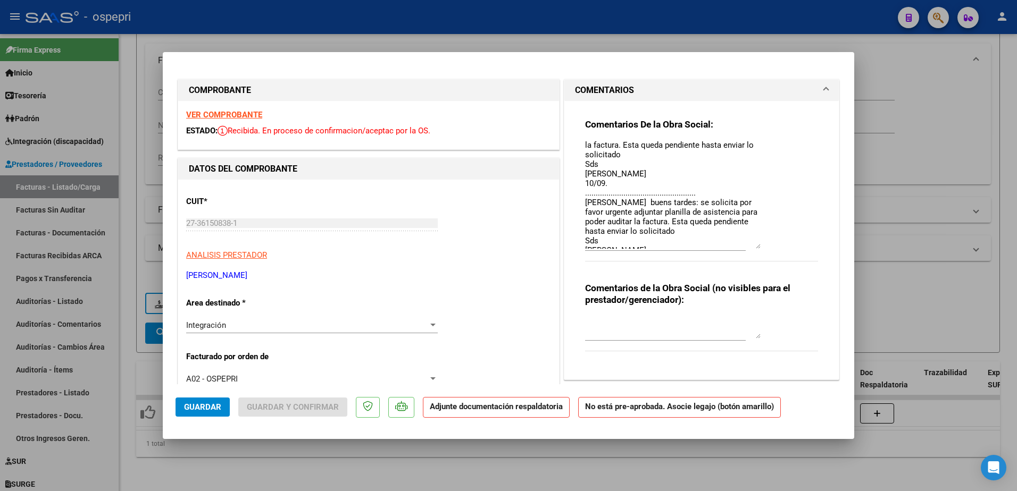
scroll to position [38, 0]
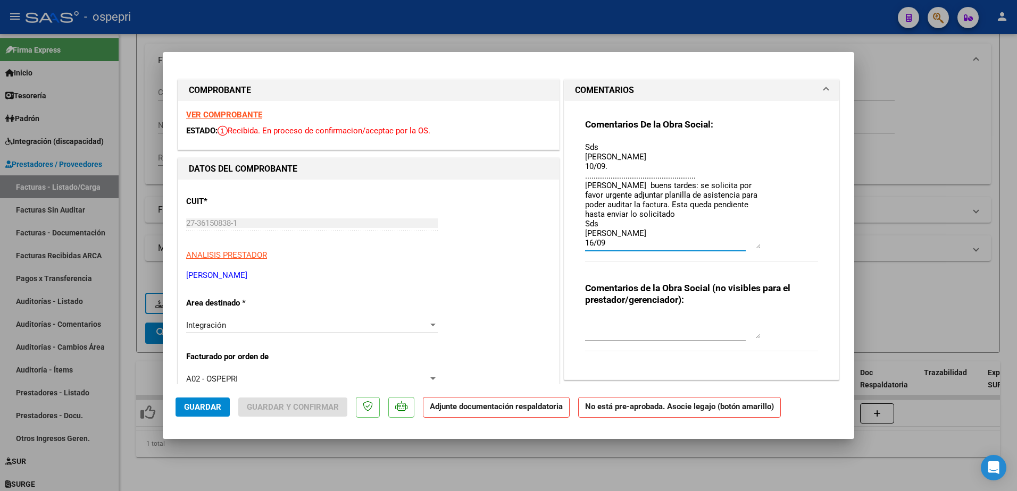
click at [605, 243] on textarea "hola buens tardes: se solicita por favor urgente adjuntar planilla de asistenci…" at bounding box center [673, 194] width 176 height 107
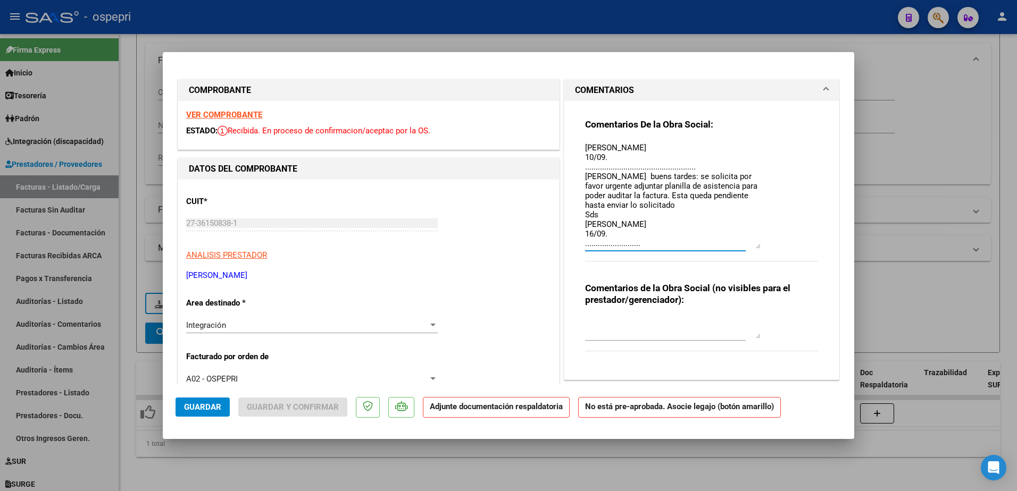
type textarea "hola buens tardes: se solicita por favor urgente adjuntar planilla de asistenci…"
click at [202, 409] on span "Guardar" at bounding box center [202, 408] width 37 height 10
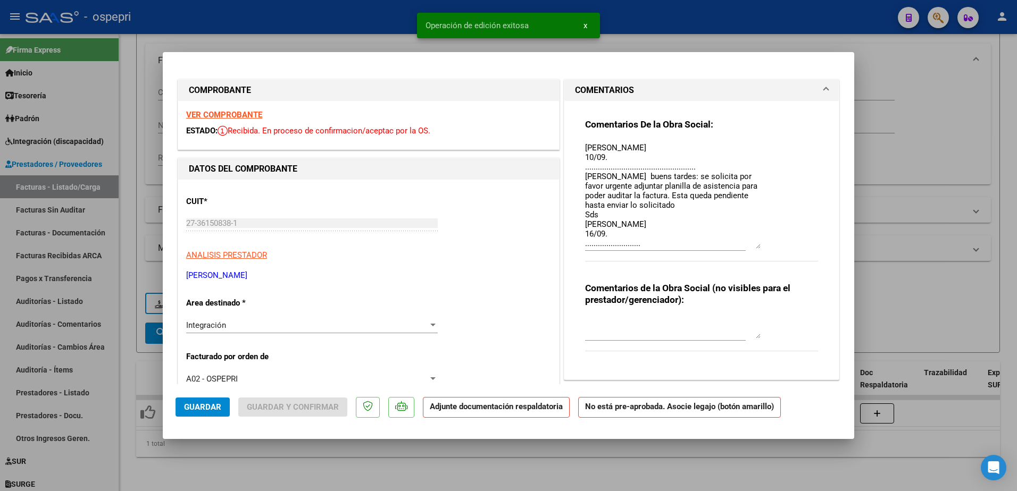
type input "$ 0,00"
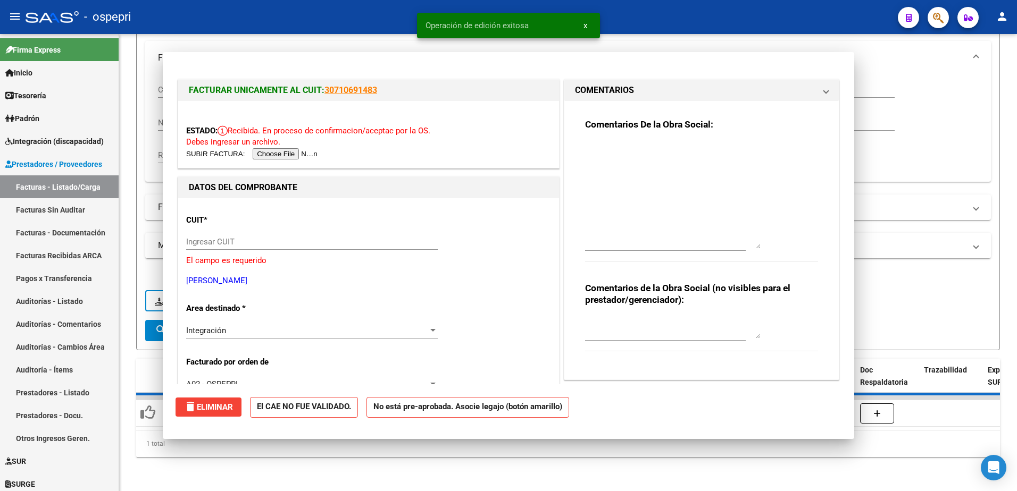
scroll to position [0, 0]
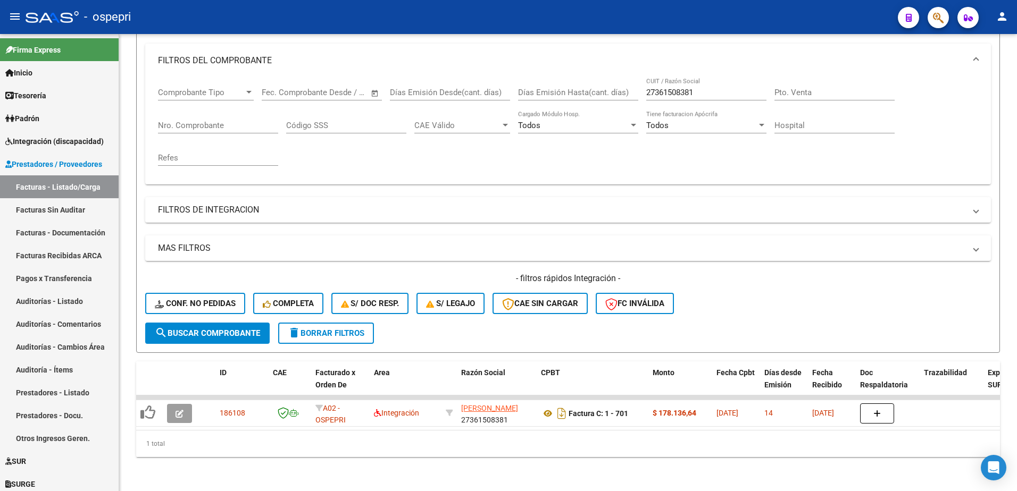
click at [727, 7] on div "- ospepri" at bounding box center [458, 16] width 864 height 23
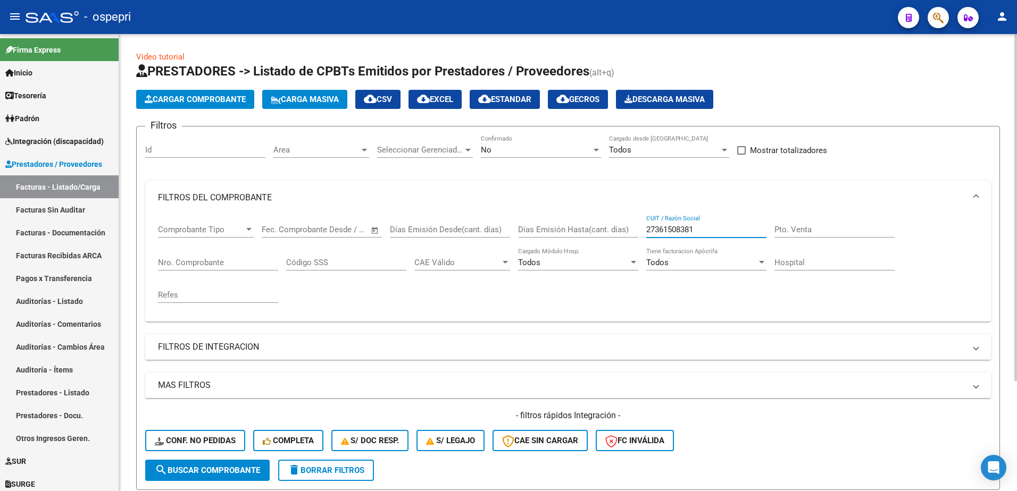
click at [702, 231] on input "27361508381" at bounding box center [706, 230] width 120 height 10
paste input "25293999"
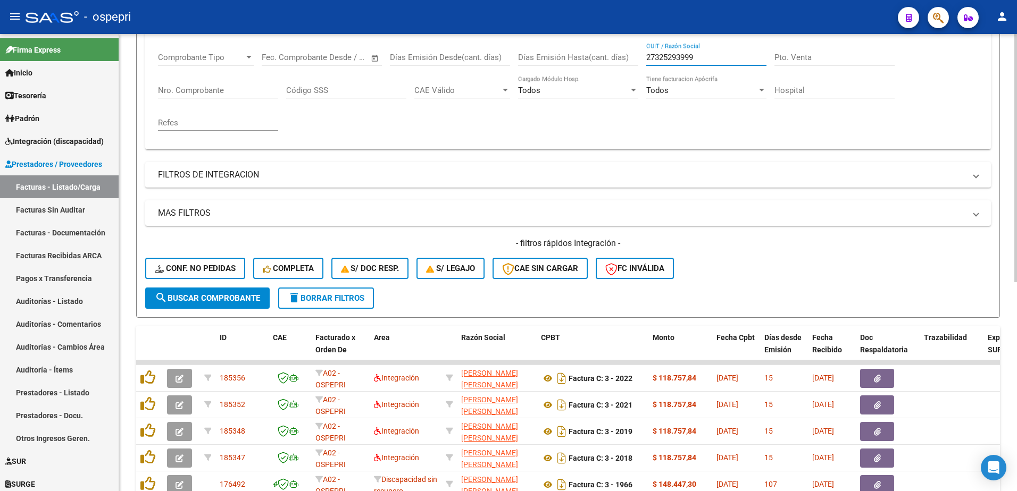
scroll to position [213, 0]
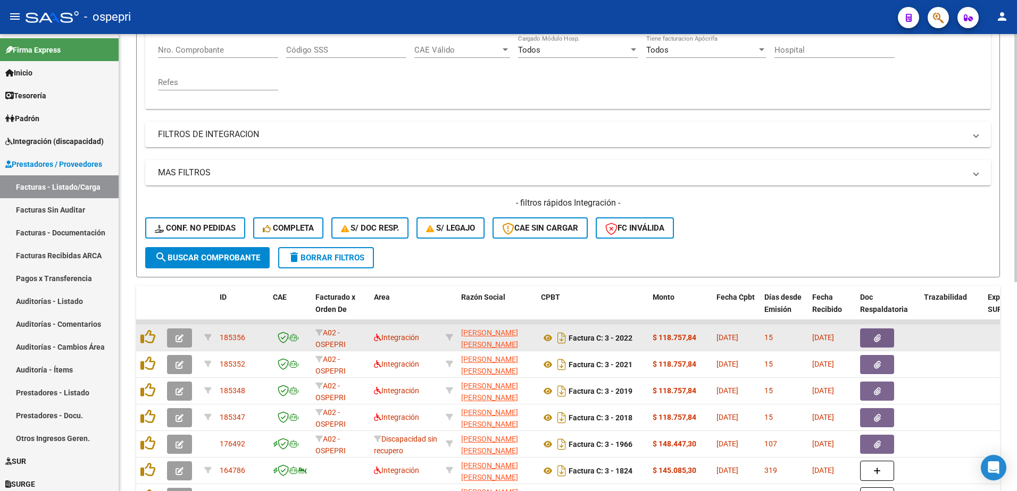
type input "27325293999"
click at [183, 342] on button "button" at bounding box center [179, 338] width 25 height 19
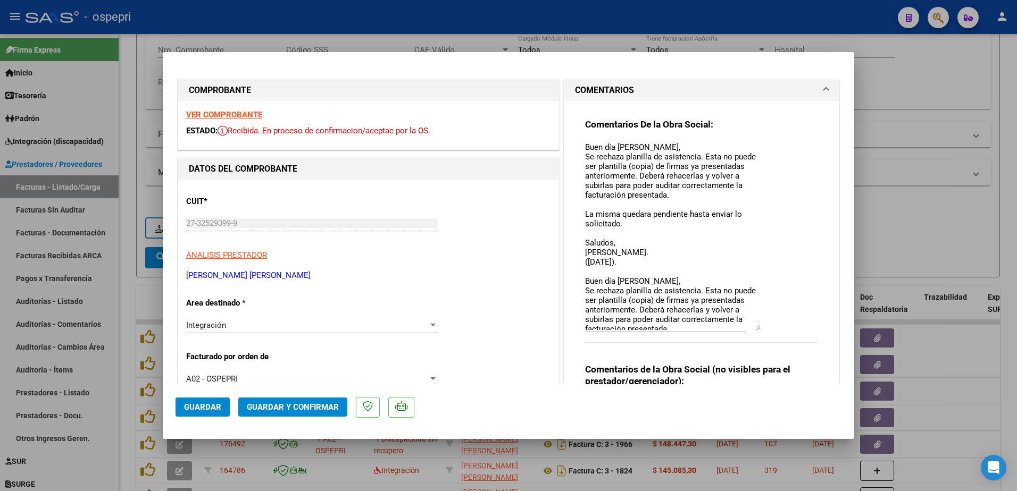
drag, startPoint x: 753, startPoint y: 160, endPoint x: 777, endPoint y: 328, distance: 169.2
click at [777, 328] on div "Comentarios De la Obra Social: Buen día Cintia, Se rechaza planilla de asistenc…" at bounding box center [701, 237] width 233 height 236
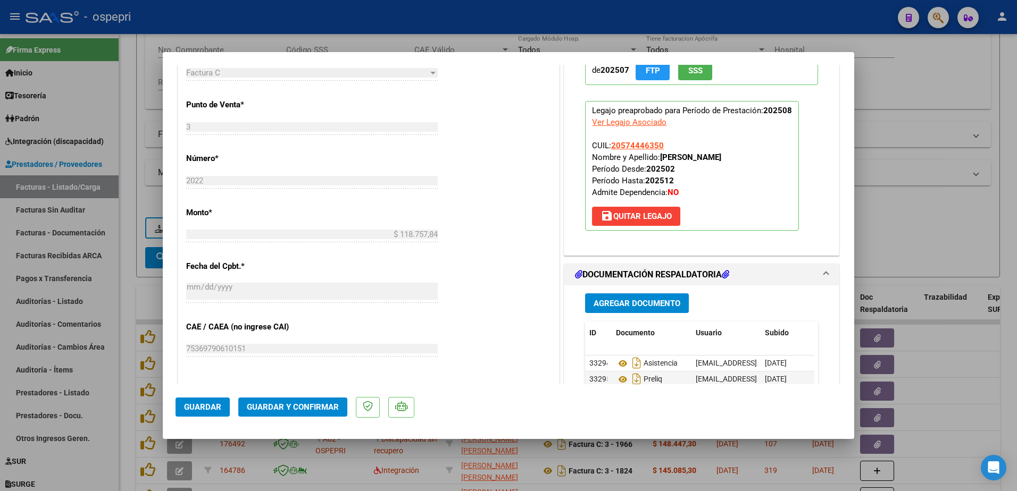
scroll to position [532, 0]
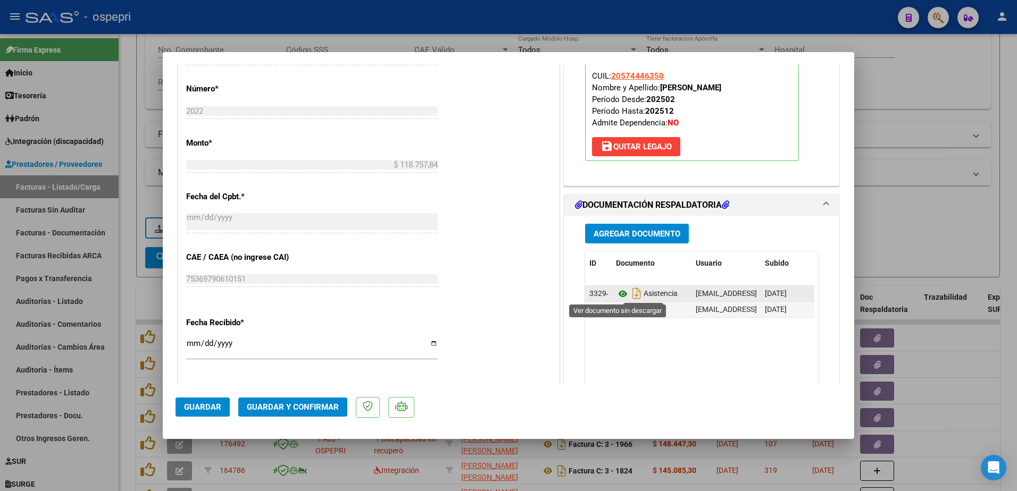
click at [621, 295] on icon at bounding box center [623, 294] width 14 height 13
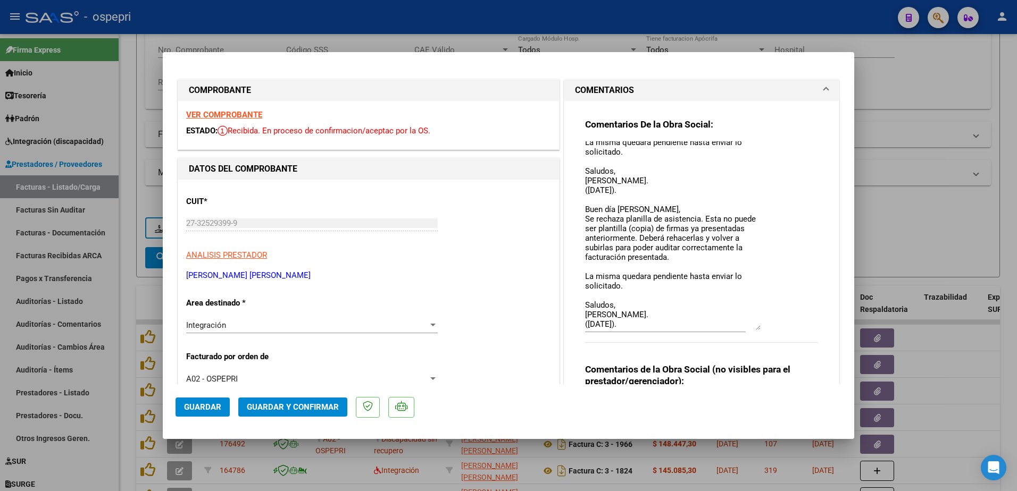
scroll to position [106, 0]
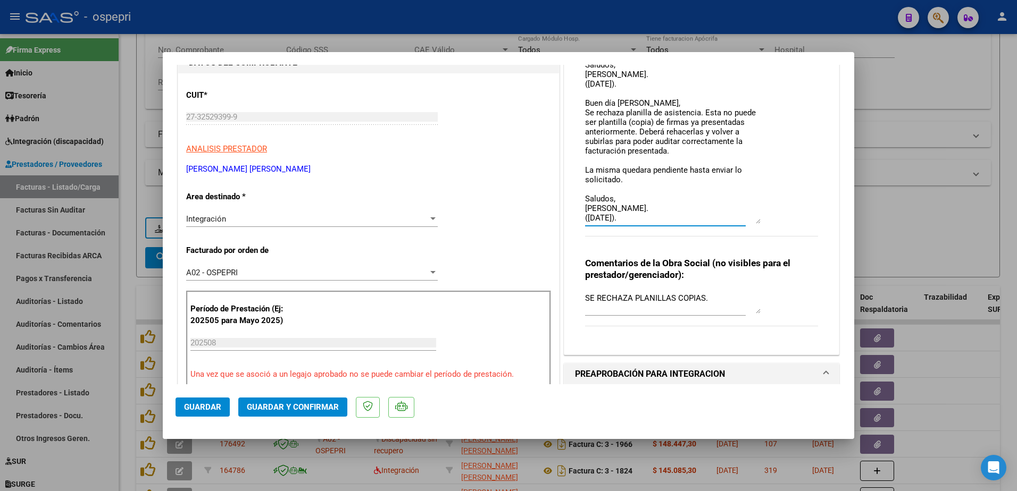
click at [633, 220] on textarea "Buen día Cintia, Se rechaza planilla de asistencia. Esta no puede ser plantilla…" at bounding box center [673, 129] width 176 height 189
type textarea "Buen día Cintia, Se rechaza planilla de asistencia. Esta no puede ser plantilla…"
click at [206, 402] on button "Guardar" at bounding box center [203, 407] width 54 height 19
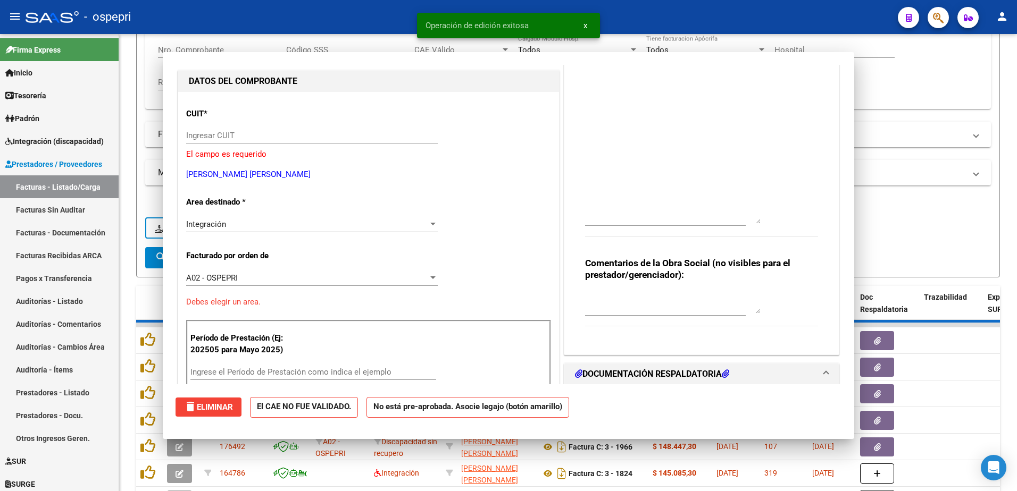
scroll to position [0, 0]
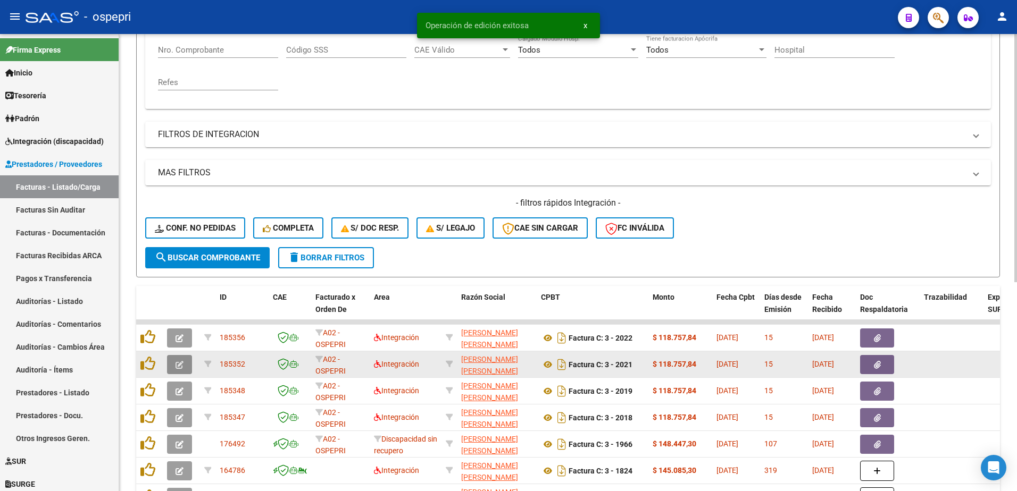
click at [173, 364] on button "button" at bounding box center [179, 364] width 25 height 19
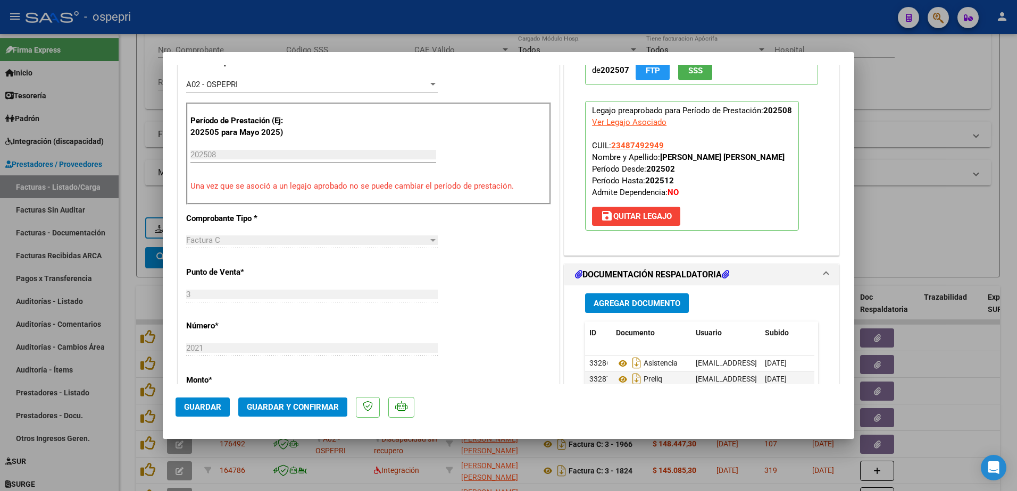
scroll to position [372, 0]
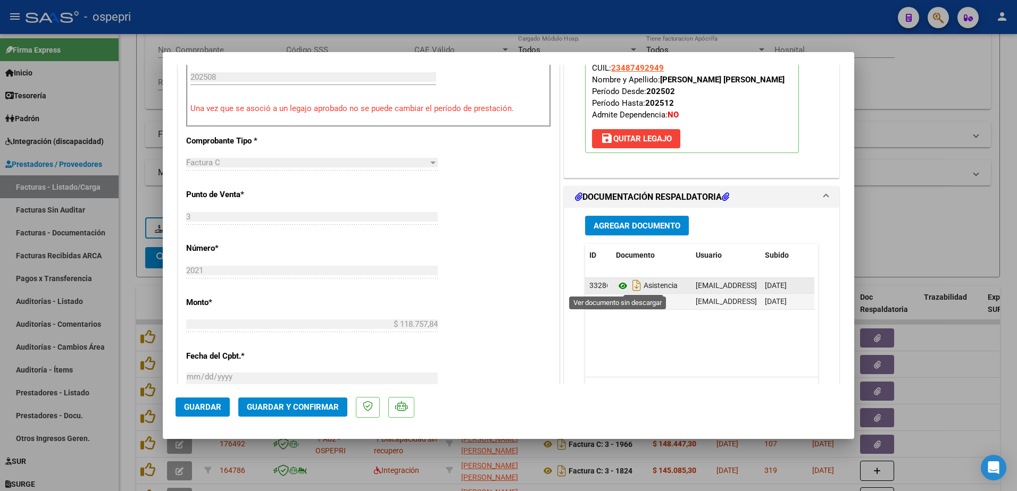
click at [619, 287] on icon at bounding box center [623, 286] width 14 height 13
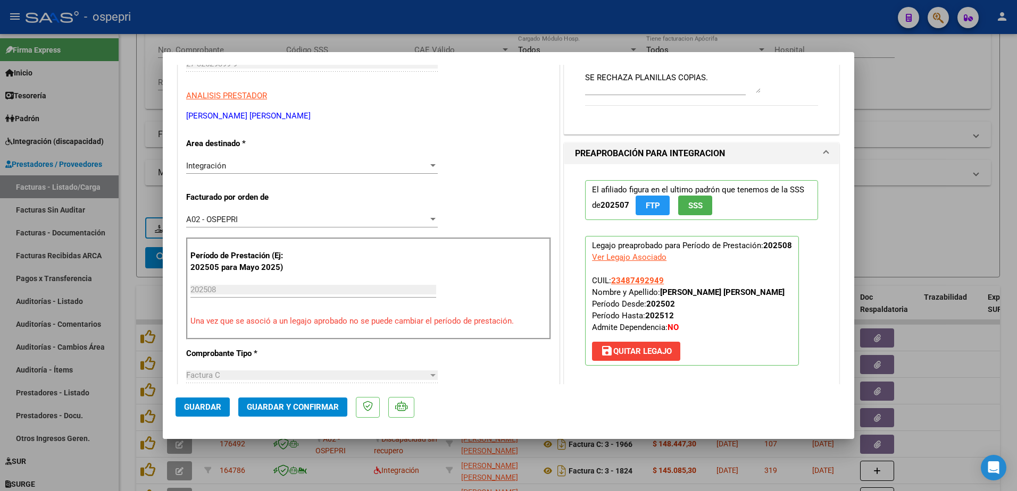
scroll to position [0, 0]
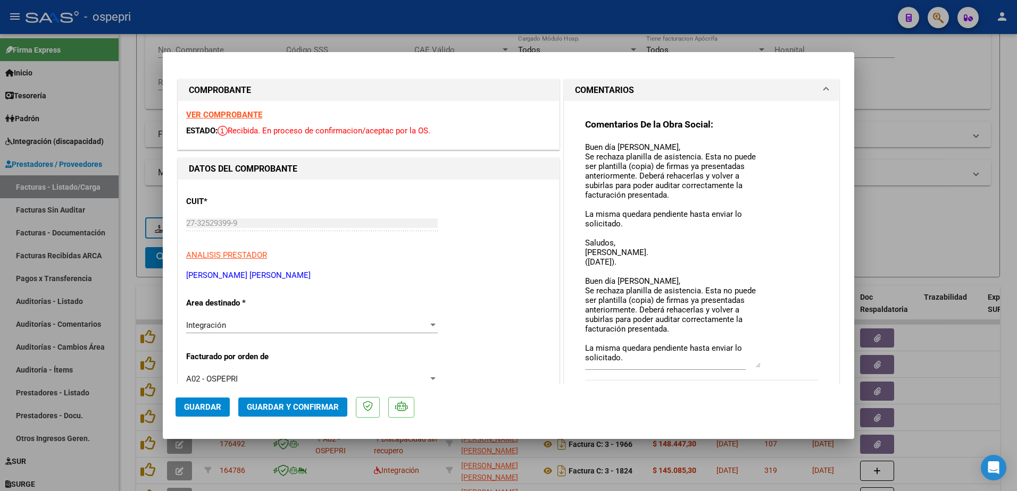
drag, startPoint x: 753, startPoint y: 161, endPoint x: 778, endPoint y: 366, distance: 206.9
click at [778, 366] on div "Comentarios De la Obra Social: Buen día Cintia, Se rechaza planilla de asistenc…" at bounding box center [701, 256] width 233 height 274
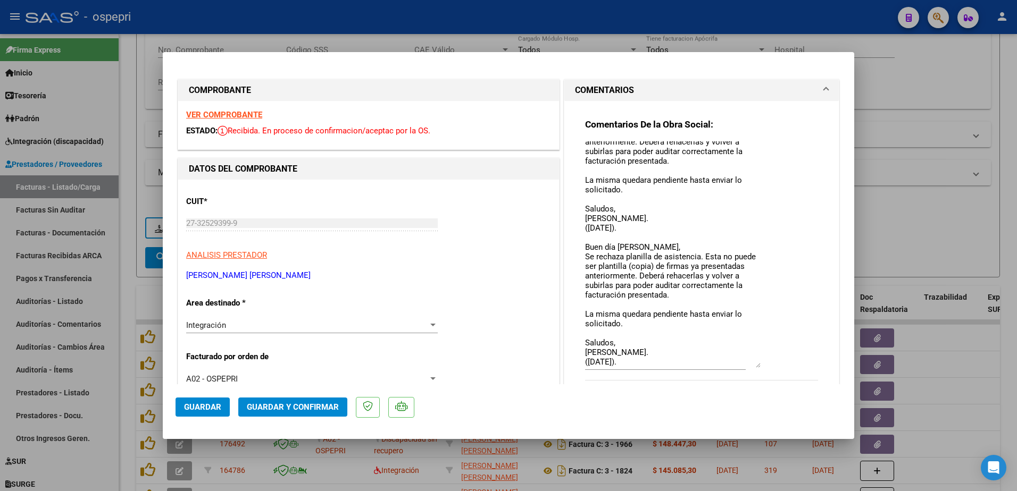
click at [633, 362] on textarea "Buen día Cintia, Se rechaza planilla de asistencia. Esta no puede ser plantilla…" at bounding box center [673, 254] width 176 height 227
type textarea "Buen día Cintia, Se rechaza planilla de asistencia. Esta no puede ser plantilla…"
click at [203, 407] on span "Guardar" at bounding box center [202, 408] width 37 height 10
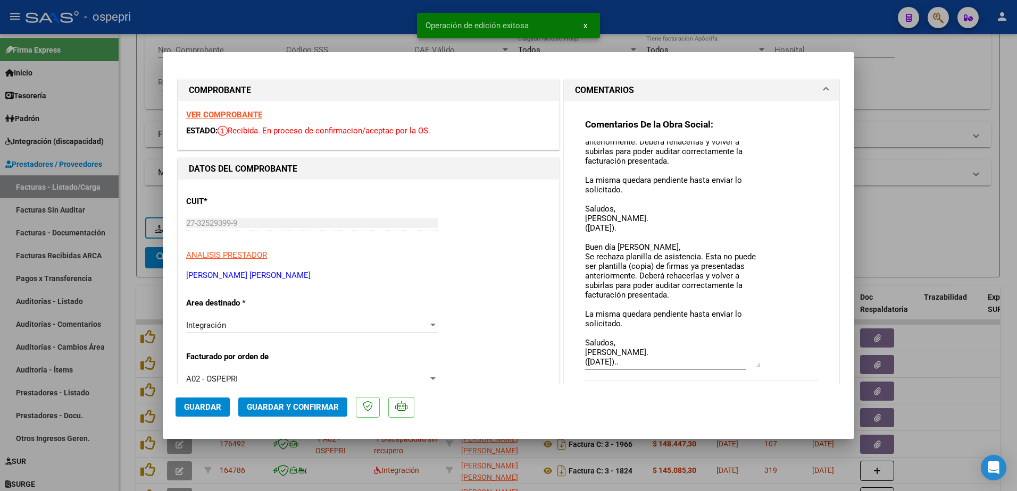
type input "$ 0,00"
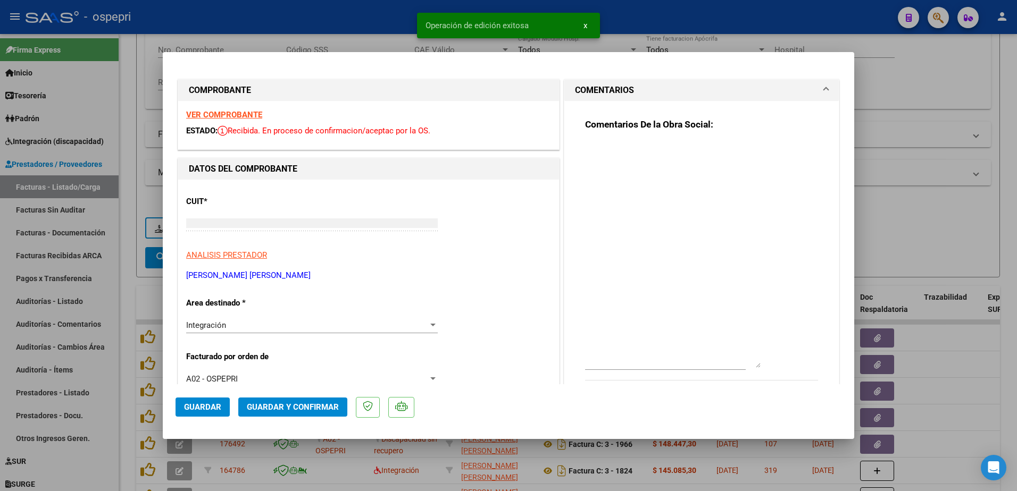
scroll to position [0, 0]
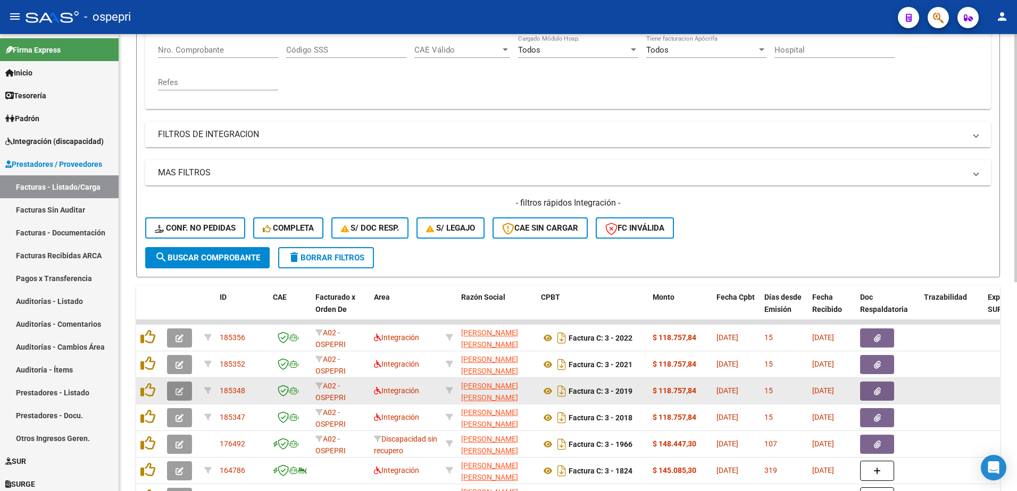
click at [183, 388] on button "button" at bounding box center [179, 391] width 25 height 19
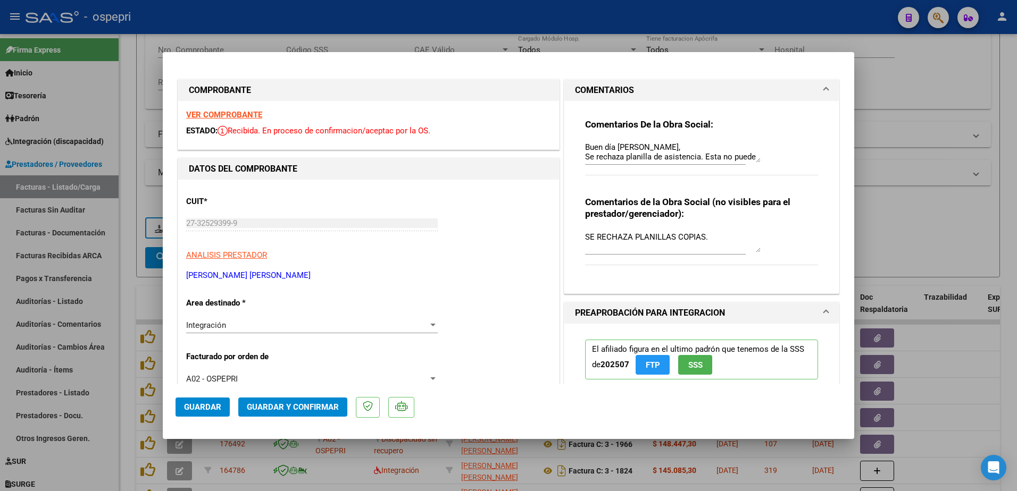
click at [231, 114] on strong "VER COMPROBANTE" at bounding box center [224, 115] width 76 height 10
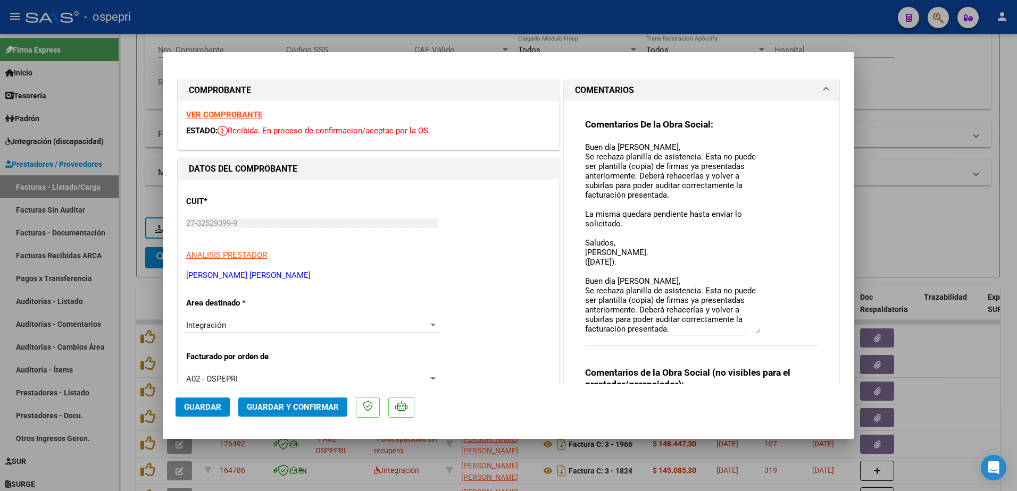
drag, startPoint x: 755, startPoint y: 160, endPoint x: 767, endPoint y: 331, distance: 171.2
click at [767, 331] on div "Comentarios De la Obra Social: Buen día Cintia, Se rechaza planilla de asistenc…" at bounding box center [701, 238] width 233 height 239
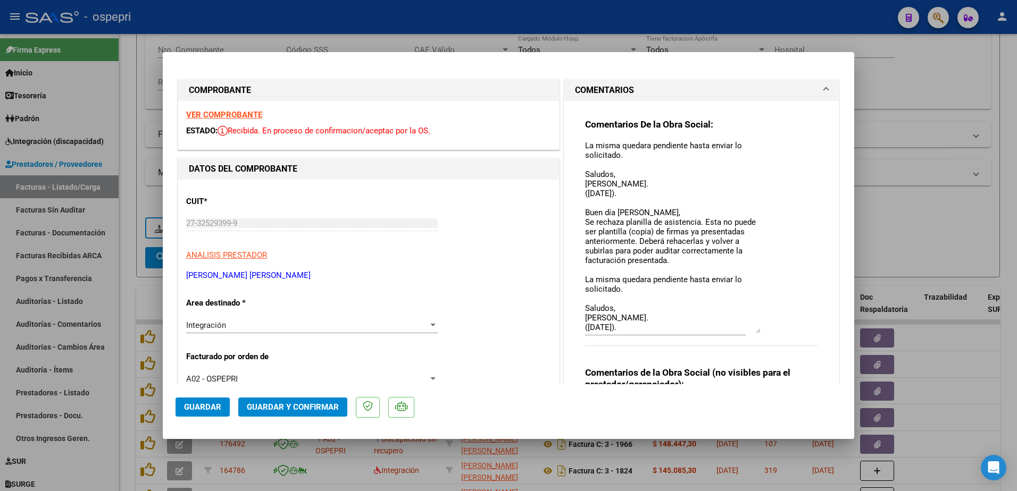
scroll to position [106, 0]
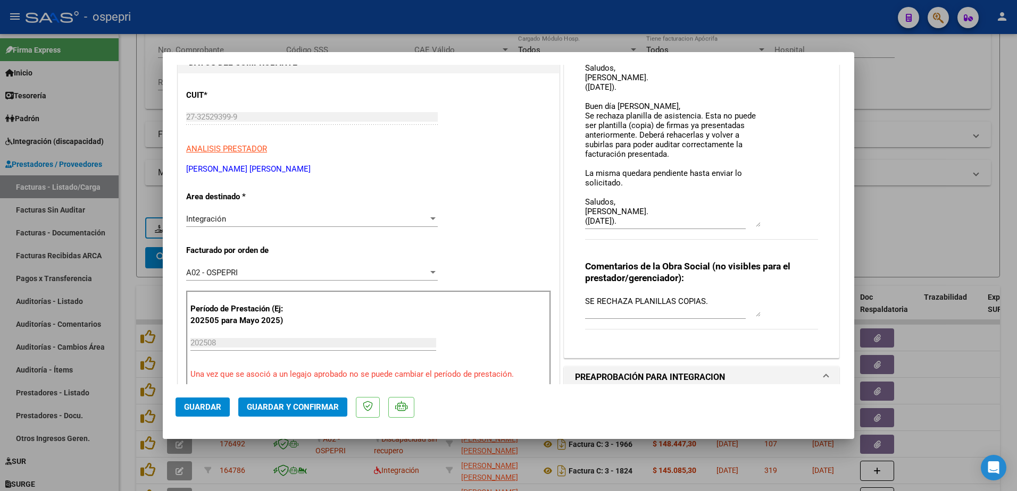
click at [636, 221] on textarea "Buen día Cintia, Se rechaza planilla de asistencia. Esta no puede ser plantilla…" at bounding box center [673, 131] width 176 height 192
type textarea "Buen día Cintia, Se rechaza planilla de asistencia. Esta no puede ser plantilla…"
click at [215, 402] on button "Guardar" at bounding box center [203, 407] width 54 height 19
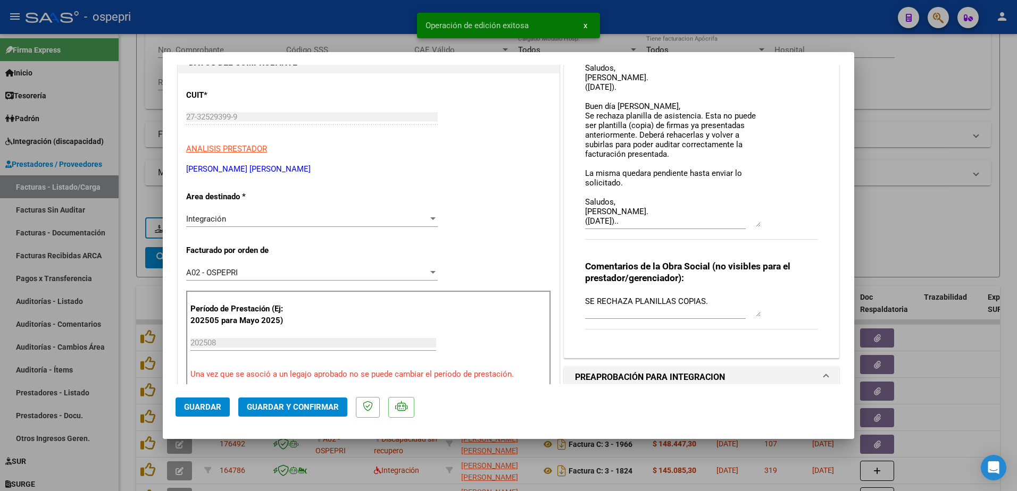
type input "$ 0,00"
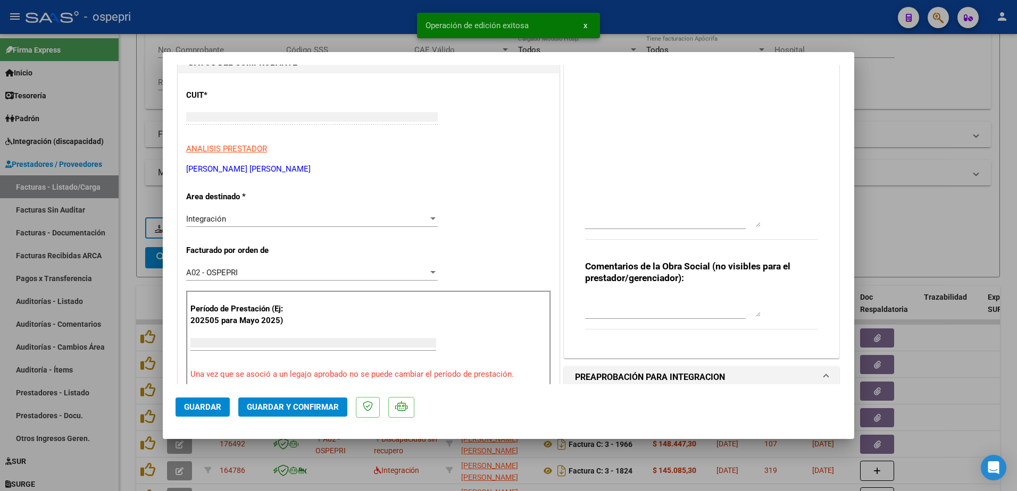
scroll to position [125, 0]
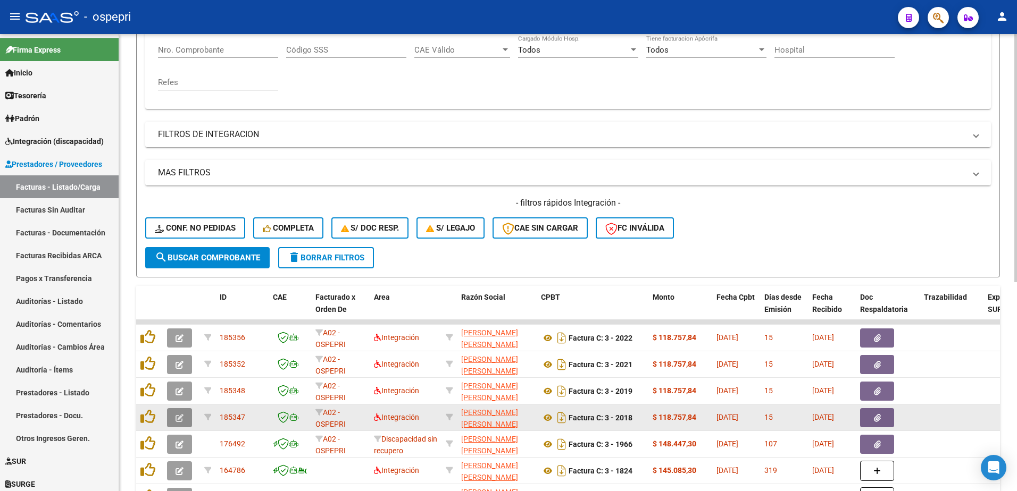
click at [176, 417] on icon "button" at bounding box center [180, 418] width 8 height 8
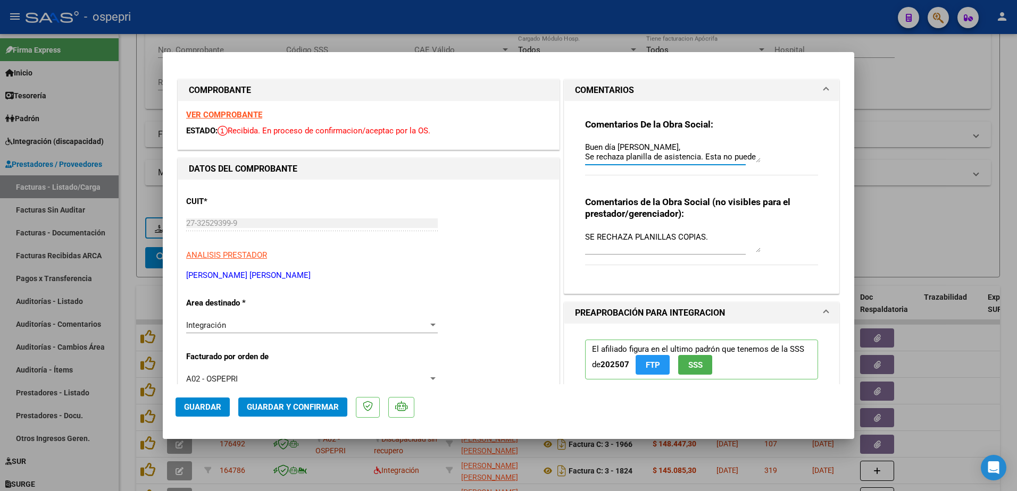
drag, startPoint x: 756, startPoint y: 161, endPoint x: 764, endPoint y: 235, distance: 74.4
click at [764, 235] on div "Comentarios De la Obra Social: Buen día Cintia, Se rechaza planilla de asistenc…" at bounding box center [701, 193] width 249 height 184
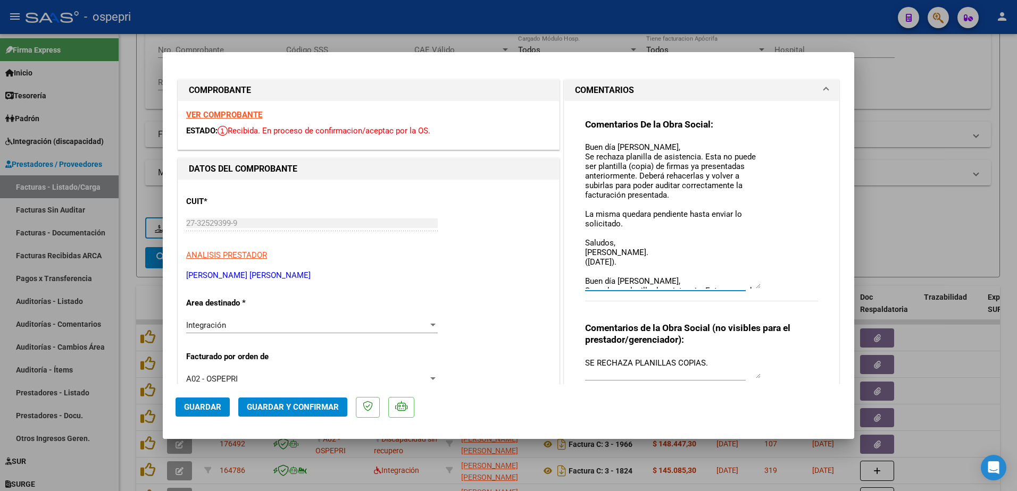
drag, startPoint x: 753, startPoint y: 162, endPoint x: 772, endPoint y: 288, distance: 128.0
click at [772, 288] on div "Comentarios De la Obra Social: Buen día Cintia, Se rechaza planilla de asistenc…" at bounding box center [701, 216] width 233 height 195
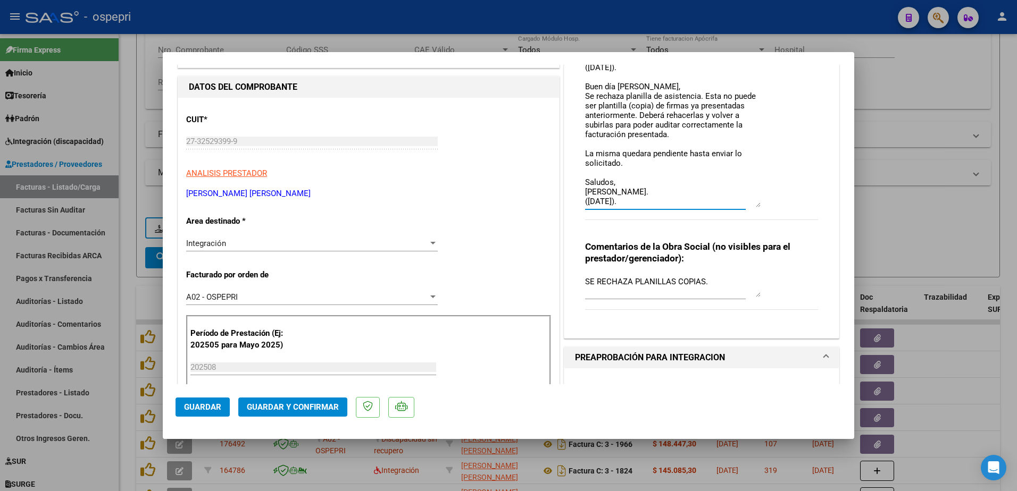
scroll to position [106, 0]
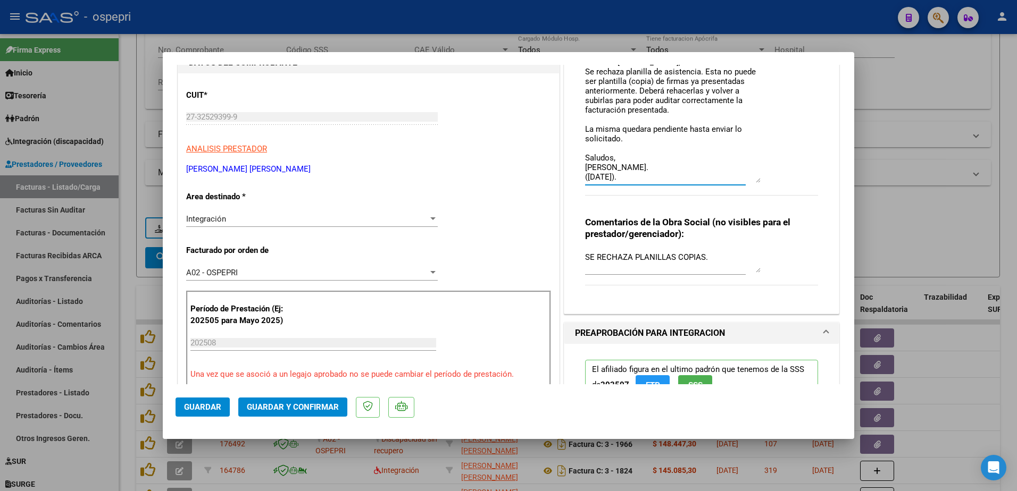
click at [635, 177] on textarea "Buen día Cintia, Se rechaza planilla de asistencia. Esta no puede ser plantilla…" at bounding box center [673, 109] width 176 height 148
type textarea "Buen día Cintia, Se rechaza planilla de asistencia. Esta no puede ser plantilla…"
click at [210, 405] on span "Guardar" at bounding box center [202, 408] width 37 height 10
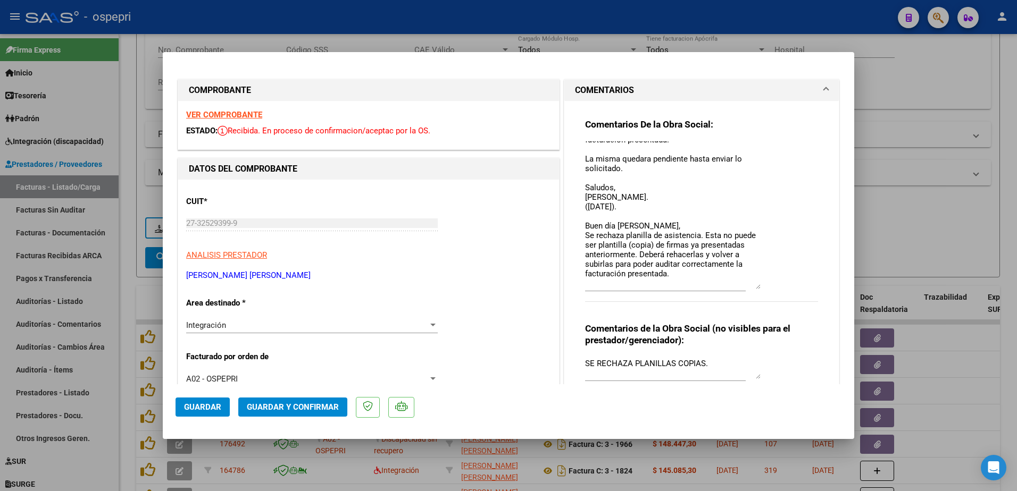
scroll to position [0, 0]
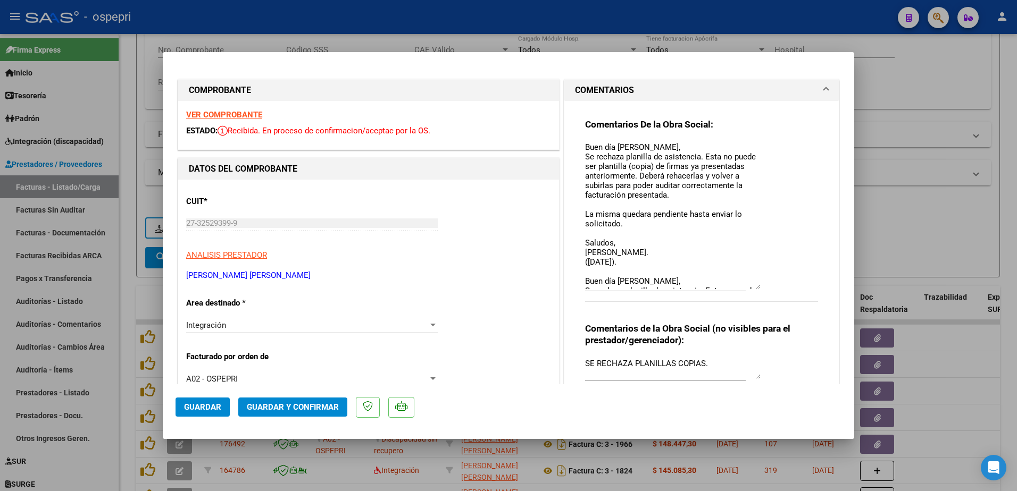
type input "$ 0,00"
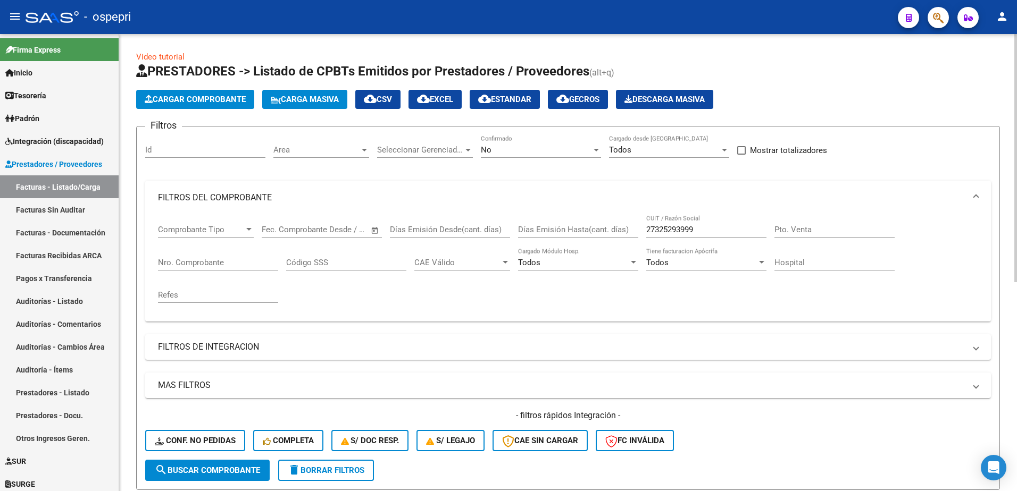
click at [703, 232] on input "27325293999" at bounding box center [706, 230] width 120 height 10
click at [703, 231] on input "27325293999" at bounding box center [706, 230] width 120 height 10
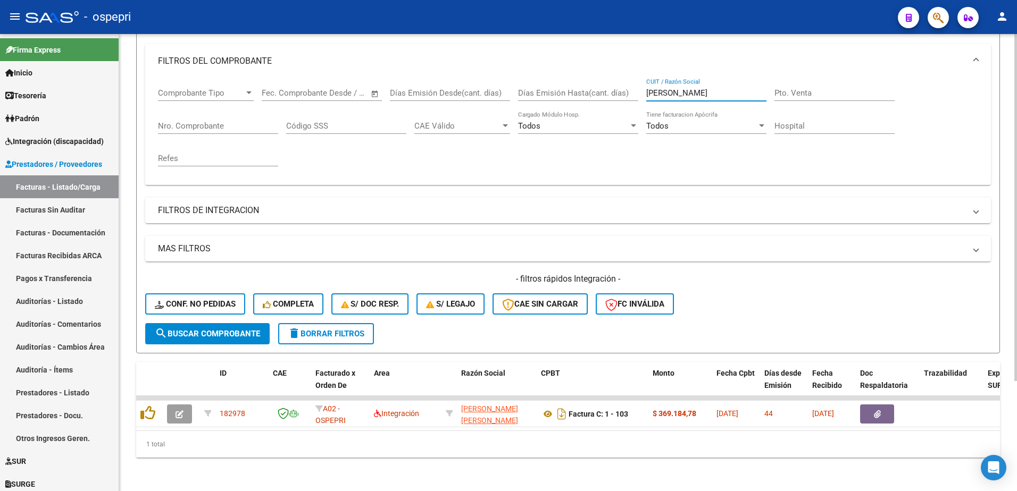
scroll to position [145, 0]
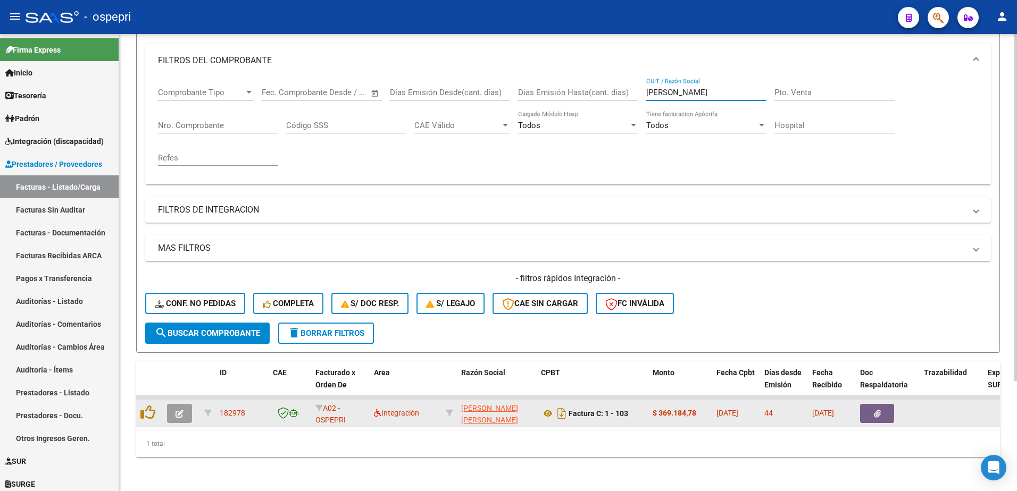
type input "[PERSON_NAME]"
click at [176, 410] on icon "button" at bounding box center [180, 414] width 8 height 8
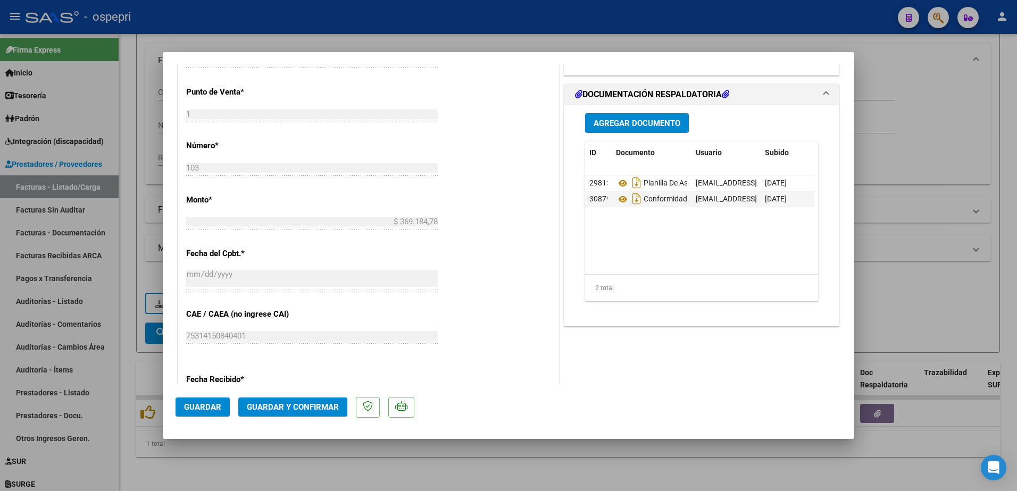
scroll to position [479, 0]
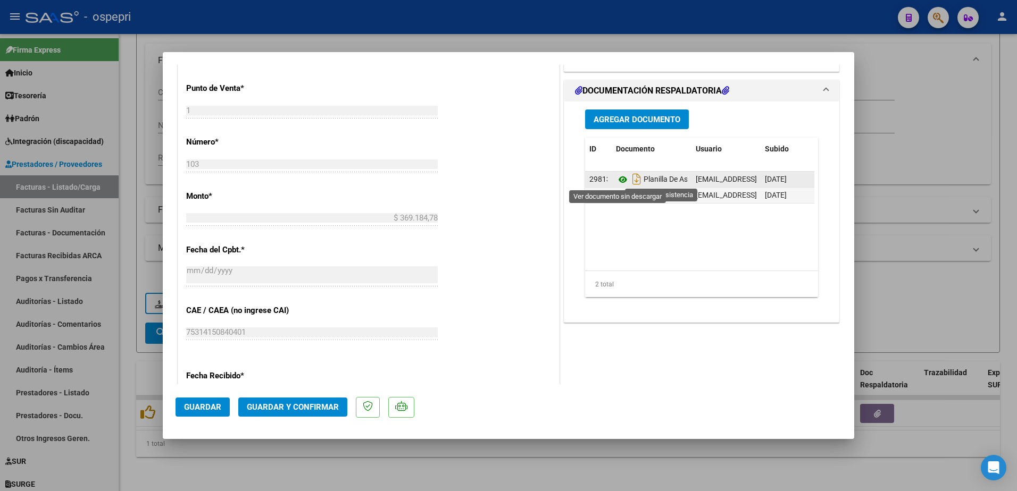
click at [618, 178] on icon at bounding box center [623, 179] width 14 height 13
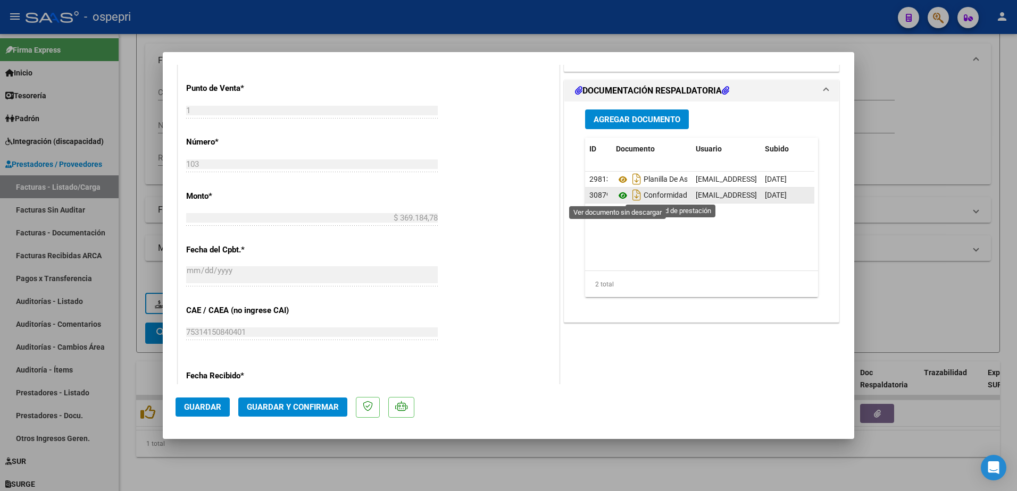
click at [617, 196] on icon at bounding box center [623, 195] width 14 height 13
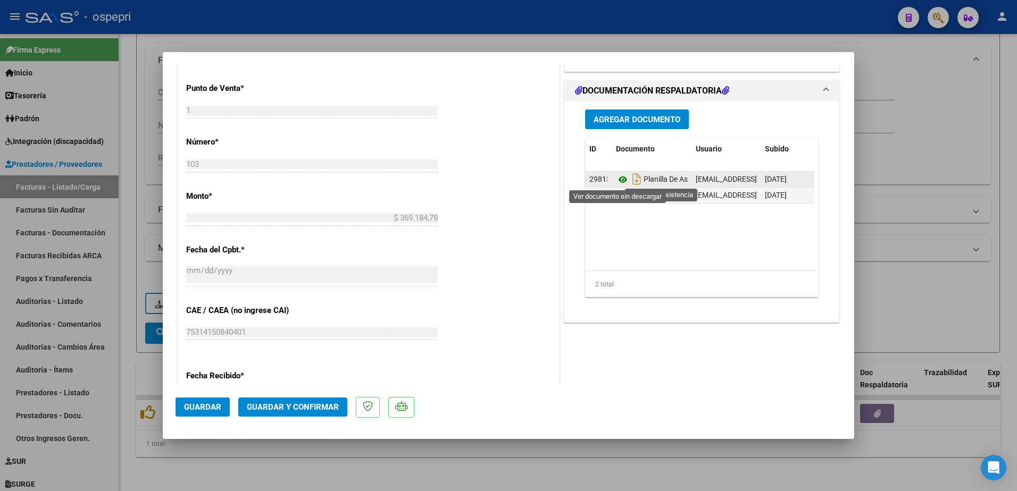
click at [618, 179] on icon at bounding box center [623, 179] width 14 height 13
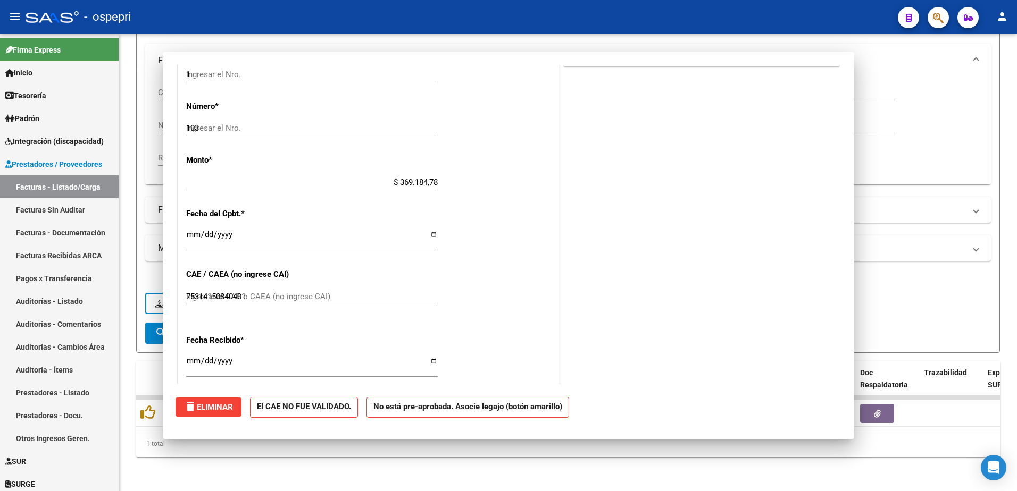
type input "$ 0,00"
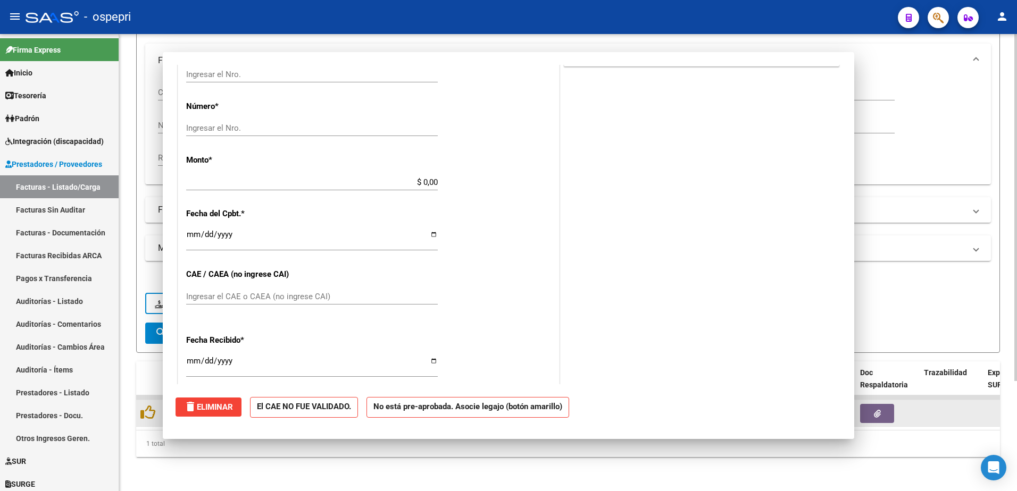
scroll to position [0, 0]
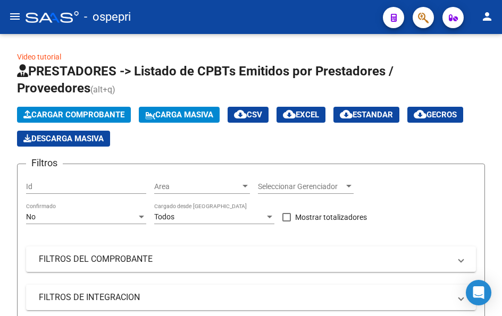
click at [14, 18] on mat-icon "menu" at bounding box center [15, 16] width 13 height 13
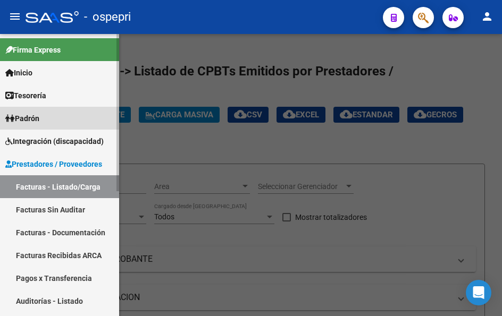
drag, startPoint x: 30, startPoint y: 111, endPoint x: 31, endPoint y: 120, distance: 9.1
click at [30, 111] on link "Padrón" at bounding box center [59, 118] width 119 height 23
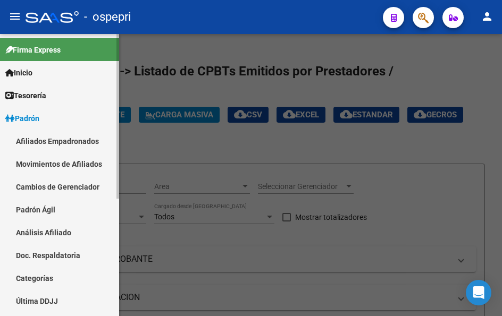
click at [36, 208] on link "Padrón Ágil" at bounding box center [59, 209] width 119 height 23
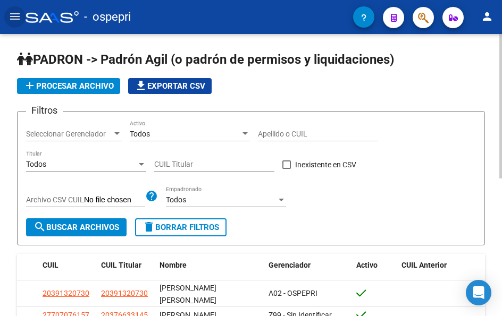
click at [285, 132] on input "Apellido o CUIL" at bounding box center [318, 134] width 120 height 9
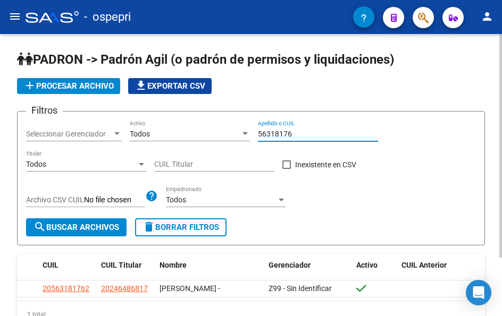
type input "56318176"
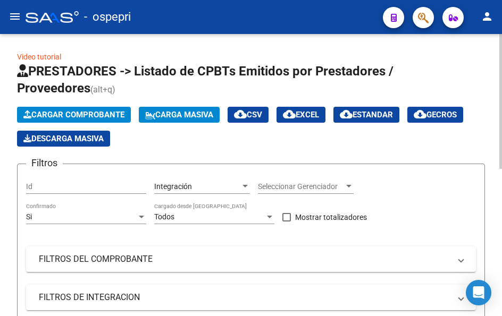
scroll to position [30, 0]
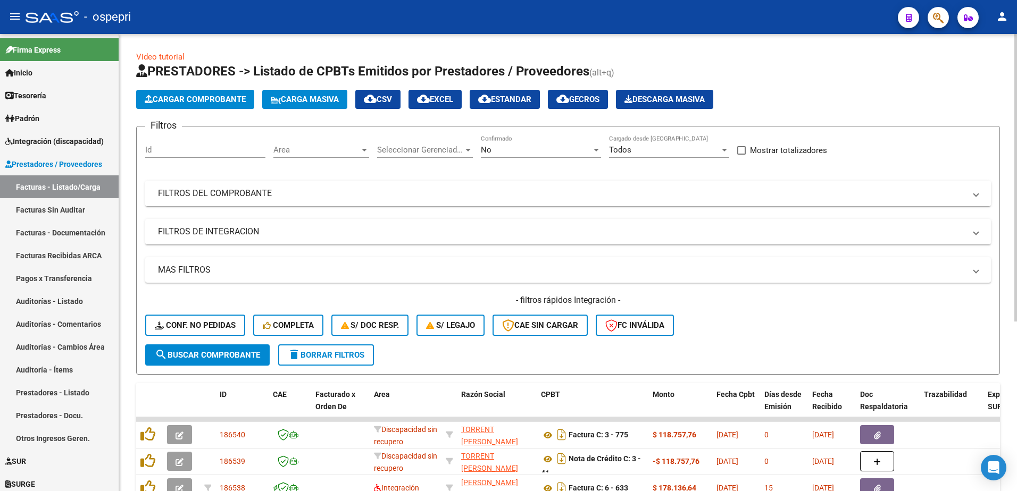
click at [981, 193] on mat-expansion-panel-header "FILTROS DEL COMPROBANTE" at bounding box center [568, 194] width 846 height 26
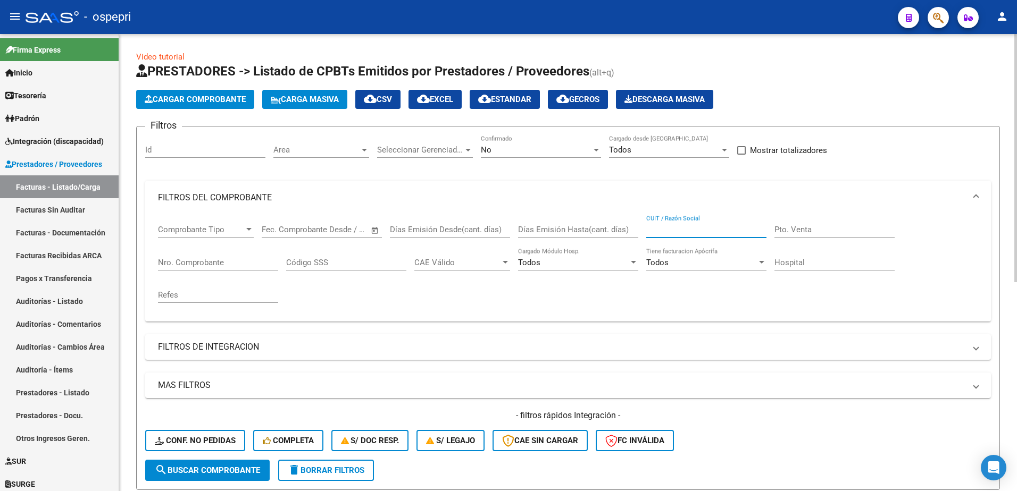
click at [688, 226] on input "CUIT / Razón Social" at bounding box center [706, 230] width 120 height 10
type input "[PERSON_NAME]"
click at [235, 466] on span "search Buscar Comprobante" at bounding box center [207, 471] width 105 height 10
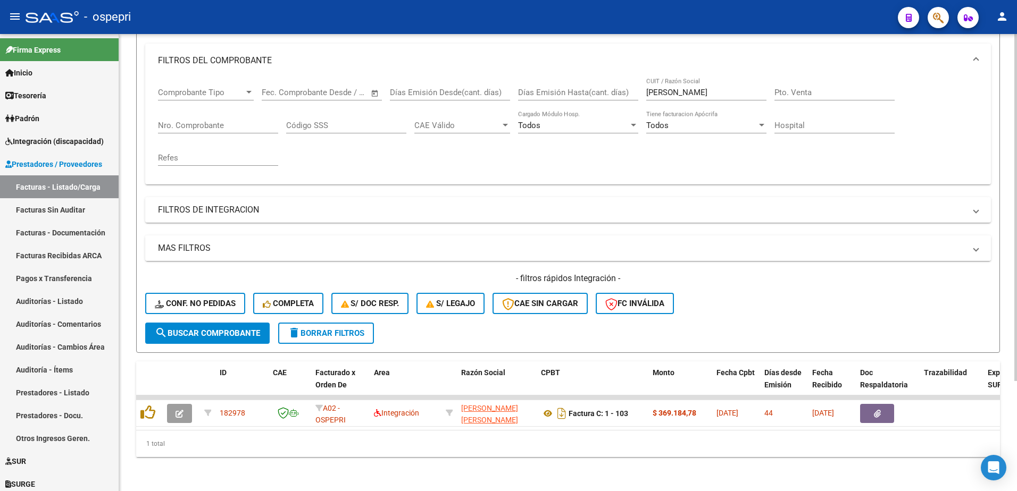
scroll to position [145, 0]
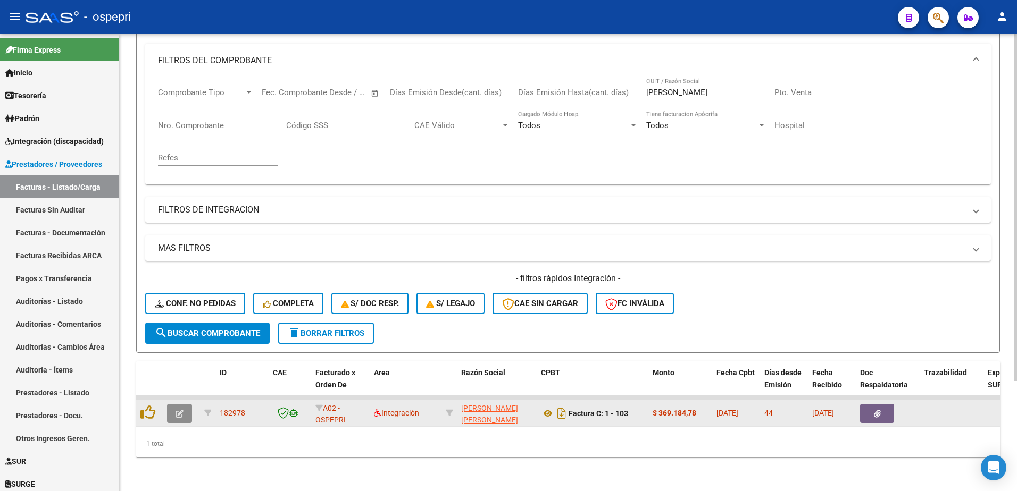
click at [172, 404] on button "button" at bounding box center [179, 413] width 25 height 19
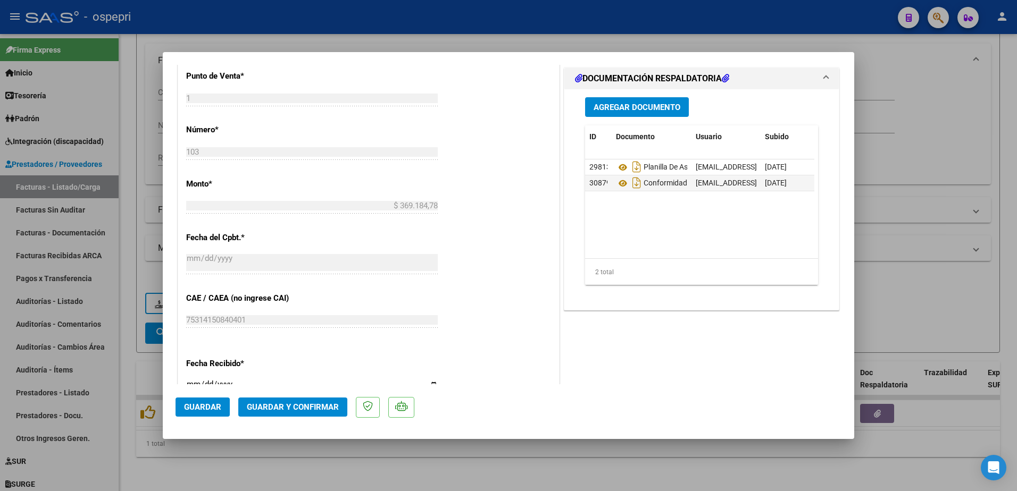
scroll to position [532, 0]
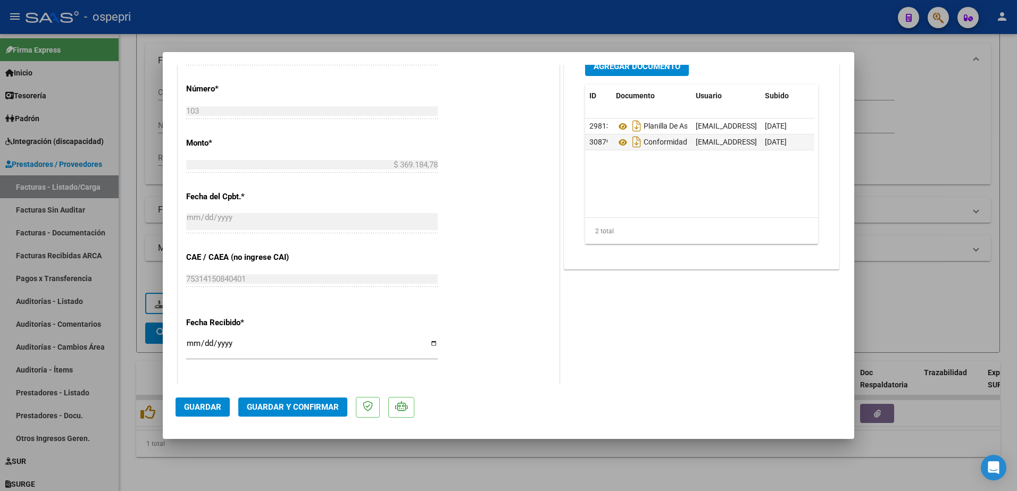
type input "$ 0,00"
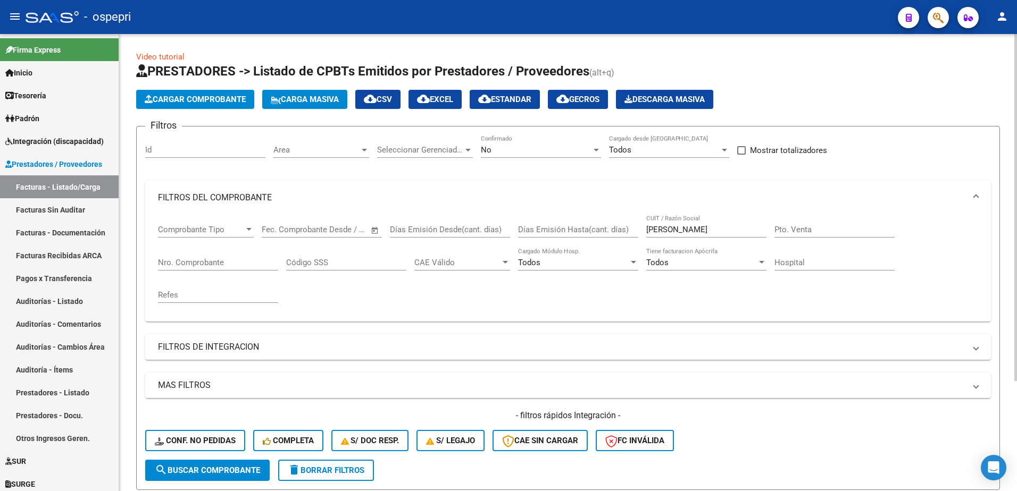
scroll to position [145, 0]
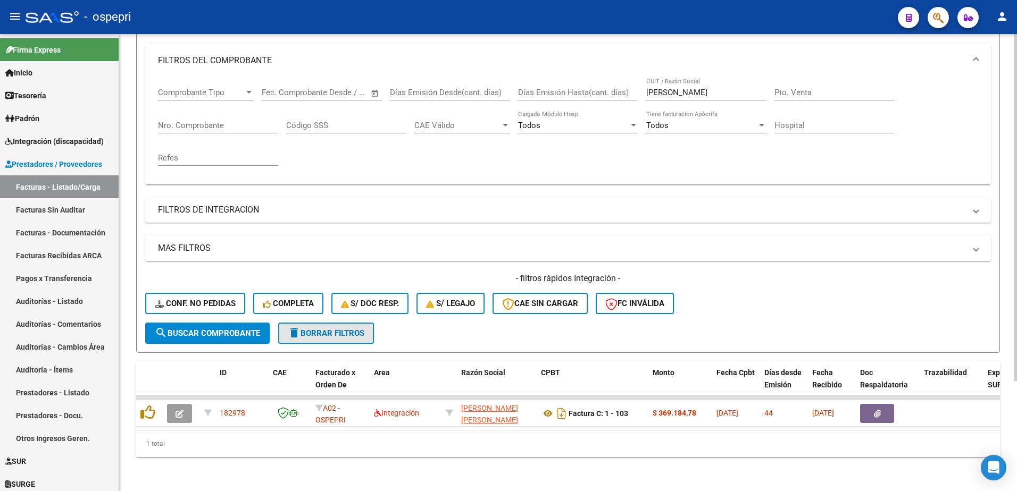
click at [331, 330] on span "delete Borrar Filtros" at bounding box center [326, 334] width 77 height 10
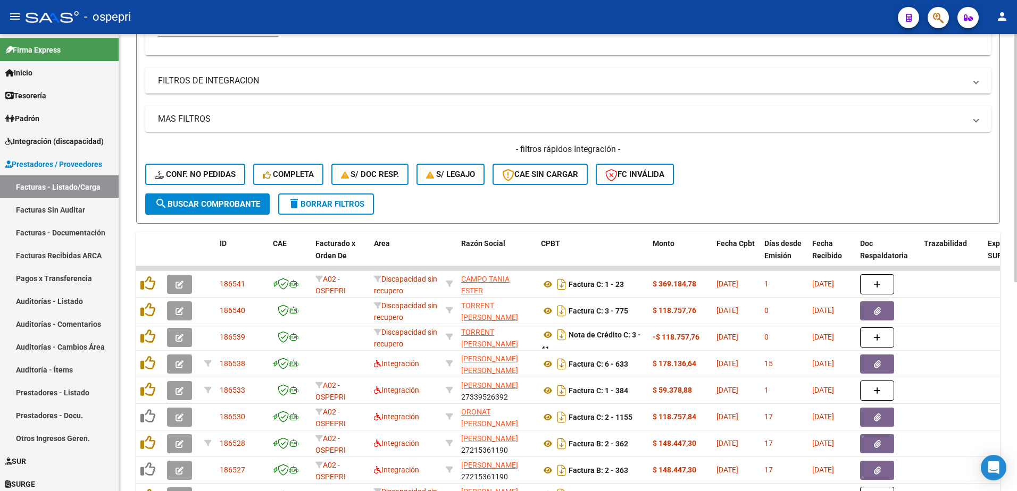
scroll to position [305, 0]
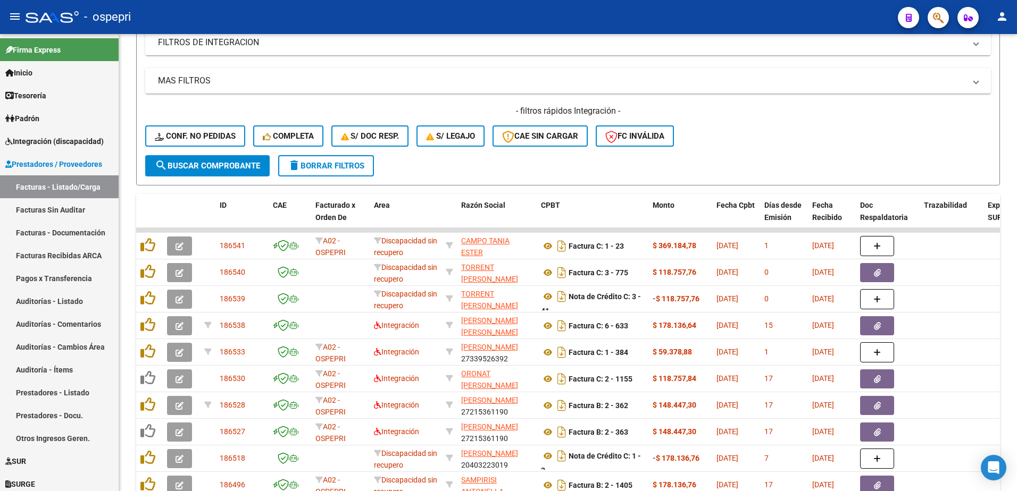
click at [696, 14] on div "- ospepri" at bounding box center [458, 16] width 864 height 23
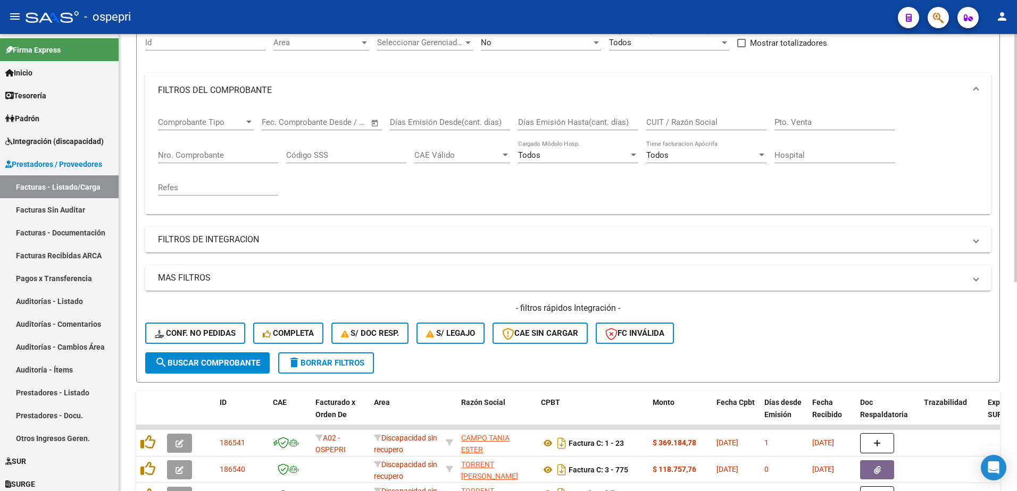
scroll to position [92, 0]
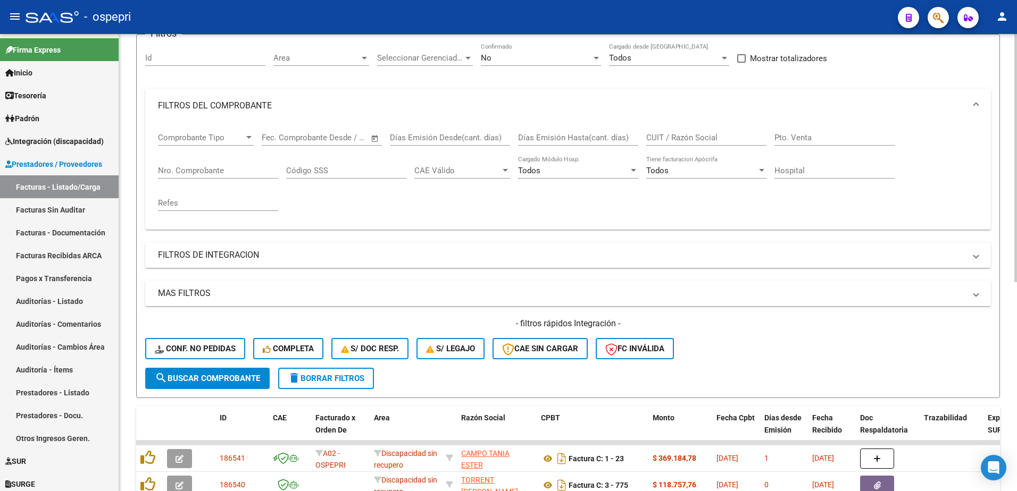
click at [683, 137] on input "CUIT / Razón Social" at bounding box center [706, 138] width 120 height 10
paste input "20295475316"
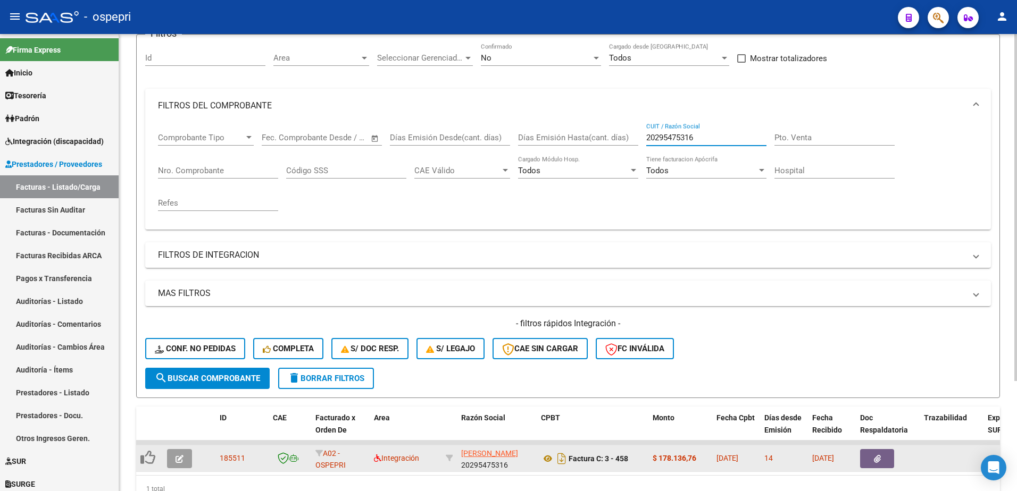
type input "20295475316"
click at [178, 459] on icon "button" at bounding box center [180, 459] width 8 height 8
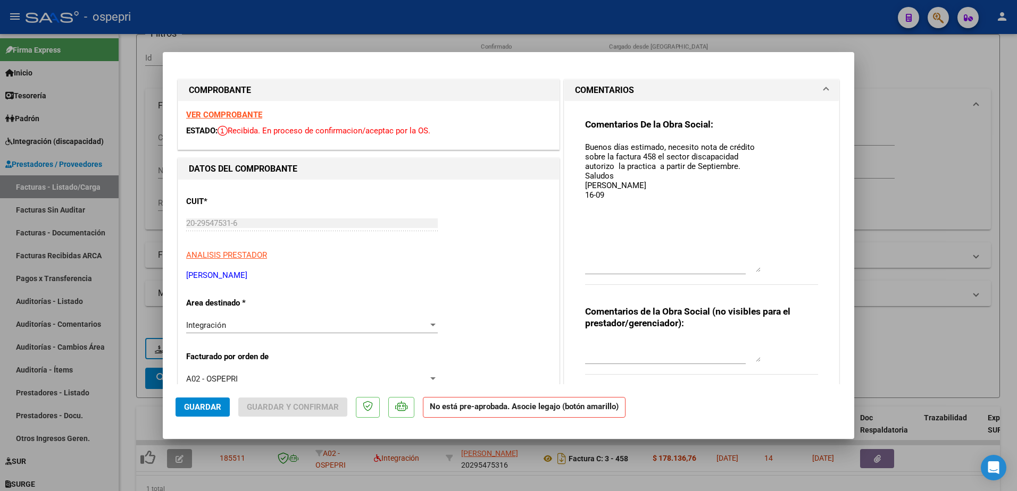
drag, startPoint x: 755, startPoint y: 161, endPoint x: 770, endPoint y: 271, distance: 110.6
click at [770, 271] on div "Comentarios De la Obra Social: Buenos días estimado, necesito nota de crédito s…" at bounding box center [701, 208] width 233 height 178
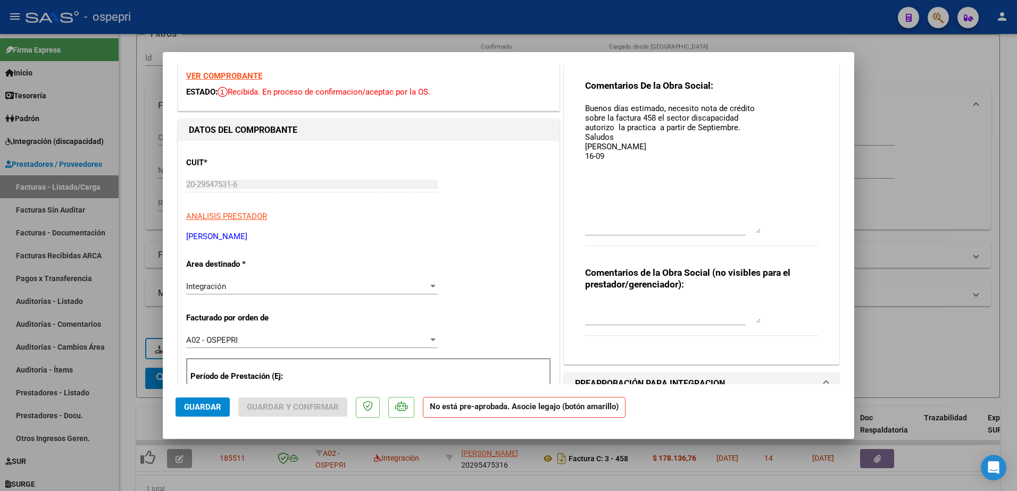
scroll to position [266, 0]
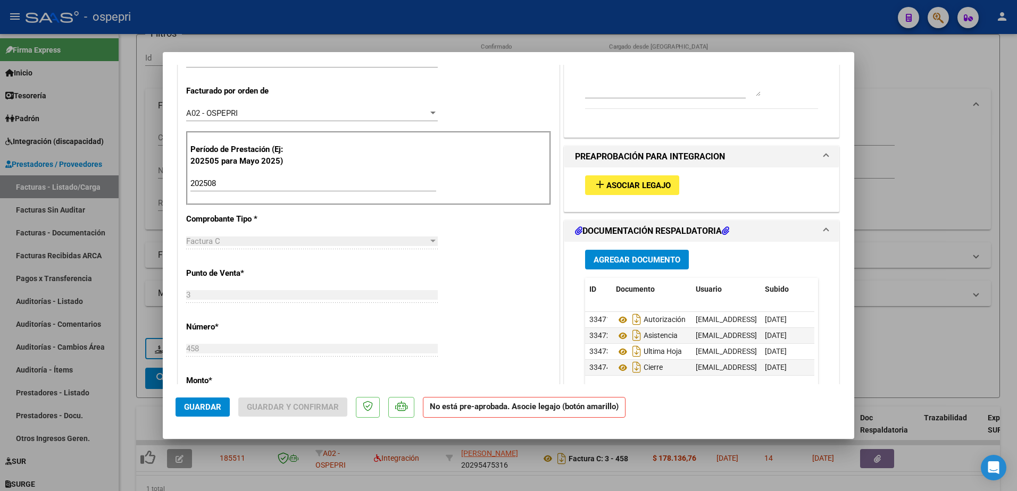
type input "$ 0,00"
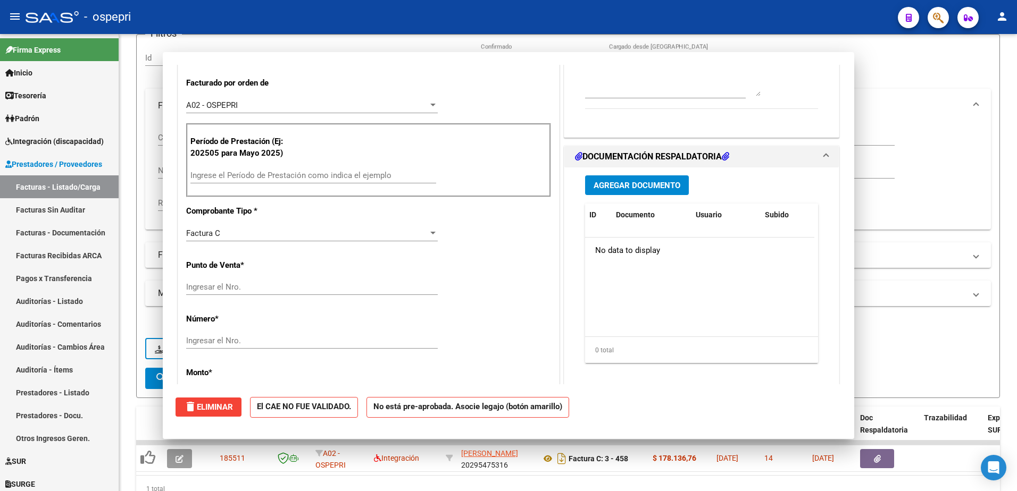
scroll to position [0, 0]
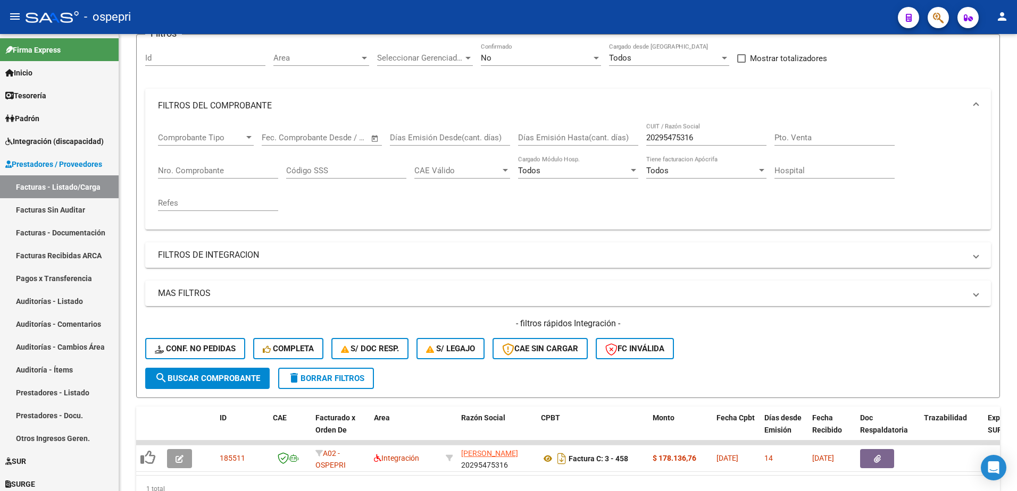
click at [797, 16] on div "- ospepri" at bounding box center [458, 16] width 864 height 23
click at [719, 137] on input "20295475316" at bounding box center [706, 138] width 120 height 10
paste input "403223019"
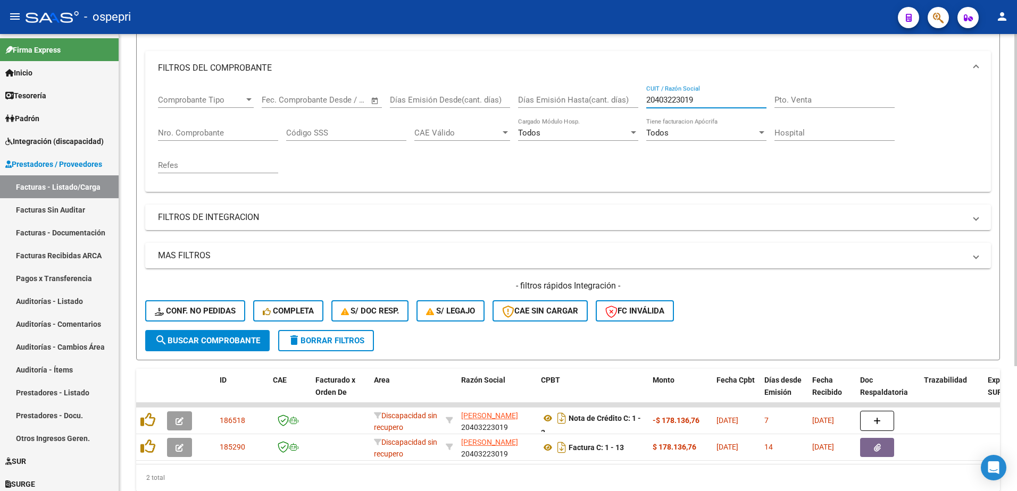
scroll to position [172, 0]
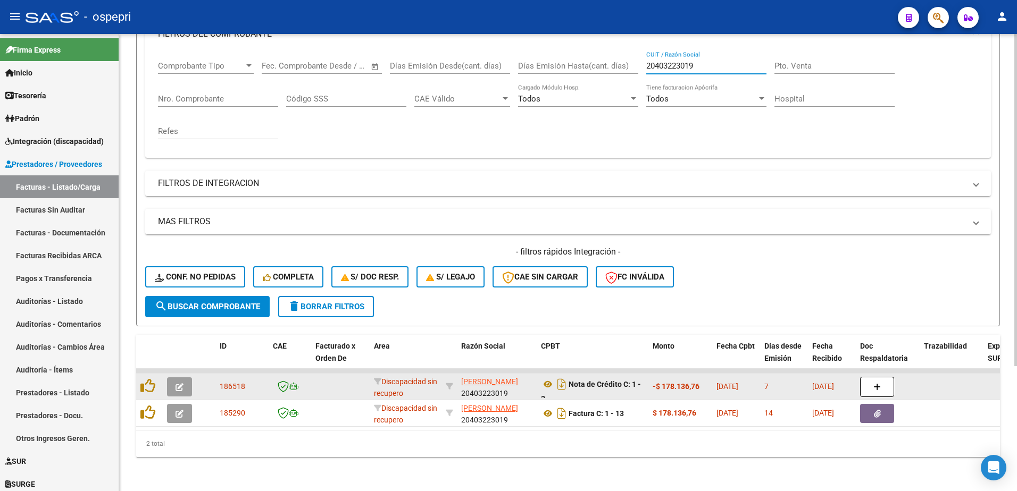
type input "20403223019"
click at [174, 380] on button "button" at bounding box center [179, 387] width 25 height 19
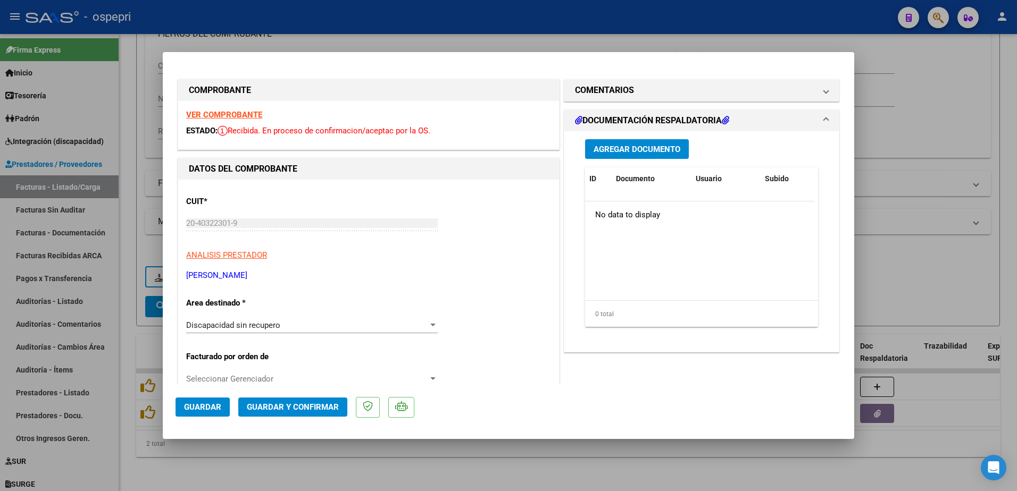
click at [229, 115] on strong "VER COMPROBANTE" at bounding box center [224, 115] width 76 height 10
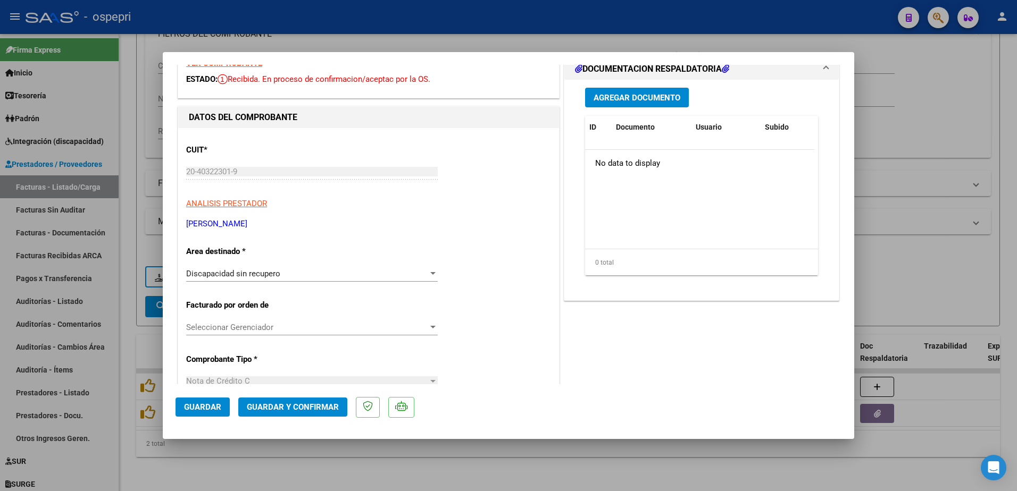
scroll to position [0, 0]
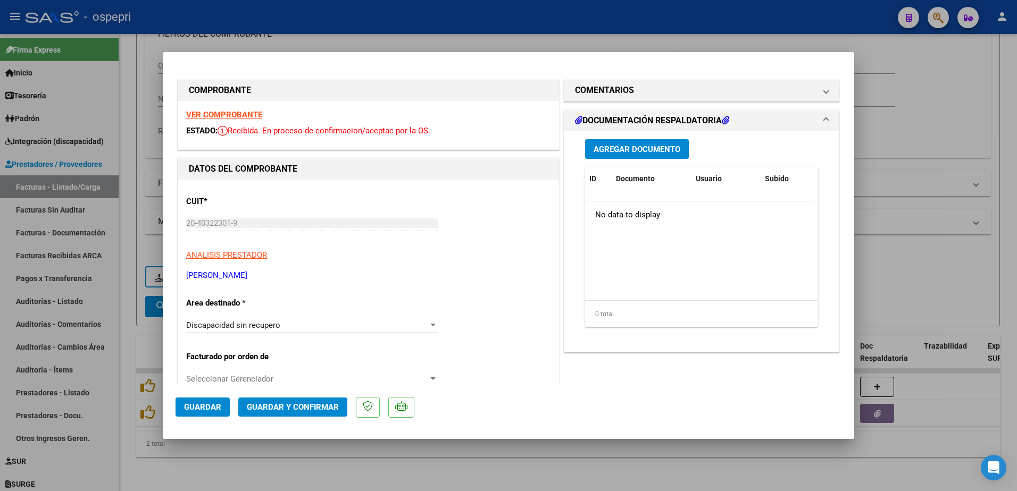
type input "$ 0,00"
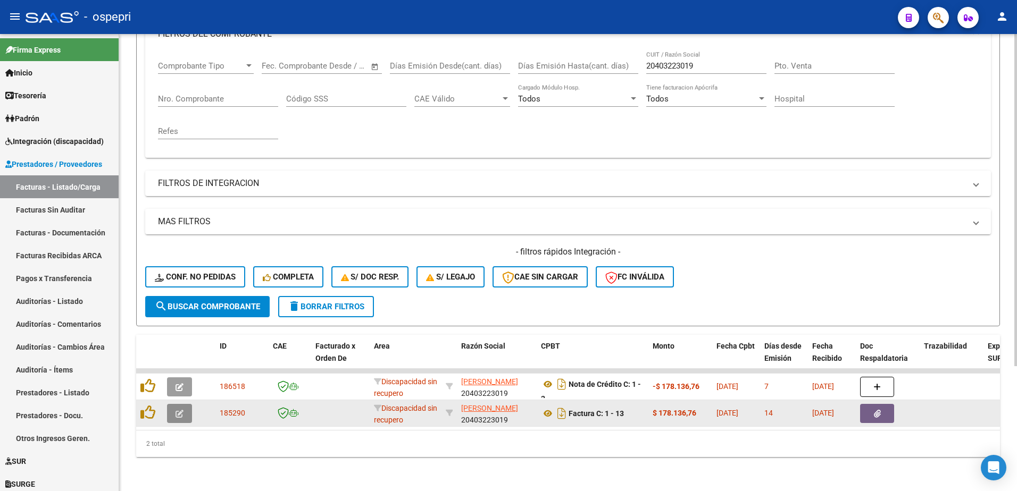
click at [179, 410] on icon "button" at bounding box center [180, 414] width 8 height 8
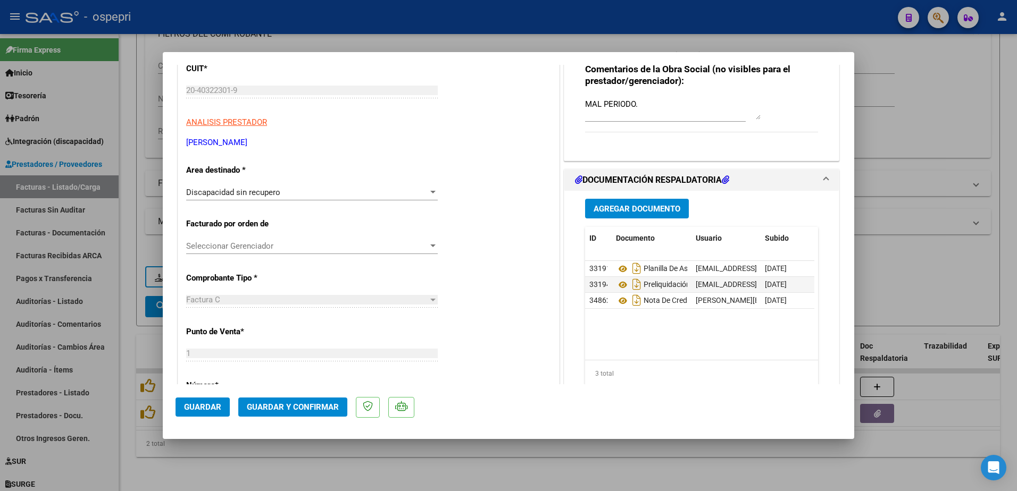
scroll to position [160, 0]
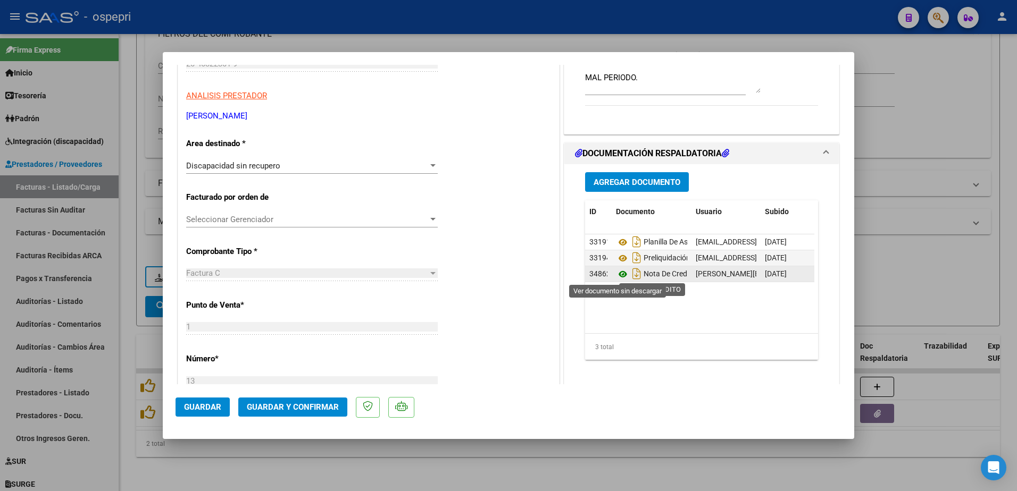
click at [618, 272] on icon at bounding box center [623, 274] width 14 height 13
type input "$ 0,00"
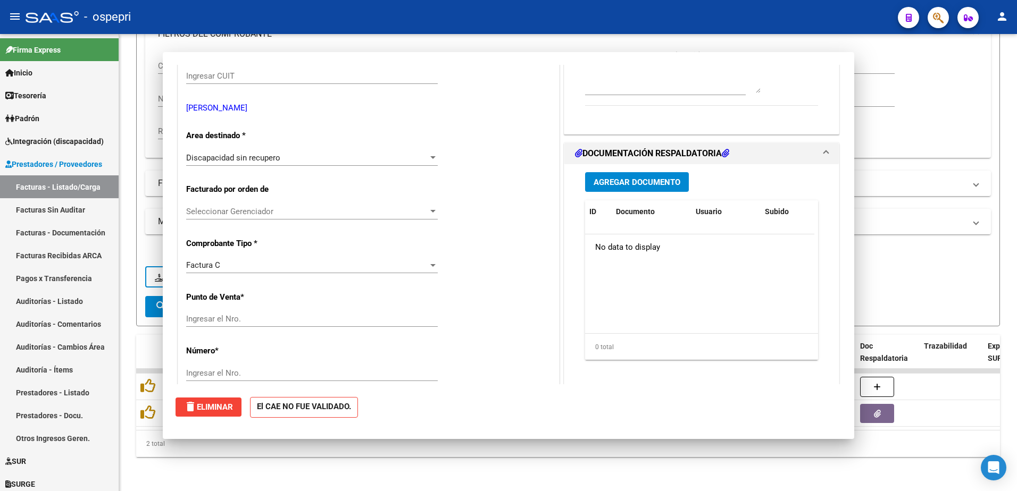
scroll to position [0, 0]
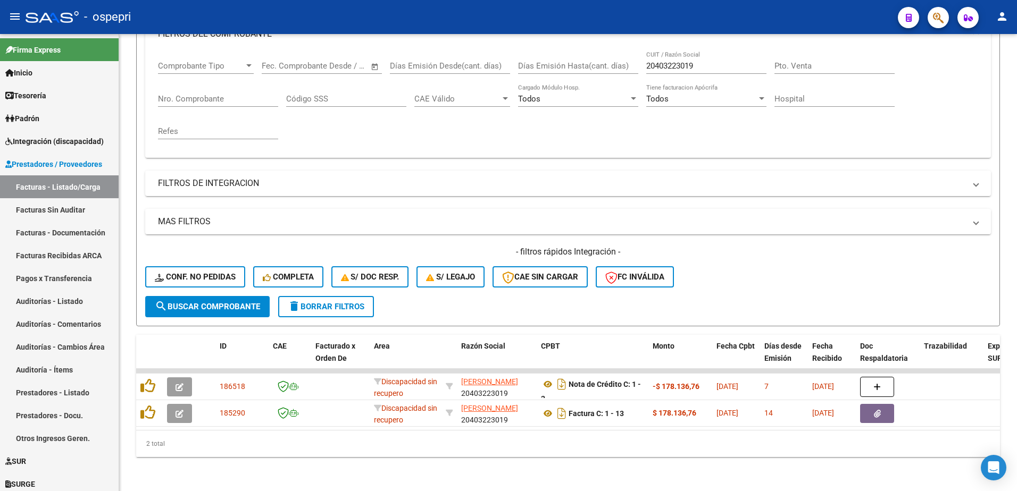
click at [696, 7] on div "- ospepri" at bounding box center [458, 16] width 864 height 23
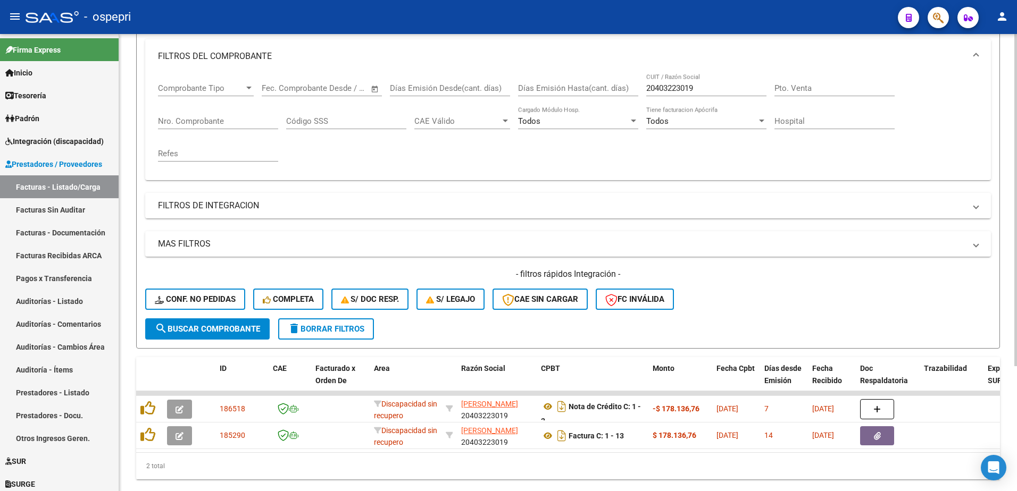
scroll to position [119, 0]
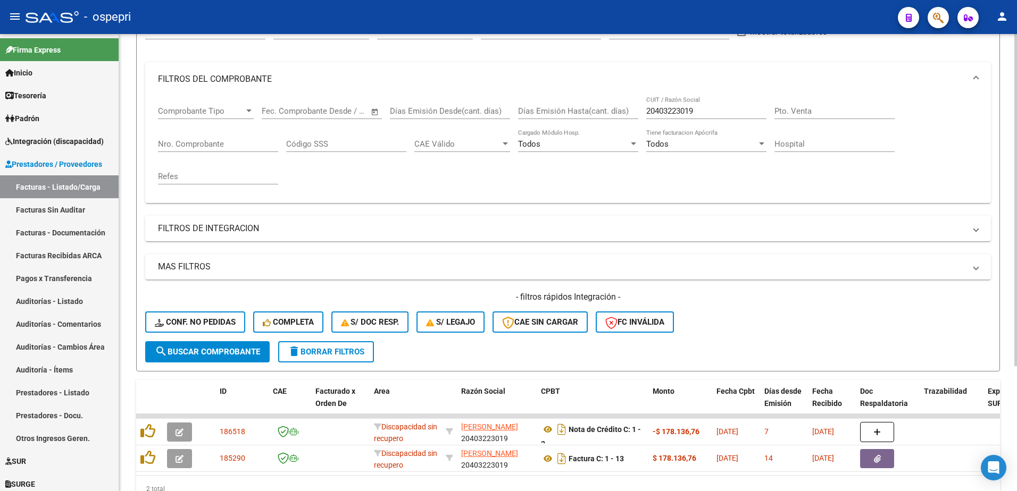
click at [704, 111] on input "20403223019" at bounding box center [706, 111] width 120 height 10
paste input "7292876748"
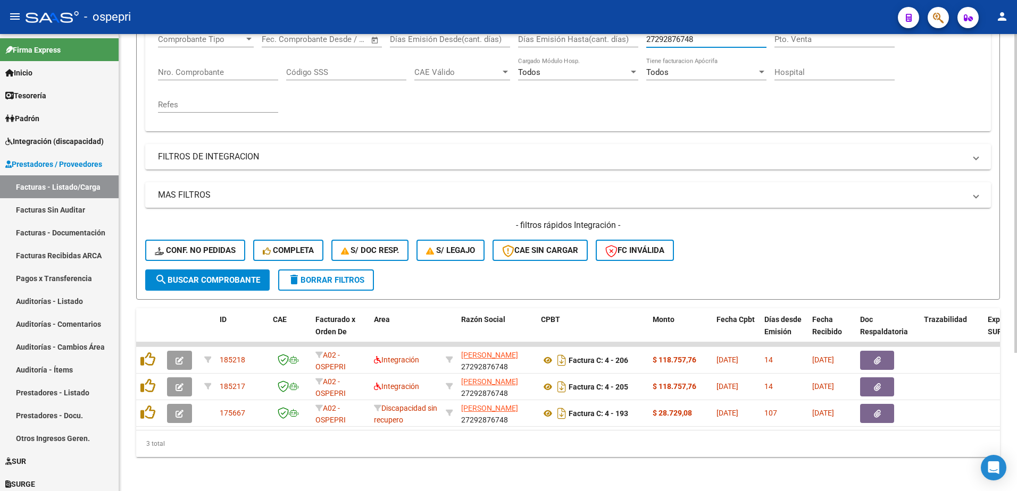
scroll to position [198, 0]
type input "27292876748"
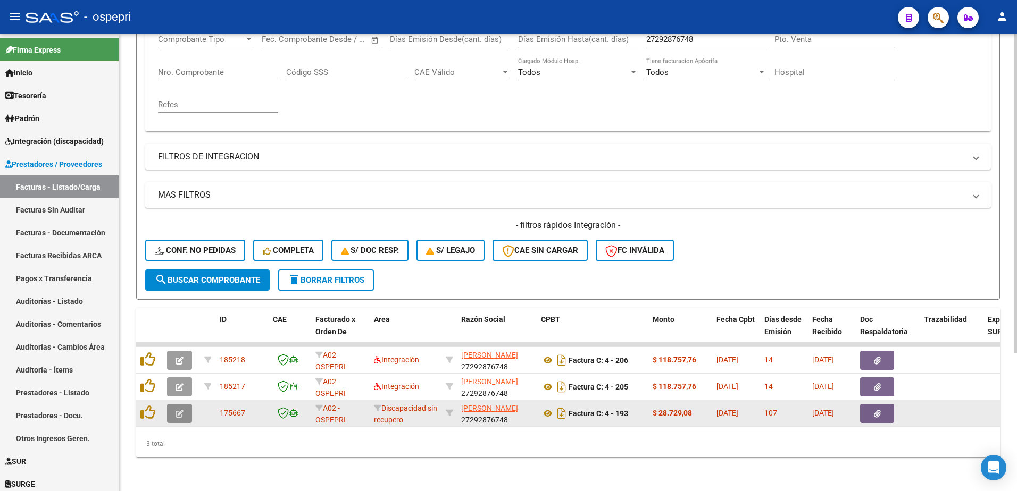
click at [182, 410] on icon "button" at bounding box center [180, 414] width 8 height 8
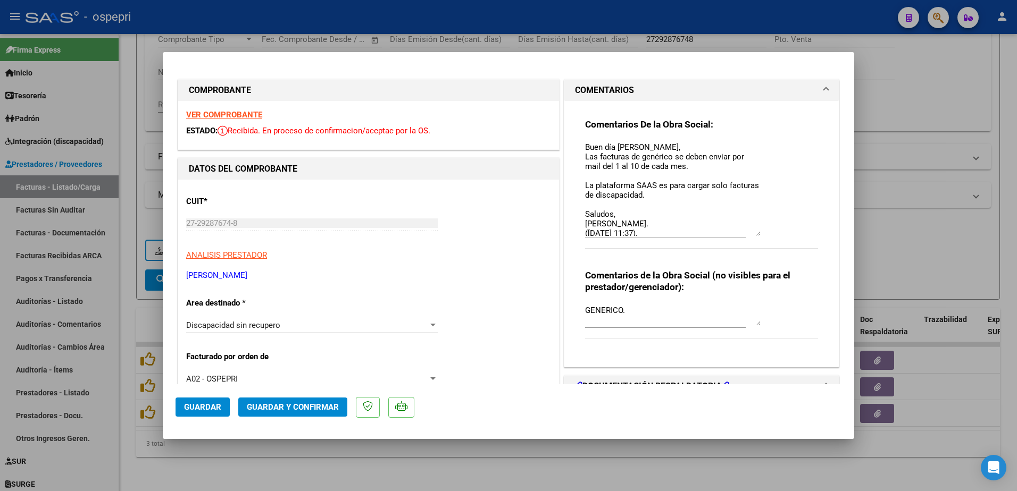
drag, startPoint x: 750, startPoint y: 161, endPoint x: 750, endPoint y: 235, distance: 73.4
click at [750, 235] on textarea "Buen día [PERSON_NAME], Las facturas de genérico se deben enviar por mail del 1…" at bounding box center [673, 188] width 176 height 95
type textarea "Buen día [PERSON_NAME], Las facturas de genérico se deben enviar por mail del 1…"
click at [218, 410] on span "Guardar" at bounding box center [202, 408] width 37 height 10
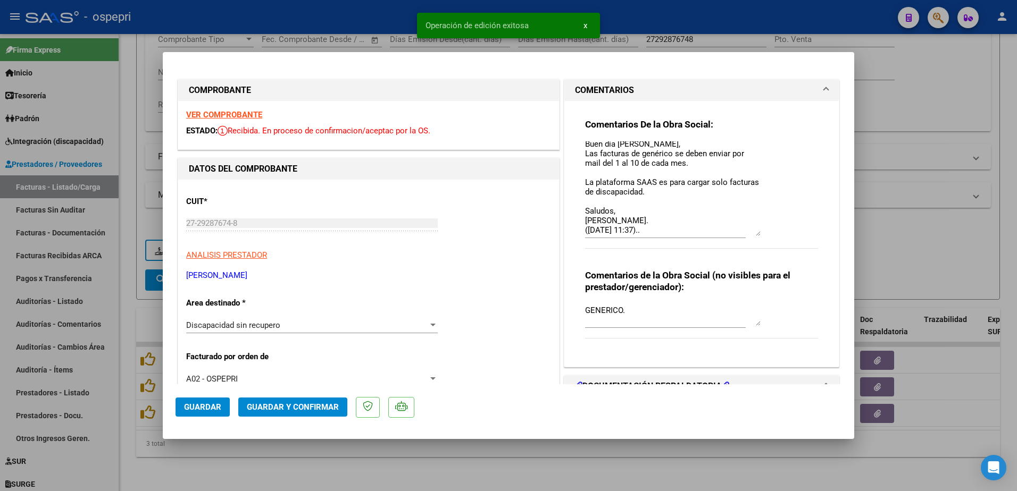
type input "$ 0,00"
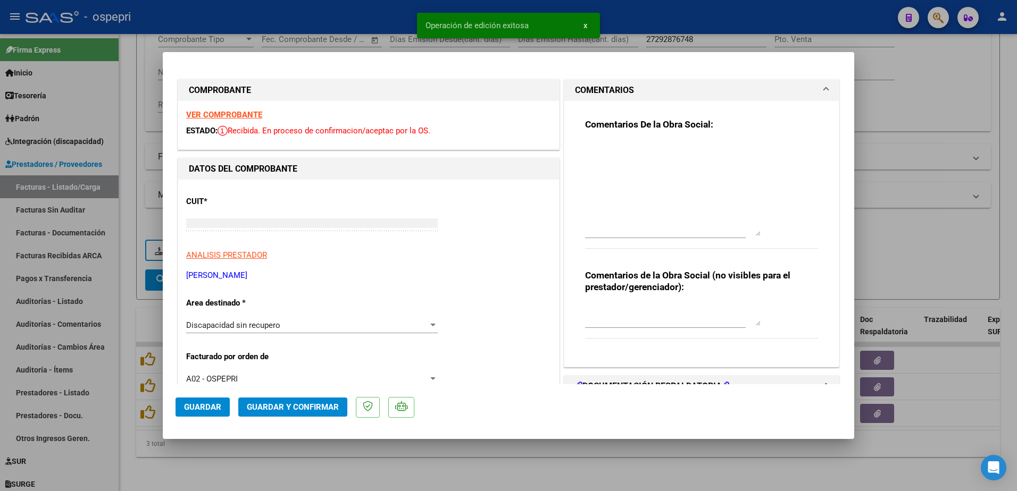
scroll to position [0, 0]
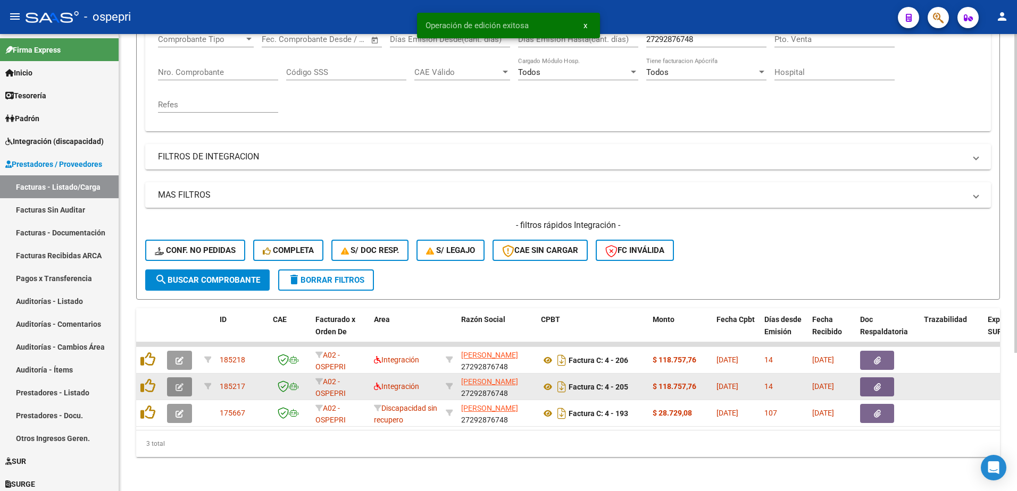
click at [180, 383] on icon "button" at bounding box center [180, 387] width 8 height 8
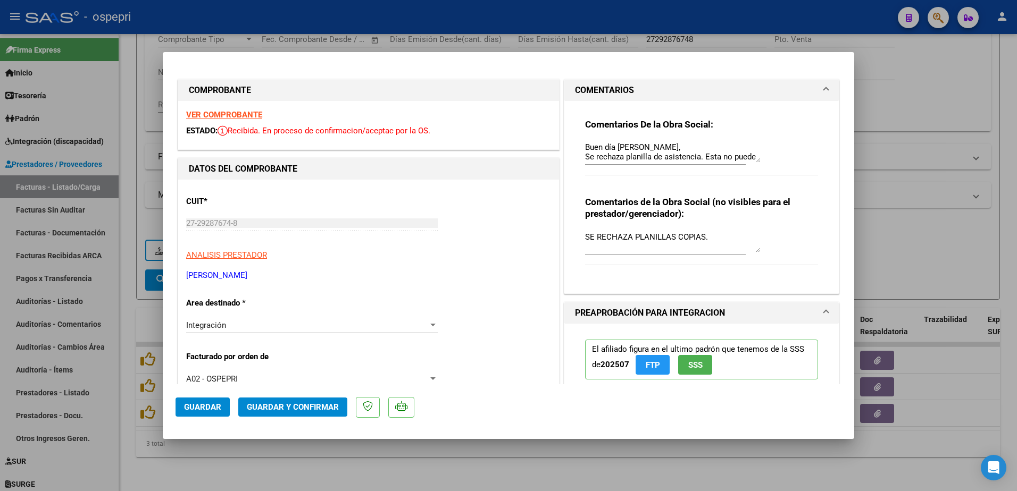
click at [235, 112] on strong "VER COMPROBANTE" at bounding box center [224, 115] width 76 height 10
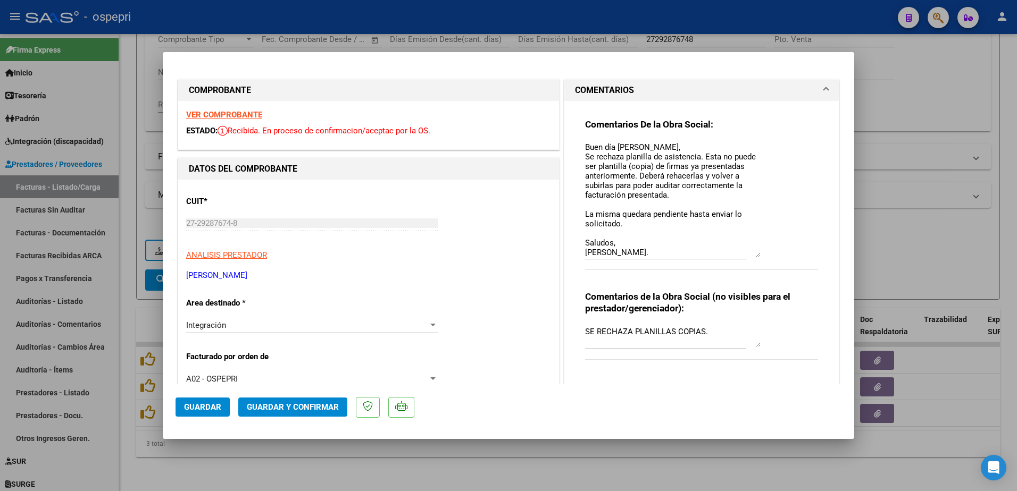
drag, startPoint x: 753, startPoint y: 162, endPoint x: 788, endPoint y: 271, distance: 114.5
click at [777, 260] on div "Comentarios De la Obra Social: Buen día [PERSON_NAME], Se rechaza planilla de a…" at bounding box center [701, 200] width 233 height 163
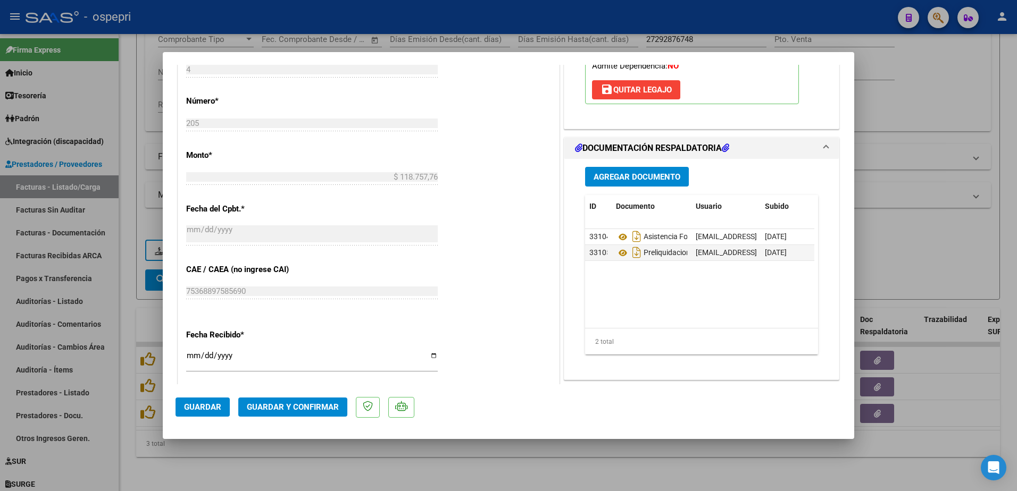
scroll to position [532, 0]
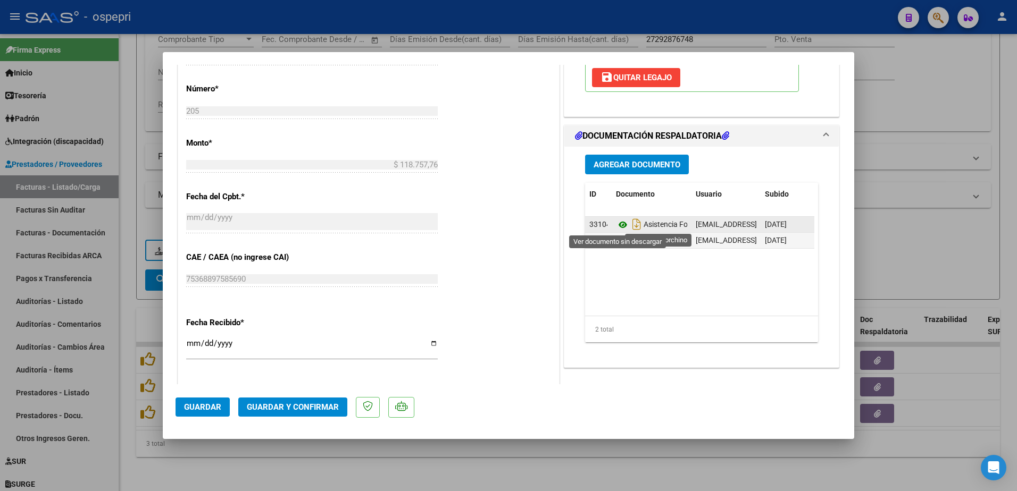
click at [619, 227] on icon at bounding box center [623, 225] width 14 height 13
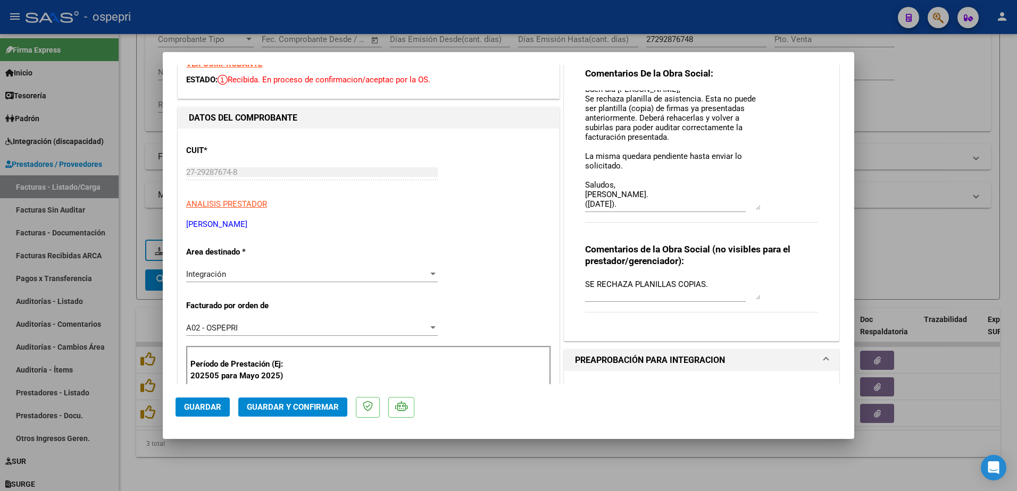
scroll to position [16, 0]
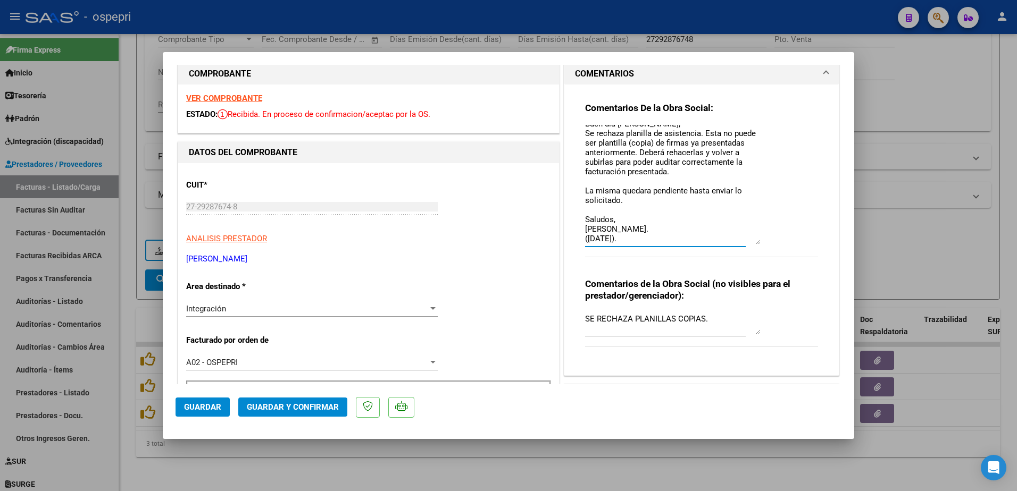
click at [643, 240] on textarea "Buen día [PERSON_NAME], Se rechaza planilla de asistencia. Esta no puede ser pl…" at bounding box center [673, 185] width 176 height 120
type textarea "Buen día [PERSON_NAME], Se rechaza planilla de asistencia. Esta no puede ser pl…"
click at [211, 404] on span "Guardar" at bounding box center [202, 408] width 37 height 10
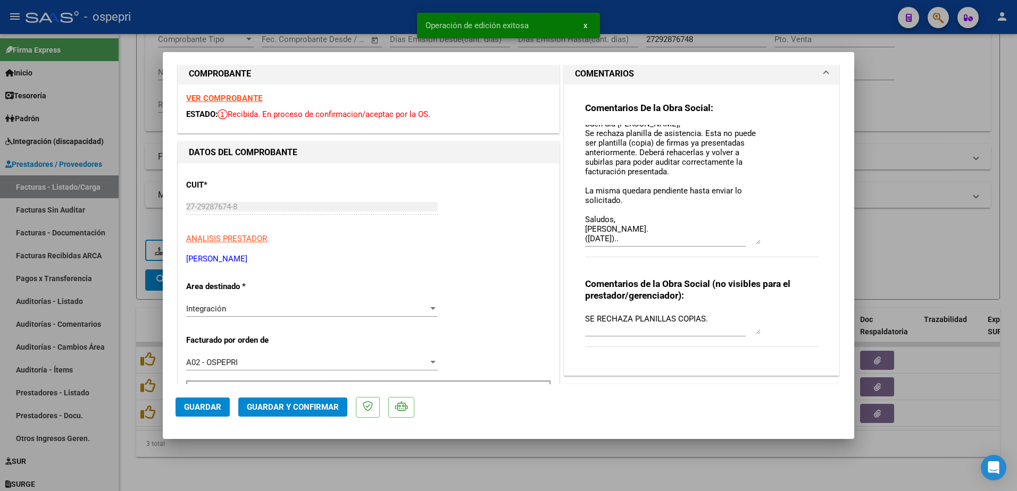
type input "$ 0,00"
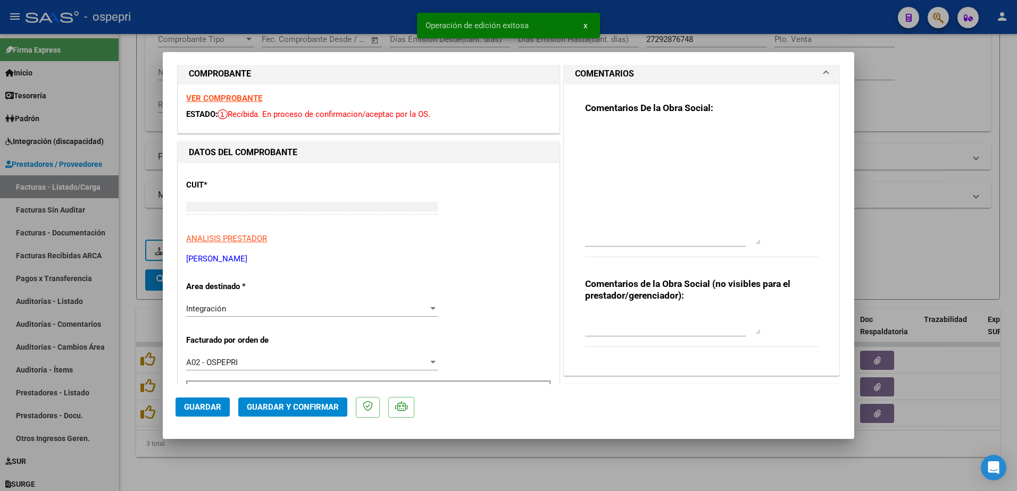
scroll to position [0, 0]
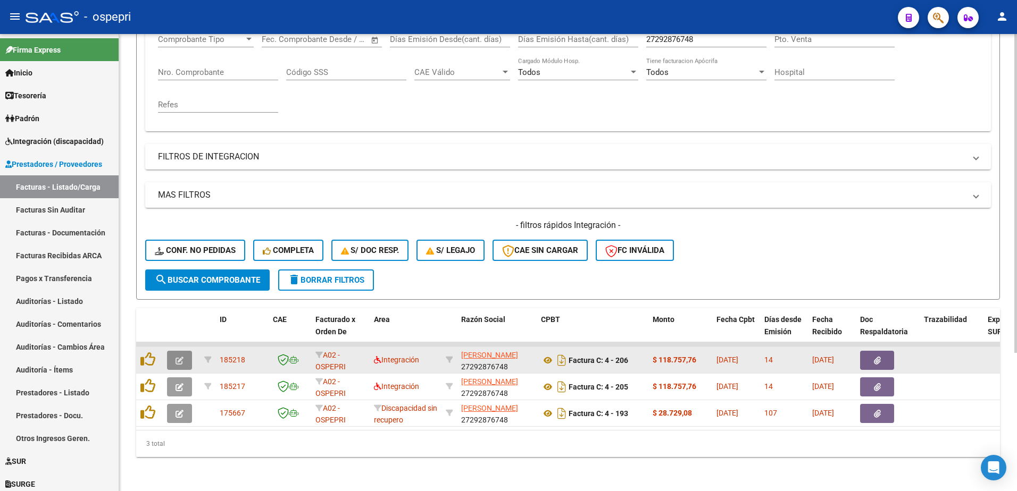
click at [178, 357] on icon "button" at bounding box center [180, 361] width 8 height 8
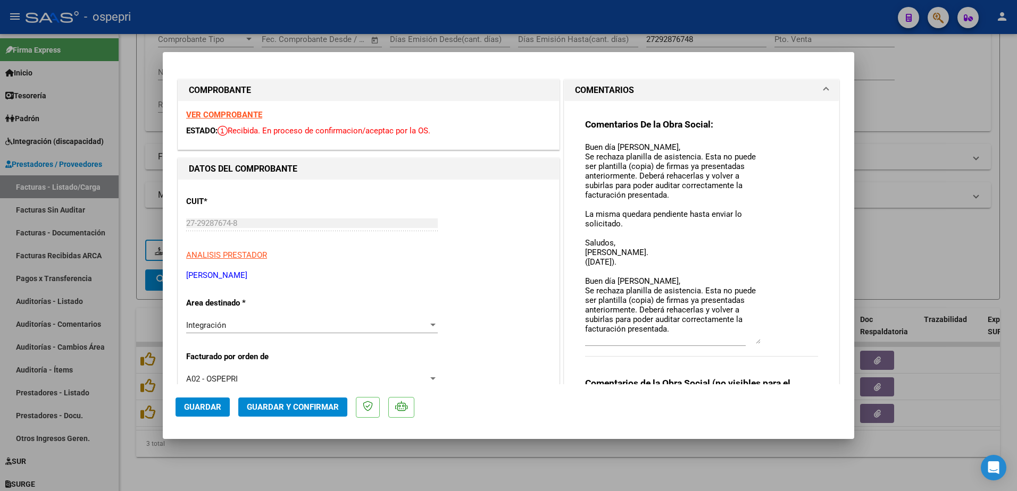
drag, startPoint x: 753, startPoint y: 161, endPoint x: 761, endPoint y: 343, distance: 181.5
click at [761, 343] on div "Comentarios De la Obra Social: Buen día [PERSON_NAME], Se rechaza planilla de a…" at bounding box center [701, 244] width 233 height 250
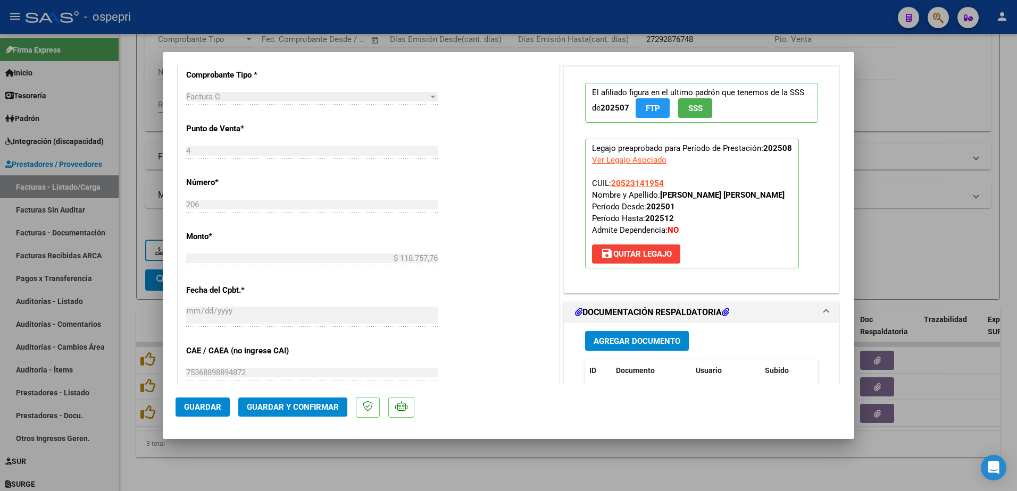
scroll to position [479, 0]
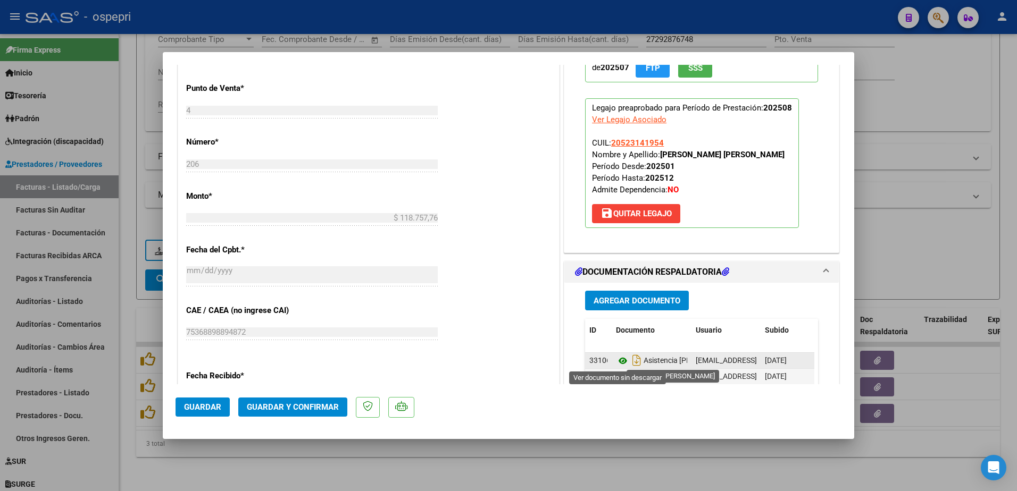
click at [617, 358] on icon at bounding box center [623, 361] width 14 height 13
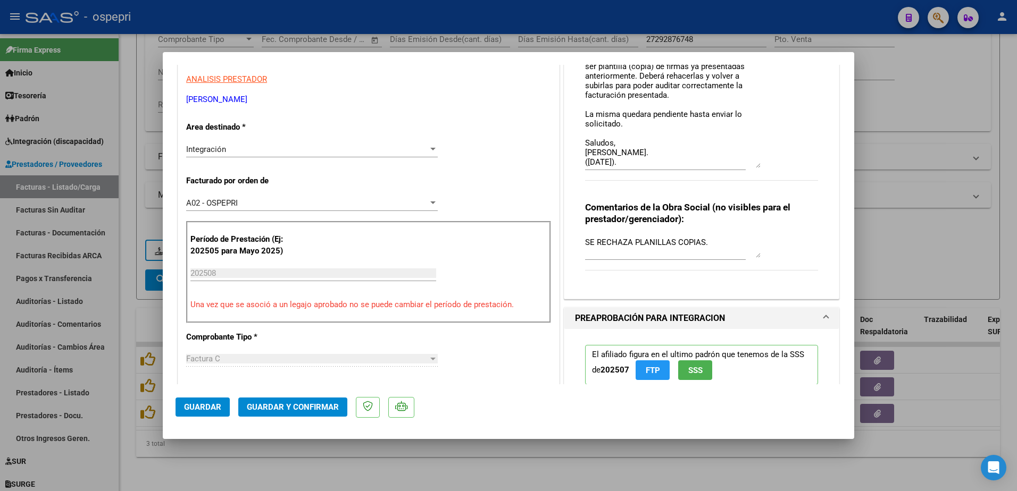
scroll to position [160, 0]
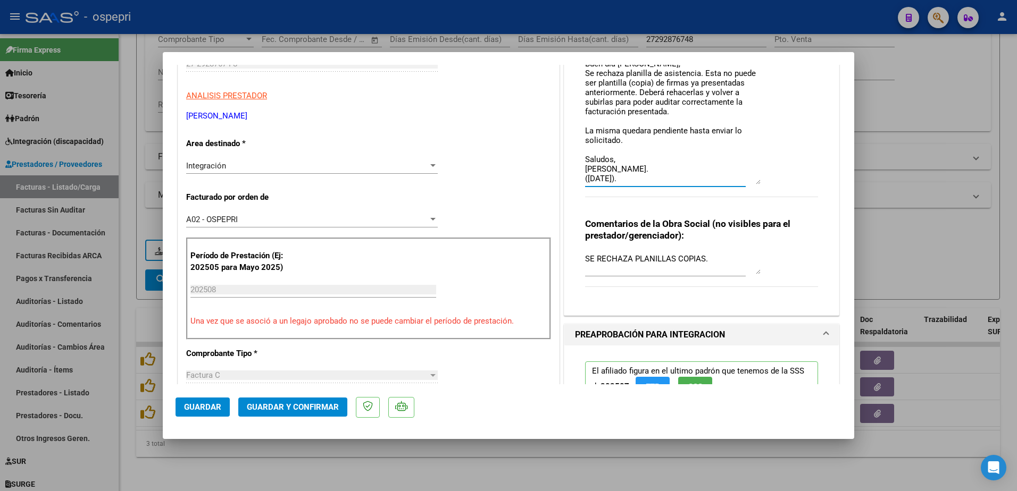
click at [638, 177] on textarea "Buen día [PERSON_NAME], Se rechaza planilla de asistencia. Esta no puede ser pl…" at bounding box center [673, 83] width 176 height 203
type textarea "Buen día [PERSON_NAME], Se rechaza planilla de asistencia. Esta no puede ser pl…"
click at [203, 398] on button "Guardar" at bounding box center [203, 407] width 54 height 19
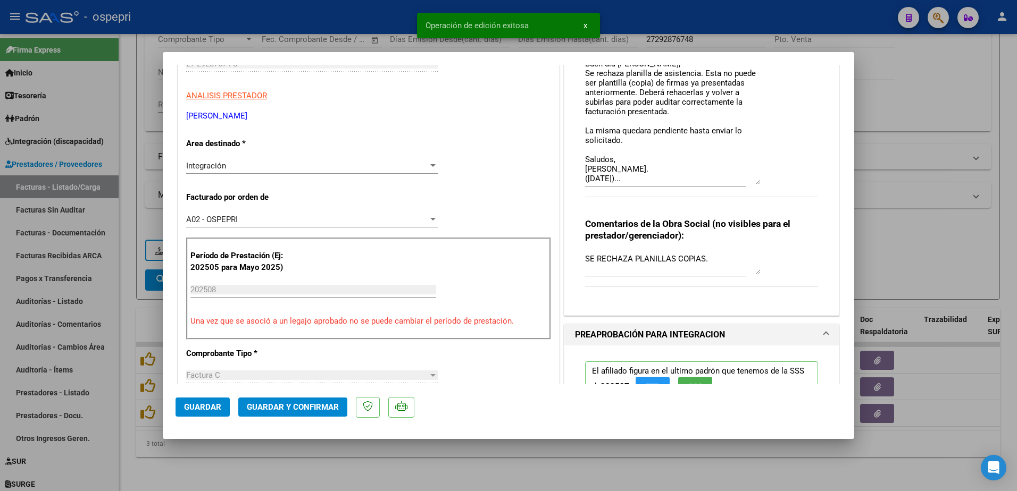
type input "$ 0,00"
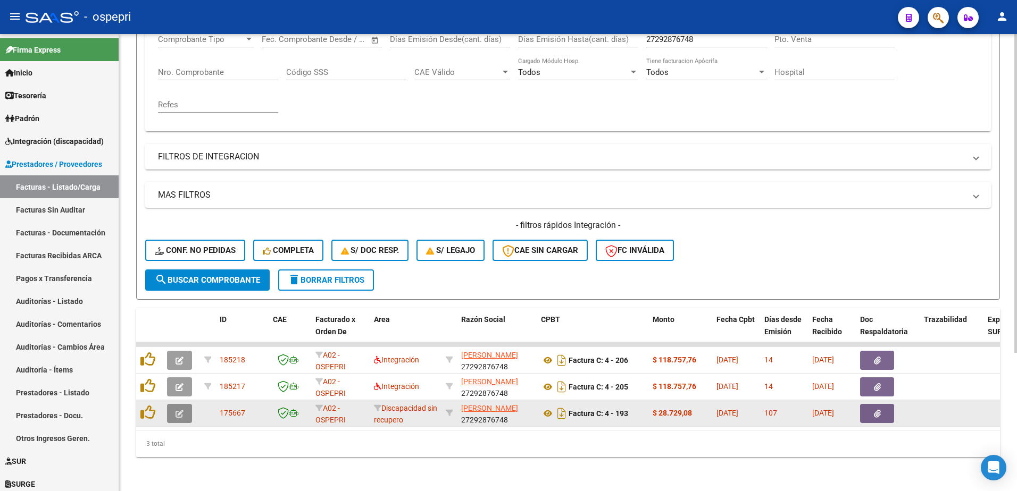
click at [179, 410] on icon "button" at bounding box center [180, 414] width 8 height 8
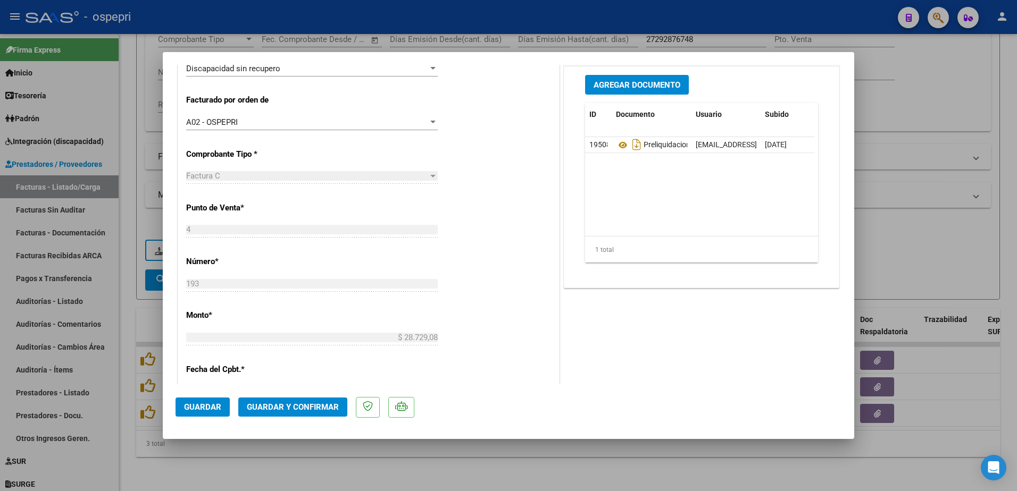
scroll to position [0, 0]
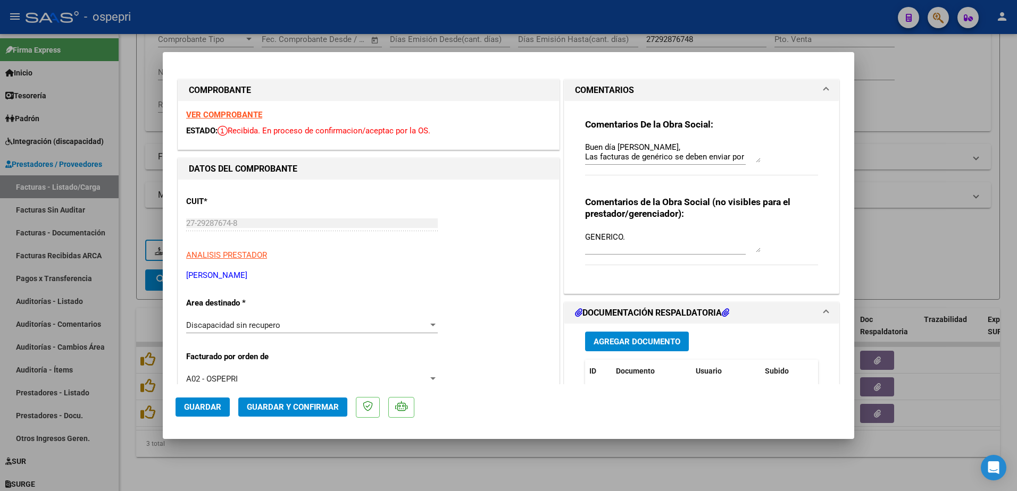
type input "$ 0,00"
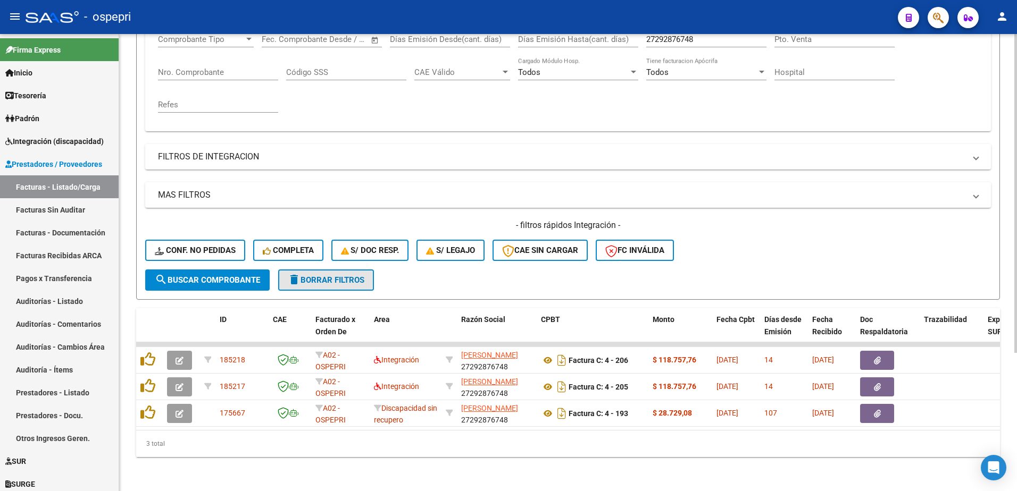
click at [319, 276] on span "delete Borrar Filtros" at bounding box center [326, 281] width 77 height 10
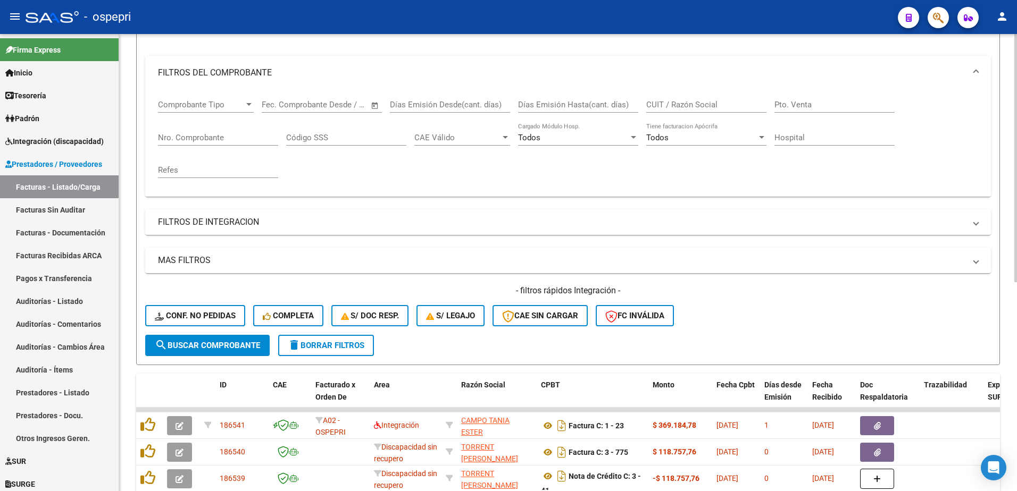
scroll to position [198, 0]
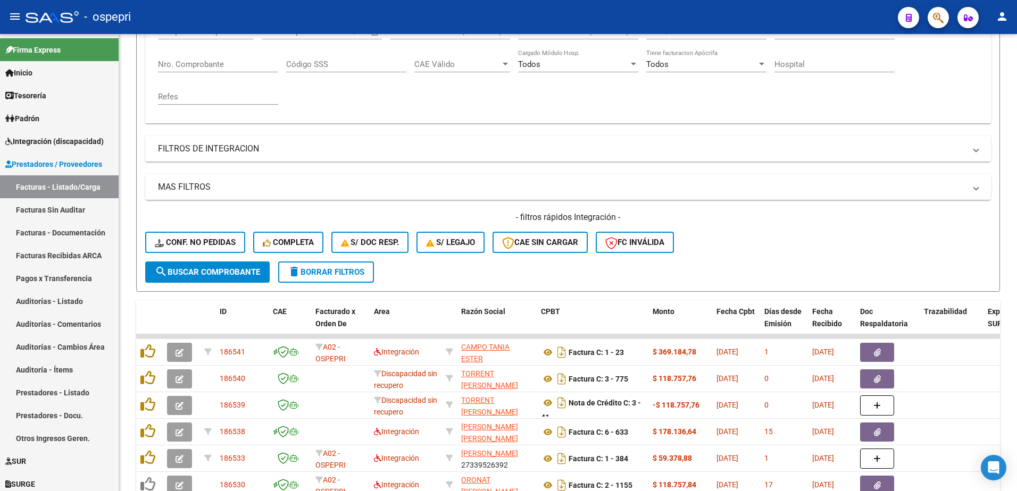
click at [689, 14] on div "- ospepri" at bounding box center [458, 16] width 864 height 23
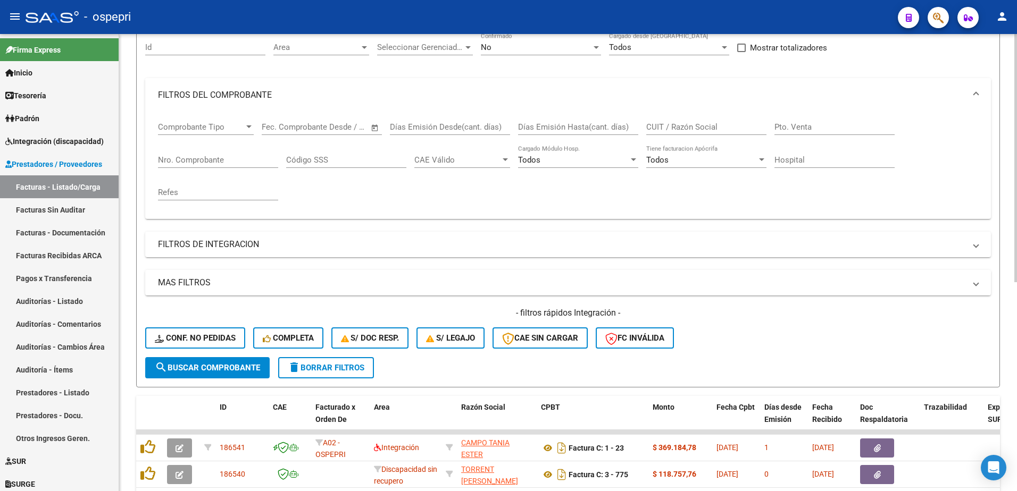
scroll to position [0, 0]
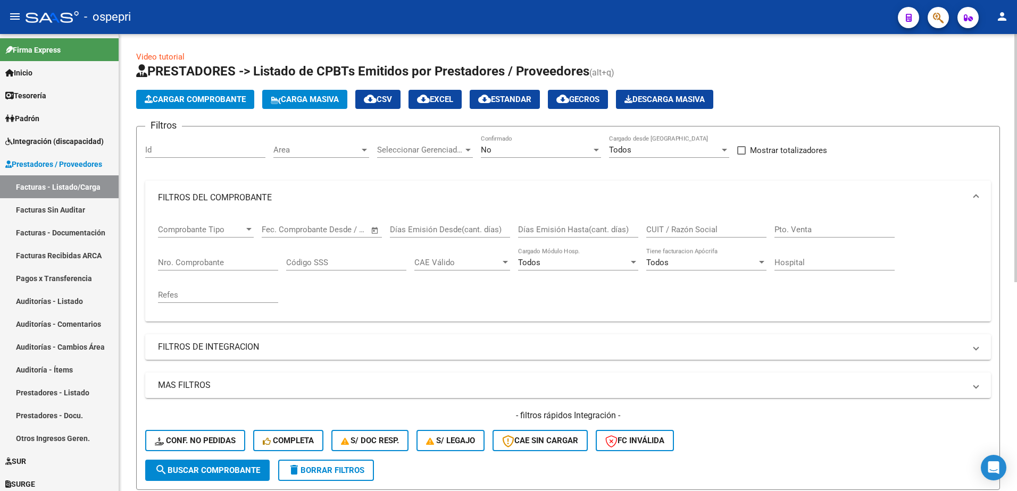
click at [707, 228] on input "CUIT / Razón Social" at bounding box center [706, 230] width 120 height 10
paste input "27383327755"
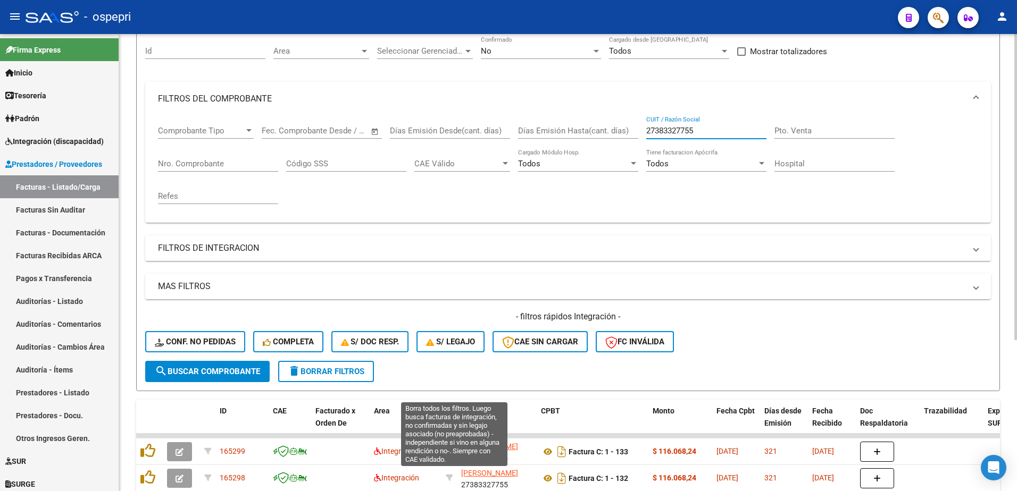
scroll to position [160, 0]
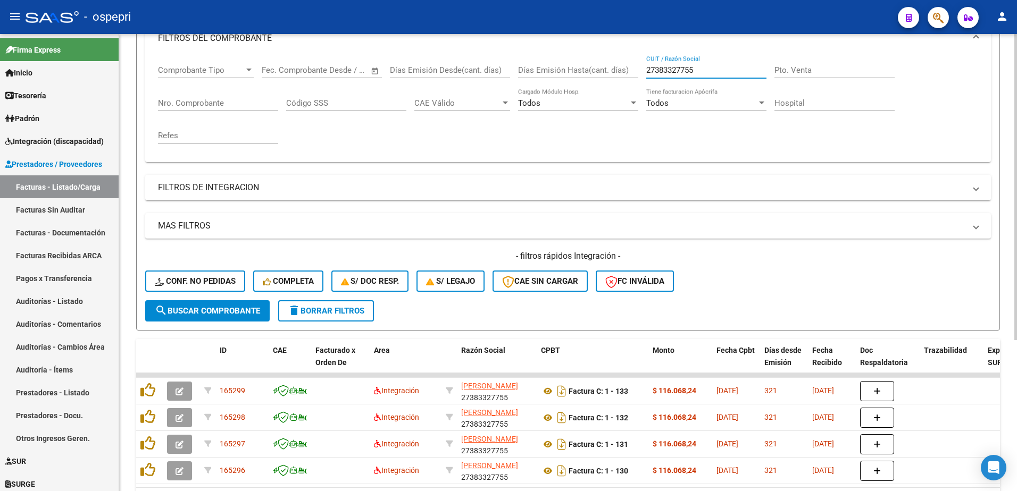
type input "27383327755"
click at [554, 15] on div "- ospepri" at bounding box center [458, 16] width 864 height 23
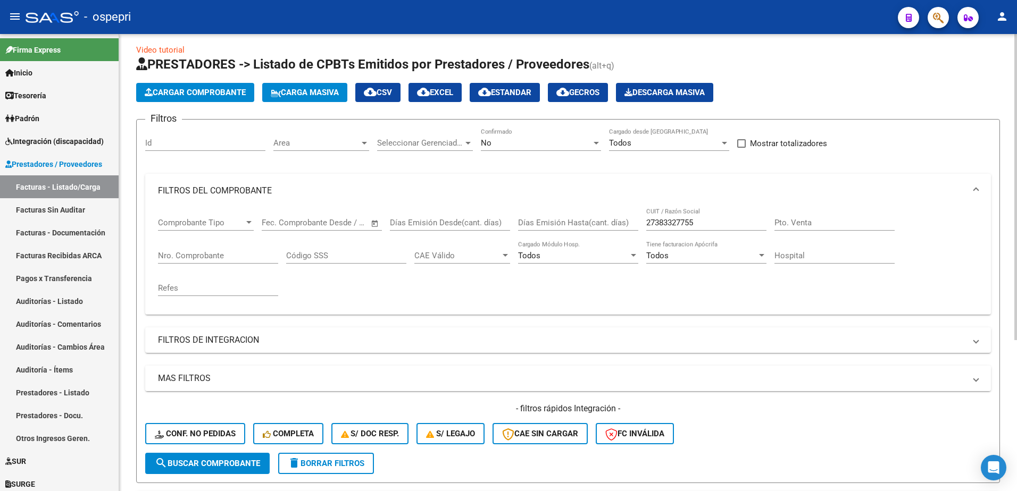
scroll to position [0, 0]
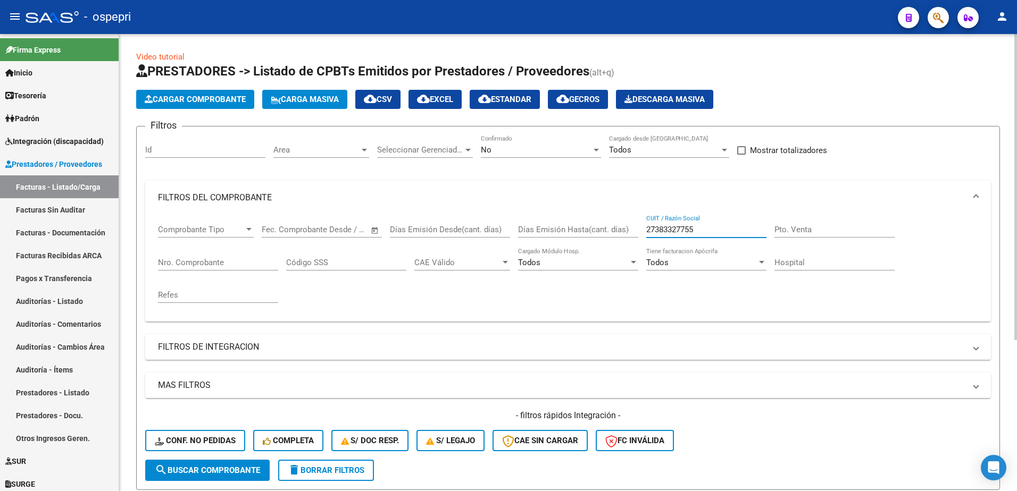
drag, startPoint x: 703, startPoint y: 230, endPoint x: 635, endPoint y: 230, distance: 68.6
click at [635, 230] on div "Comprobante Tipo Comprobante Tipo Fecha inicio – Fecha fin Fec. Comprobante Des…" at bounding box center [568, 264] width 820 height 98
click at [340, 466] on span "delete Borrar Filtros" at bounding box center [326, 471] width 77 height 10
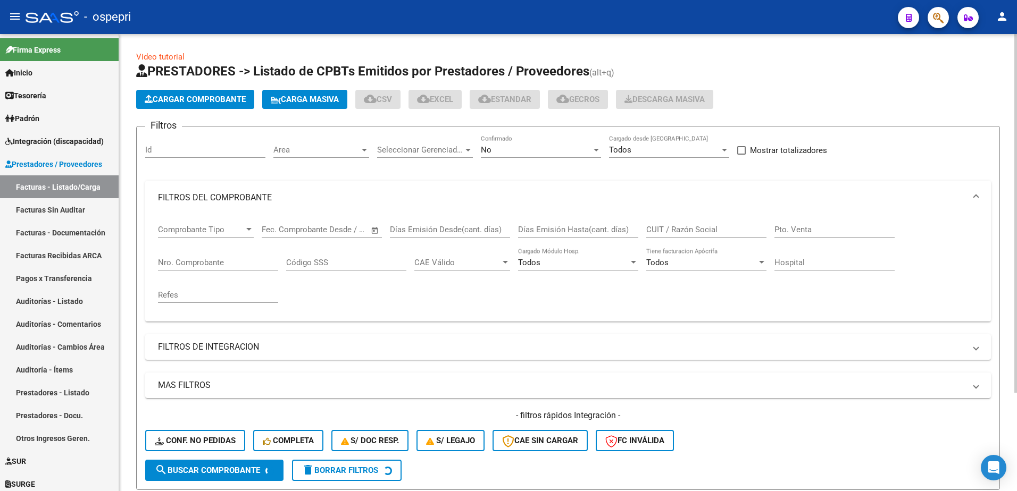
click at [598, 152] on div at bounding box center [596, 150] width 10 height 9
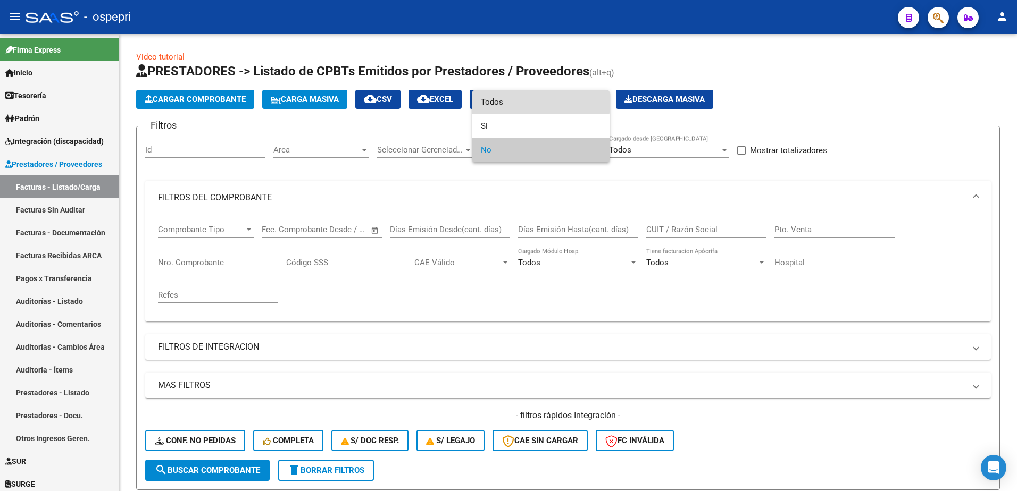
click at [508, 102] on span "Todos" at bounding box center [541, 102] width 120 height 24
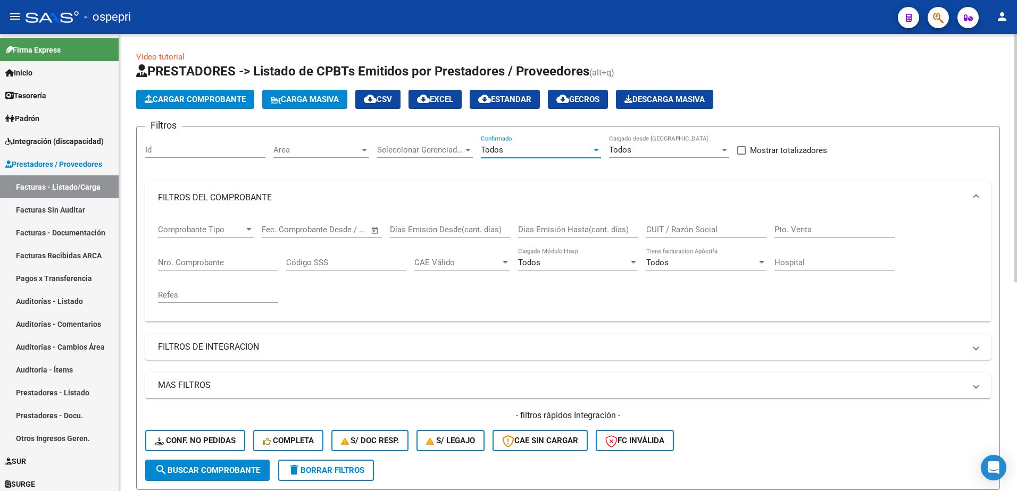
click at [324, 472] on span "delete Borrar Filtros" at bounding box center [326, 471] width 77 height 10
click at [668, 228] on input "CUIT / Razón Social" at bounding box center [706, 230] width 120 height 10
paste input "27383327755"
type input "27383327755"
click at [596, 149] on div at bounding box center [596, 150] width 5 height 3
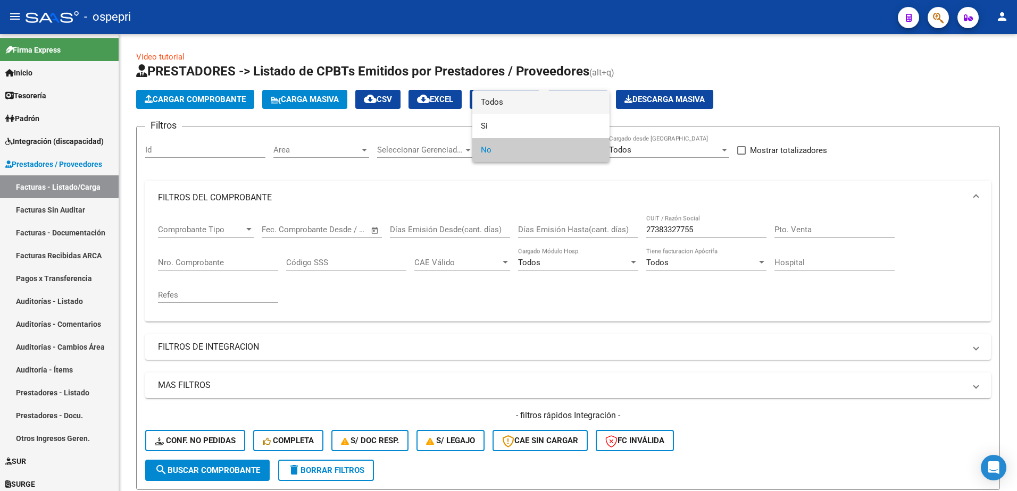
click at [506, 105] on span "Todos" at bounding box center [541, 102] width 120 height 24
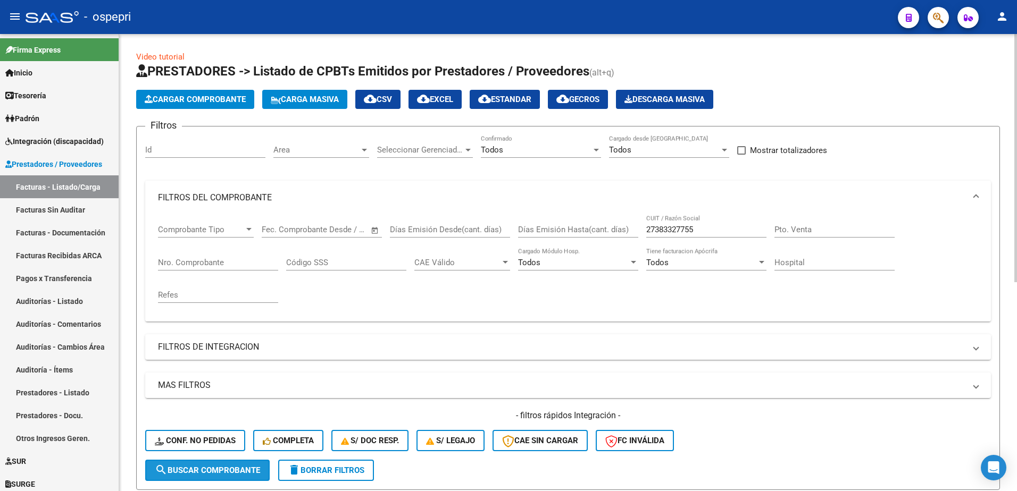
click at [232, 466] on span "search Buscar Comprobante" at bounding box center [207, 471] width 105 height 10
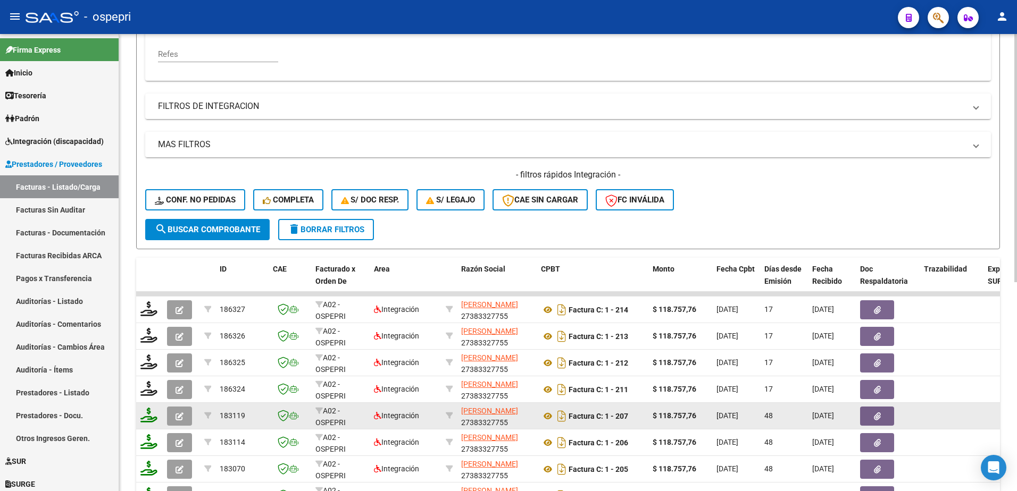
scroll to position [266, 0]
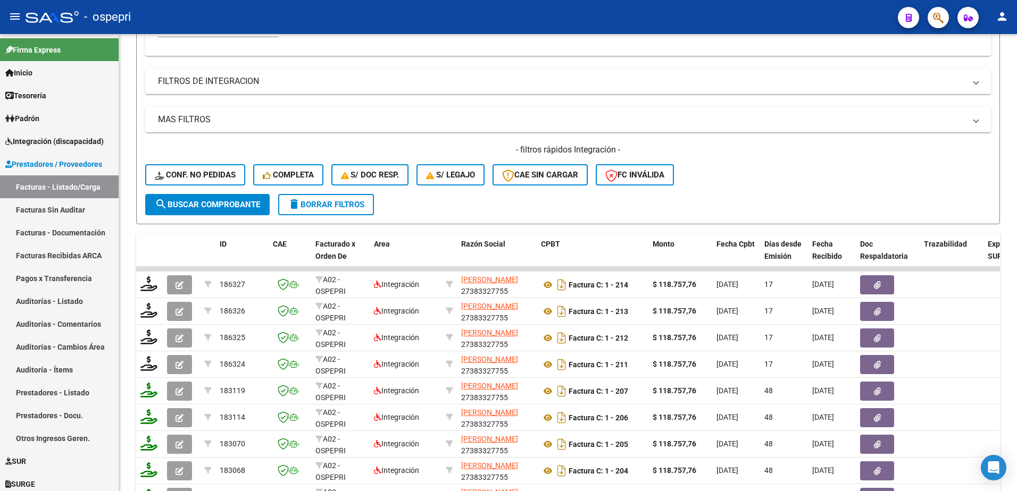
click at [530, 18] on div "- ospepri" at bounding box center [458, 16] width 864 height 23
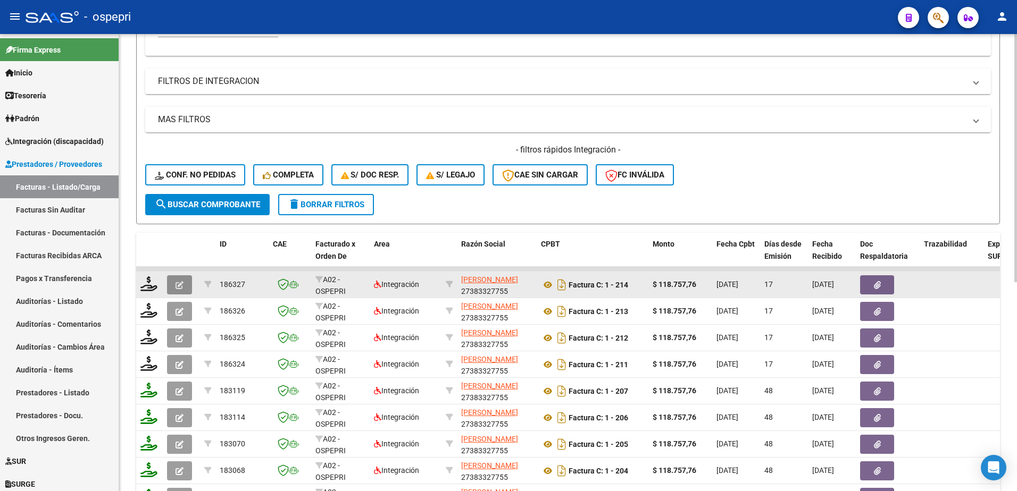
click at [178, 282] on icon "button" at bounding box center [180, 285] width 8 height 8
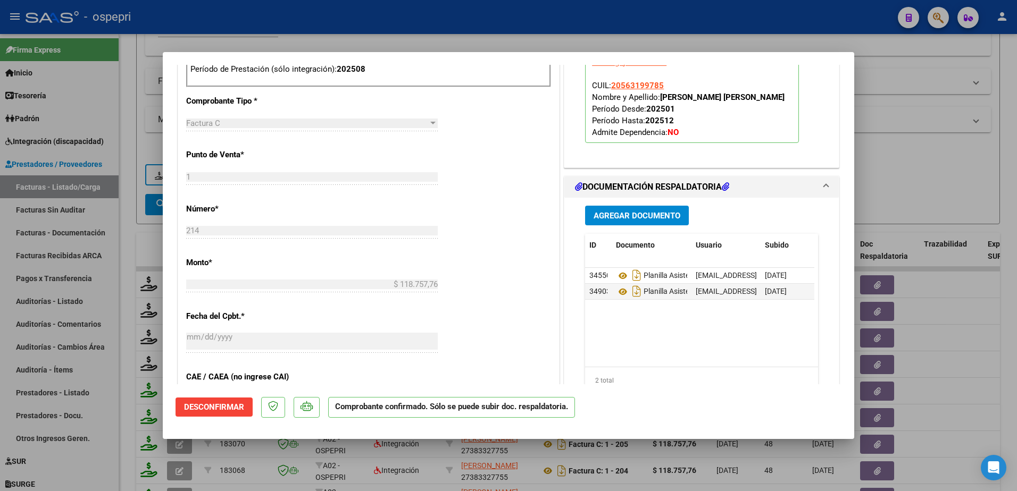
scroll to position [532, 0]
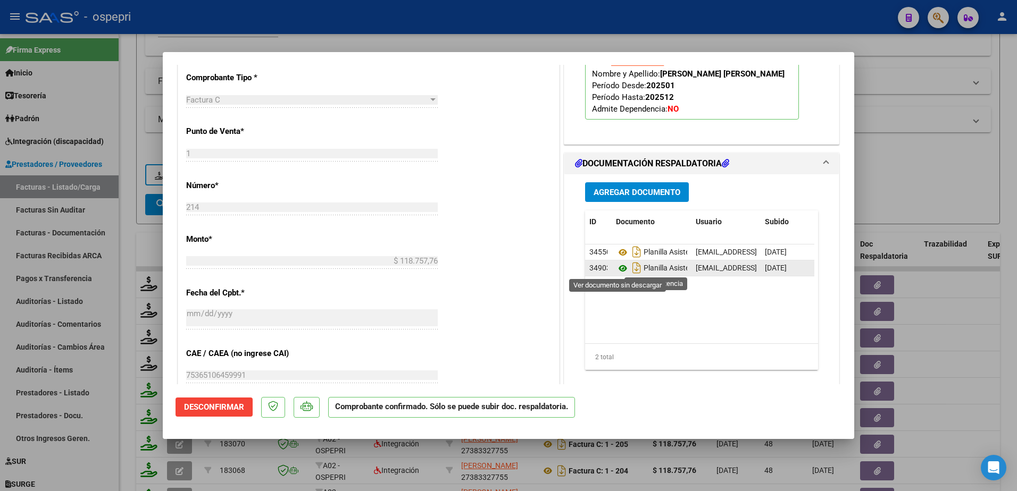
click at [616, 270] on icon at bounding box center [623, 268] width 14 height 13
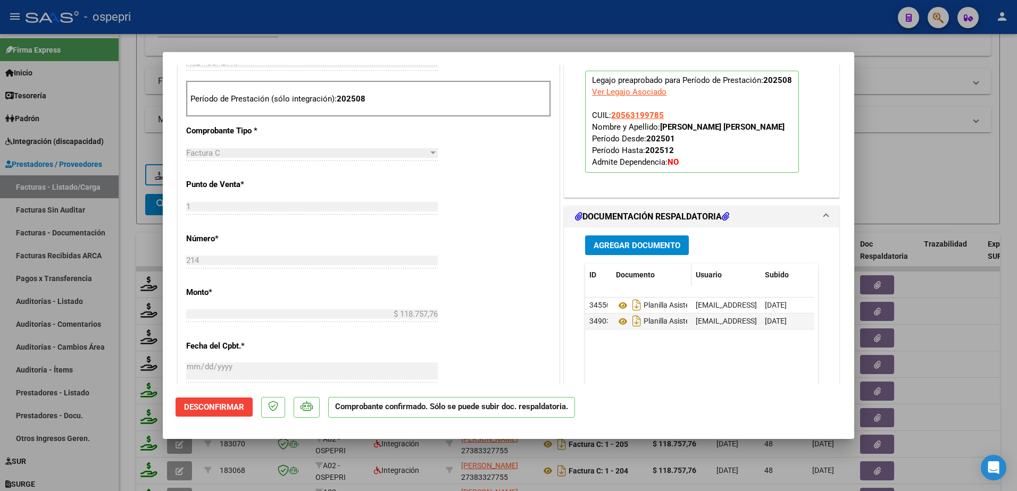
type input "$ 0,00"
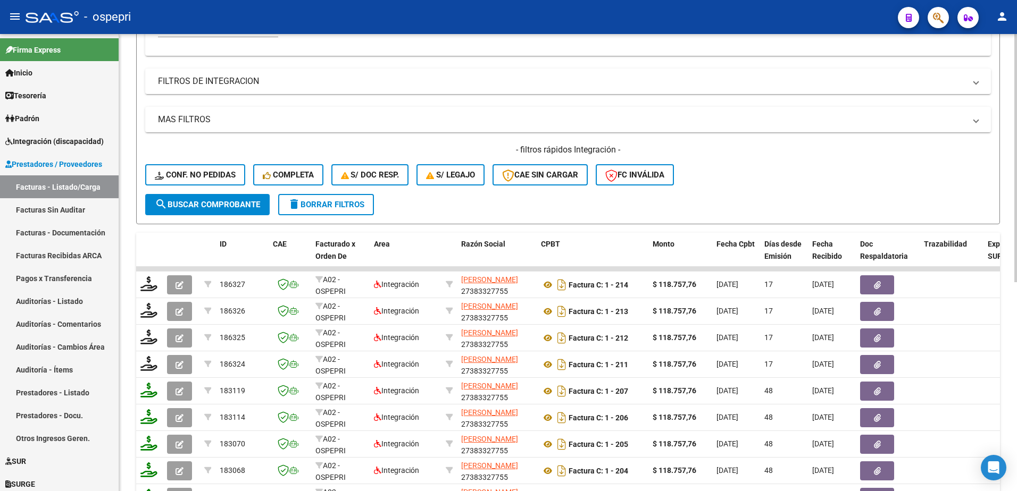
click at [768, 185] on div "- filtros rápidos Integración - Conf. no pedidas Completa S/ Doc Resp. S/ legaj…" at bounding box center [568, 169] width 846 height 50
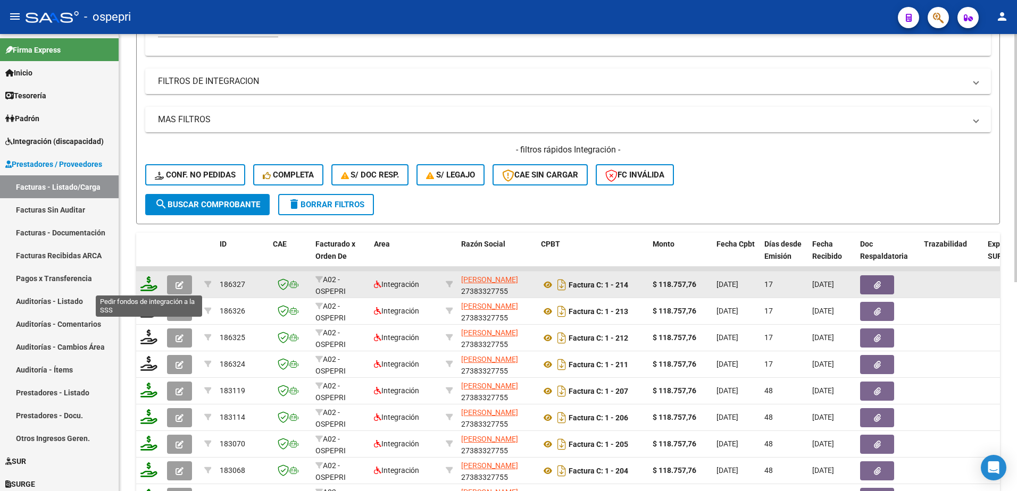
click at [147, 288] on icon at bounding box center [148, 284] width 17 height 15
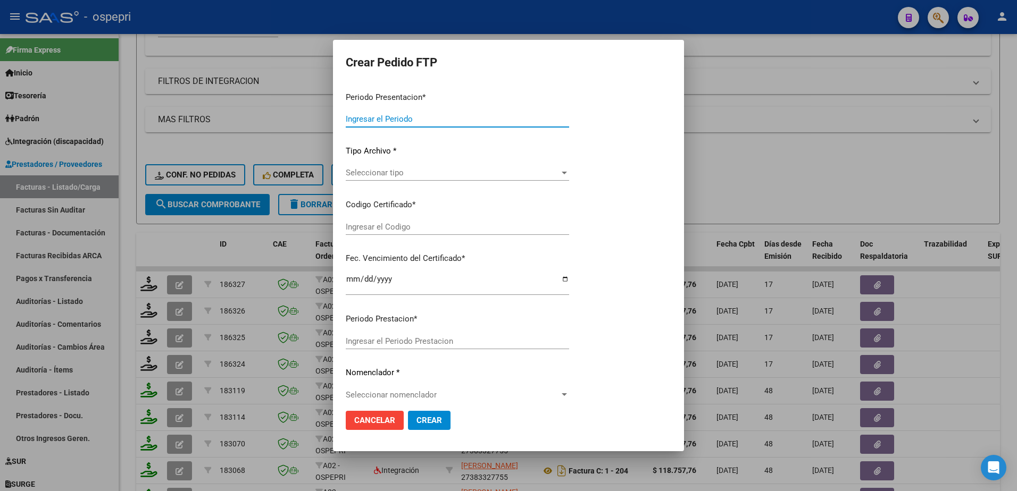
type input "202508"
type input "$ 118.757,76"
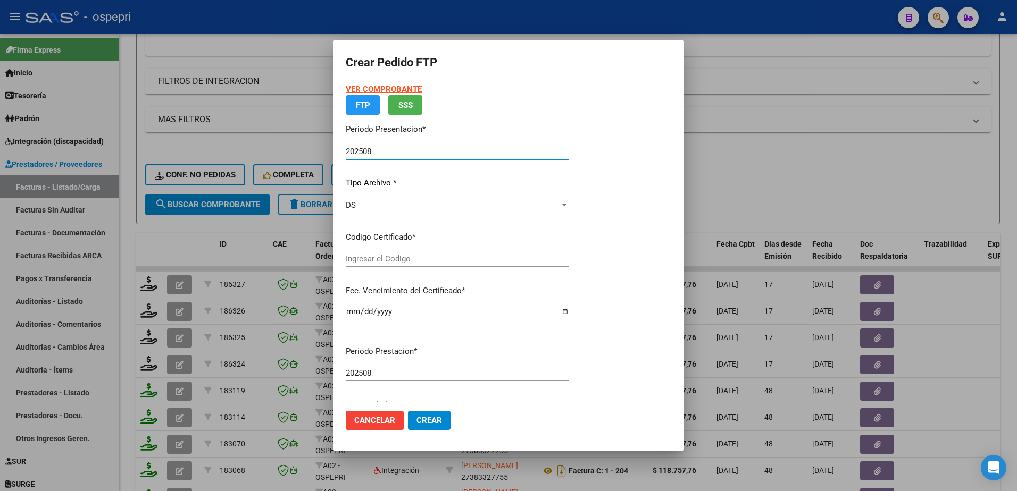
type input "2056319978-5"
type input "[DATE]"
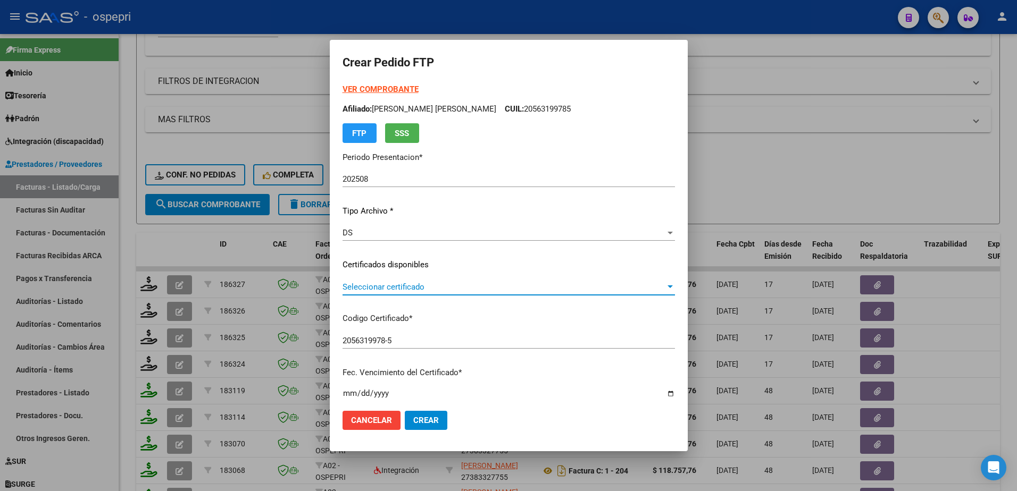
click at [407, 288] on span "Seleccionar certificado" at bounding box center [504, 287] width 323 height 10
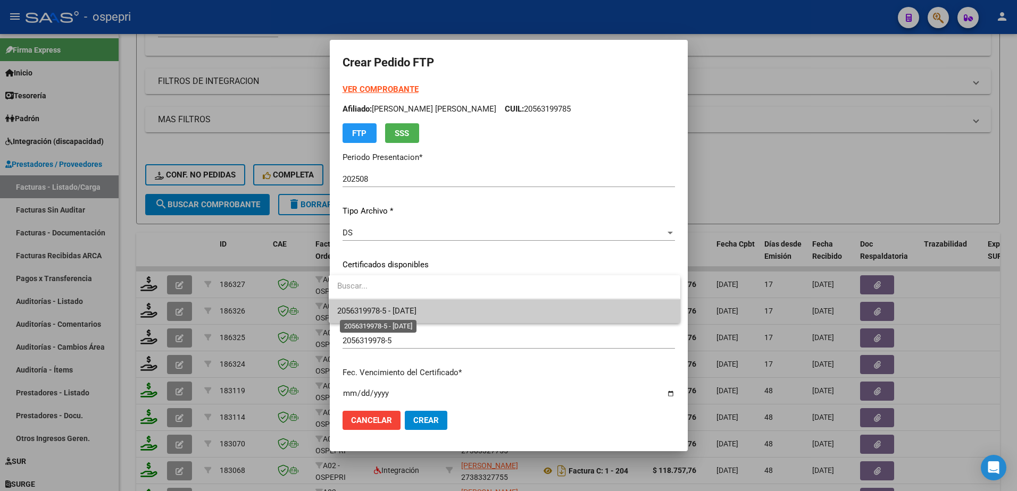
click at [408, 312] on span "2056319978-5 - [DATE]" at bounding box center [376, 311] width 79 height 10
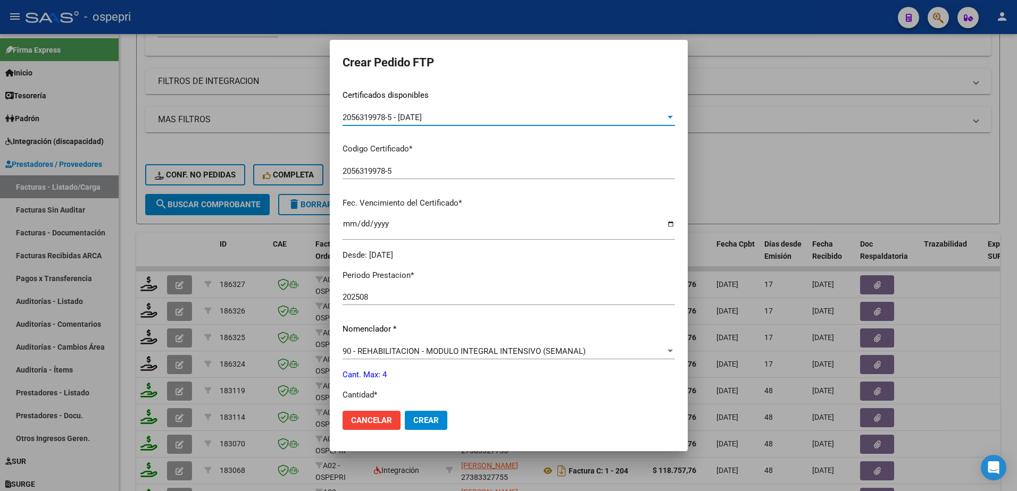
scroll to position [213, 0]
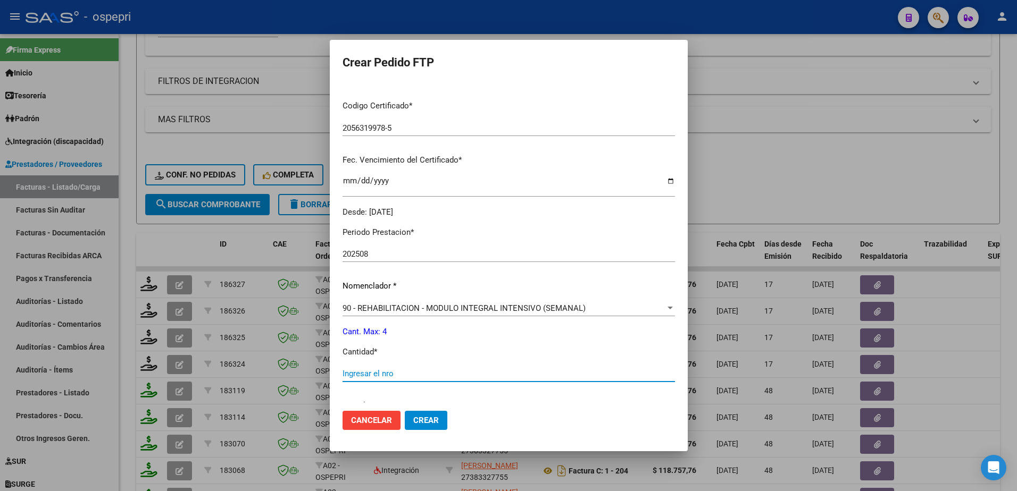
click at [402, 373] on input "Ingresar el nro" at bounding box center [509, 374] width 332 height 10
type input "4"
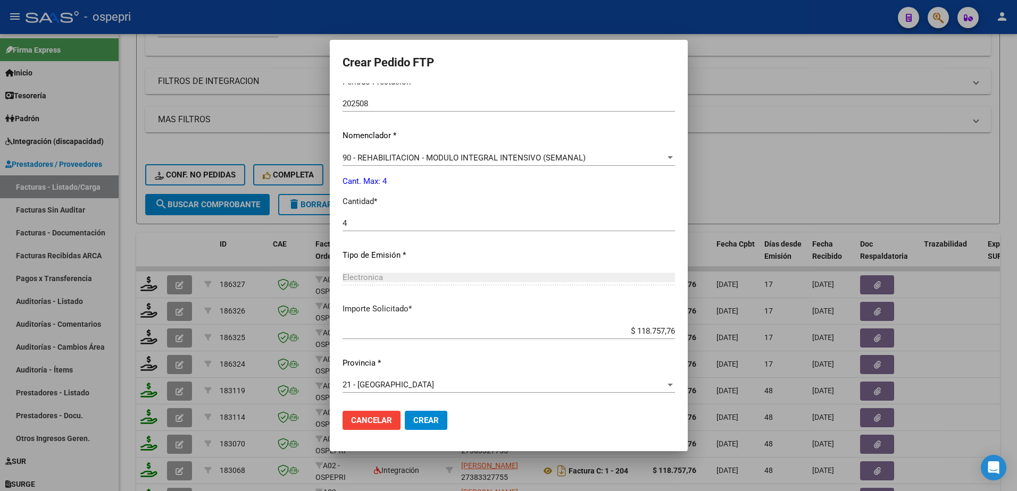
click at [415, 424] on span "Crear" at bounding box center [426, 421] width 26 height 10
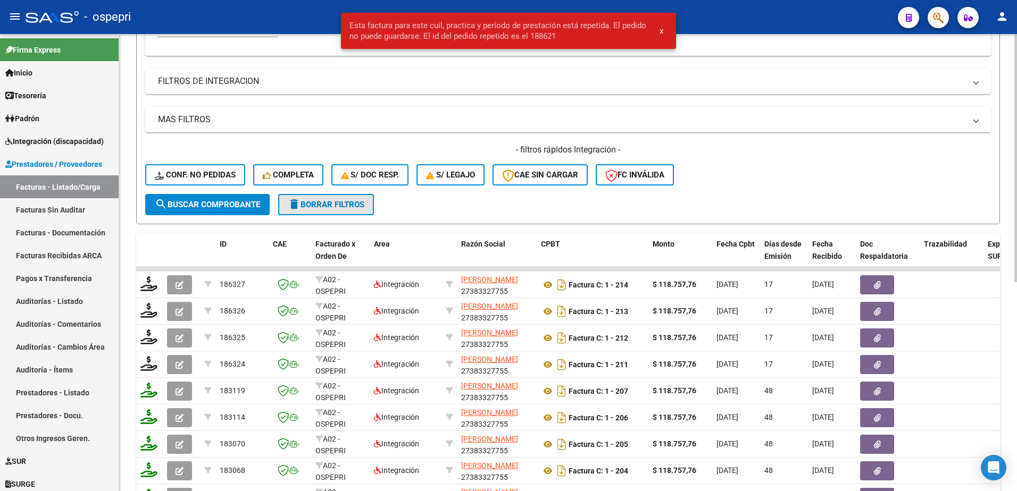
click at [364, 205] on span "delete Borrar Filtros" at bounding box center [326, 205] width 77 height 10
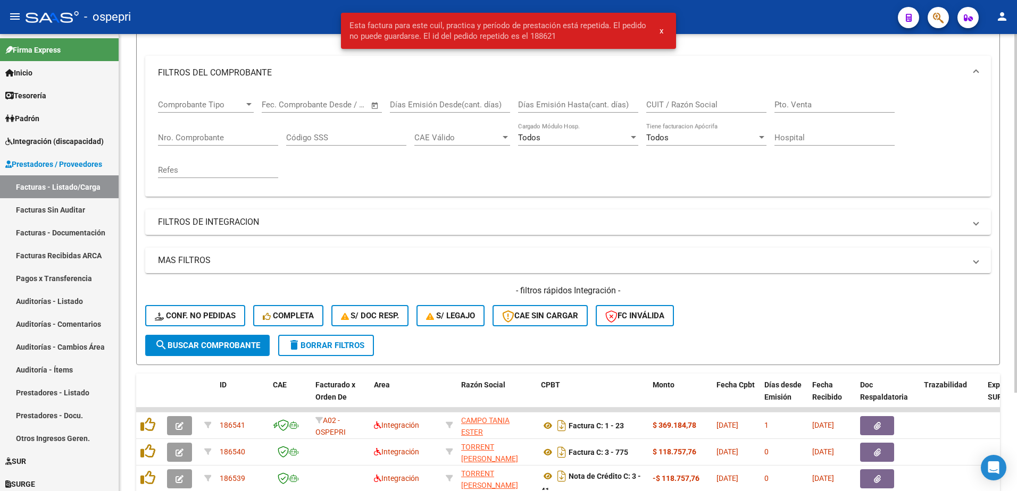
scroll to position [266, 0]
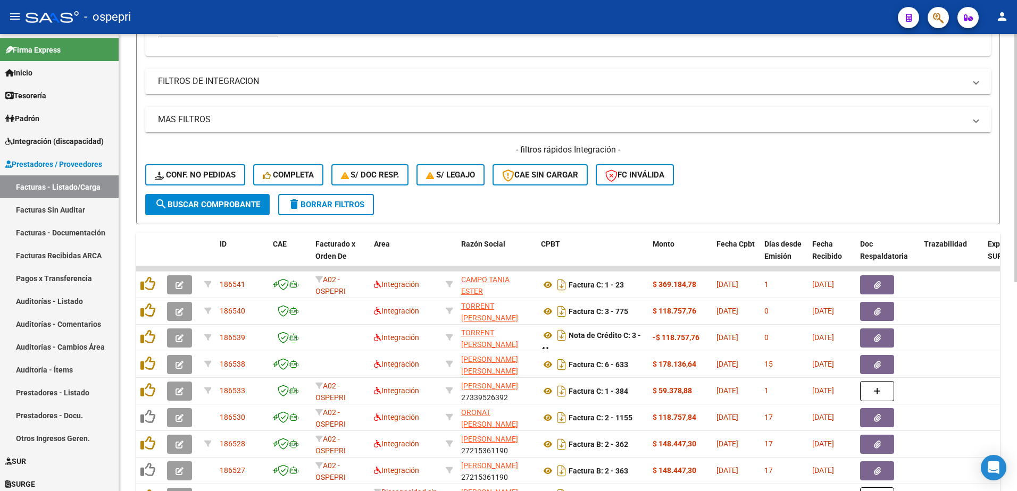
click at [846, 191] on div "- filtros rápidos Integración - Conf. no pedidas Completa S/ Doc Resp. S/ legaj…" at bounding box center [568, 169] width 846 height 50
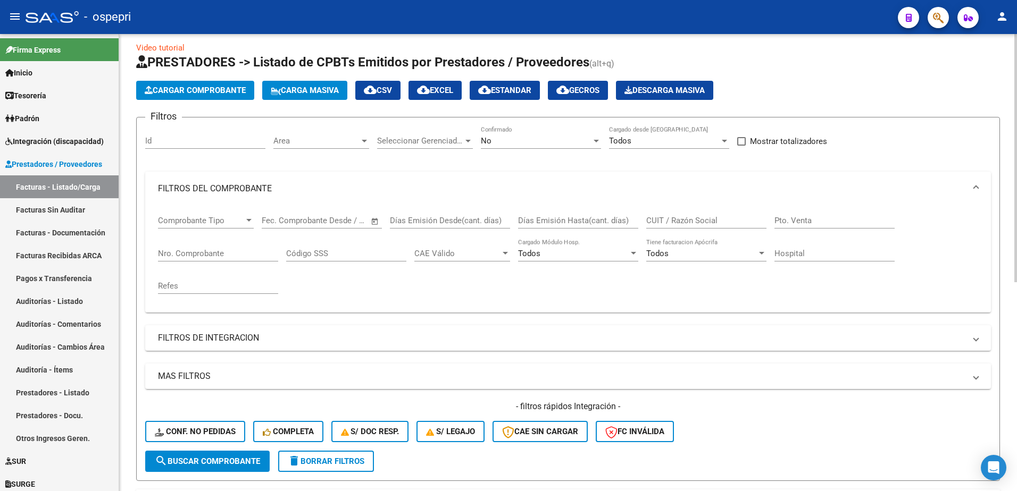
scroll to position [0, 0]
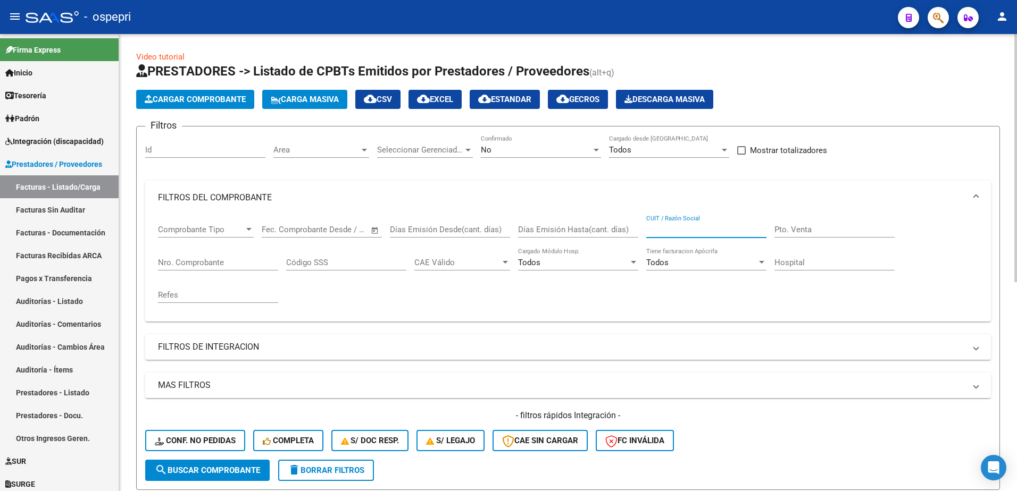
click at [704, 230] on input "CUIT / Razón Social" at bounding box center [706, 230] width 120 height 10
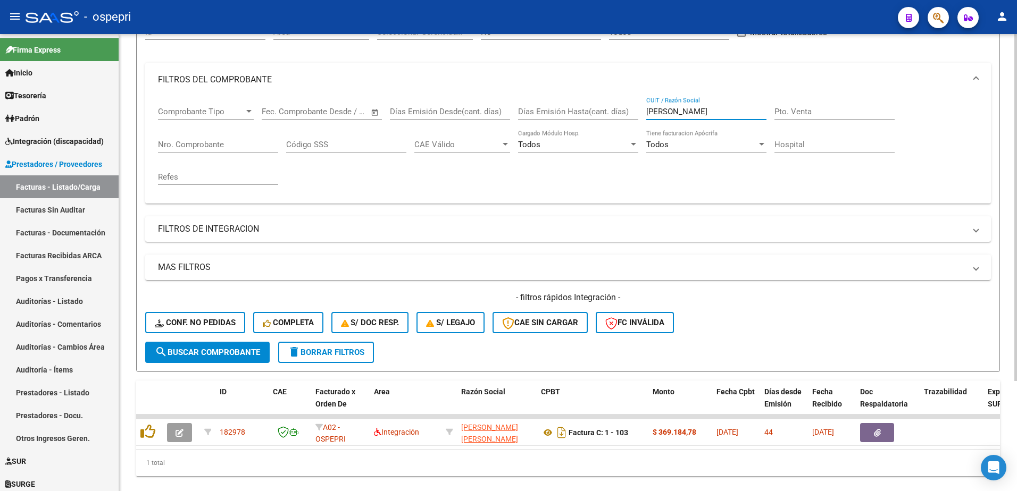
scroll to position [145, 0]
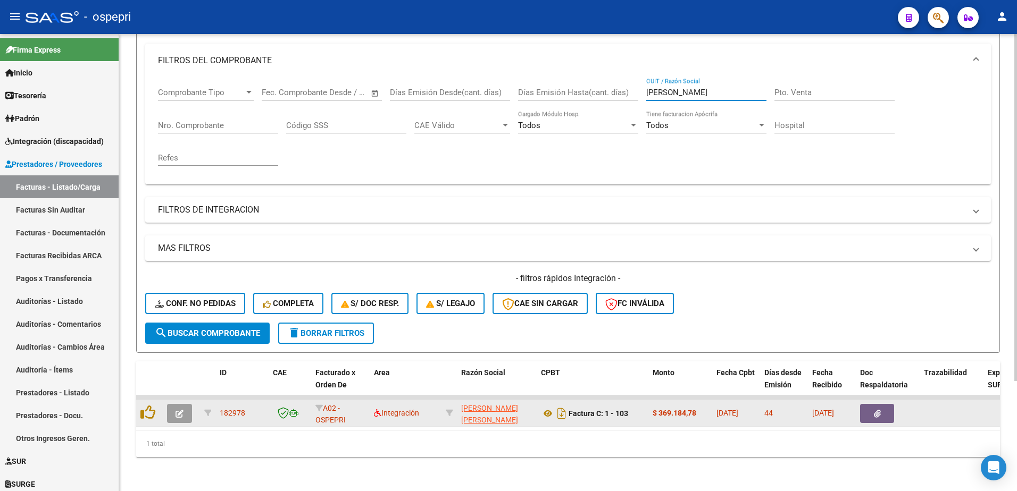
type input "[PERSON_NAME]"
click at [181, 410] on icon "button" at bounding box center [180, 414] width 8 height 8
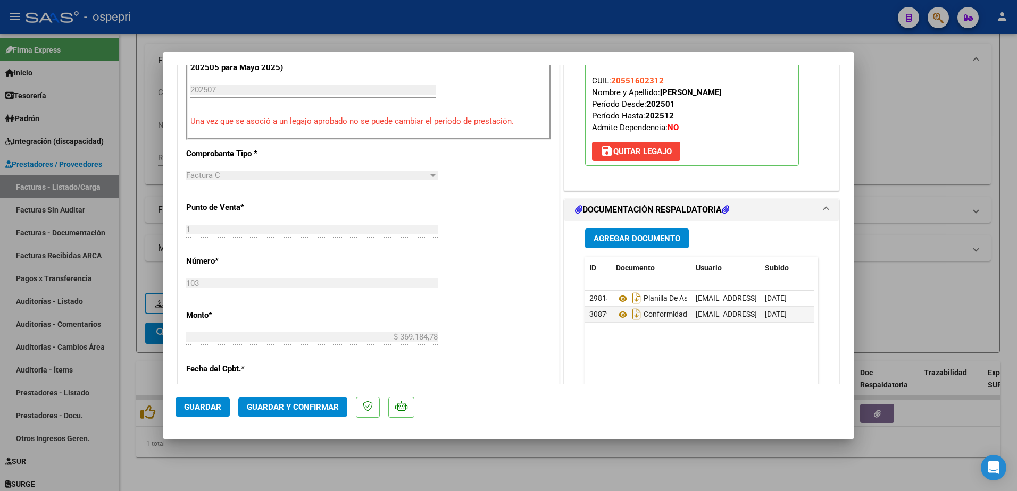
scroll to position [426, 0]
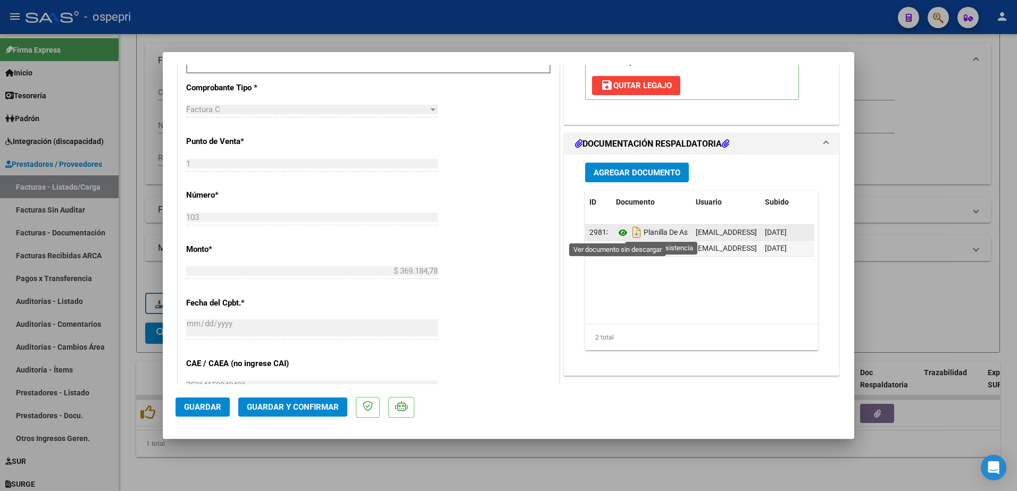
click at [616, 233] on icon at bounding box center [623, 233] width 14 height 13
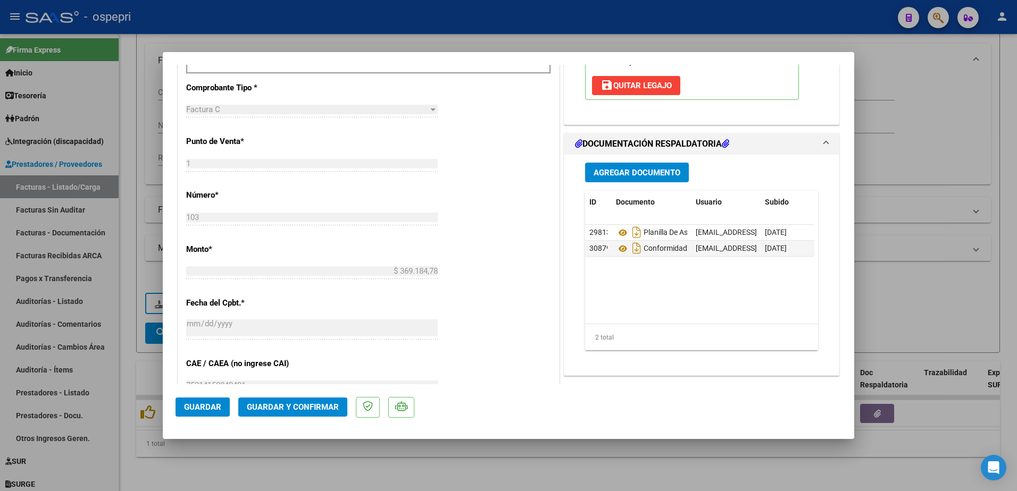
type input "$ 0,00"
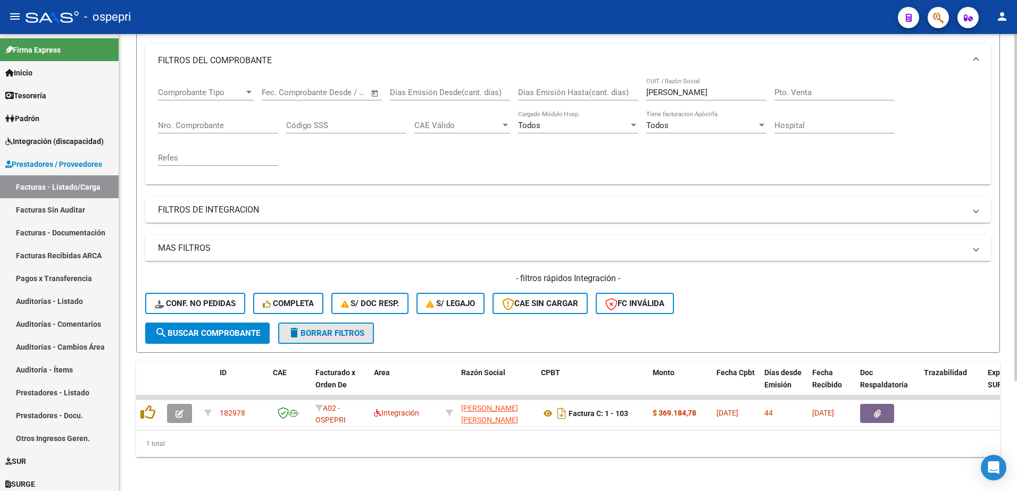
click at [338, 329] on span "delete Borrar Filtros" at bounding box center [326, 334] width 77 height 10
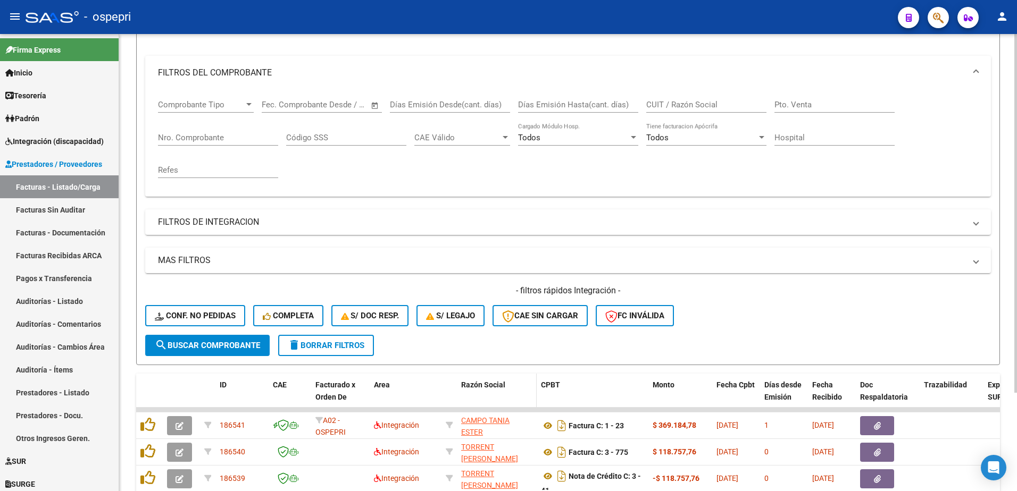
scroll to position [145, 0]
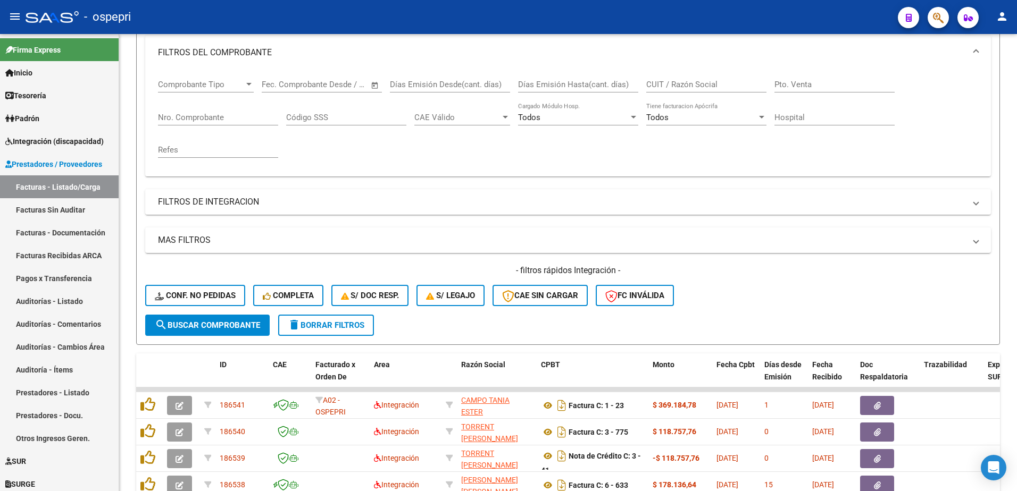
click at [567, 14] on div "- ospepri" at bounding box center [458, 16] width 864 height 23
click at [695, 84] on input "CUIT / Razón Social" at bounding box center [706, 85] width 120 height 10
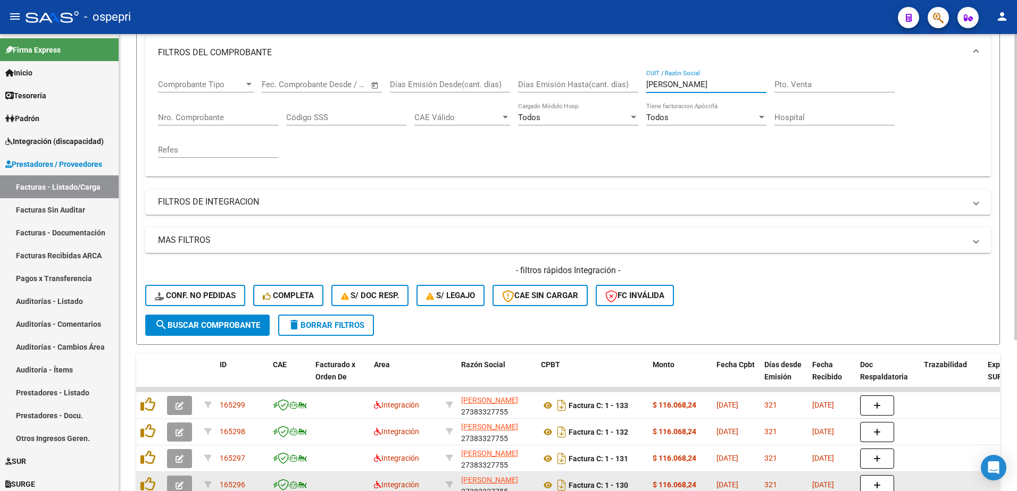
type input "[PERSON_NAME]"
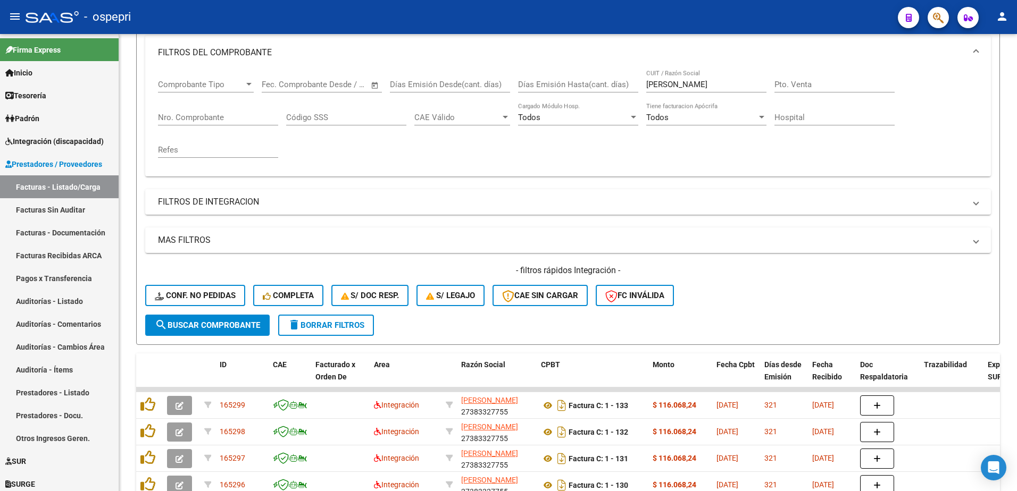
click at [529, 20] on div "- ospepri" at bounding box center [458, 16] width 864 height 23
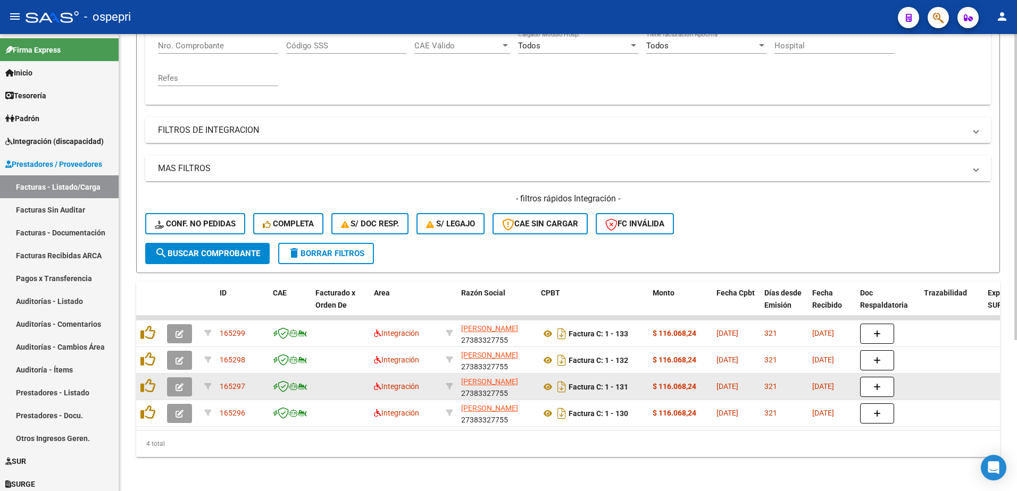
scroll to position [172, 0]
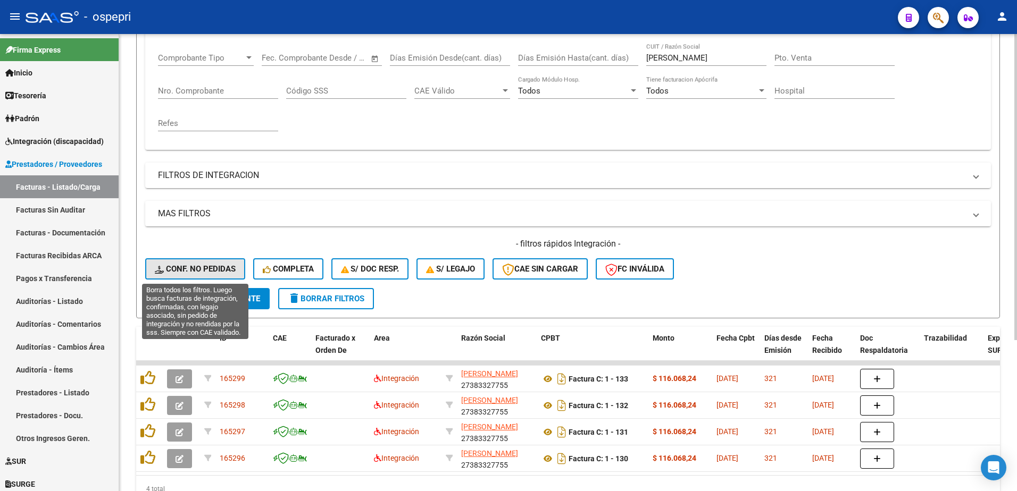
click at [213, 267] on span "Conf. no pedidas" at bounding box center [195, 269] width 81 height 10
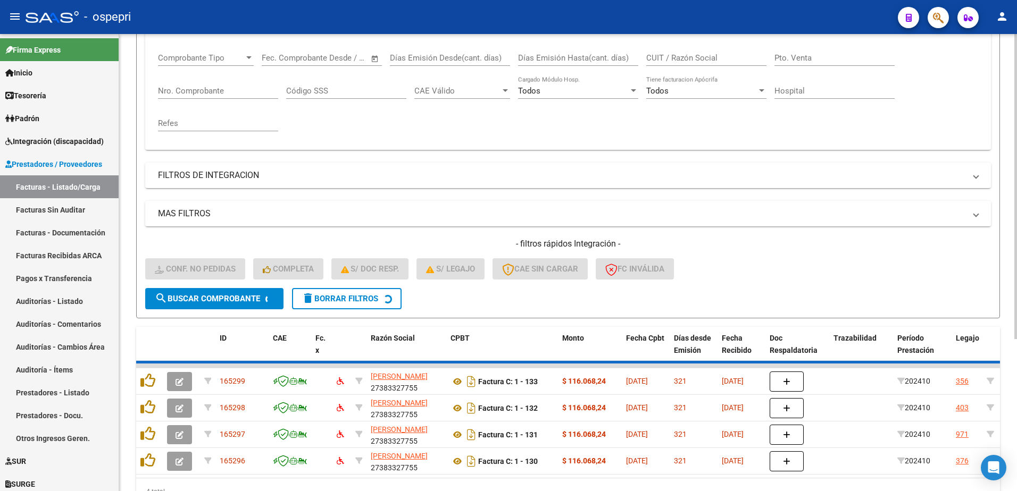
scroll to position [145, 0]
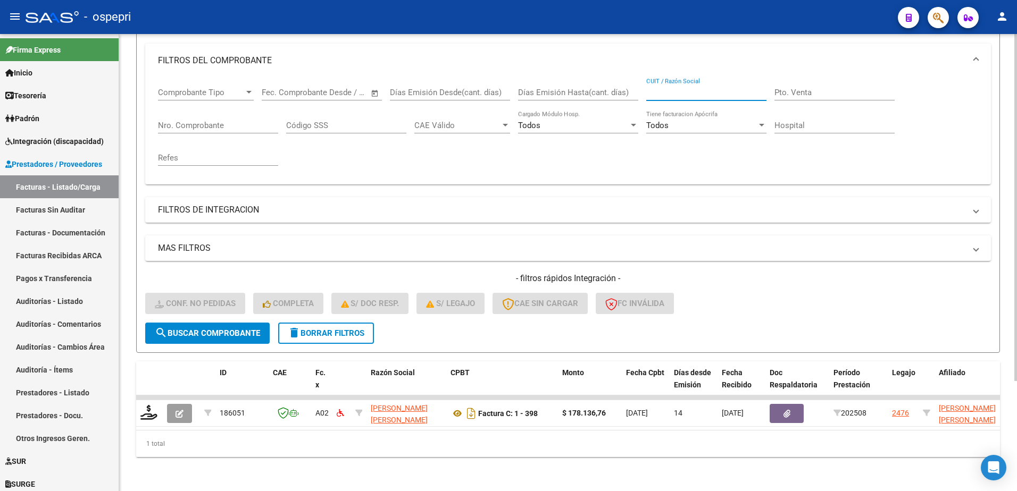
click at [679, 88] on input "CUIT / Razón Social" at bounding box center [706, 93] width 120 height 10
type input "[PERSON_NAME]"
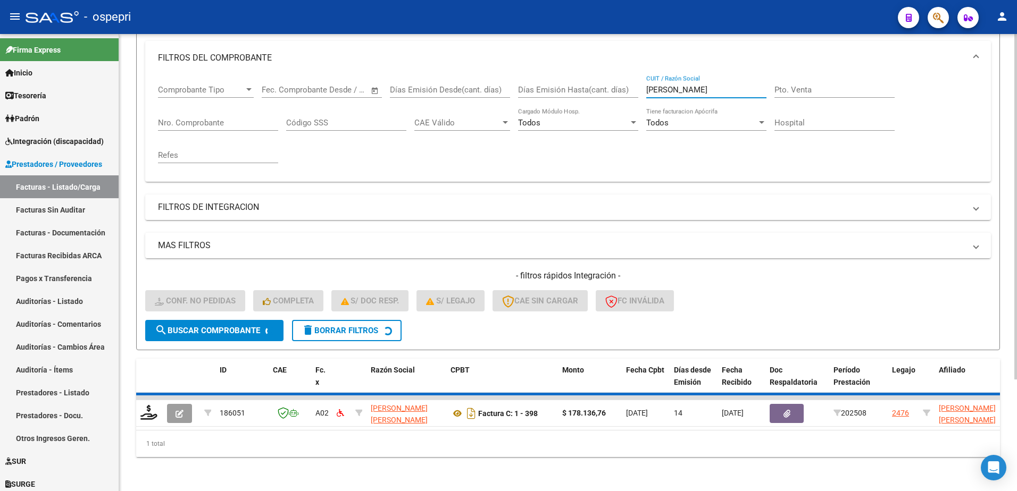
scroll to position [129, 0]
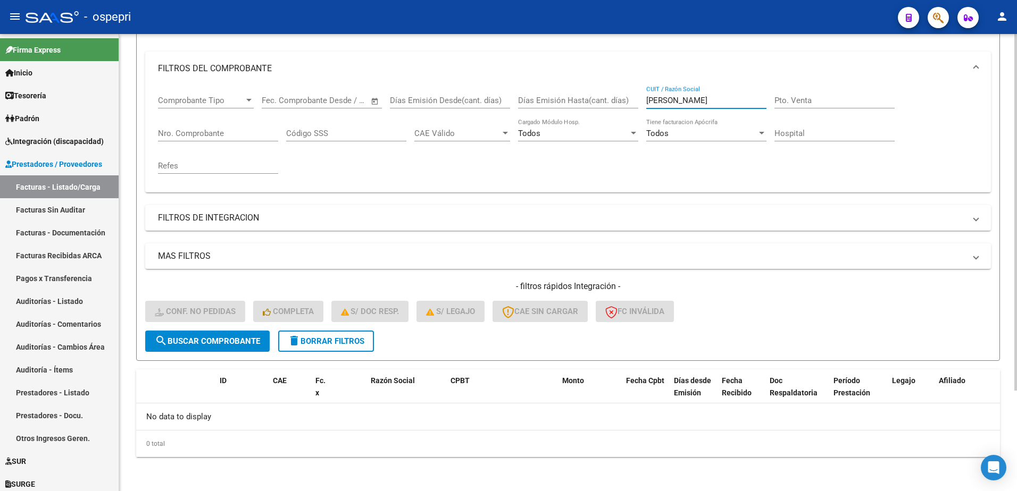
click at [676, 102] on input "[PERSON_NAME]" at bounding box center [706, 101] width 120 height 10
click at [322, 336] on button "delete Borrar Filtros" at bounding box center [326, 341] width 96 height 21
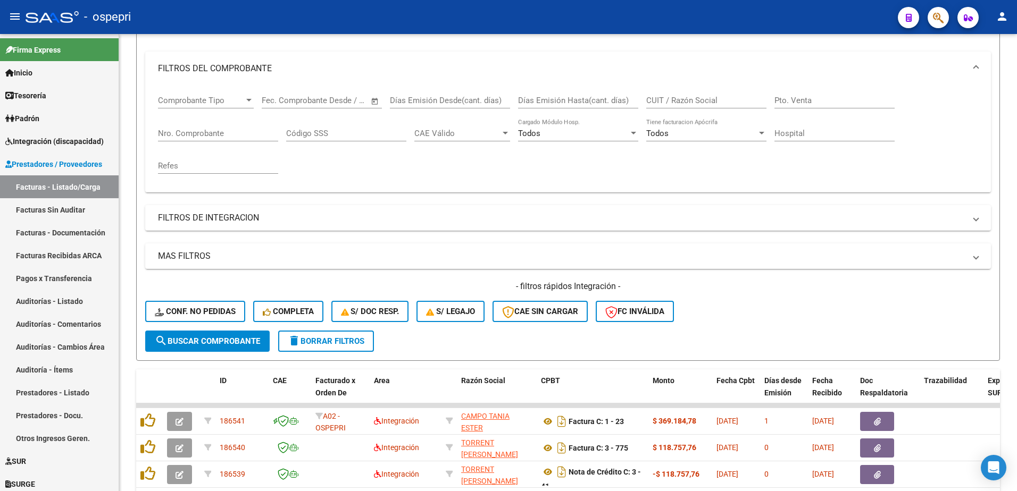
click at [636, 11] on div "- ospepri" at bounding box center [458, 16] width 864 height 23
click at [684, 95] on div "CUIT / Razón Social" at bounding box center [706, 97] width 120 height 23
paste input "27383327755"
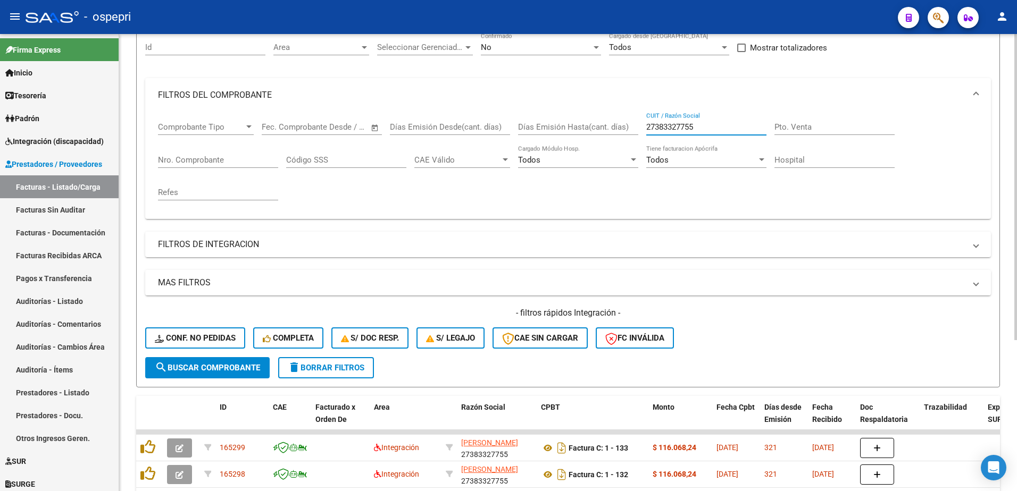
scroll to position [23, 0]
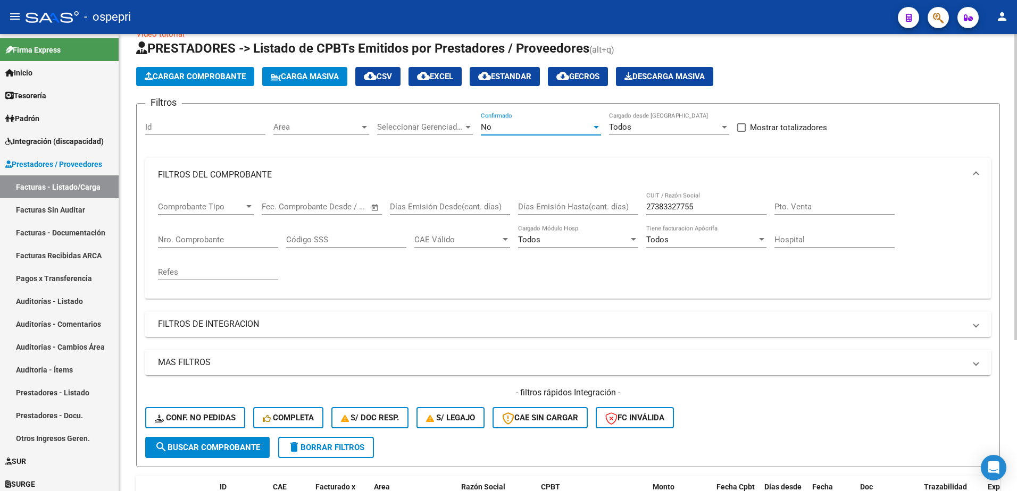
click at [595, 127] on div at bounding box center [596, 127] width 5 height 3
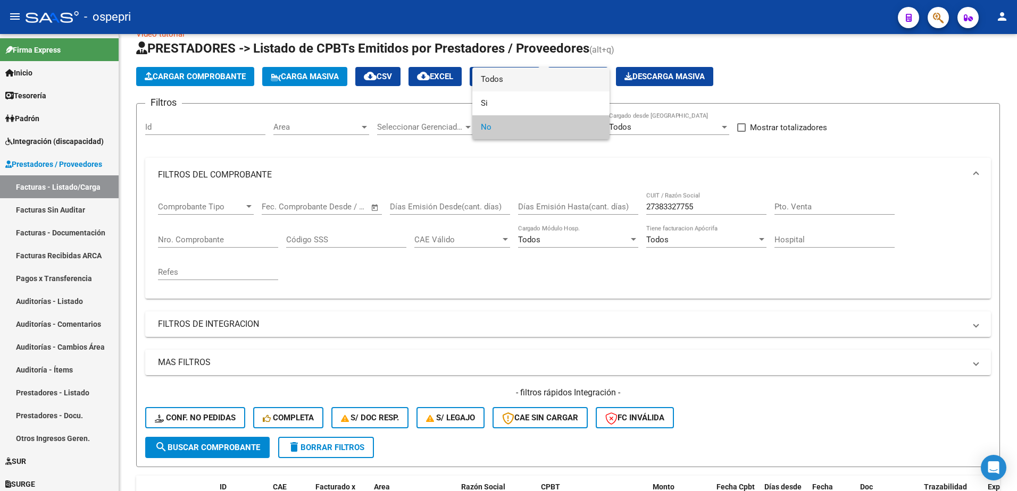
click at [502, 76] on span "Todos" at bounding box center [541, 80] width 120 height 24
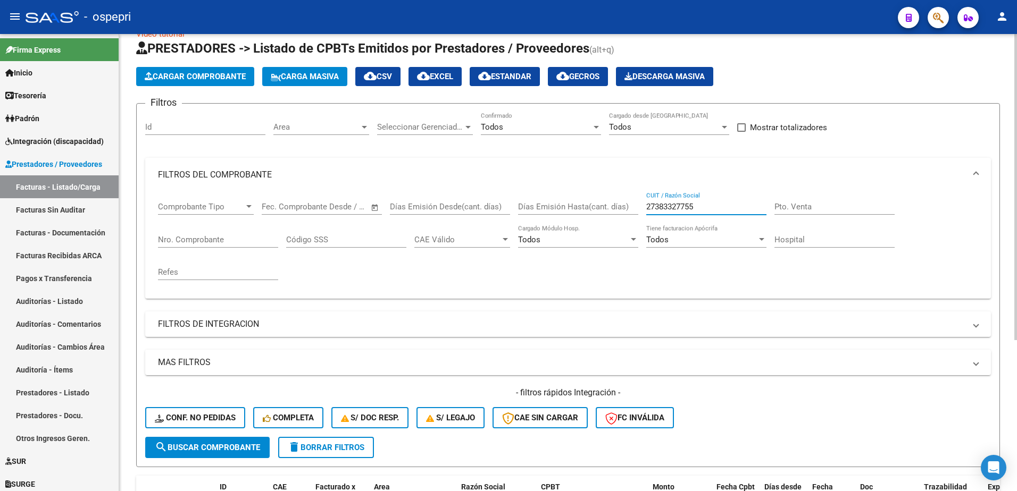
click at [712, 204] on input "27383327755" at bounding box center [706, 207] width 120 height 10
click at [230, 446] on span "search Buscar Comprobante" at bounding box center [207, 448] width 105 height 10
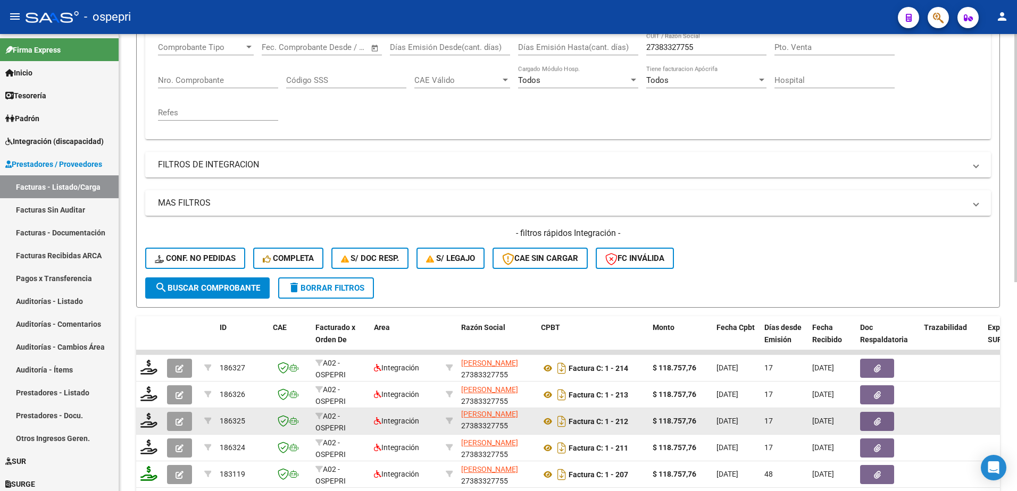
scroll to position [14, 0]
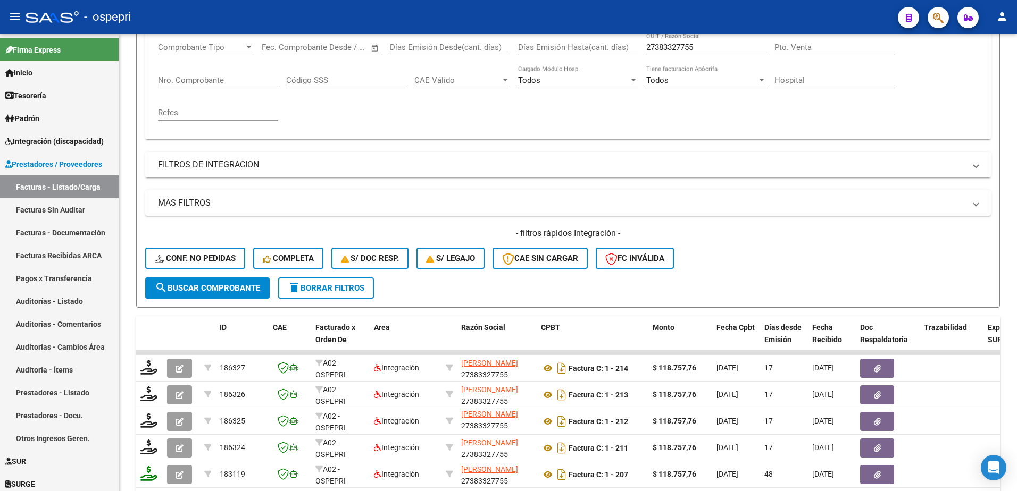
click at [603, 18] on div "- ospepri" at bounding box center [458, 16] width 864 height 23
click at [704, 46] on input "27383327755" at bounding box center [706, 48] width 120 height 10
paste input "145556568"
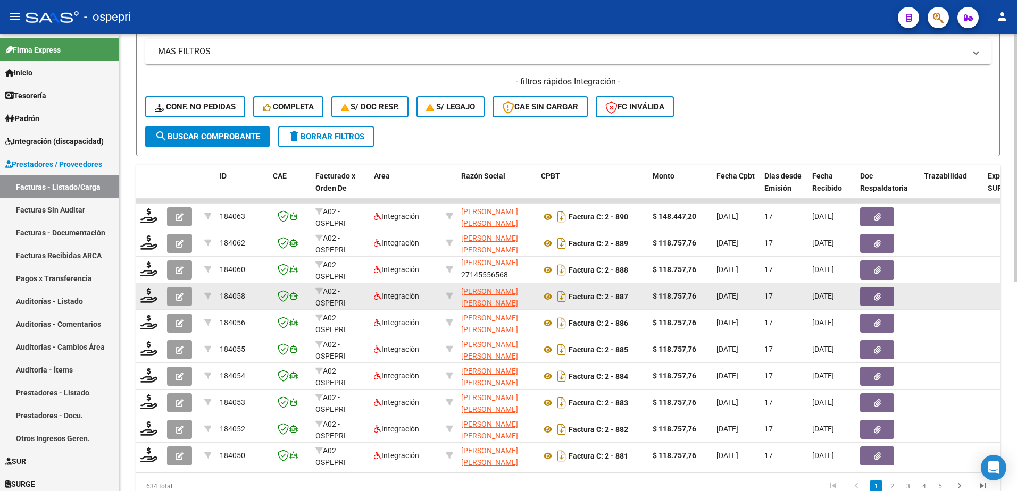
scroll to position [342, 0]
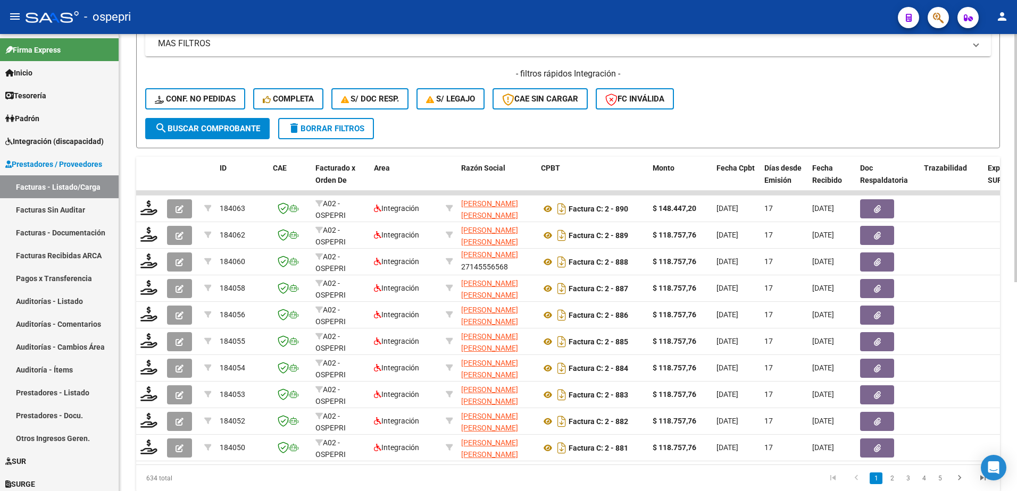
type input "27145556568"
click at [510, 17] on div "- ospepri" at bounding box center [458, 16] width 864 height 23
click at [890, 485] on link "2" at bounding box center [892, 479] width 13 height 12
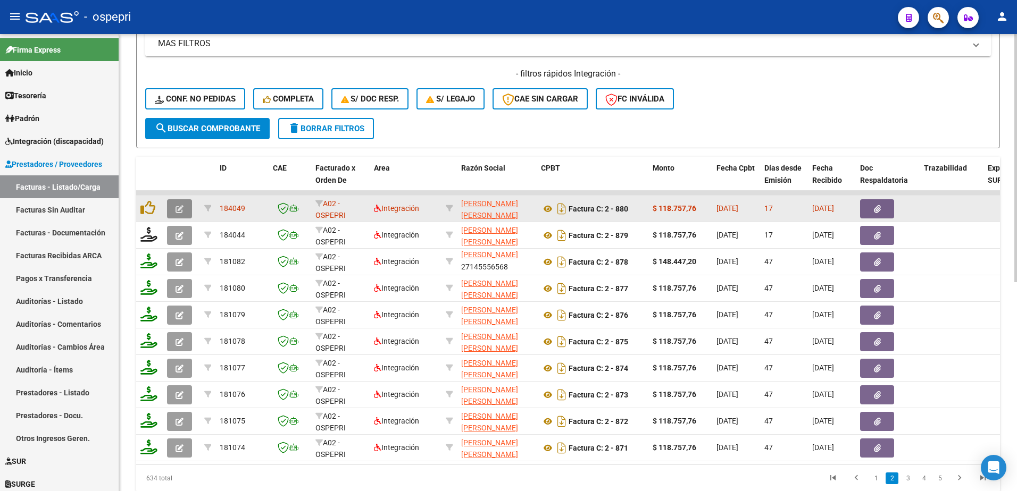
click at [178, 203] on button "button" at bounding box center [179, 208] width 25 height 19
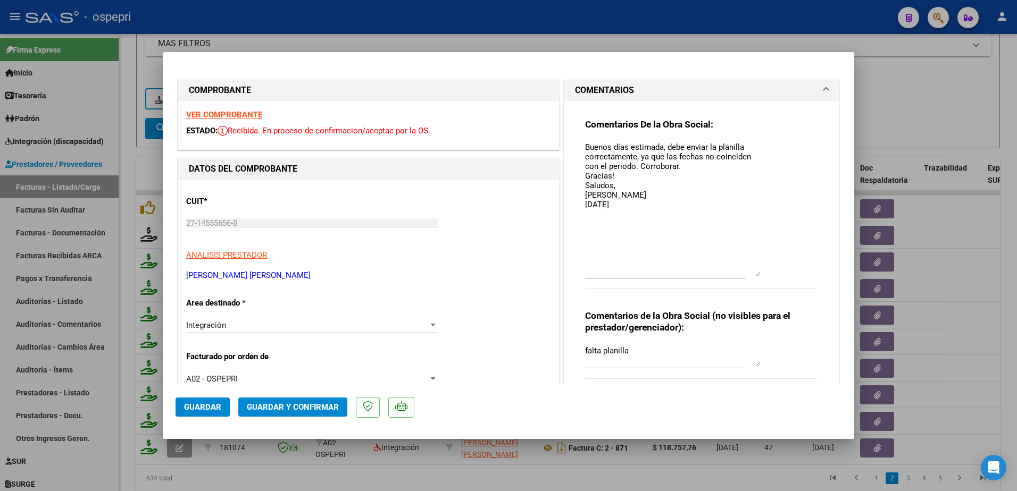
drag, startPoint x: 754, startPoint y: 161, endPoint x: 769, endPoint y: 275, distance: 114.9
click at [769, 275] on div "Comentarios De la Obra Social: Buenos días estimada, debe enviar la planilla co…" at bounding box center [701, 210] width 233 height 182
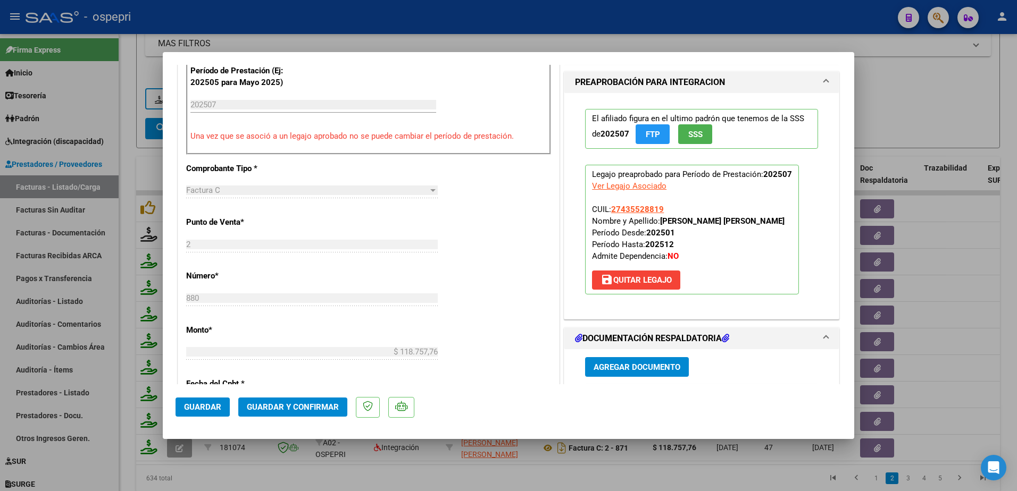
scroll to position [426, 0]
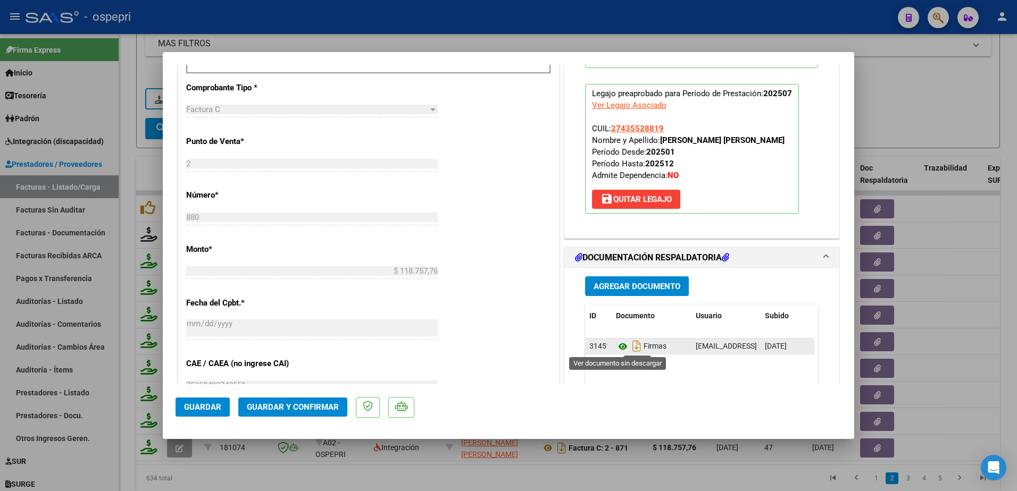
click at [618, 348] on icon at bounding box center [623, 346] width 14 height 13
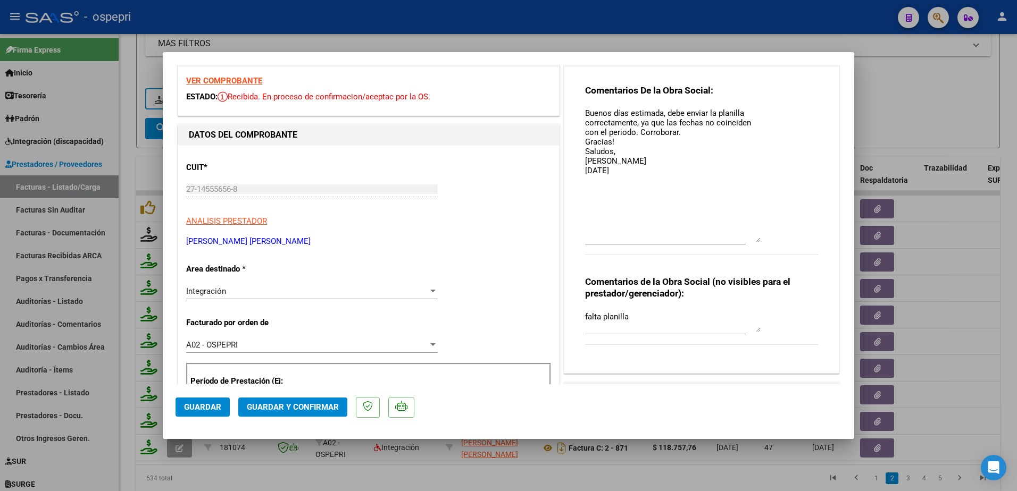
scroll to position [0, 0]
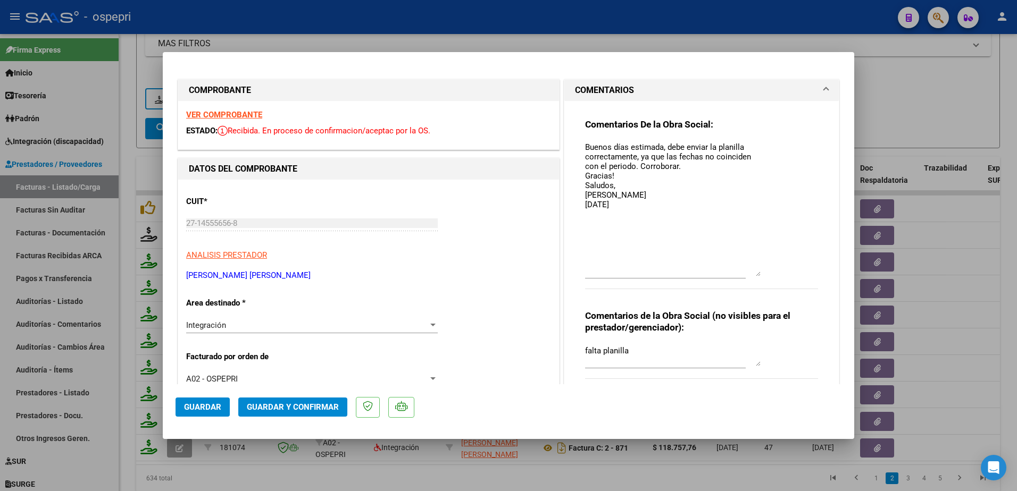
click at [239, 111] on strong "VER COMPROBANTE" at bounding box center [224, 115] width 76 height 10
click at [623, 207] on textarea "Buenos días estimada, debe enviar la planilla correctamente, ya que las fechas …" at bounding box center [673, 208] width 176 height 135
type textarea "Buenos días estimada, debe enviar la planilla correctamente, ya que las fechas …"
click at [194, 410] on span "Guardar" at bounding box center [202, 408] width 37 height 10
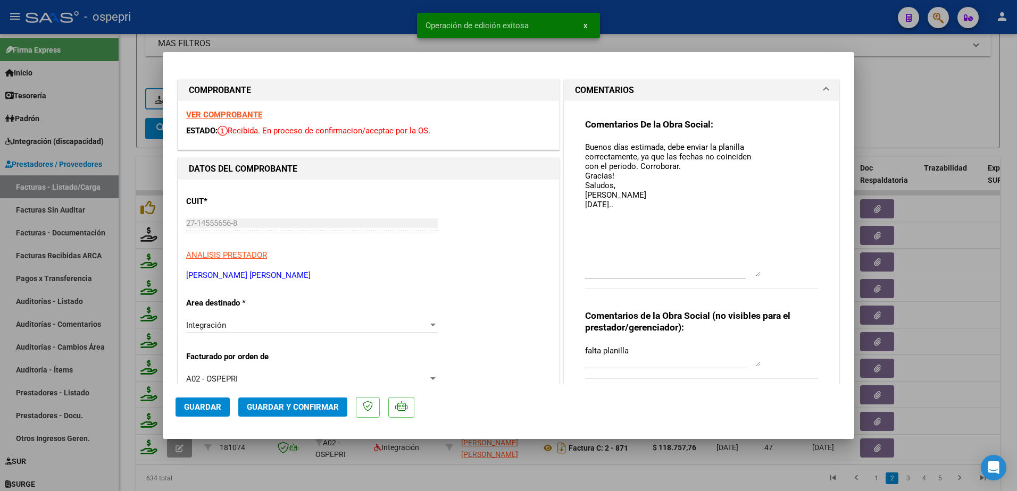
type input "$ 0,00"
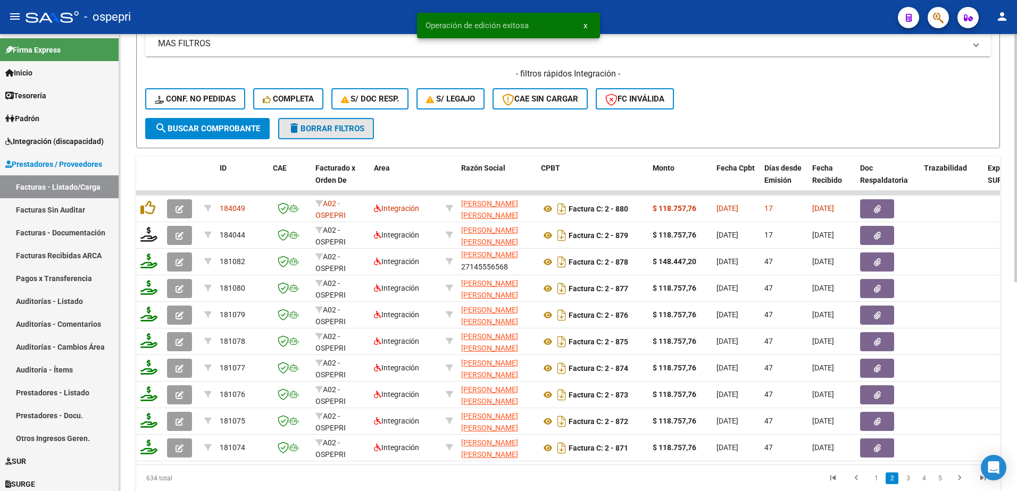
click at [332, 130] on span "delete Borrar Filtros" at bounding box center [326, 129] width 77 height 10
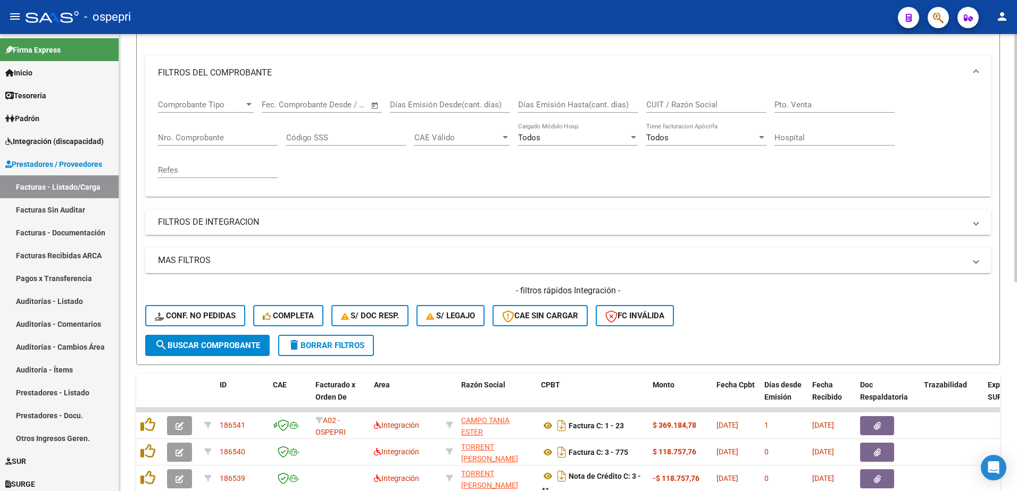
scroll to position [342, 0]
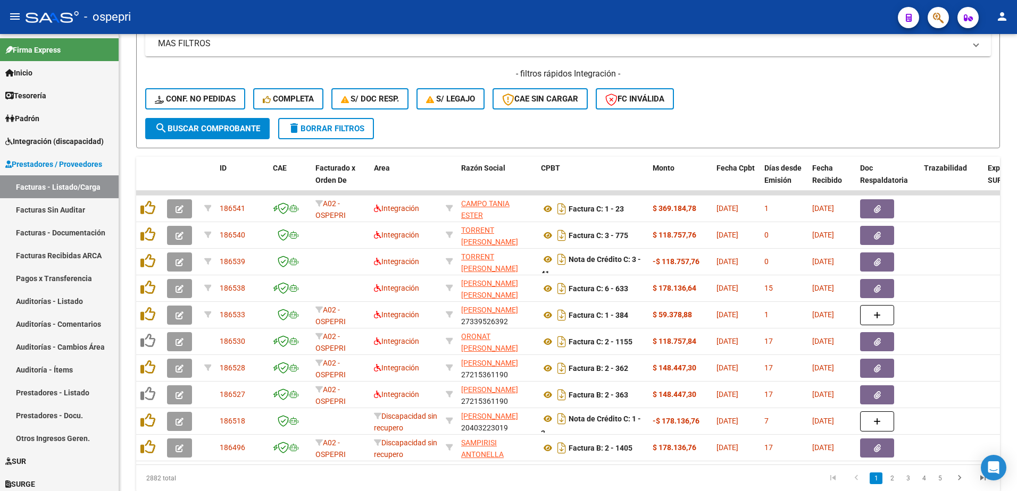
click at [687, 15] on div "- ospepri" at bounding box center [458, 16] width 864 height 23
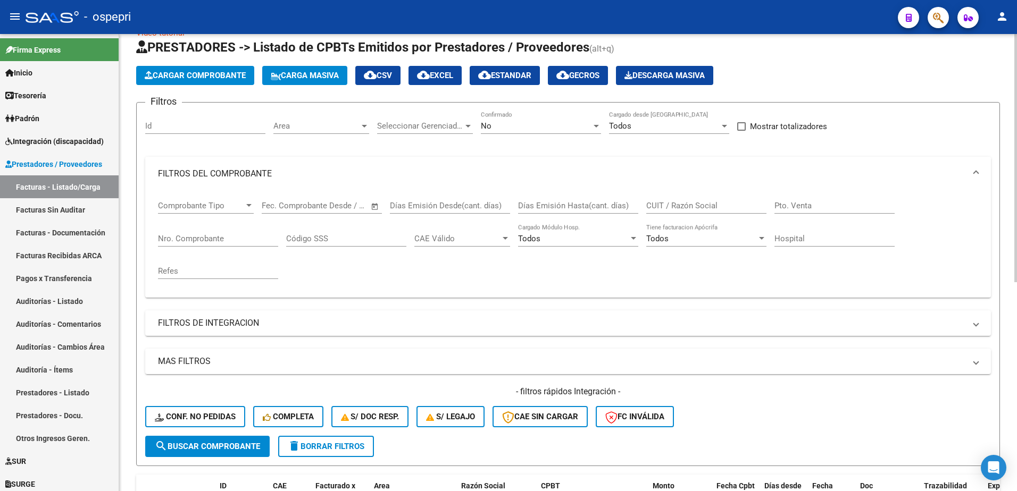
scroll to position [23, 0]
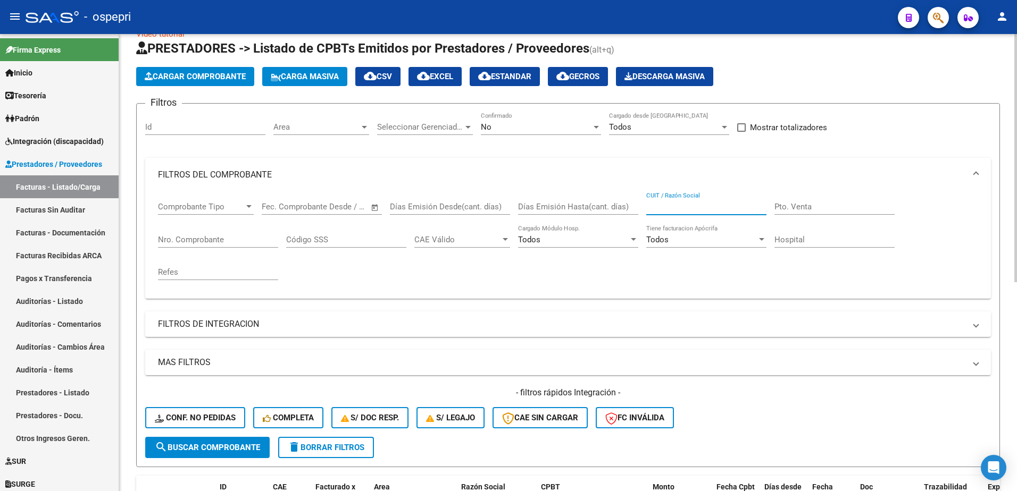
click at [658, 204] on input "CUIT / Razón Social" at bounding box center [706, 207] width 120 height 10
paste input "27215361190"
type input "27215361190"
click at [233, 446] on span "search Buscar Comprobante" at bounding box center [207, 448] width 105 height 10
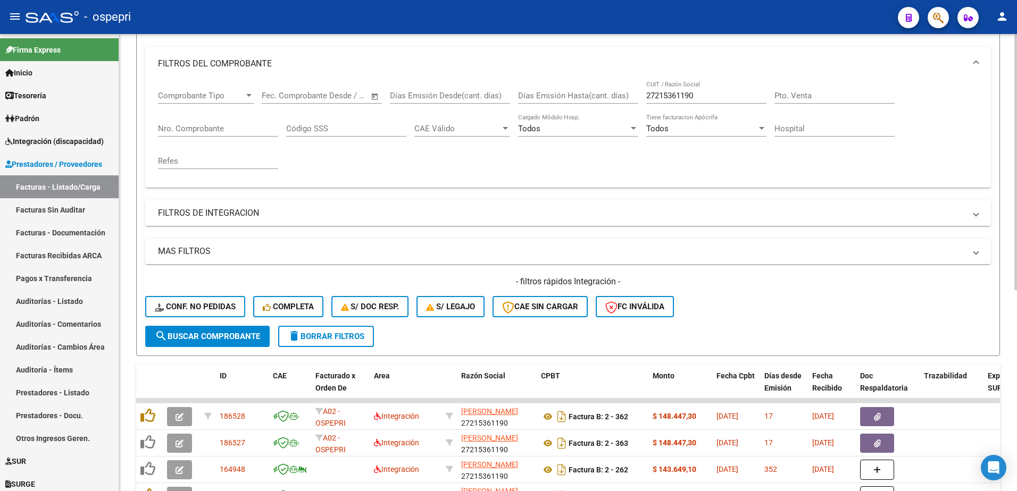
scroll to position [236, 0]
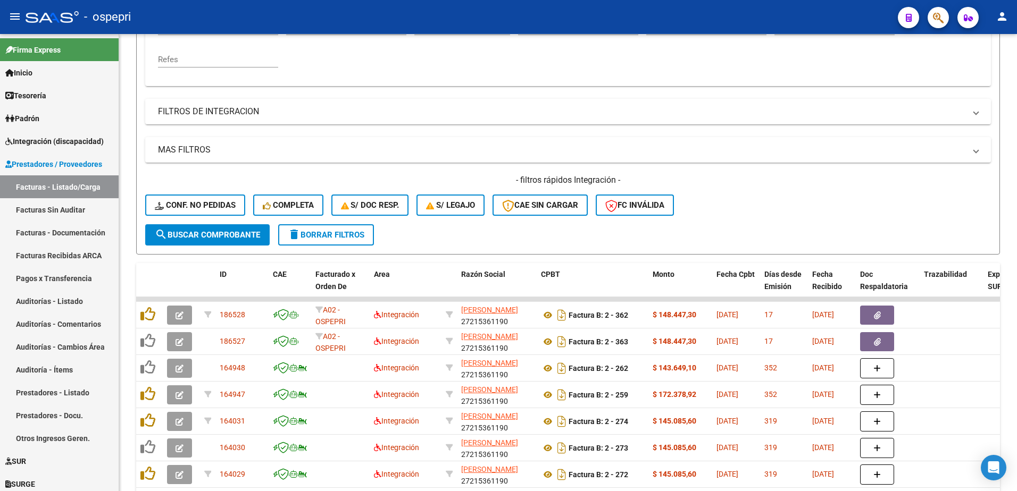
click at [520, 11] on div "- ospepri" at bounding box center [458, 16] width 864 height 23
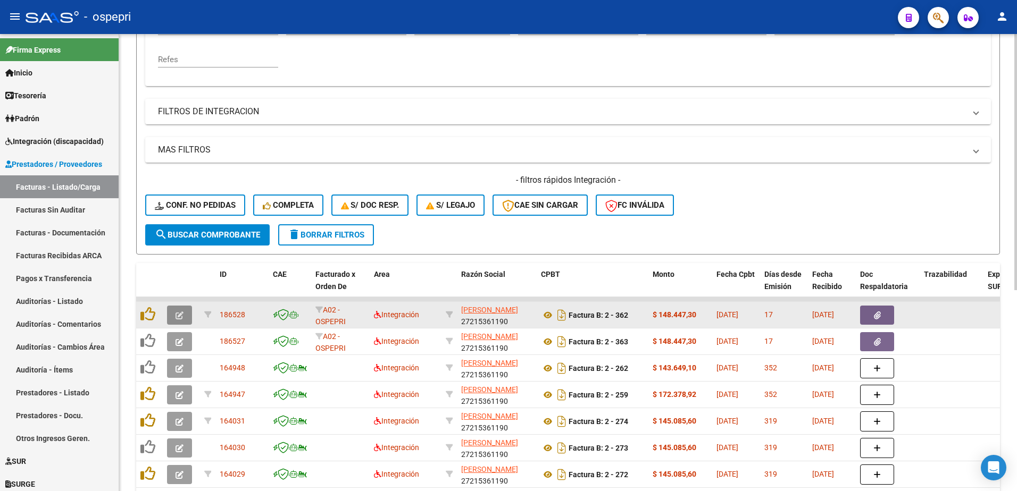
click at [183, 312] on icon "button" at bounding box center [180, 316] width 8 height 8
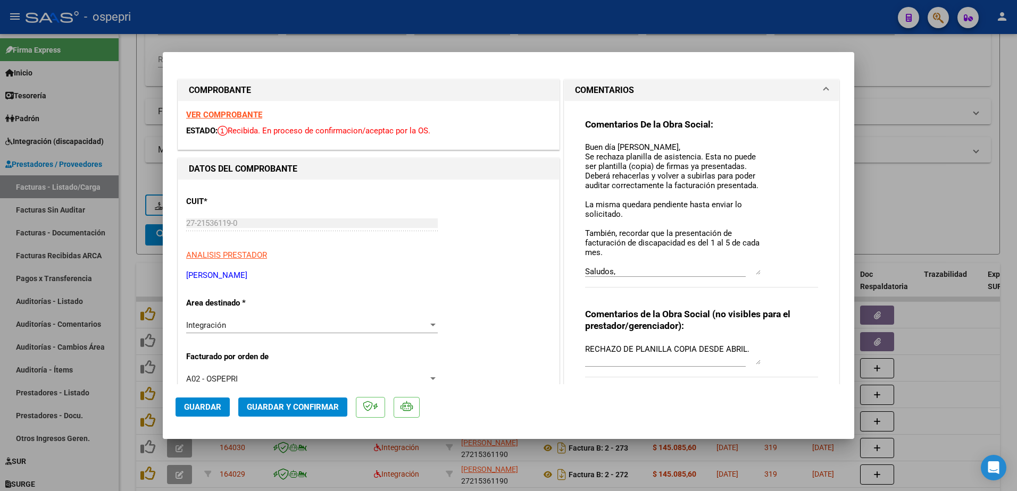
drag, startPoint x: 750, startPoint y: 160, endPoint x: 753, endPoint y: 272, distance: 112.3
click at [753, 272] on textarea "Buen día [PERSON_NAME], Se rechaza planilla de asistencia. Esta no puede ser pl…" at bounding box center [673, 208] width 176 height 134
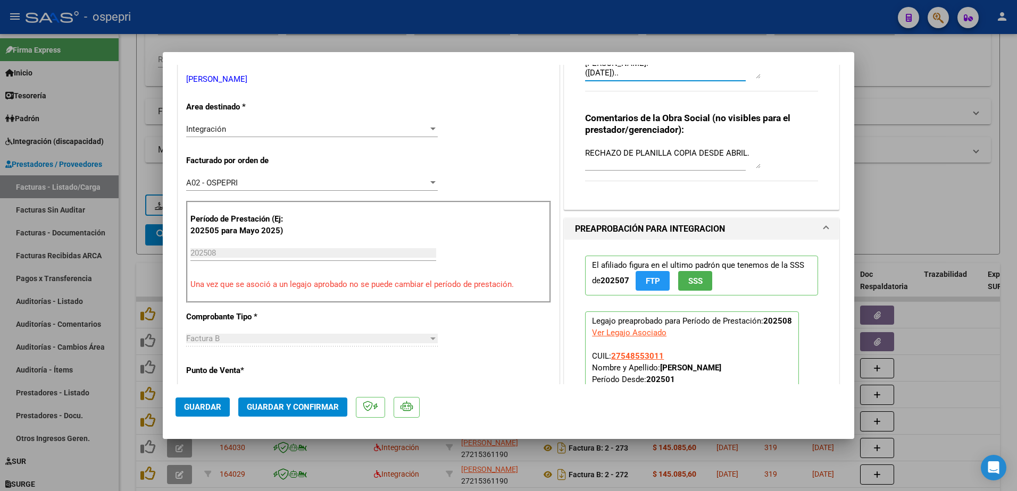
scroll to position [266, 0]
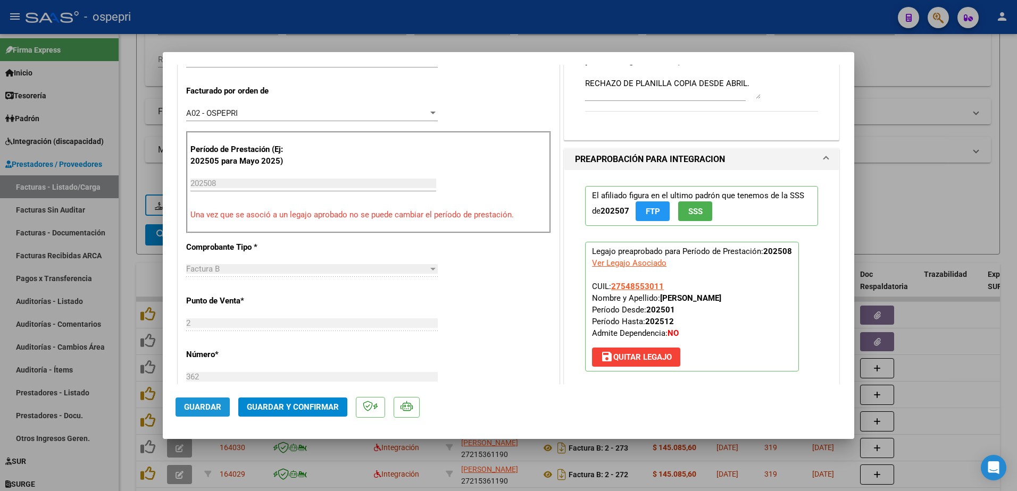
click at [181, 407] on button "Guardar" at bounding box center [203, 407] width 54 height 19
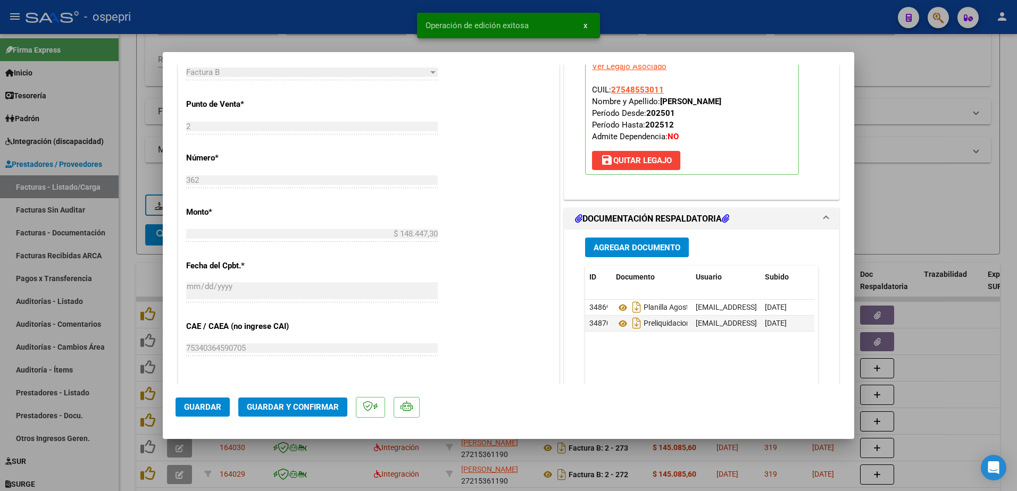
scroll to position [479, 0]
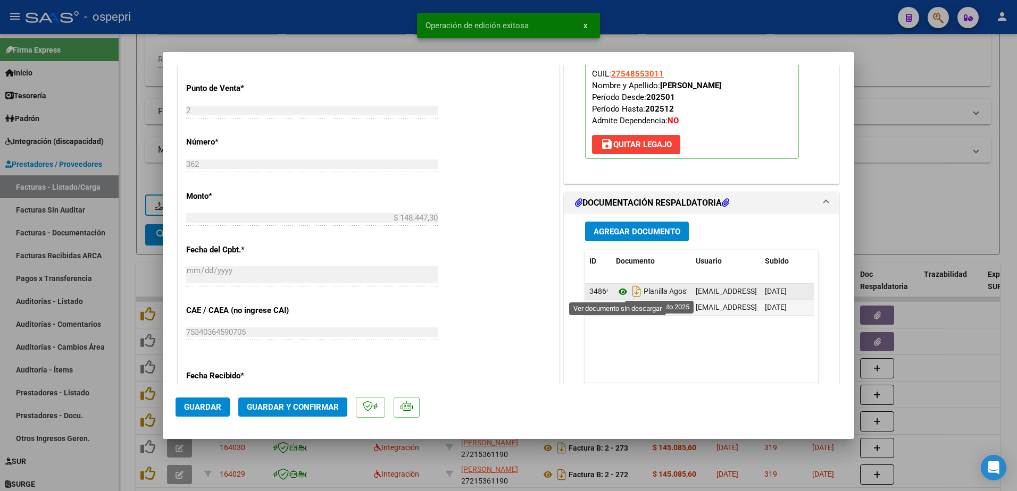
click at [619, 292] on icon at bounding box center [623, 292] width 14 height 13
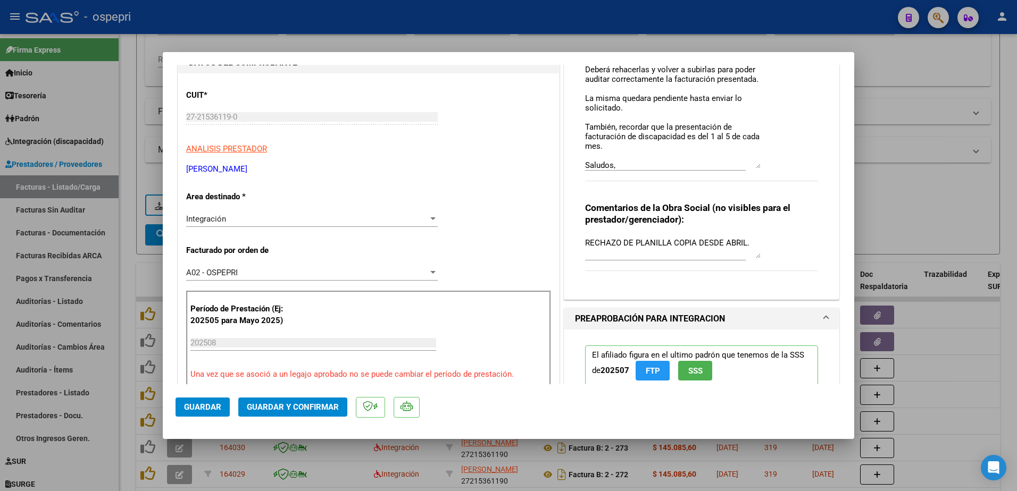
scroll to position [41, 0]
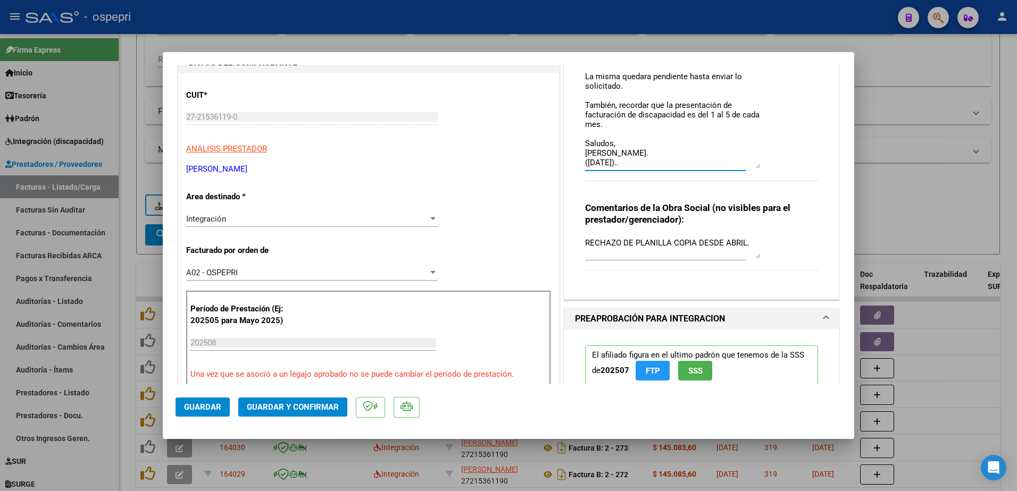
click at [638, 152] on textarea "Buen día [PERSON_NAME], Se rechaza planilla de asistencia. Esta no puede ser pl…" at bounding box center [673, 102] width 176 height 134
type textarea "Buen día [PERSON_NAME], Se rechaza planilla de asistencia. Esta no puede ser pl…"
click at [214, 403] on span "Guardar" at bounding box center [202, 408] width 37 height 10
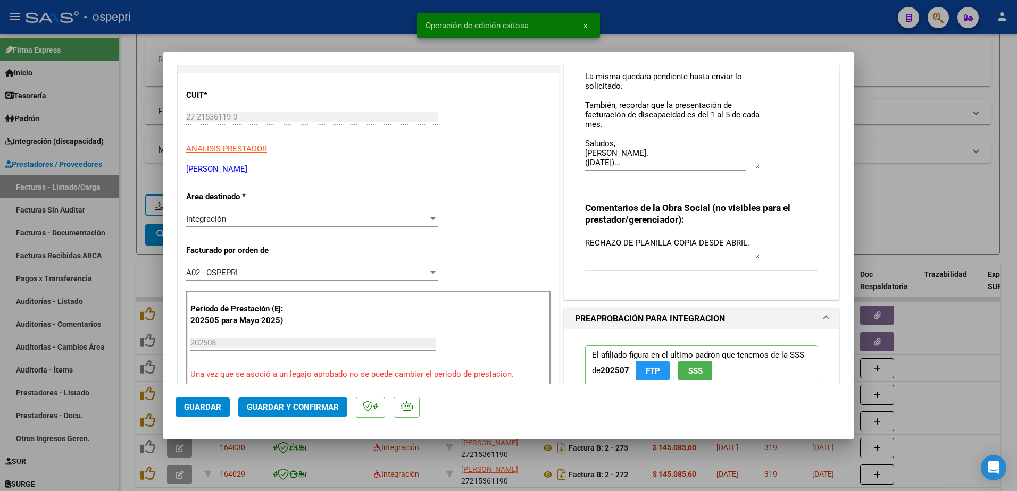
type input "$ 0,00"
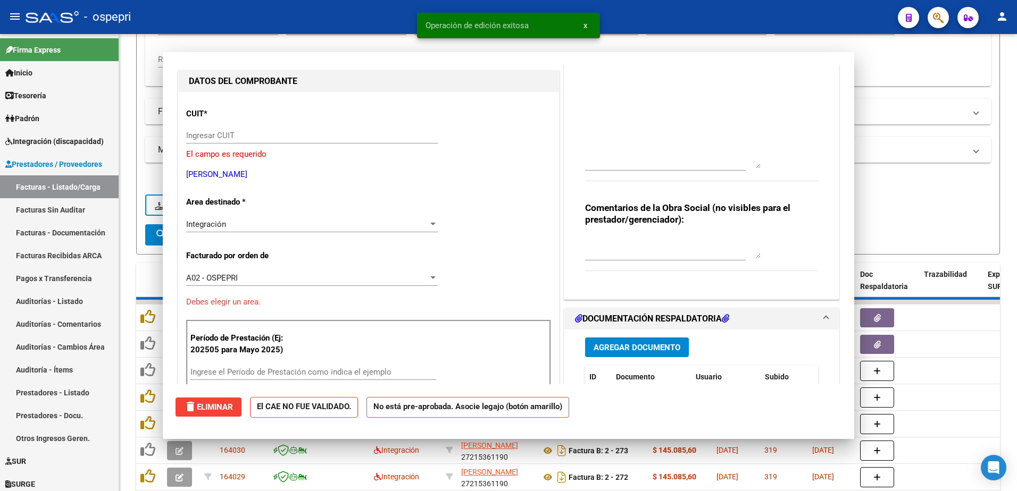
scroll to position [125, 0]
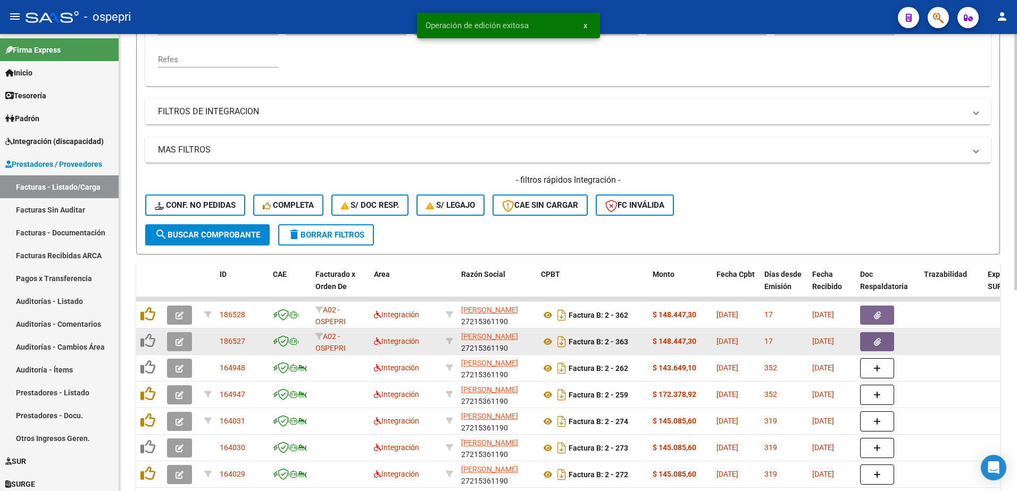
click at [178, 339] on icon "button" at bounding box center [180, 342] width 8 height 8
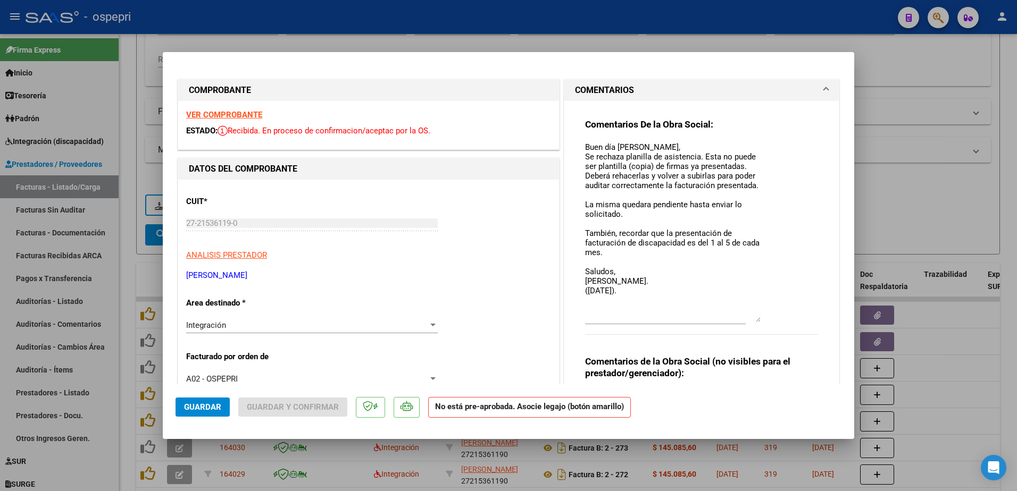
drag, startPoint x: 753, startPoint y: 161, endPoint x: 762, endPoint y: 320, distance: 159.8
click at [762, 320] on div "Comentarios De la Obra Social: Buen día [PERSON_NAME], Se rechaza planilla de a…" at bounding box center [701, 233] width 233 height 228
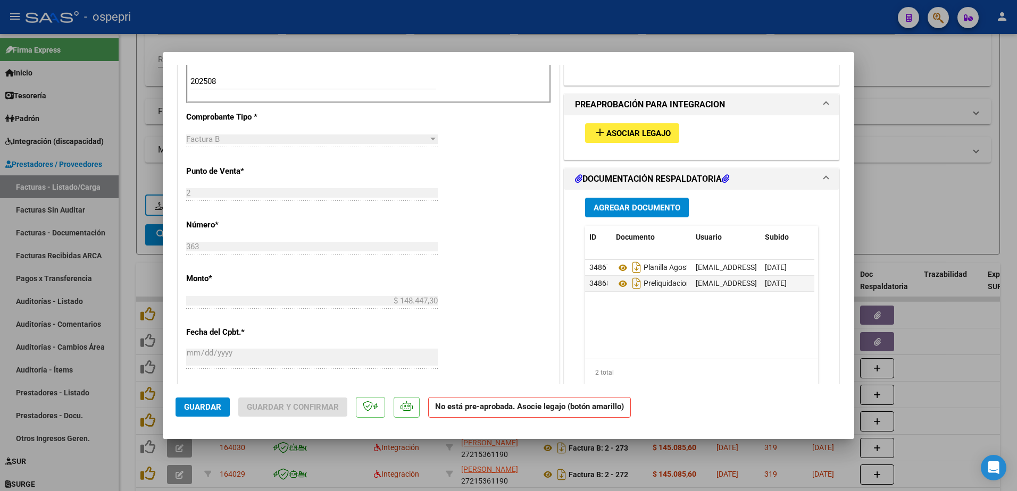
scroll to position [426, 0]
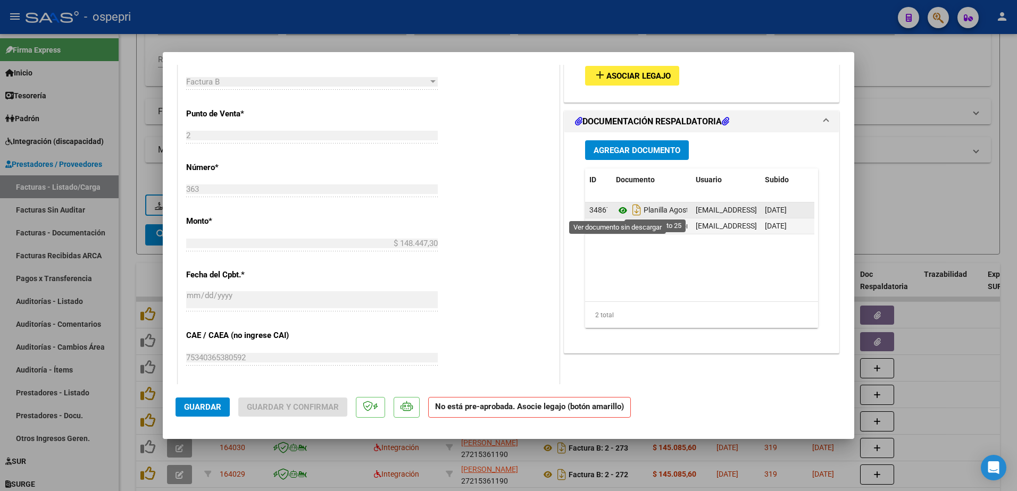
click at [616, 208] on icon at bounding box center [623, 210] width 14 height 13
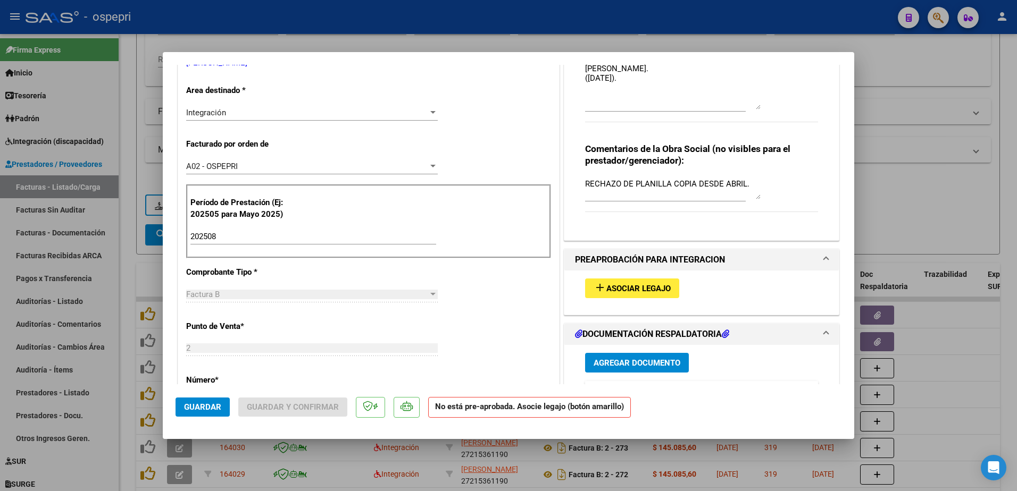
scroll to position [0, 0]
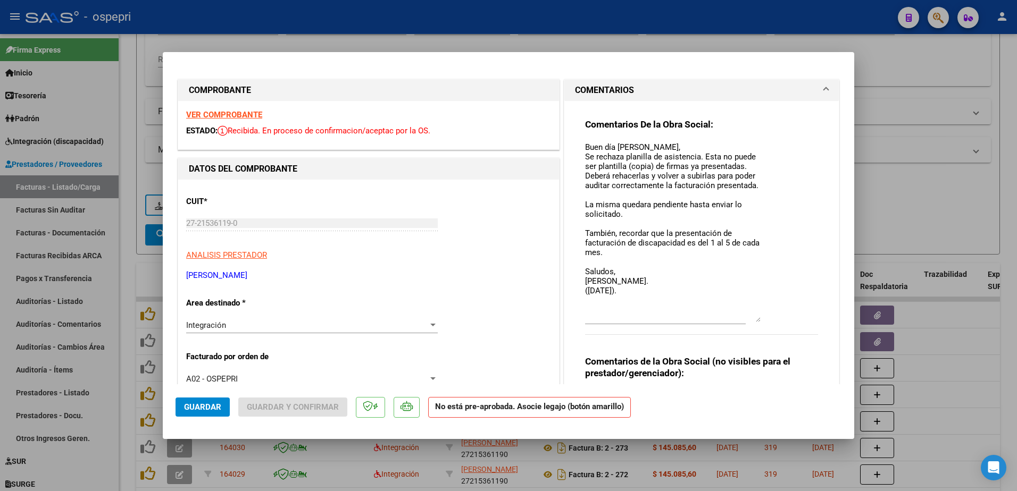
click at [636, 289] on textarea "Buen día [PERSON_NAME], Se rechaza planilla de asistencia. Esta no puede ser pl…" at bounding box center [673, 231] width 176 height 181
type textarea "Buen día [PERSON_NAME], Se rechaza planilla de asistencia. Esta no puede ser pl…"
click at [206, 404] on span "Guardar" at bounding box center [202, 408] width 37 height 10
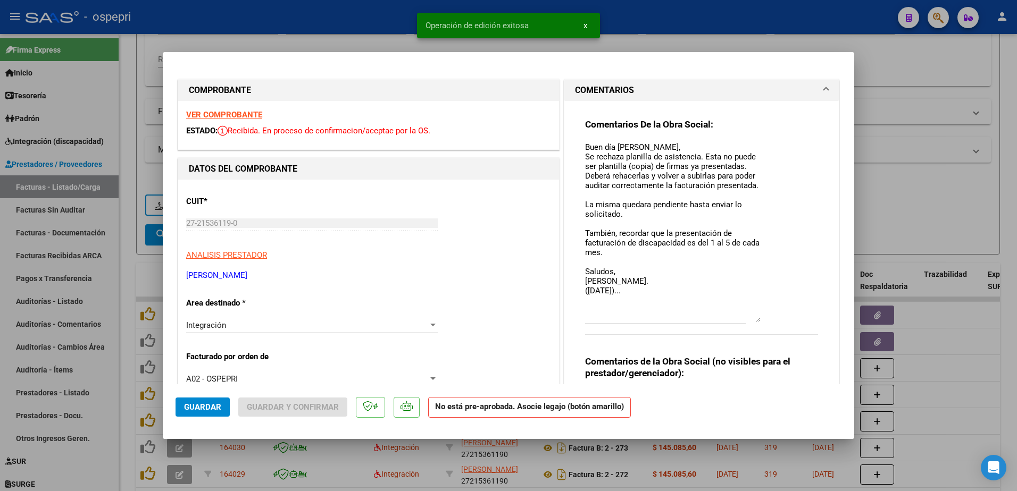
type input "$ 0,00"
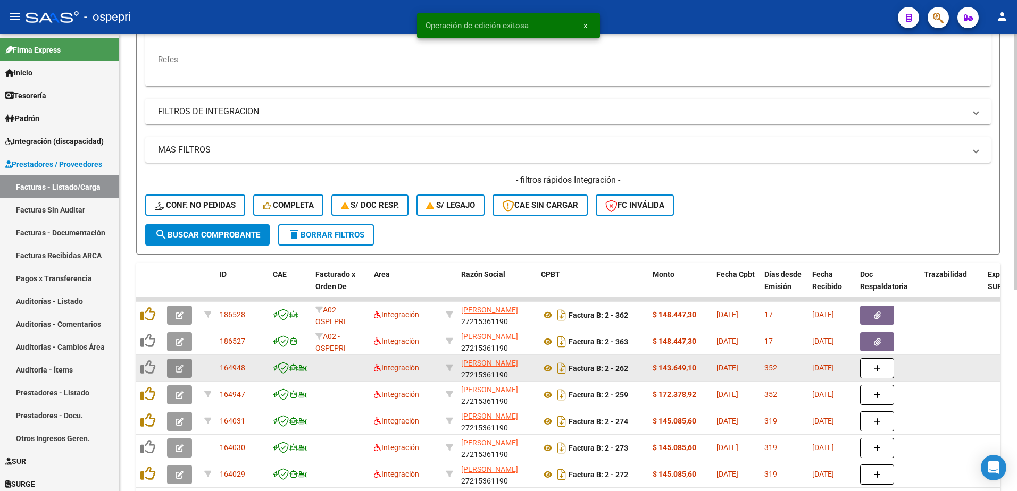
click at [181, 369] on icon "button" at bounding box center [180, 369] width 8 height 8
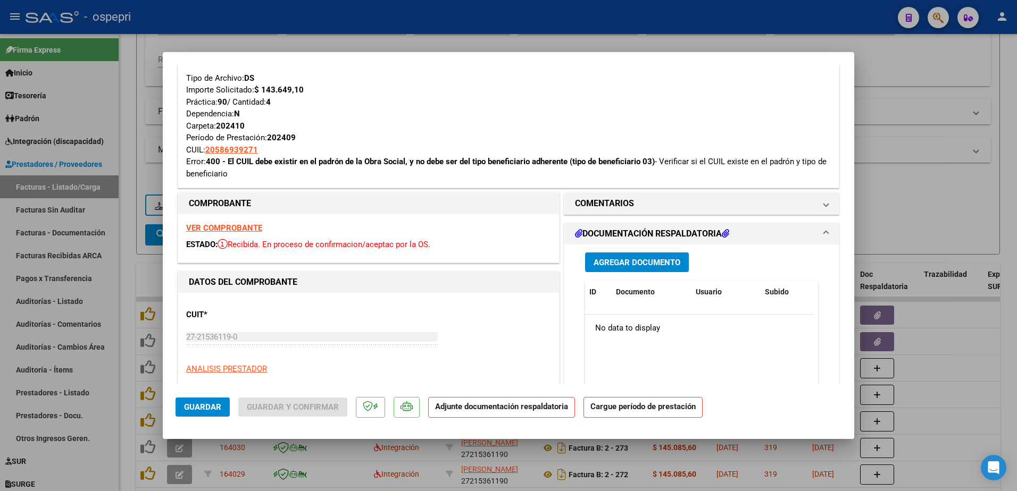
scroll to position [372, 0]
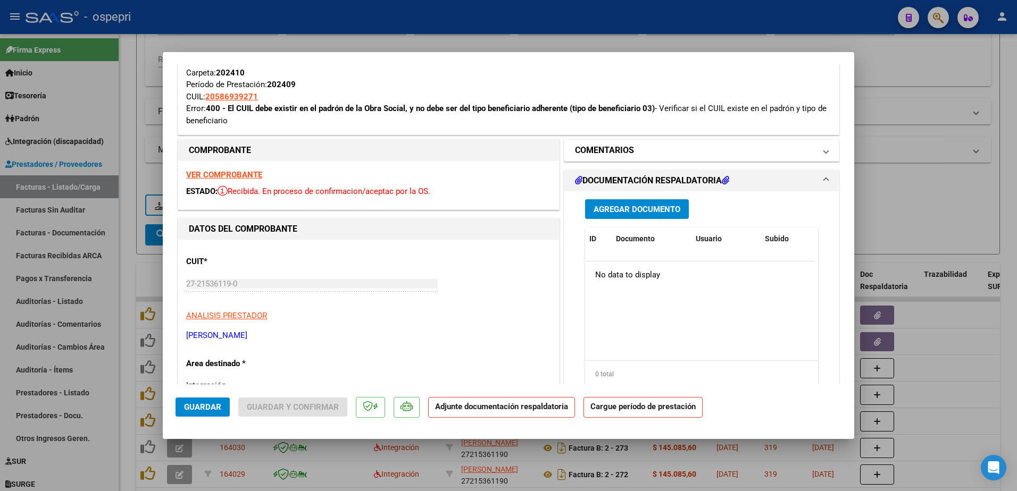
click at [824, 153] on span at bounding box center [826, 150] width 4 height 13
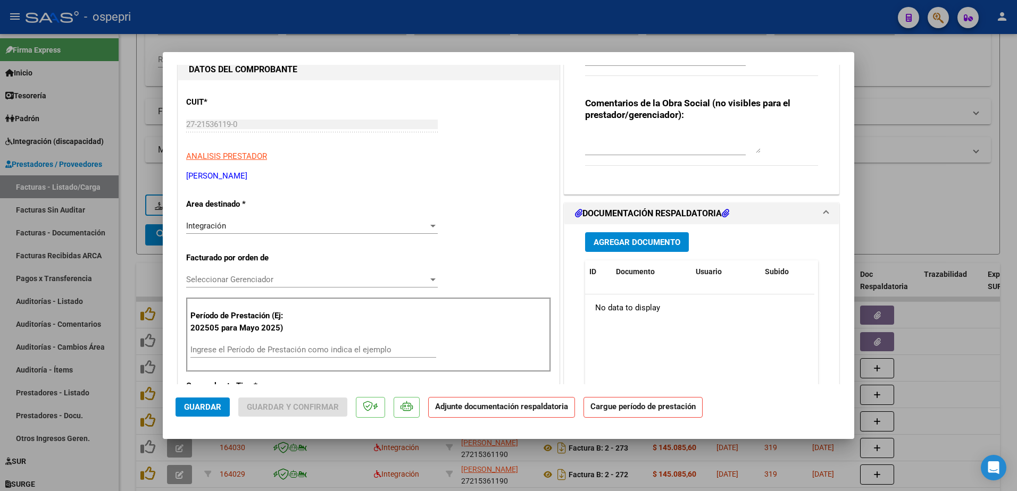
scroll to position [479, 0]
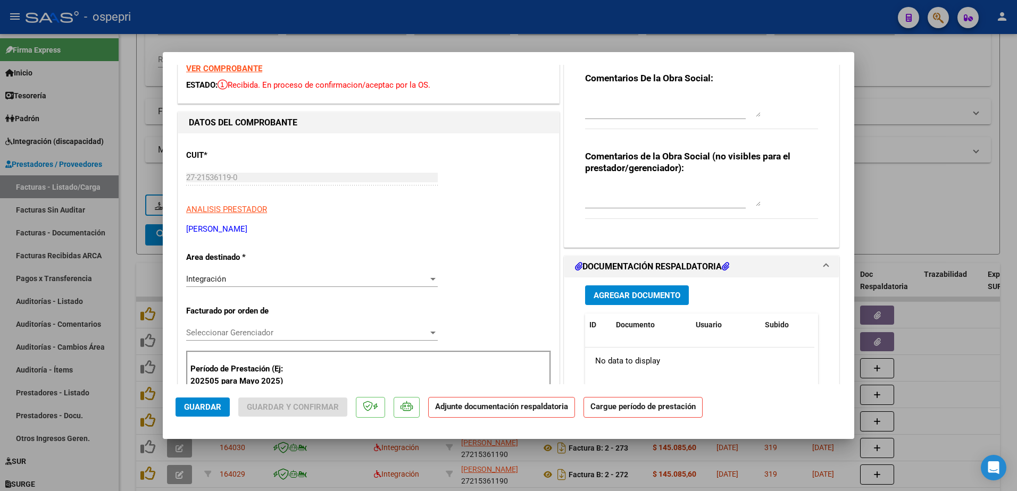
type input "$ 0,00"
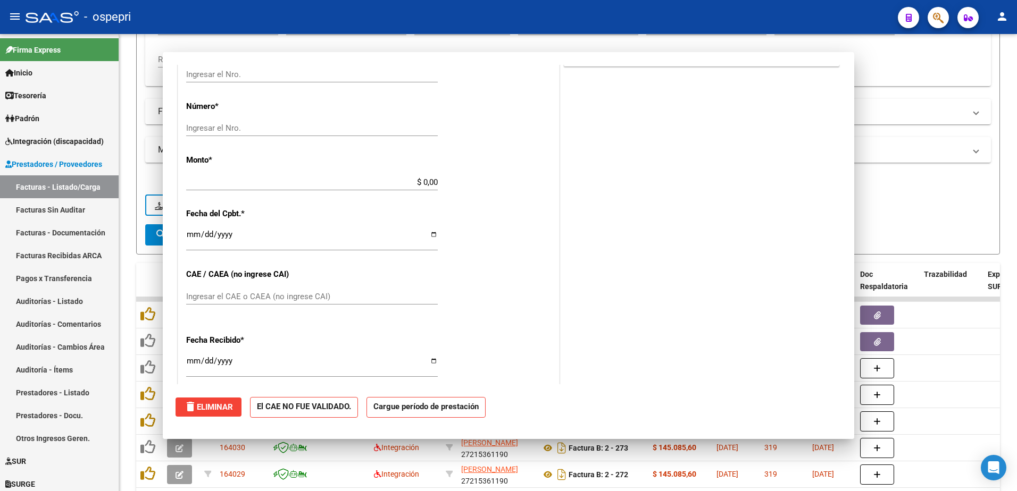
scroll to position [46, 0]
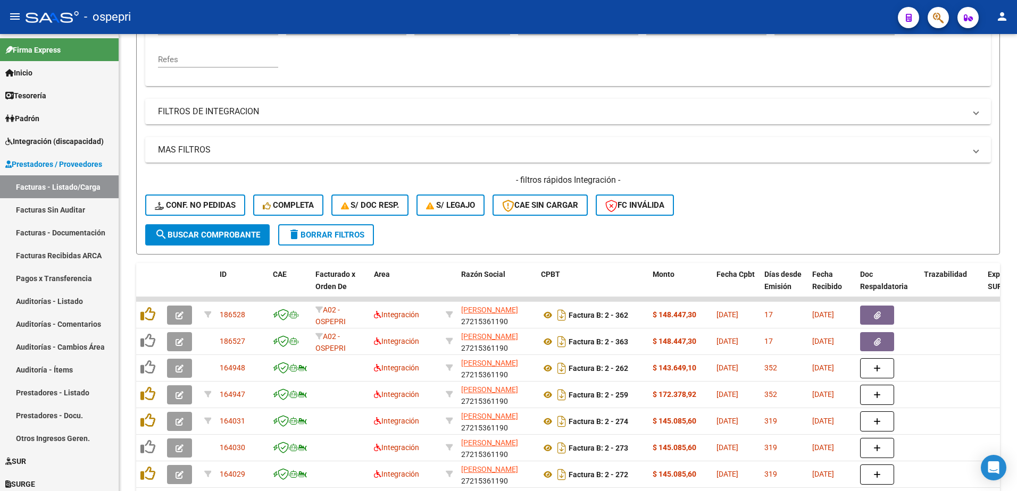
click at [631, 14] on div "- ospepri" at bounding box center [458, 16] width 864 height 23
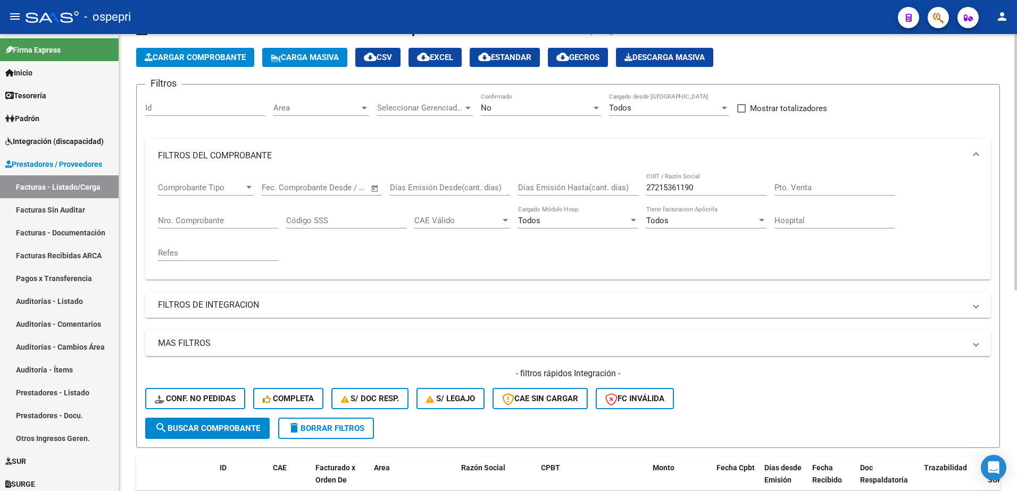
scroll to position [0, 0]
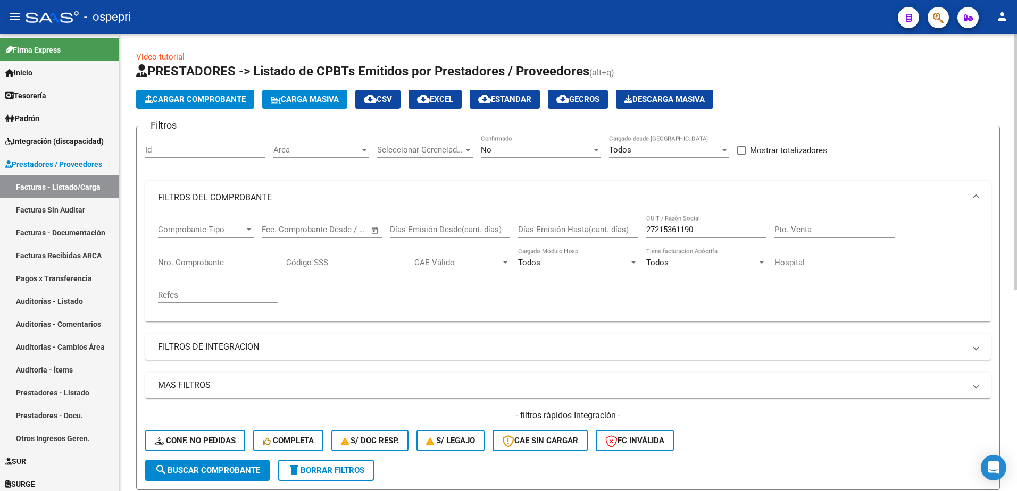
click at [698, 235] on div "27215361190 CUIT / Razón Social" at bounding box center [706, 226] width 120 height 23
click at [698, 233] on input "27215361190" at bounding box center [706, 230] width 120 height 10
click at [700, 230] on input "27215361190" at bounding box center [706, 230] width 120 height 10
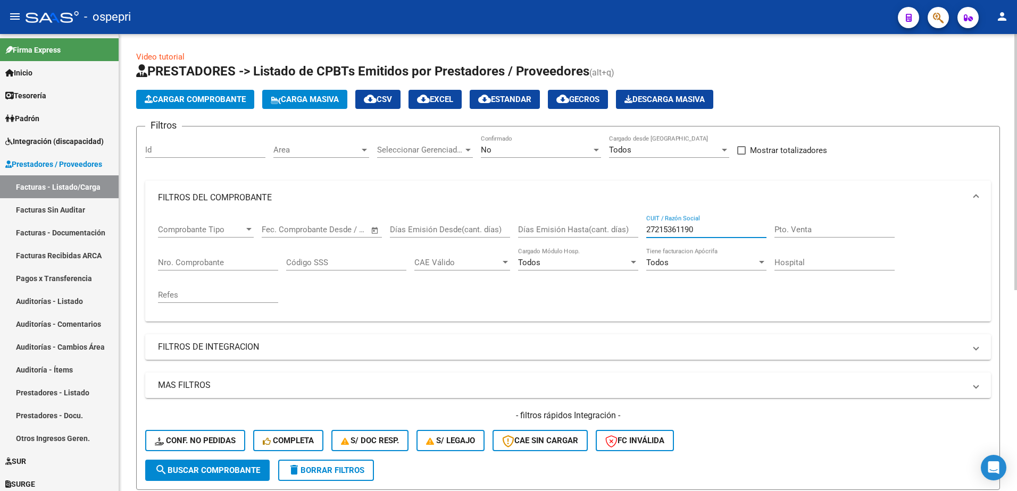
click at [701, 230] on input "27215361190" at bounding box center [706, 230] width 120 height 10
paste input "384935139"
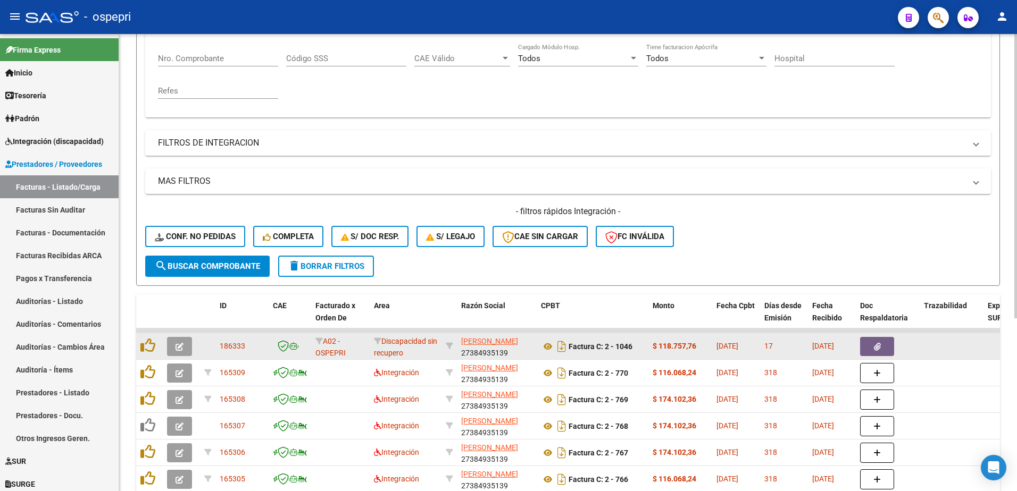
scroll to position [213, 0]
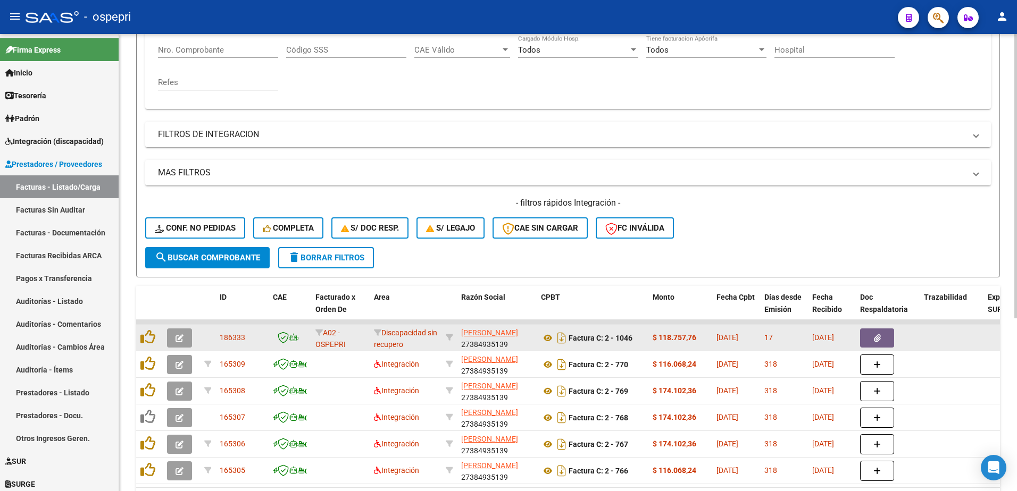
type input "27384935139"
click at [181, 332] on button "button" at bounding box center [179, 338] width 25 height 19
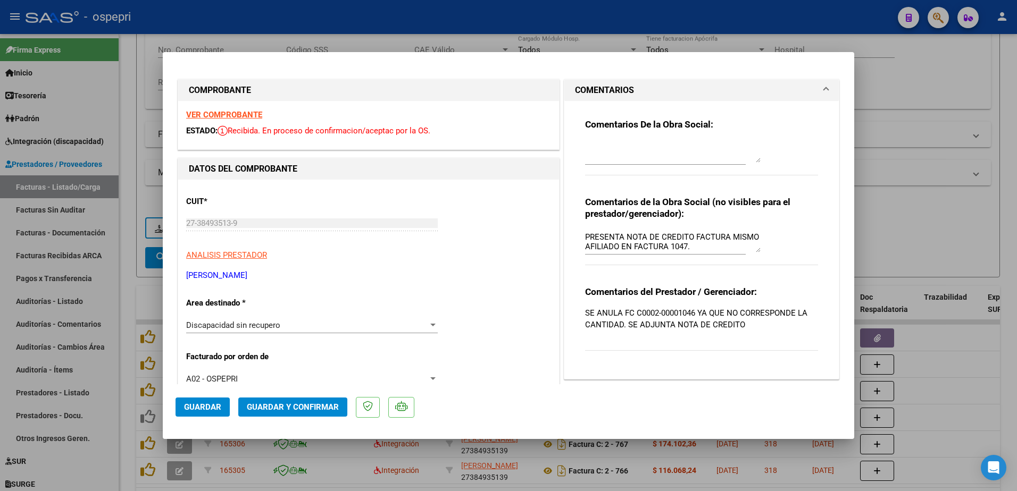
click at [251, 116] on strong "VER COMPROBANTE" at bounding box center [224, 115] width 76 height 10
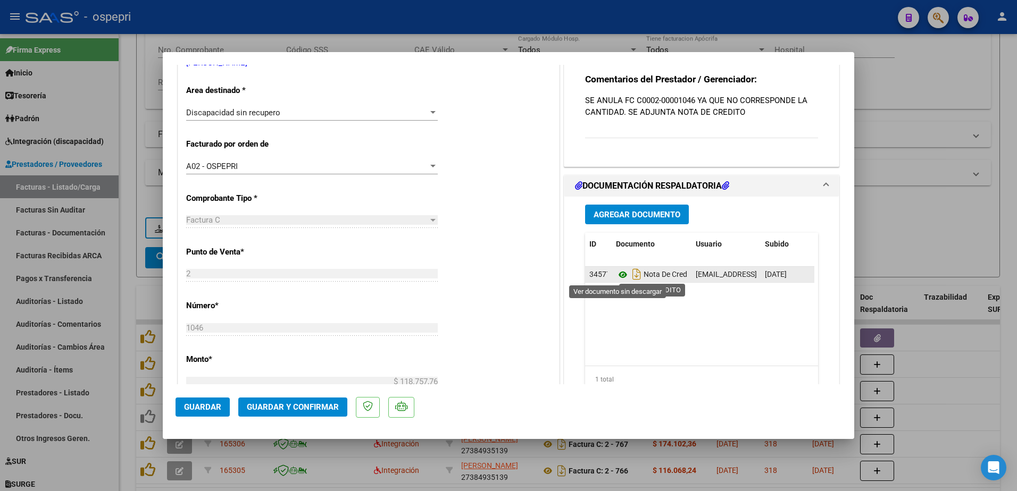
click at [616, 274] on icon at bounding box center [623, 275] width 14 height 13
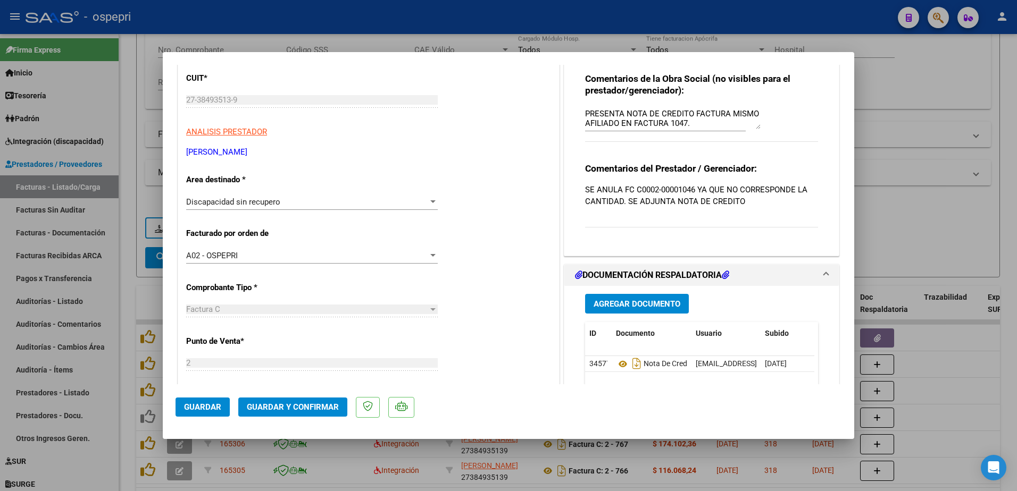
scroll to position [0, 0]
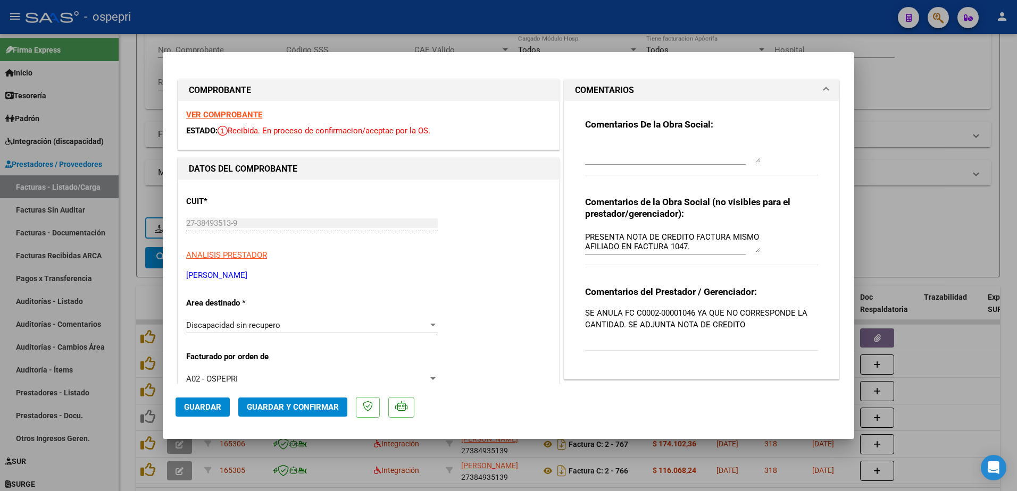
click at [647, 13] on div at bounding box center [508, 245] width 1017 height 491
type input "$ 0,00"
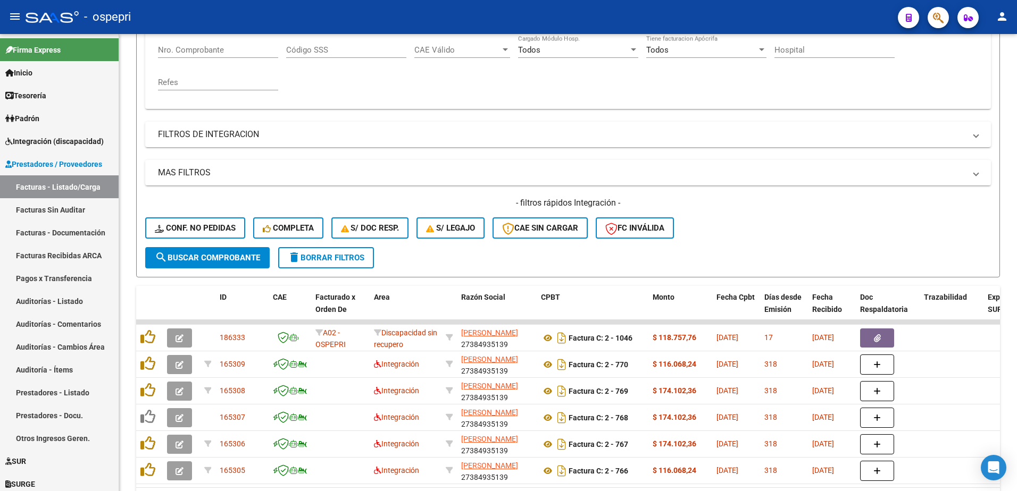
click at [623, 18] on div "- ospepri" at bounding box center [458, 16] width 864 height 23
click at [781, 239] on div "- filtros rápidos Integración - Conf. no pedidas Completa S/ Doc Resp. S/ legaj…" at bounding box center [568, 222] width 846 height 50
click at [796, 229] on div "- filtros rápidos Integración - Conf. no pedidas Completa S/ Doc Resp. S/ legaj…" at bounding box center [568, 222] width 846 height 50
click at [382, 10] on div "- ospepri" at bounding box center [458, 16] width 864 height 23
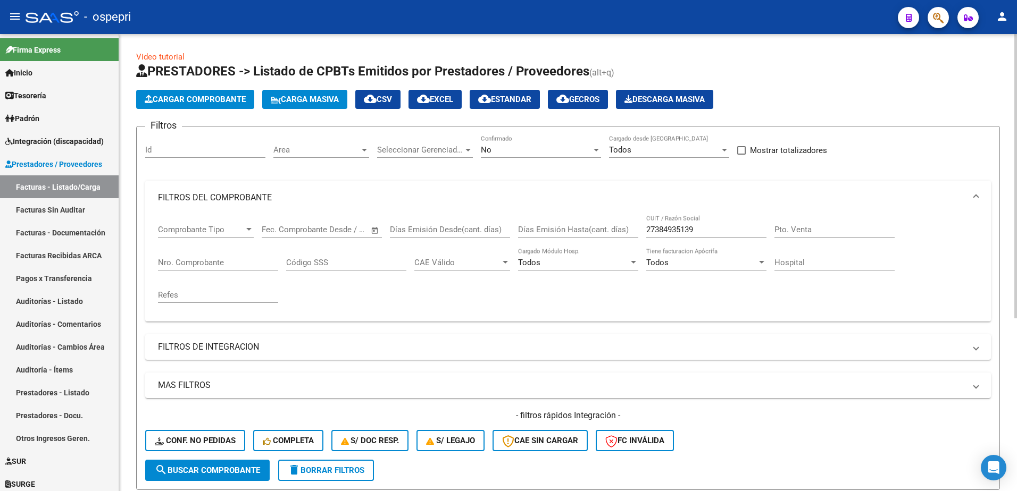
click at [704, 227] on input "27384935139" at bounding box center [706, 230] width 120 height 10
paste input "286171945"
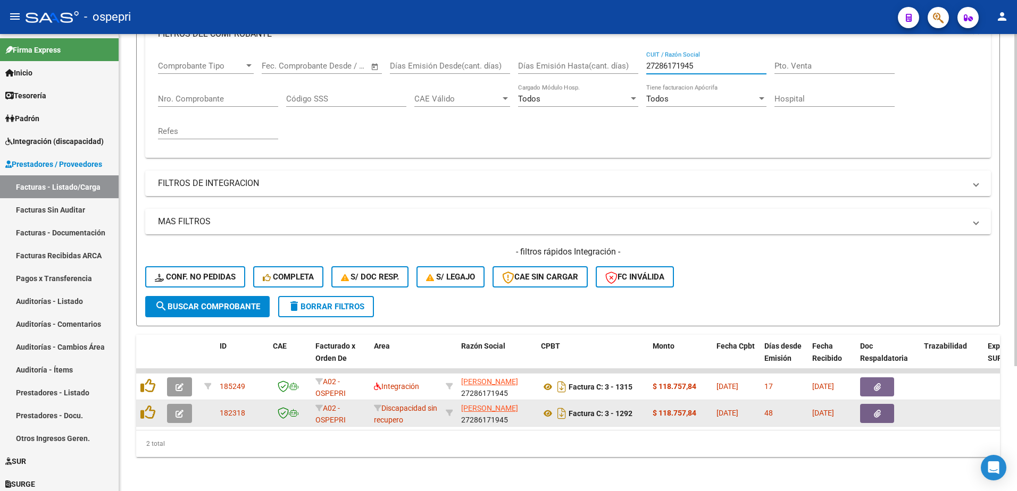
scroll to position [172, 0]
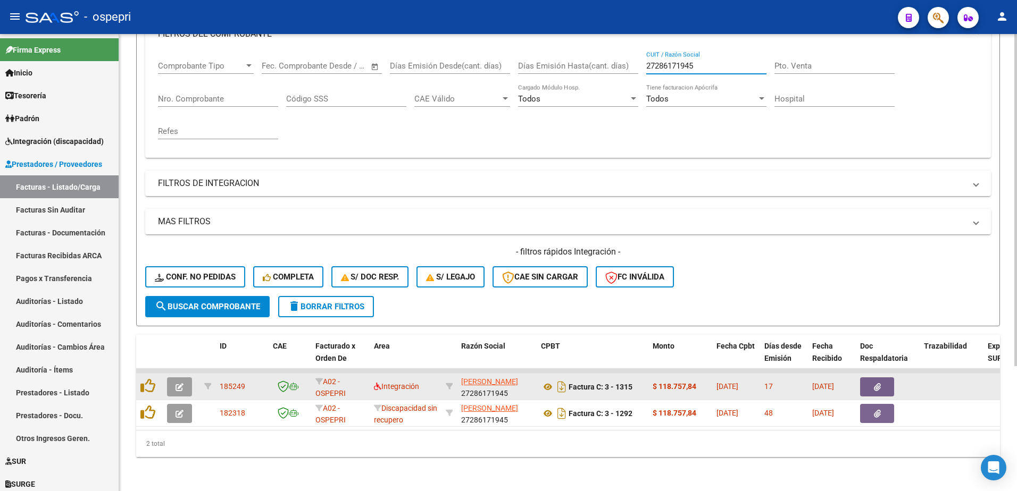
type input "27286171945"
click at [185, 384] on button "button" at bounding box center [179, 387] width 25 height 19
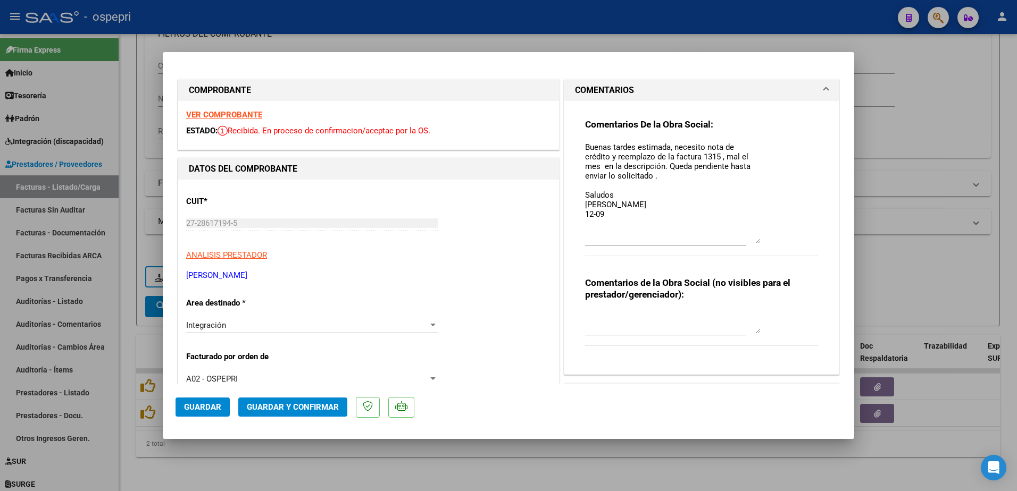
drag, startPoint x: 754, startPoint y: 161, endPoint x: 764, endPoint y: 241, distance: 81.5
click at [764, 241] on div "Comentarios De la Obra Social: Buenas tardes estimada, necesito nota de crédito…" at bounding box center [701, 193] width 233 height 149
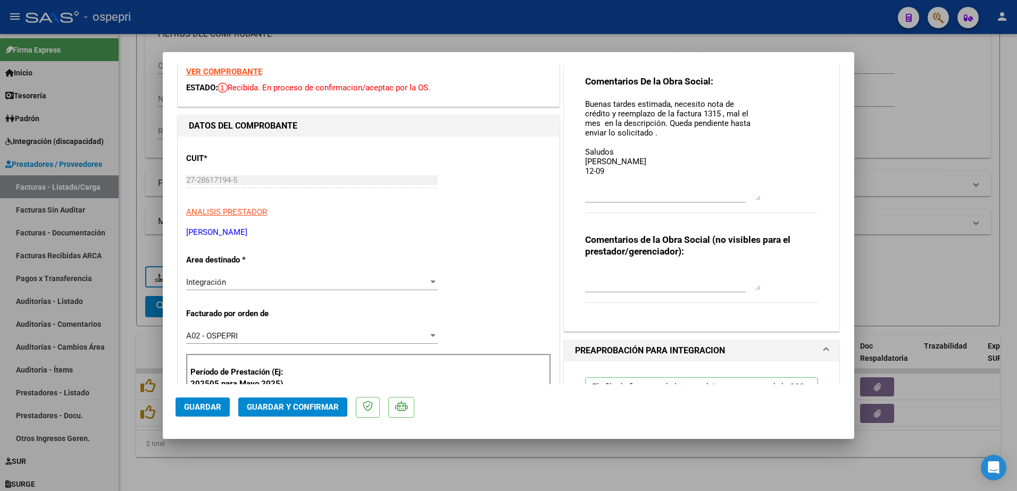
scroll to position [0, 0]
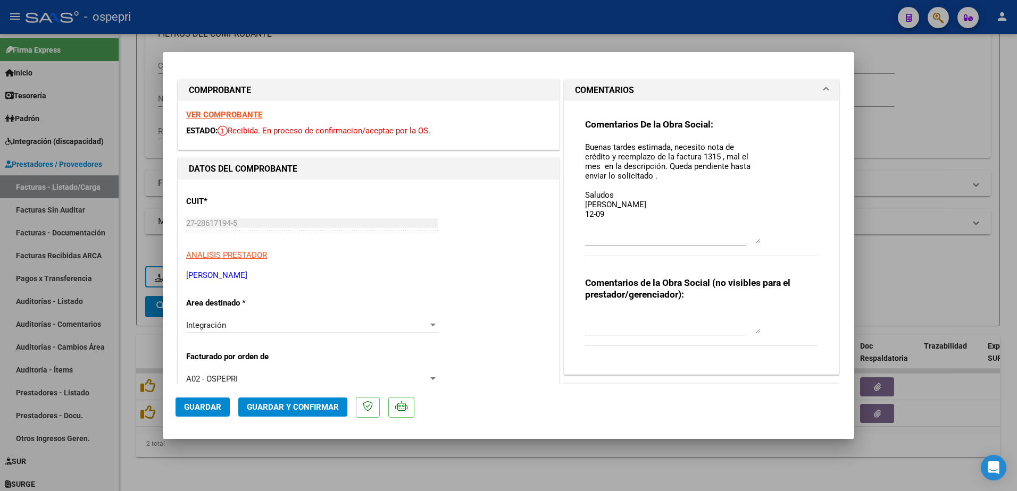
click at [603, 212] on textarea "Buenas tardes estimada, necesito nota de crédito y reemplazo de la factura 1315…" at bounding box center [673, 192] width 176 height 102
type textarea "Buenas tardes estimada, necesito nota de crédito y reemplazo de la factura 1315…"
click at [206, 407] on span "Guardar" at bounding box center [202, 408] width 37 height 10
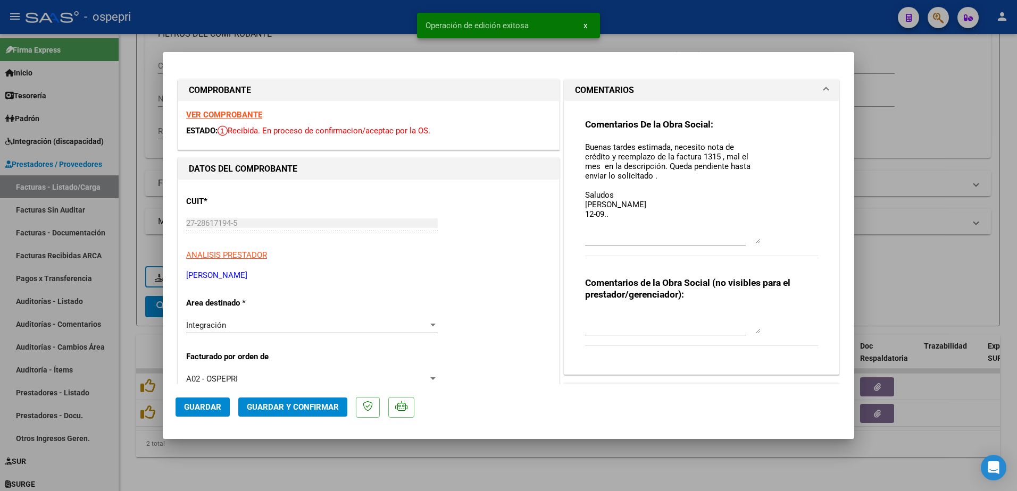
click at [222, 119] on strong "VER COMPROBANTE" at bounding box center [224, 115] width 76 height 10
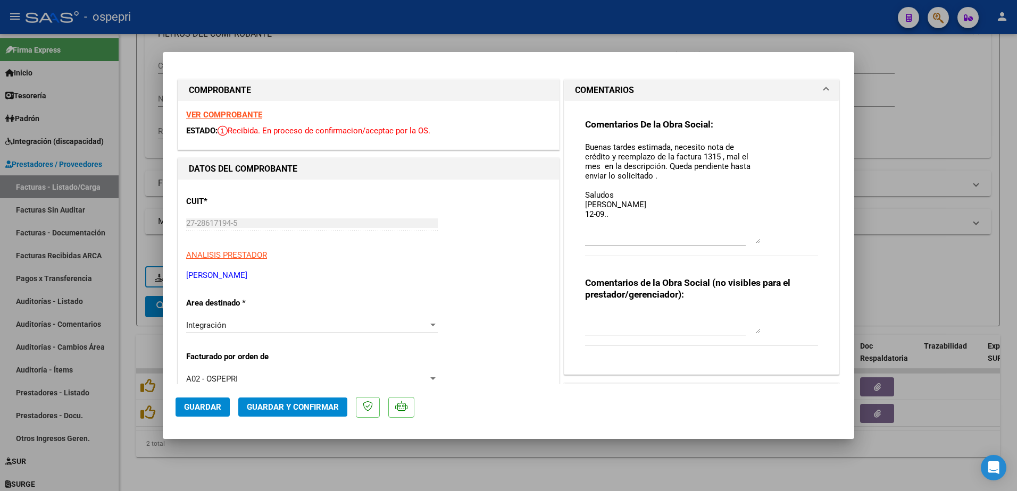
type input "$ 0,00"
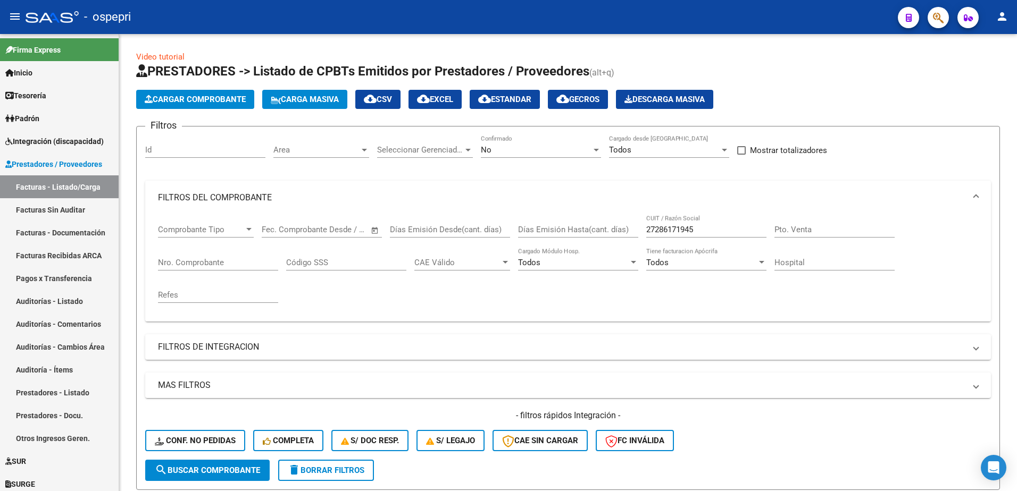
click at [703, 16] on div "- ospepri" at bounding box center [458, 16] width 864 height 23
click at [699, 229] on input "27286171945" at bounding box center [706, 230] width 120 height 10
click at [701, 229] on input "27286171945" at bounding box center [706, 230] width 120 height 10
paste input "339526392"
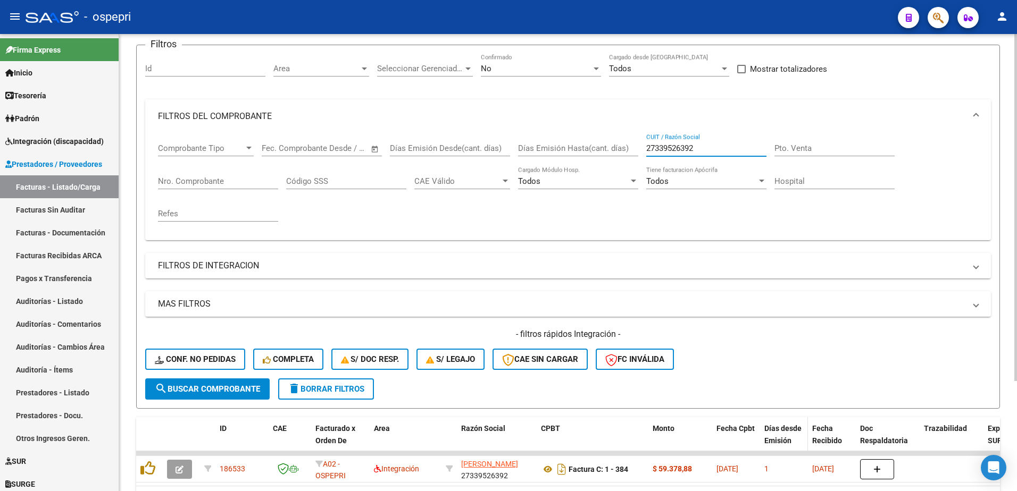
scroll to position [106, 0]
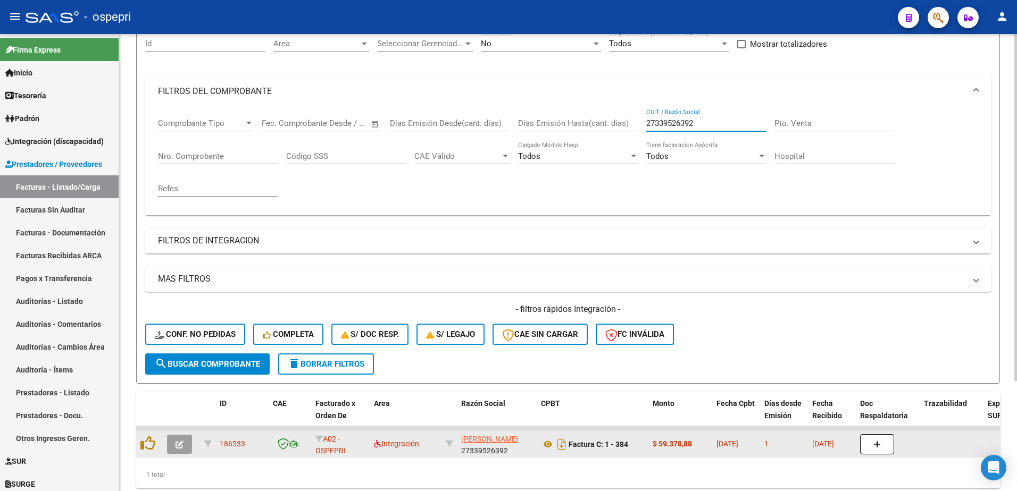
type input "27339526392"
click at [177, 446] on icon "button" at bounding box center [180, 445] width 8 height 8
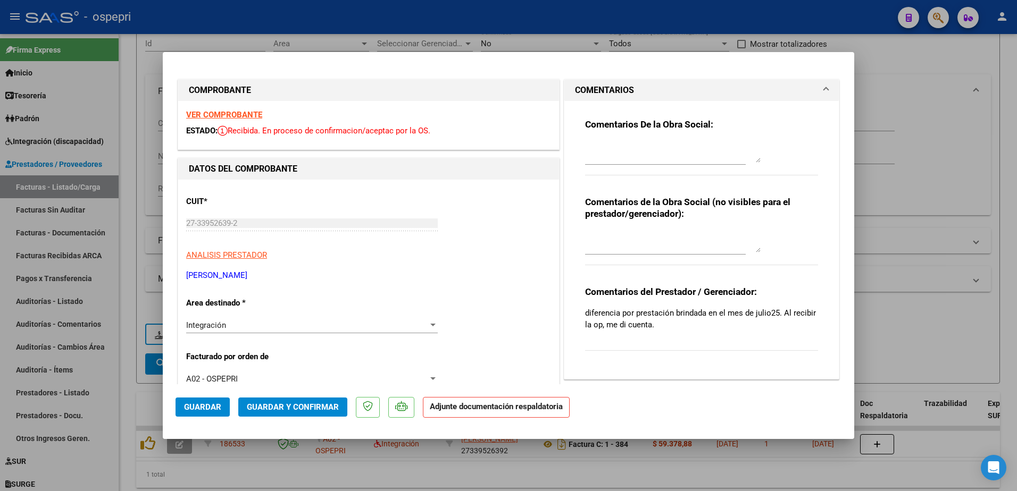
click at [219, 113] on strong "VER COMPROBANTE" at bounding box center [224, 115] width 76 height 10
